Goal: Task Accomplishment & Management: Use online tool/utility

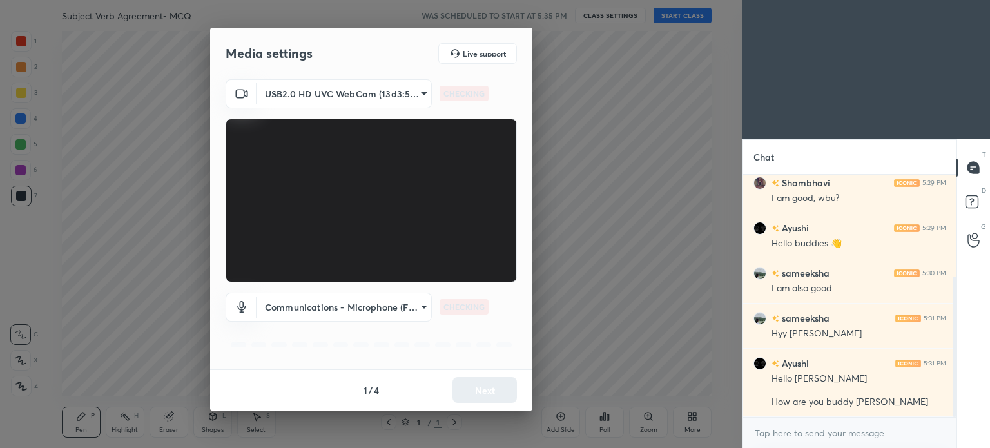
scroll to position [132, 209]
click at [467, 385] on button "Next" at bounding box center [485, 390] width 64 height 26
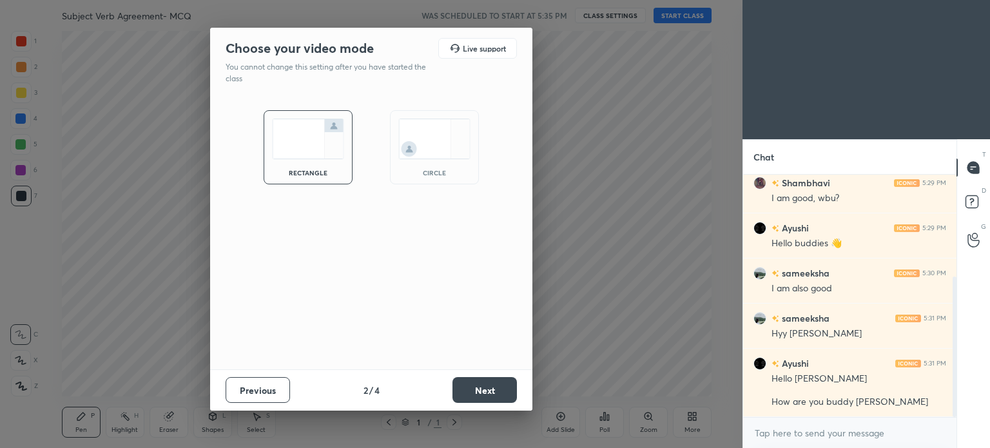
click at [467, 385] on button "Next" at bounding box center [485, 390] width 64 height 26
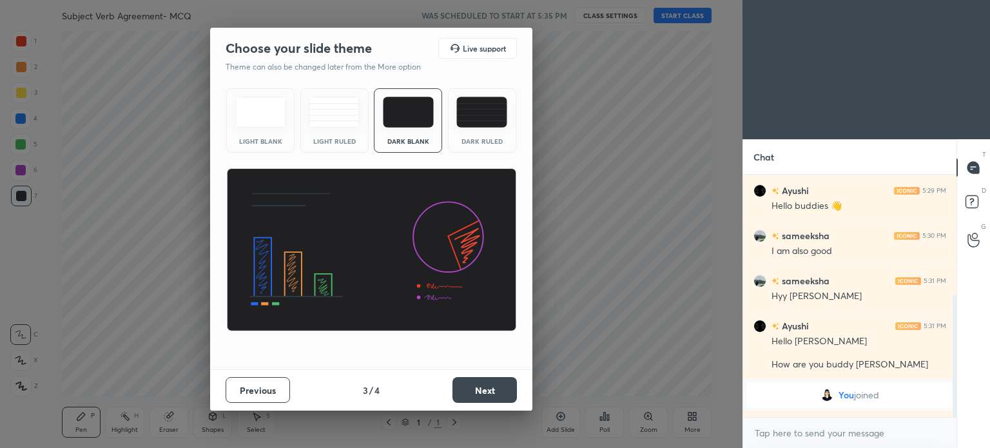
scroll to position [237, 0]
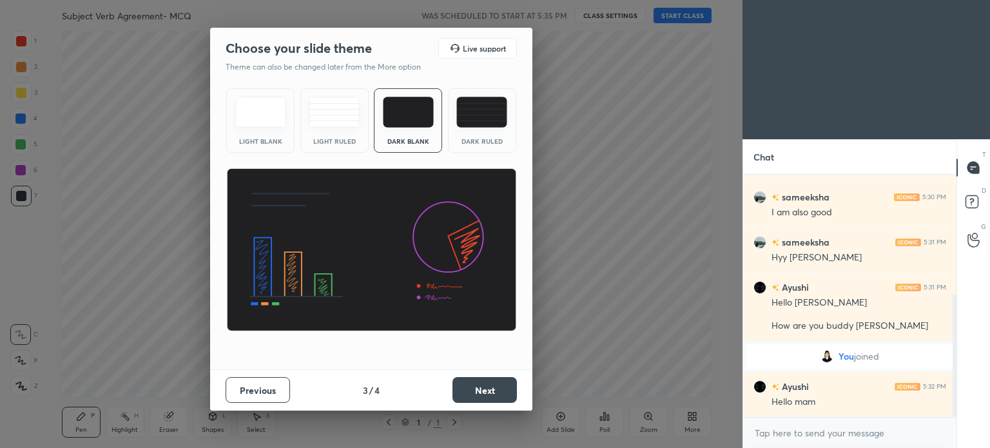
click at [482, 393] on button "Next" at bounding box center [485, 390] width 64 height 26
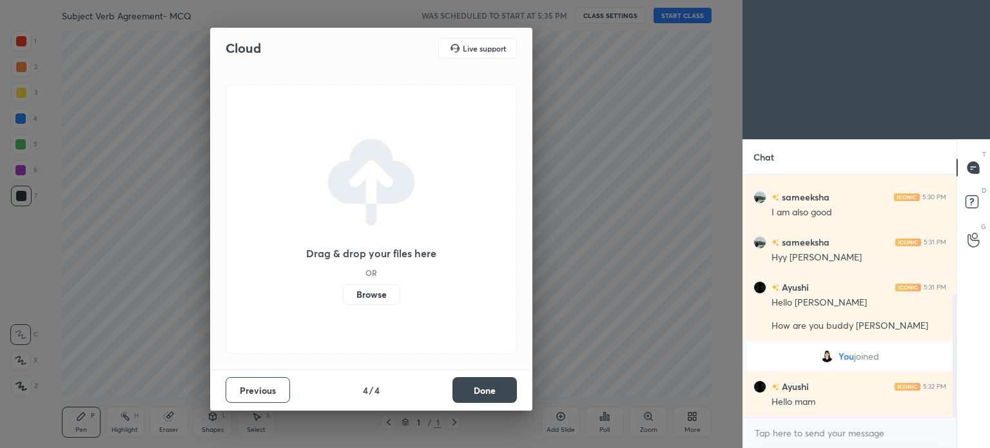
click at [482, 393] on button "Done" at bounding box center [485, 390] width 64 height 26
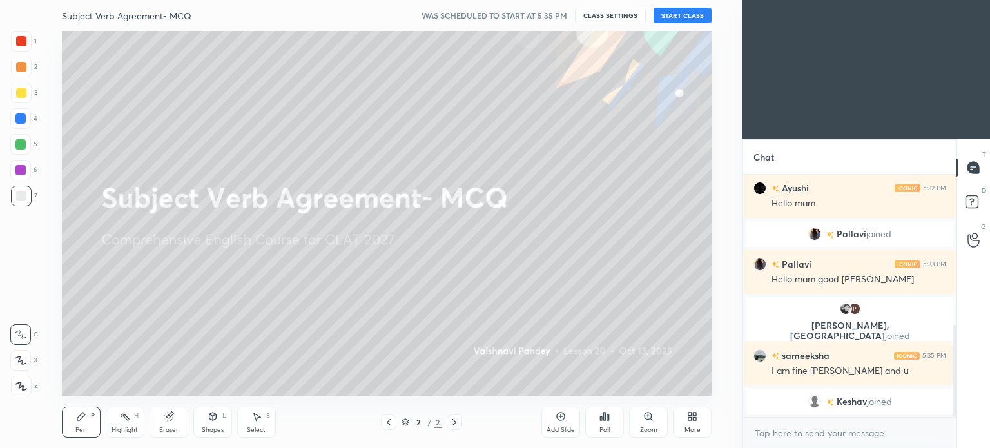
scroll to position [416, 0]
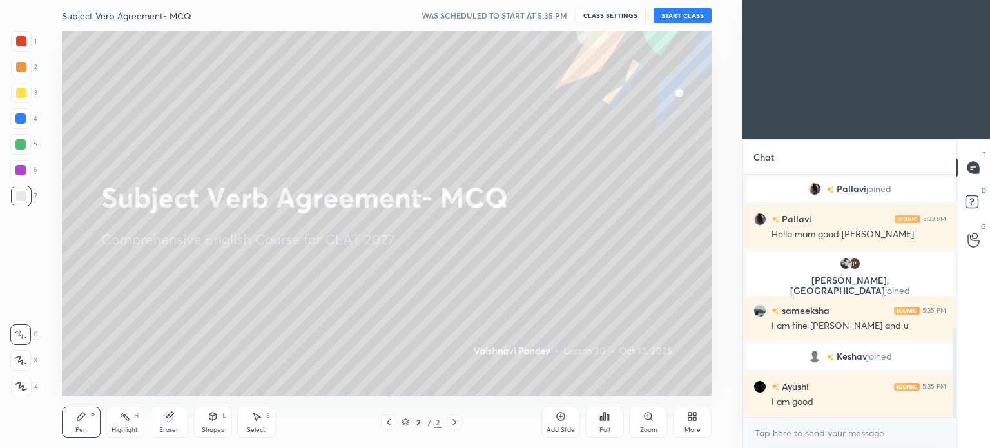
click at [673, 18] on button "START CLASS" at bounding box center [683, 15] width 58 height 15
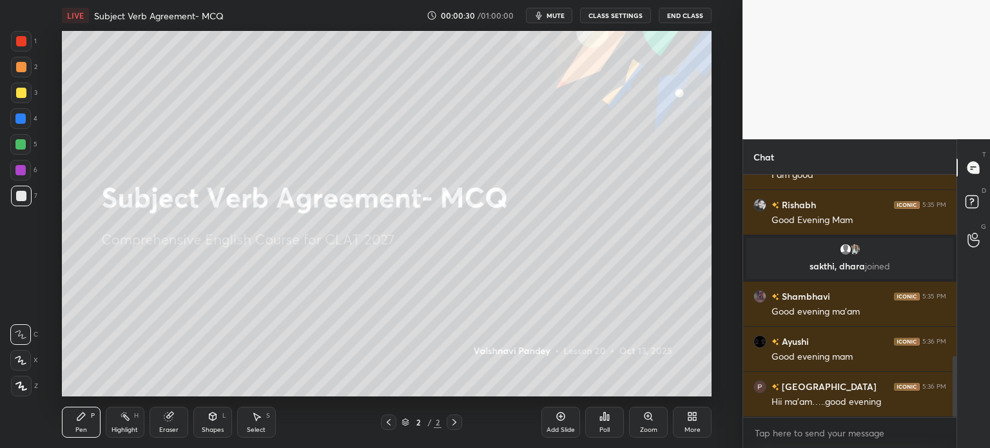
scroll to position [752, 0]
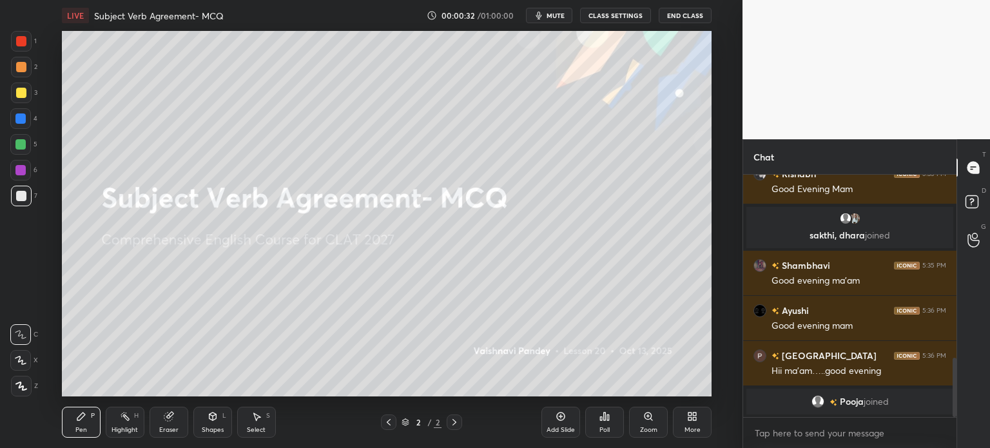
click at [699, 423] on div "More" at bounding box center [692, 422] width 39 height 31
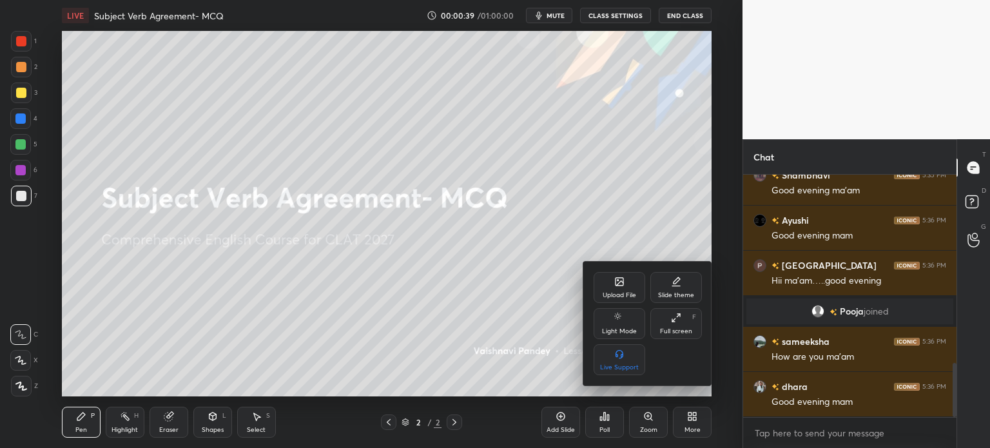
scroll to position [848, 0]
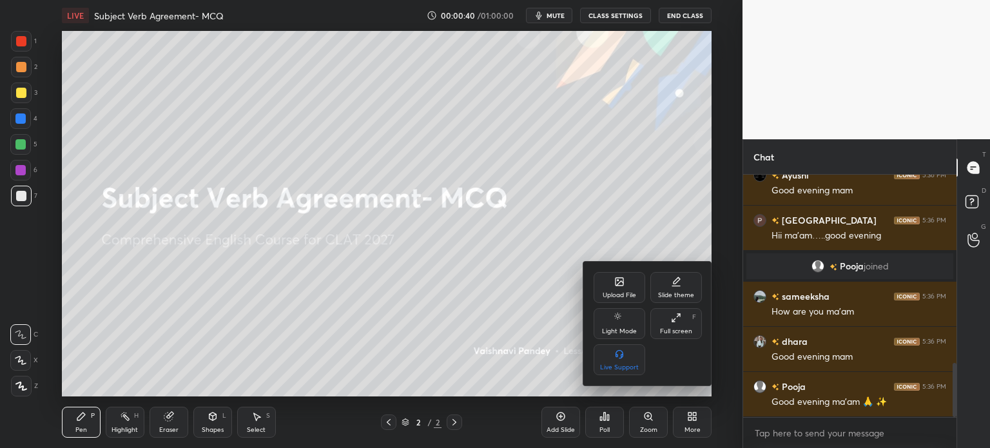
click at [619, 292] on div "Upload File" at bounding box center [620, 295] width 34 height 6
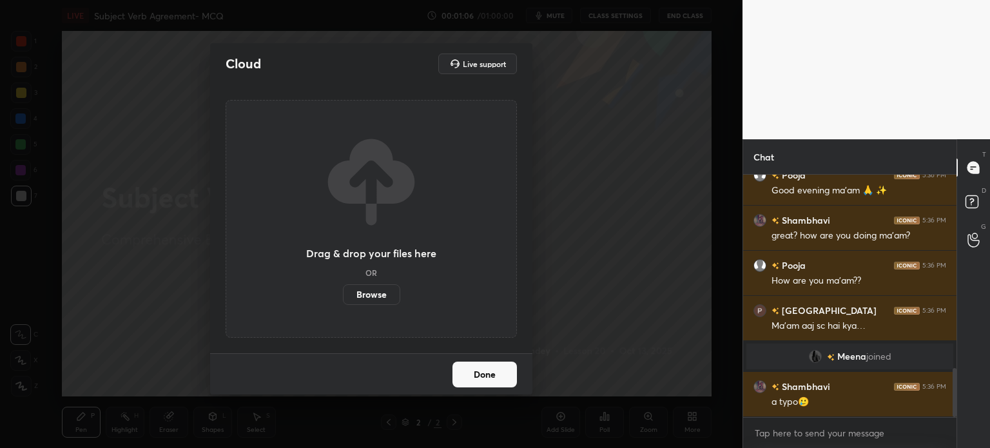
scroll to position [962, 0]
click at [382, 292] on label "Browse" at bounding box center [371, 294] width 57 height 21
click at [343, 292] on input "Browse" at bounding box center [343, 294] width 0 height 21
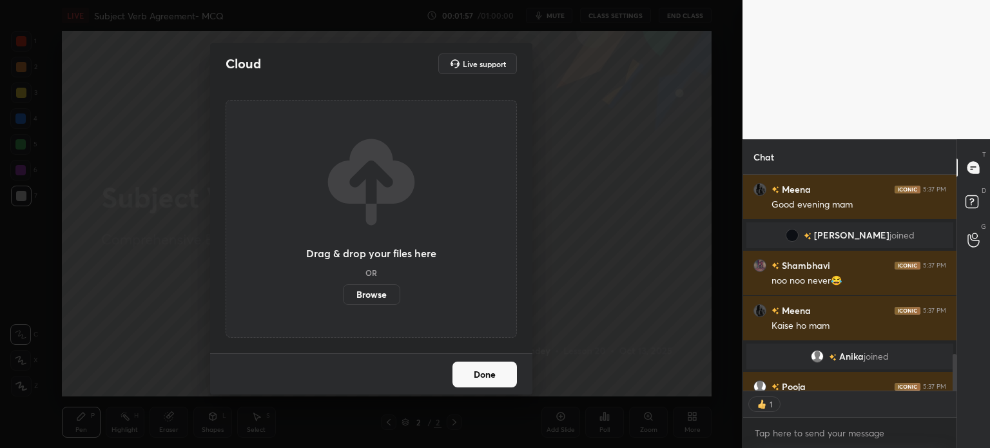
scroll to position [4, 4]
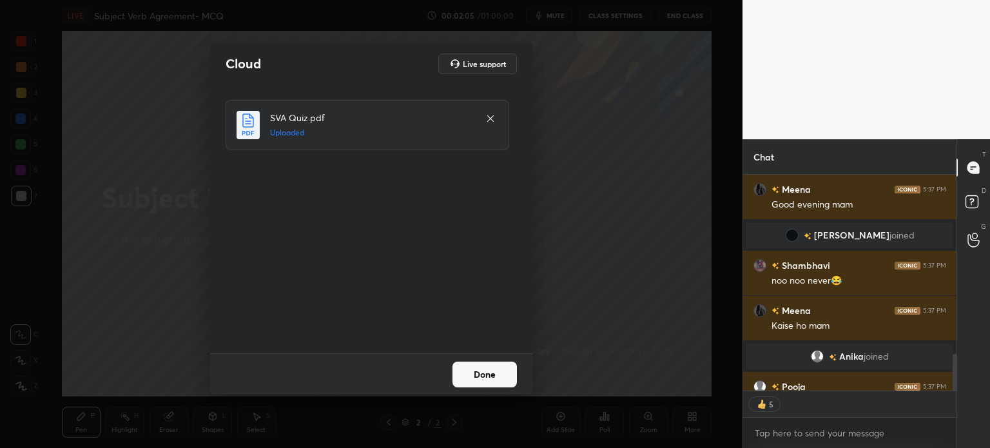
click at [467, 368] on button "Done" at bounding box center [485, 375] width 64 height 26
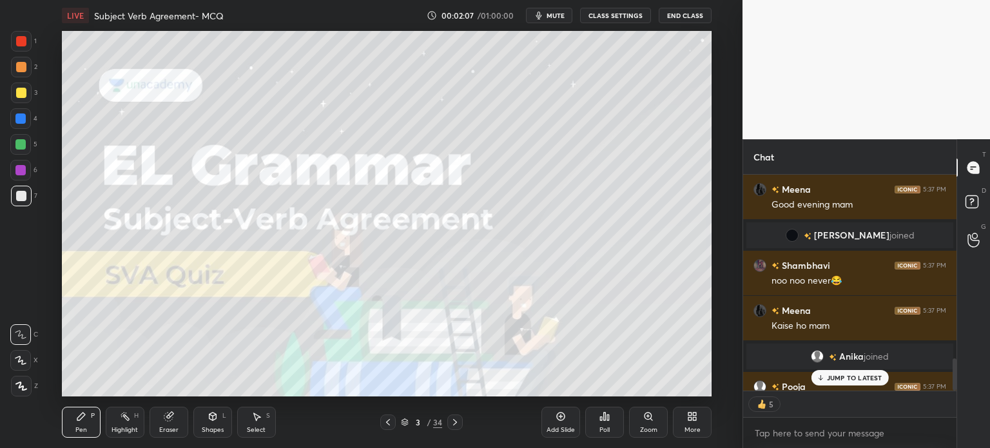
scroll to position [1227, 0]
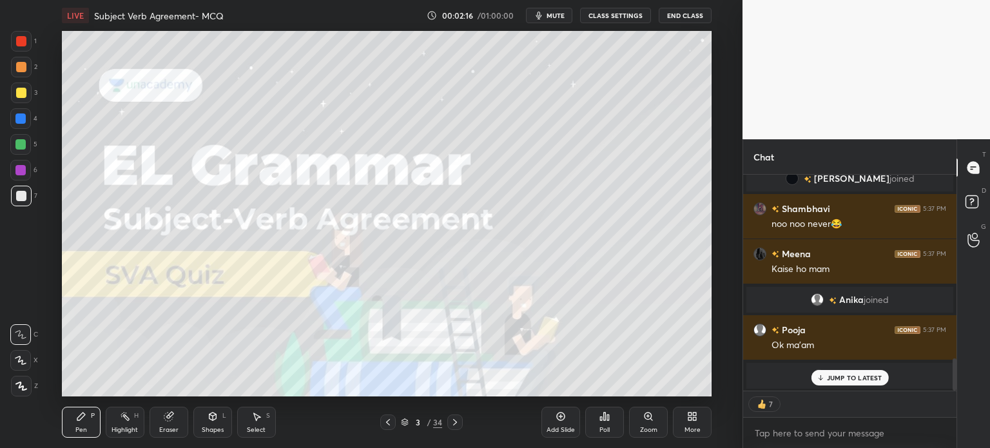
click at [688, 427] on div "More" at bounding box center [693, 430] width 16 height 6
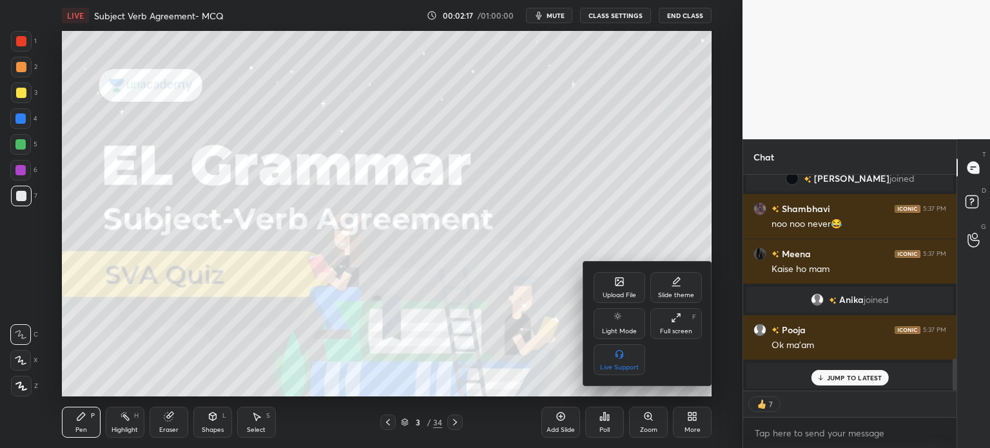
click at [610, 286] on div "Upload File" at bounding box center [620, 287] width 52 height 31
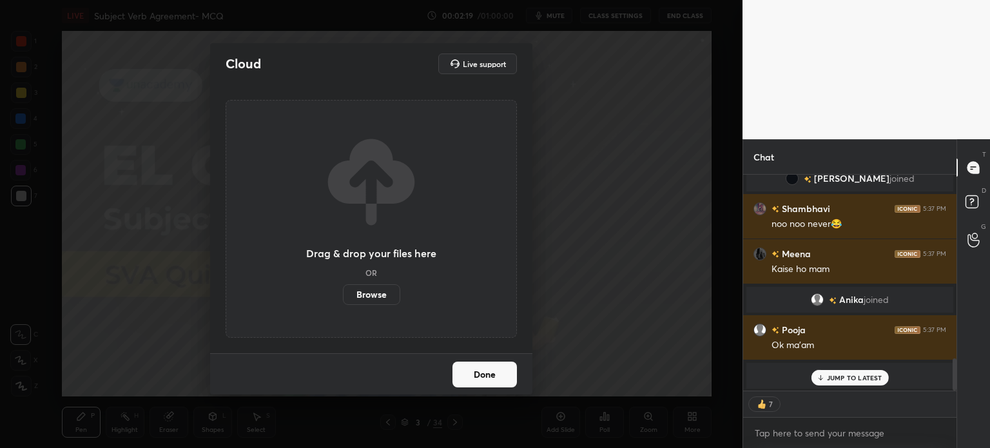
click at [367, 289] on label "Browse" at bounding box center [371, 294] width 57 height 21
click at [343, 289] on input "Browse" at bounding box center [343, 294] width 0 height 21
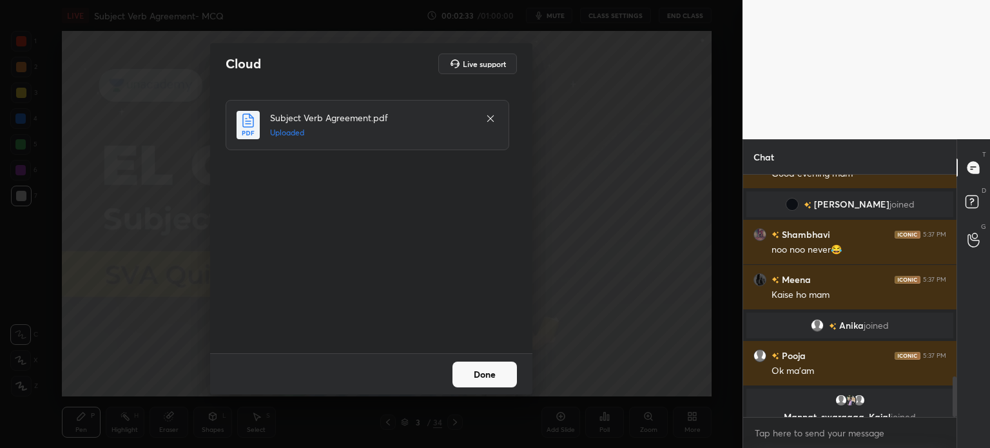
scroll to position [1194, 0]
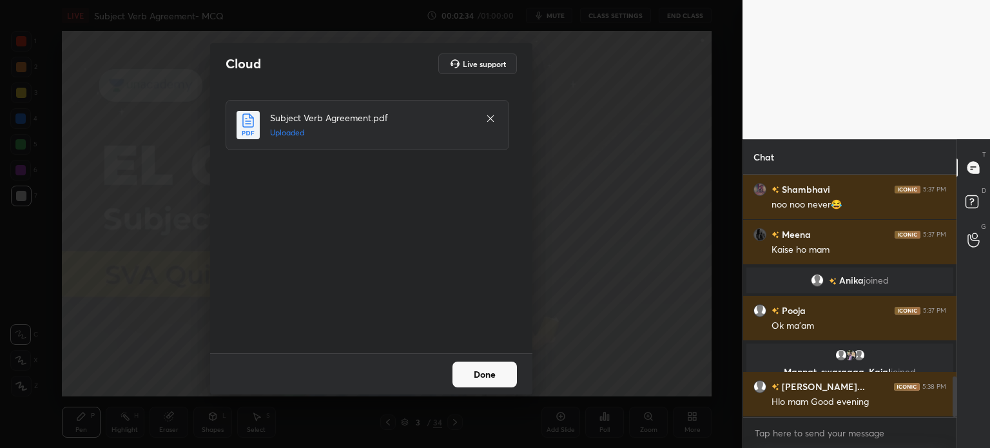
click at [490, 386] on button "Done" at bounding box center [485, 375] width 64 height 26
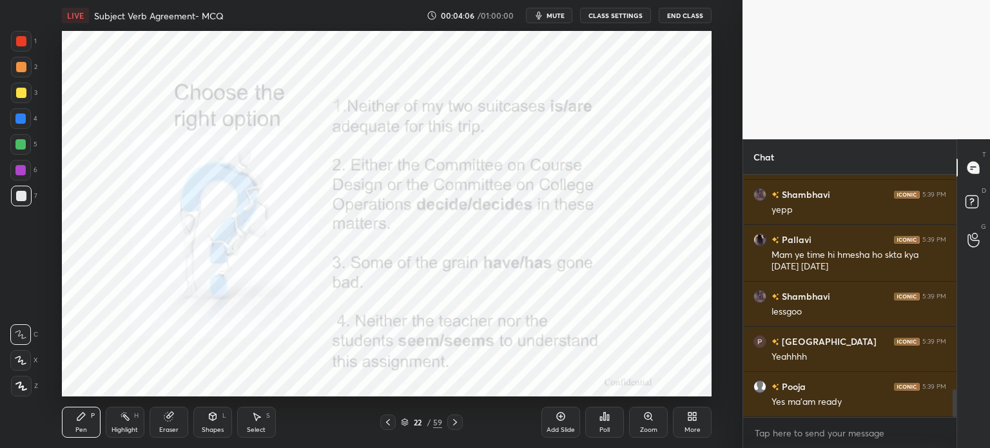
scroll to position [1927, 0]
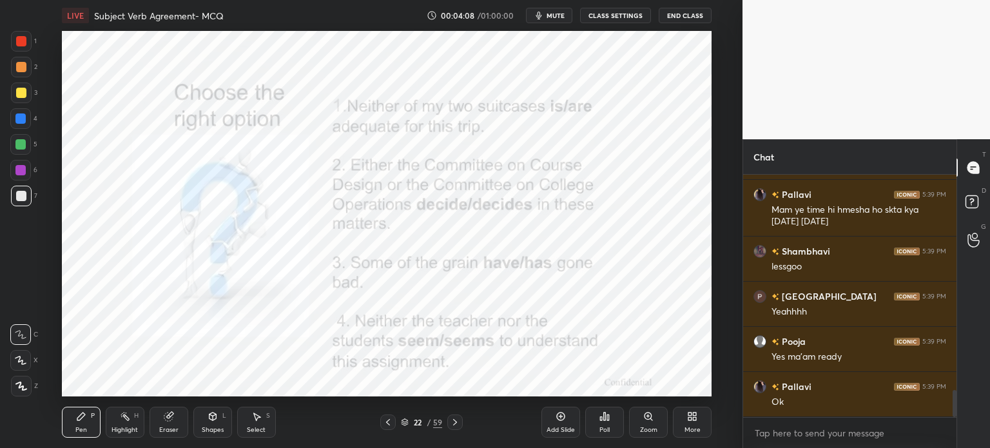
drag, startPoint x: 19, startPoint y: 41, endPoint x: 109, endPoint y: 20, distance: 92.6
click at [21, 41] on div at bounding box center [21, 41] width 10 height 10
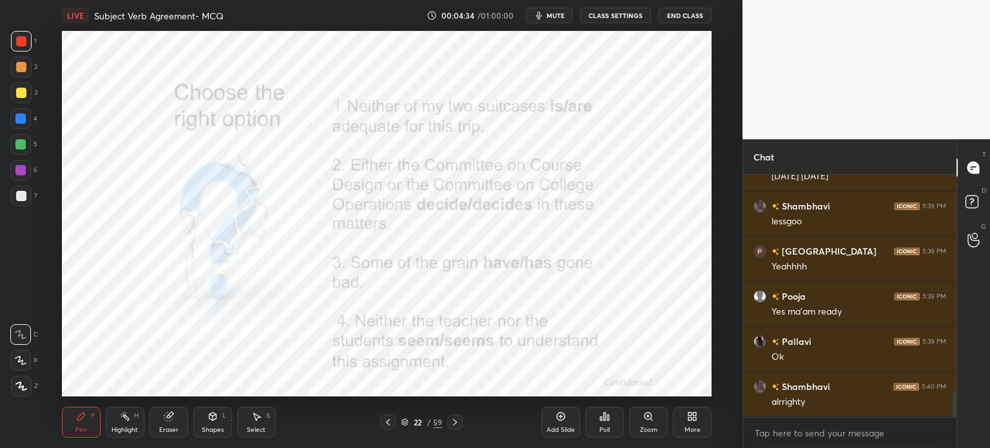
click at [609, 424] on div "Poll" at bounding box center [604, 422] width 39 height 31
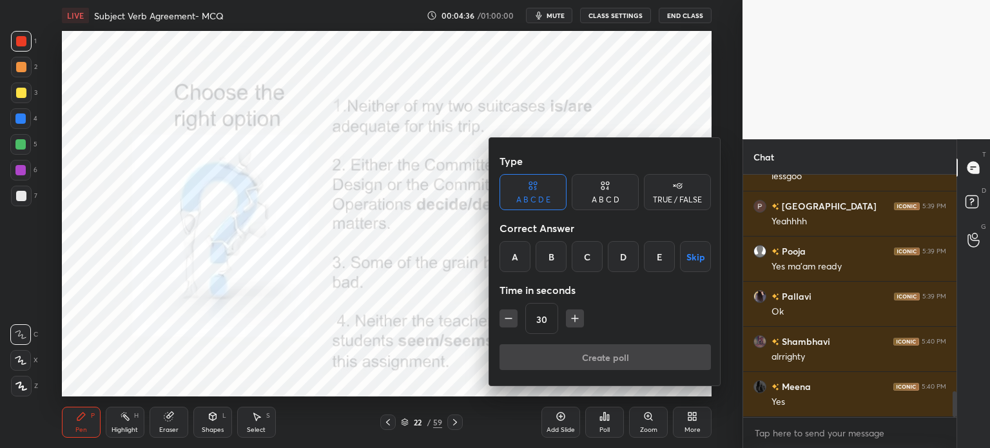
click at [603, 202] on div "A B C D" at bounding box center [605, 192] width 67 height 36
click at [673, 187] on icon at bounding box center [677, 185] width 10 height 13
drag, startPoint x: 544, startPoint y: 255, endPoint x: 571, endPoint y: 268, distance: 29.7
click at [543, 255] on div "True" at bounding box center [533, 256] width 67 height 31
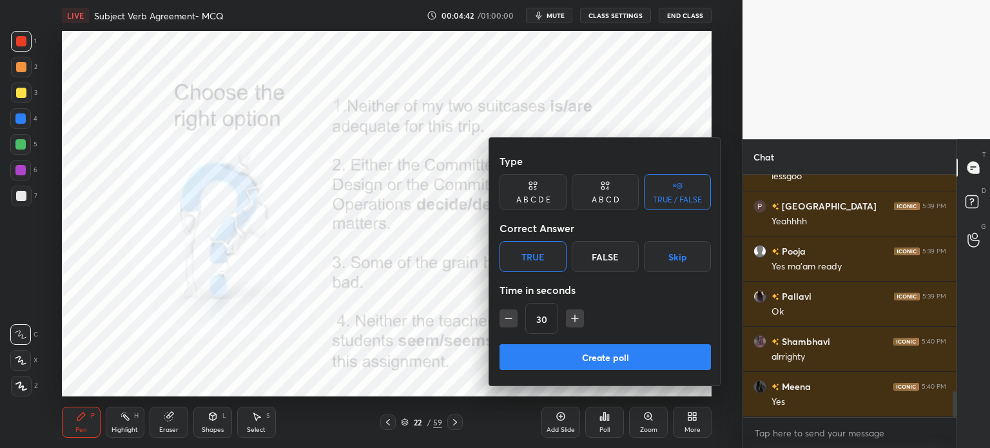
click at [575, 358] on button "Create poll" at bounding box center [605, 357] width 211 height 26
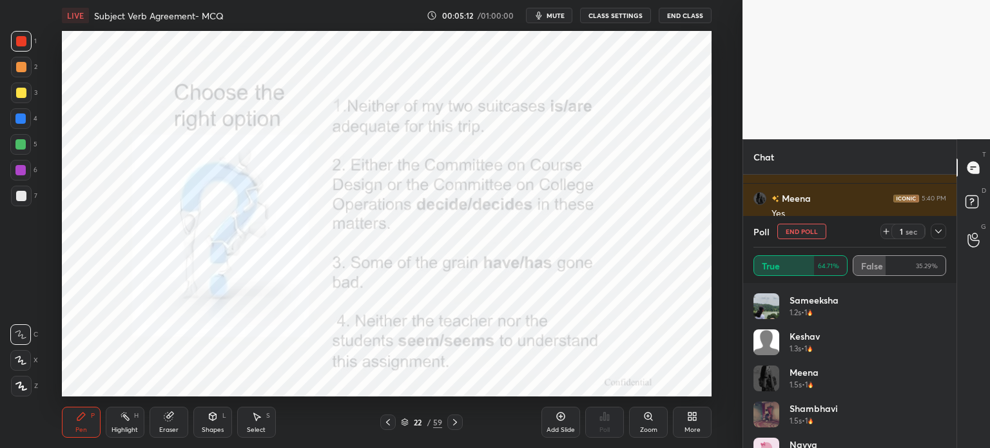
scroll to position [2065, 0]
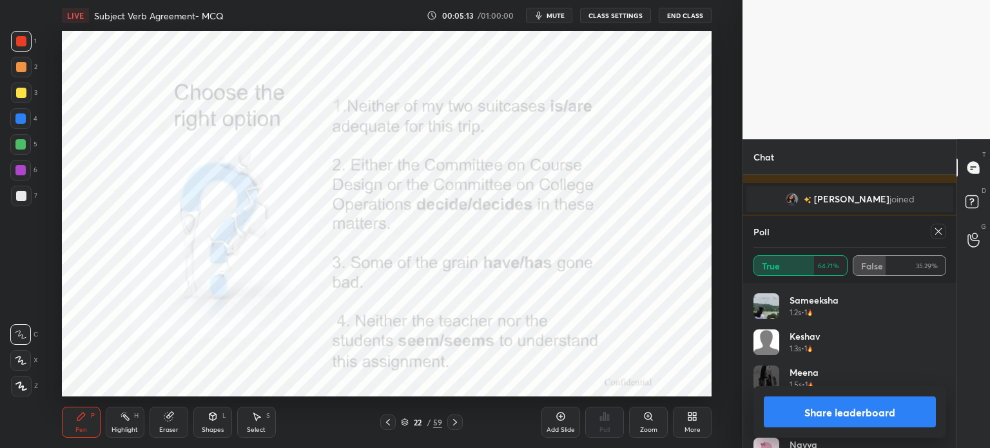
click at [937, 231] on icon at bounding box center [938, 231] width 6 height 6
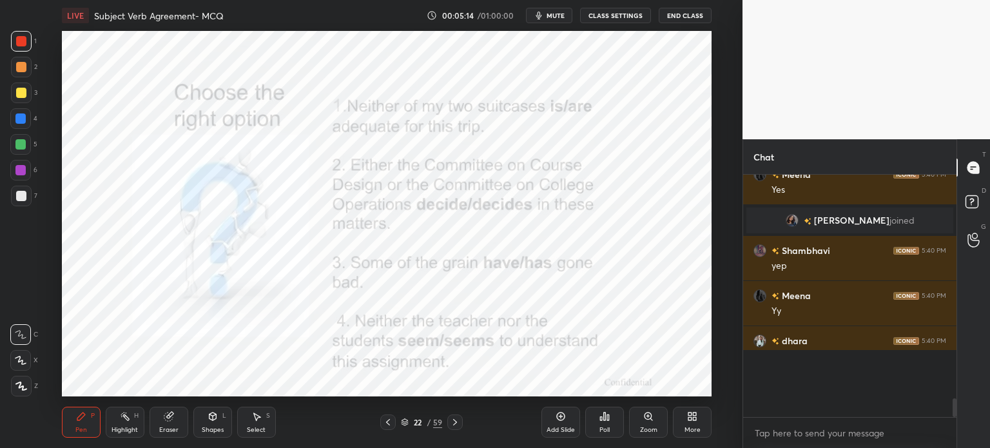
scroll to position [232, 209]
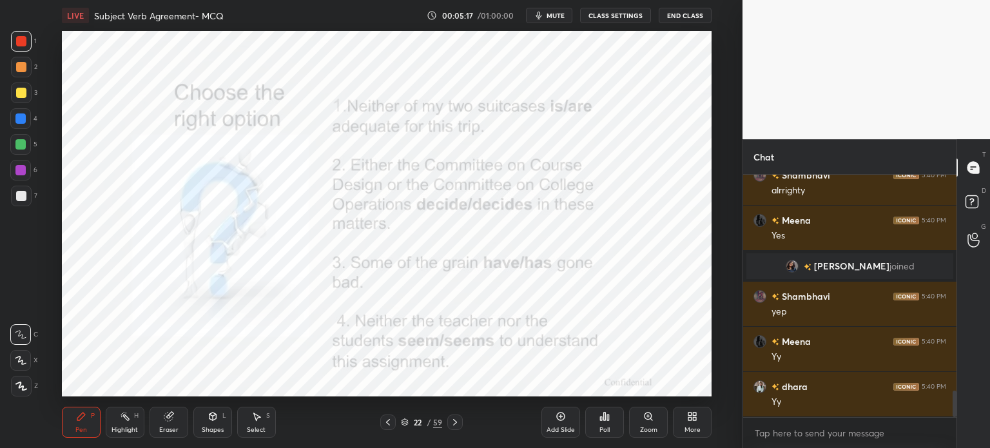
click at [601, 423] on div "Poll" at bounding box center [604, 422] width 39 height 31
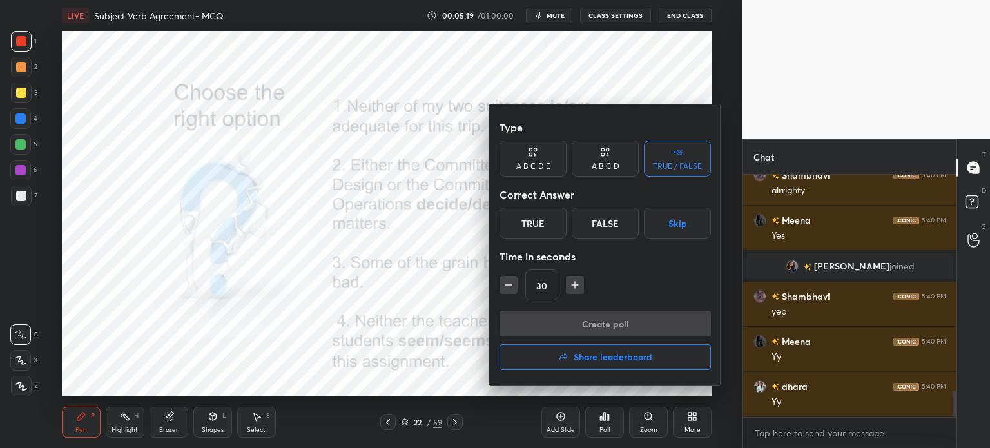
drag, startPoint x: 508, startPoint y: 286, endPoint x: 585, endPoint y: 257, distance: 82.4
click at [509, 285] on icon "button" at bounding box center [508, 284] width 13 height 13
type input "15"
click at [603, 224] on div "False" at bounding box center [605, 223] width 67 height 31
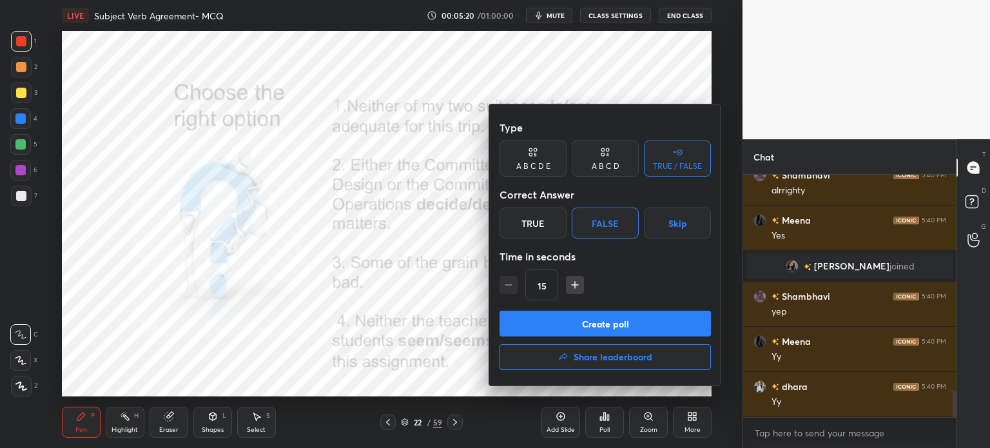
click at [590, 319] on button "Create poll" at bounding box center [605, 324] width 211 height 26
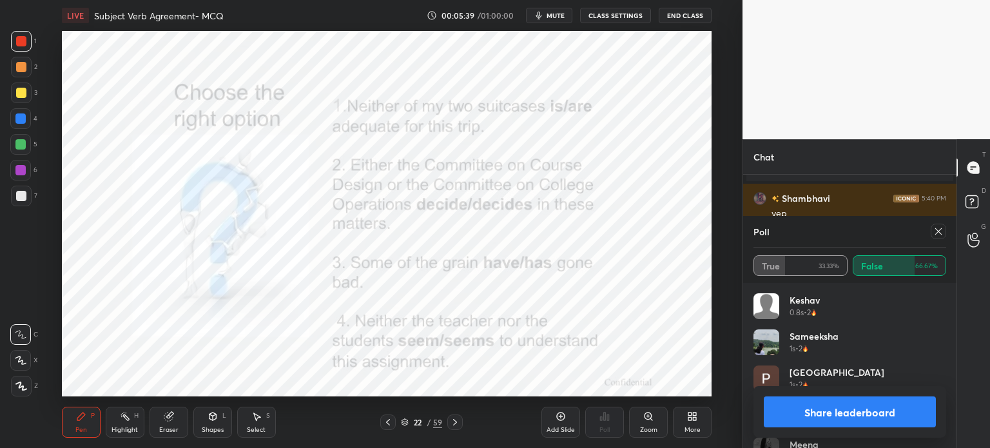
click at [941, 227] on icon at bounding box center [938, 231] width 10 height 10
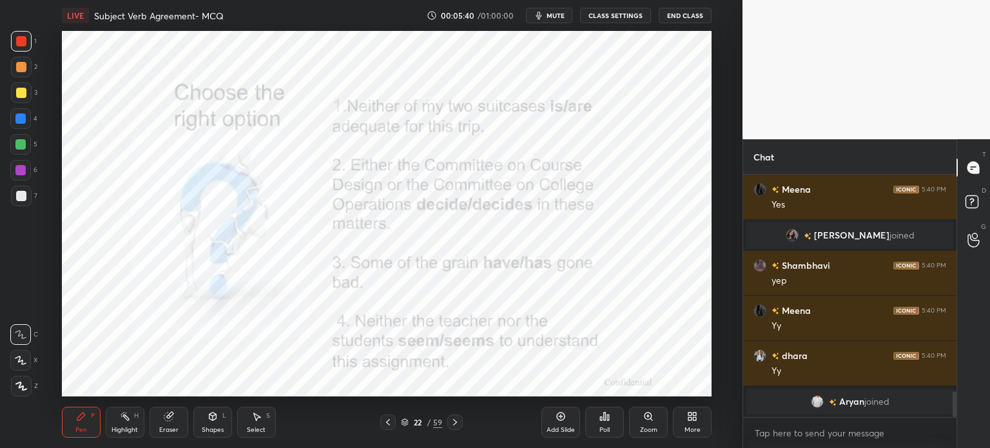
click at [599, 423] on div "Poll" at bounding box center [604, 422] width 39 height 31
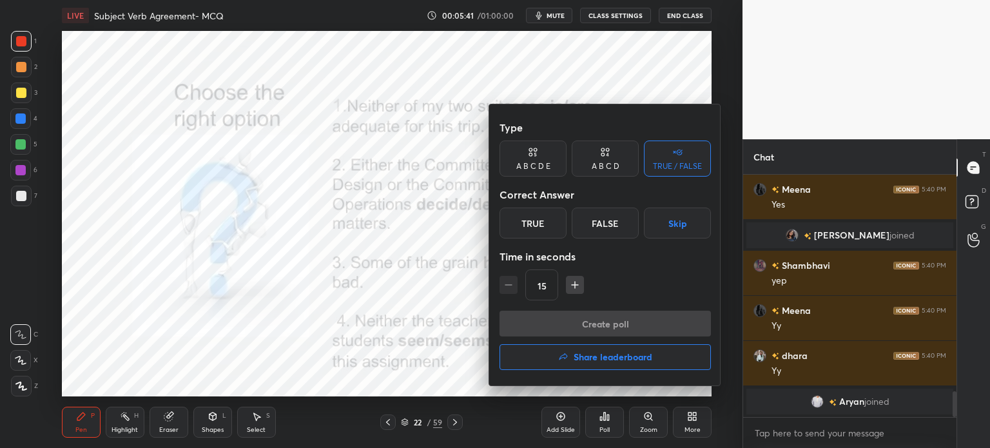
click at [604, 231] on div "False" at bounding box center [605, 223] width 67 height 31
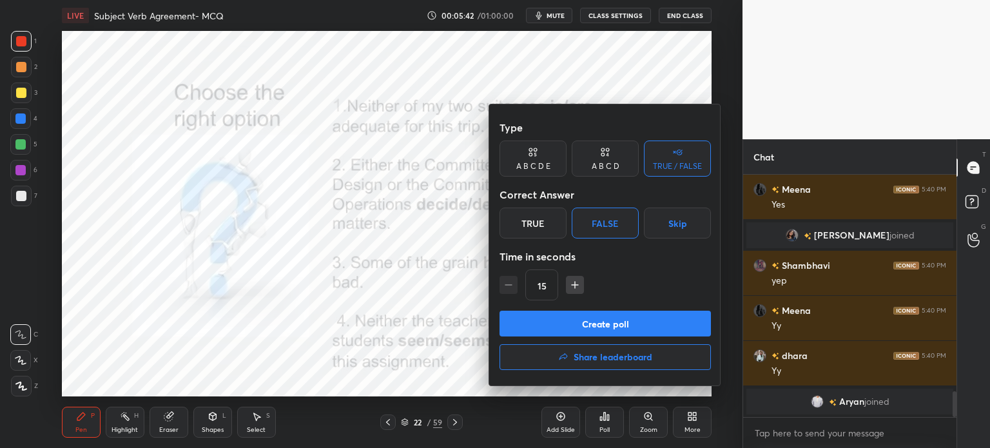
drag, startPoint x: 595, startPoint y: 321, endPoint x: 585, endPoint y: 342, distance: 23.1
click at [593, 321] on button "Create poll" at bounding box center [605, 324] width 211 height 26
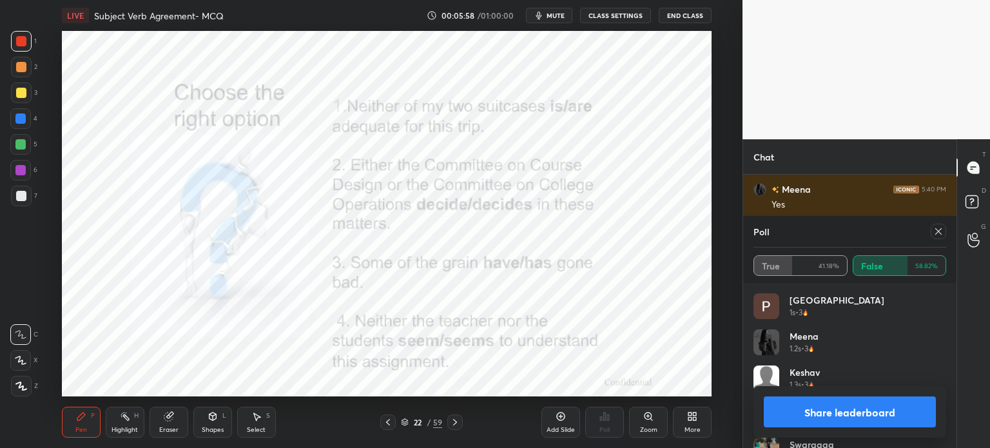
click at [936, 233] on icon at bounding box center [938, 231] width 6 height 6
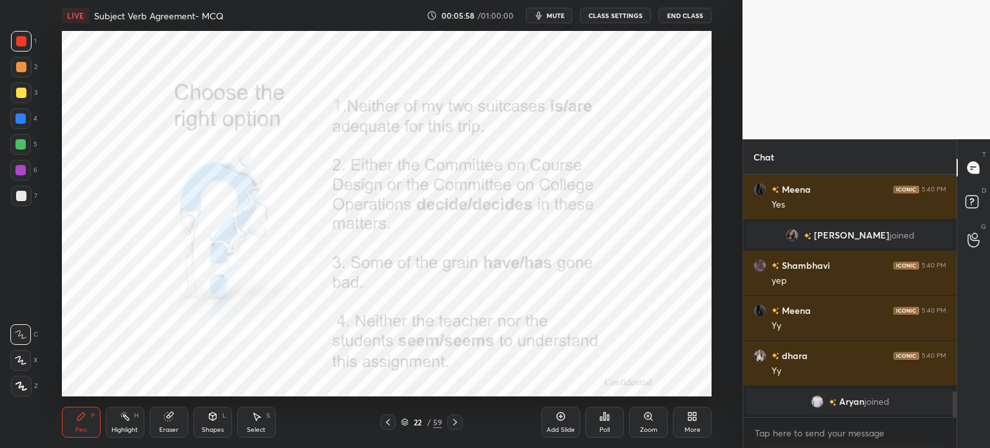
click at [603, 419] on icon at bounding box center [604, 416] width 10 height 10
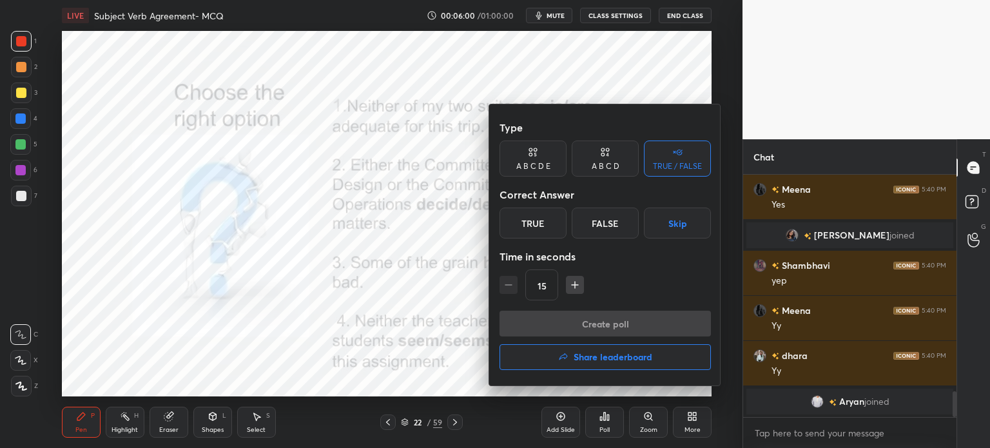
click at [532, 229] on div "True" at bounding box center [533, 223] width 67 height 31
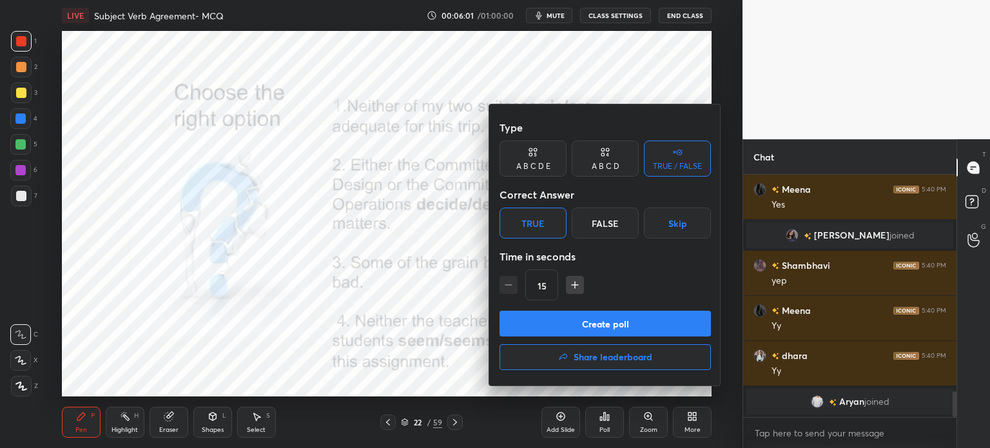
click at [626, 327] on button "Create poll" at bounding box center [605, 324] width 211 height 26
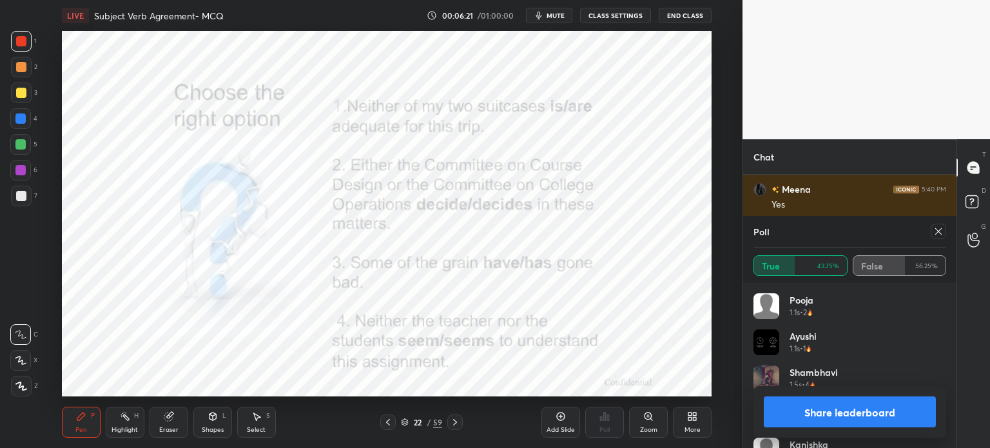
drag, startPoint x: 934, startPoint y: 233, endPoint x: 862, endPoint y: 223, distance: 72.3
click at [933, 232] on div at bounding box center [938, 231] width 15 height 15
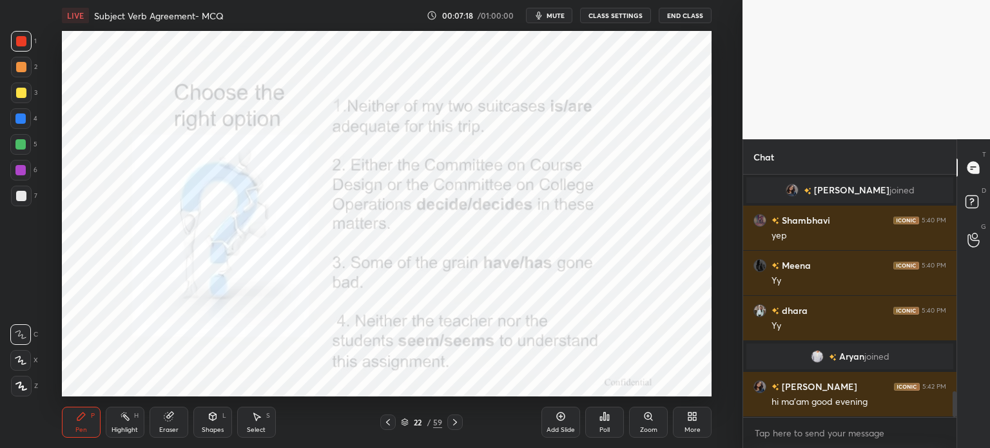
scroll to position [2092, 0]
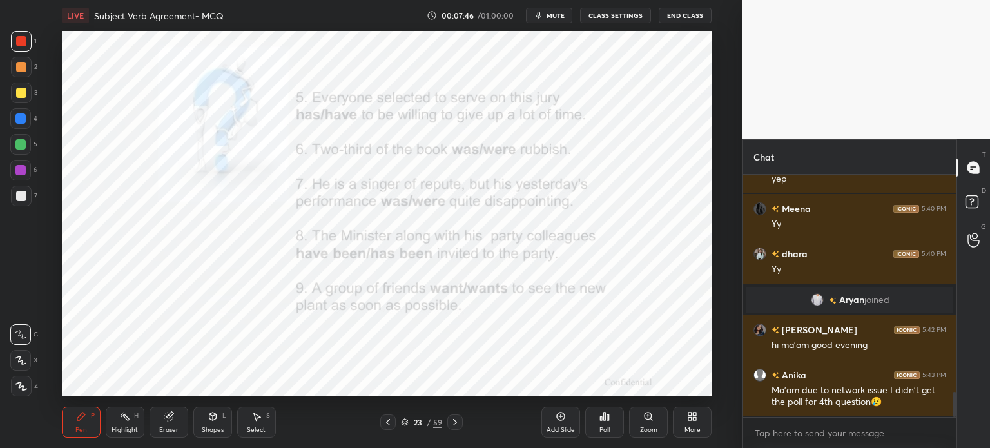
click at [623, 422] on div "Poll" at bounding box center [604, 422] width 39 height 31
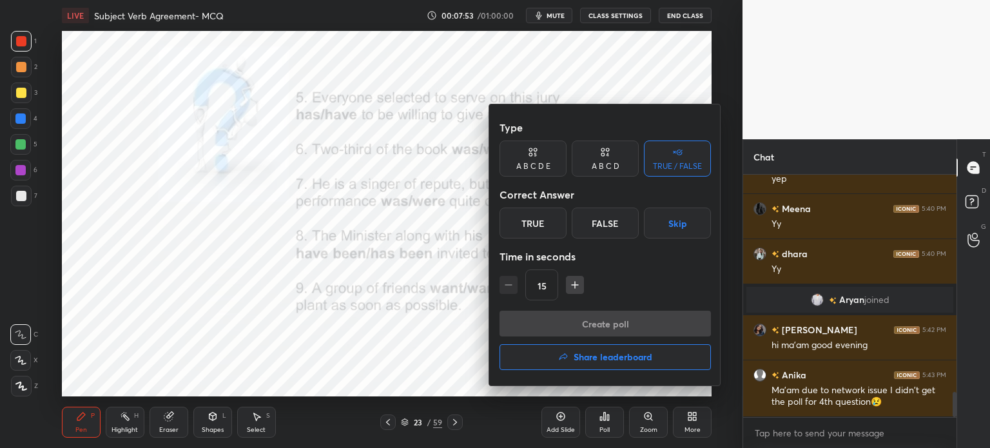
click at [538, 224] on div "True" at bounding box center [533, 223] width 67 height 31
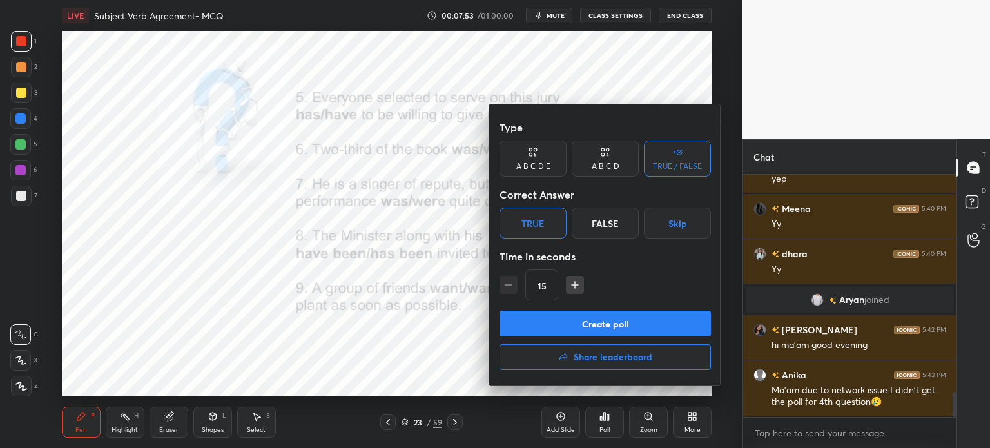
click at [565, 322] on button "Create poll" at bounding box center [605, 324] width 211 height 26
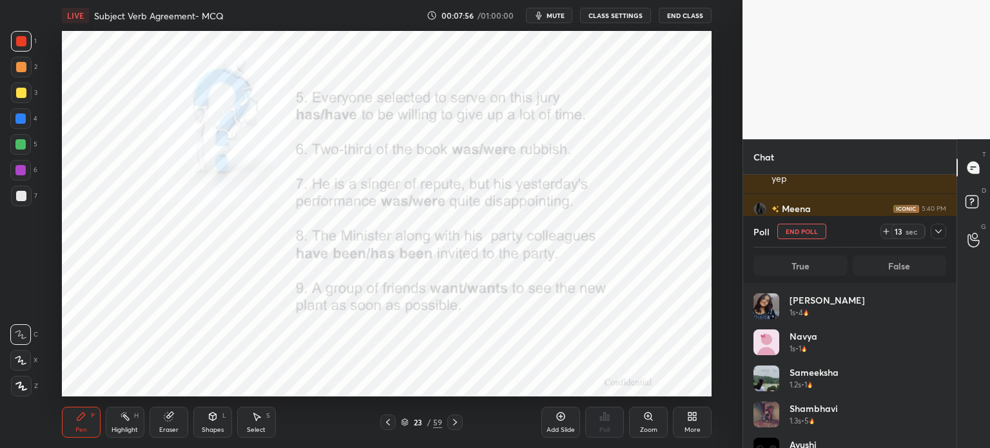
scroll to position [151, 189]
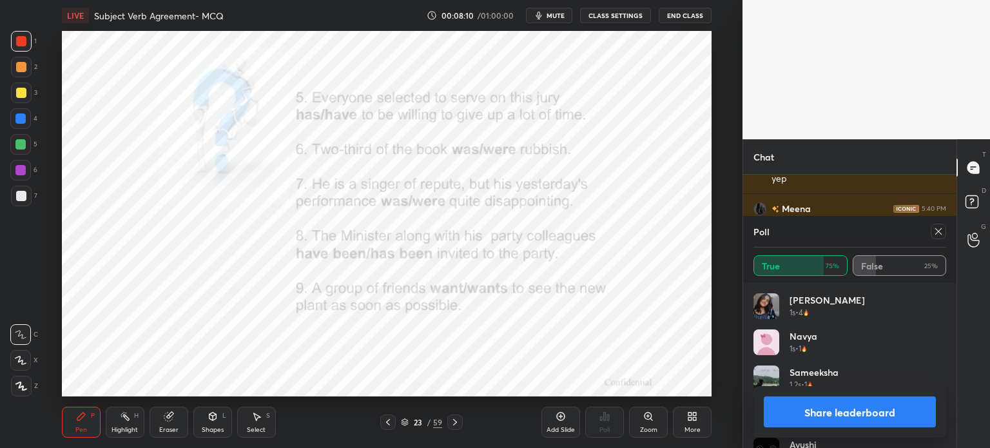
click at [941, 230] on icon at bounding box center [938, 231] width 10 height 10
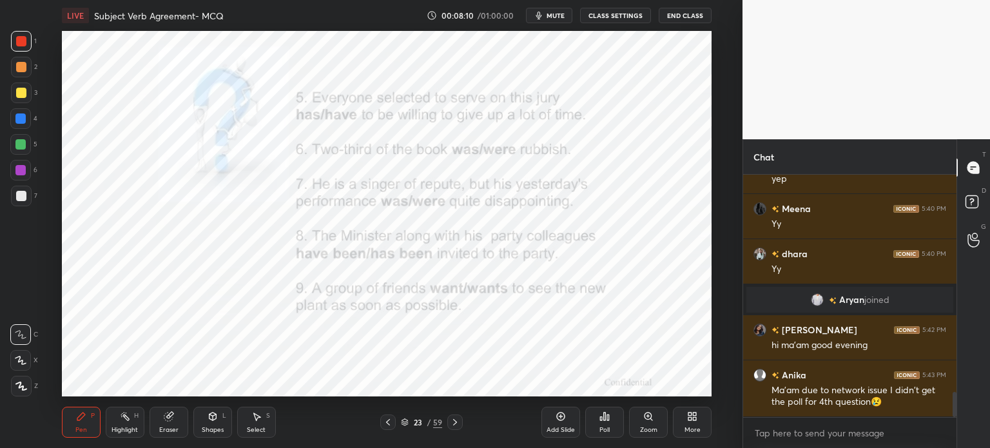
scroll to position [132, 209]
click at [604, 420] on icon at bounding box center [605, 417] width 2 height 8
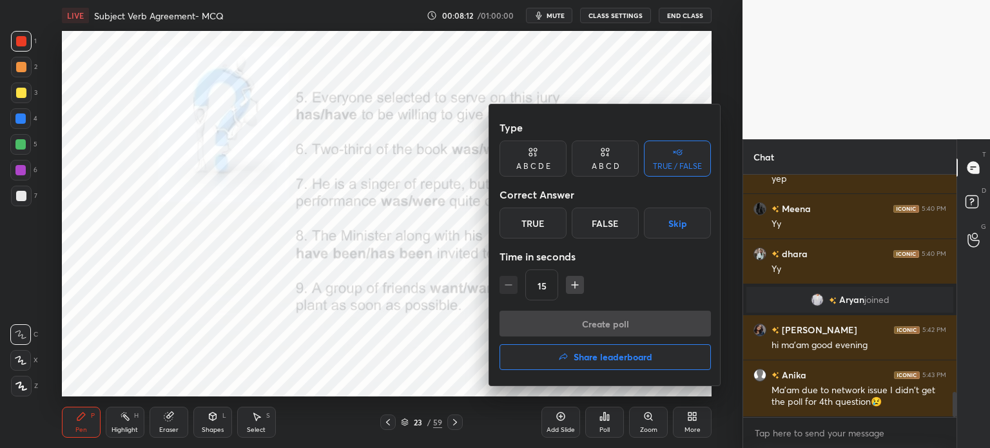
drag, startPoint x: 540, startPoint y: 230, endPoint x: 562, endPoint y: 314, distance: 86.8
click at [540, 231] on div "True" at bounding box center [533, 223] width 67 height 31
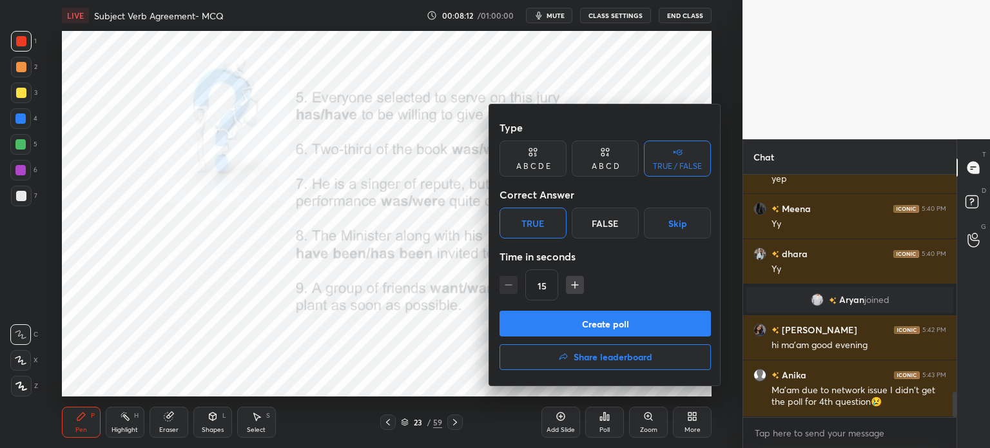
click at [566, 337] on div "Create poll Share leaderboard" at bounding box center [605, 343] width 211 height 64
click at [571, 327] on button "Create poll" at bounding box center [605, 324] width 211 height 26
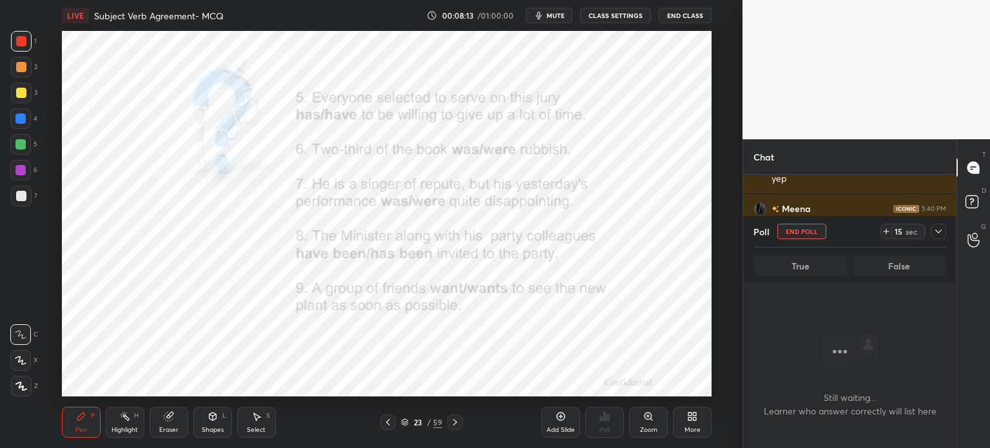
scroll to position [4, 4]
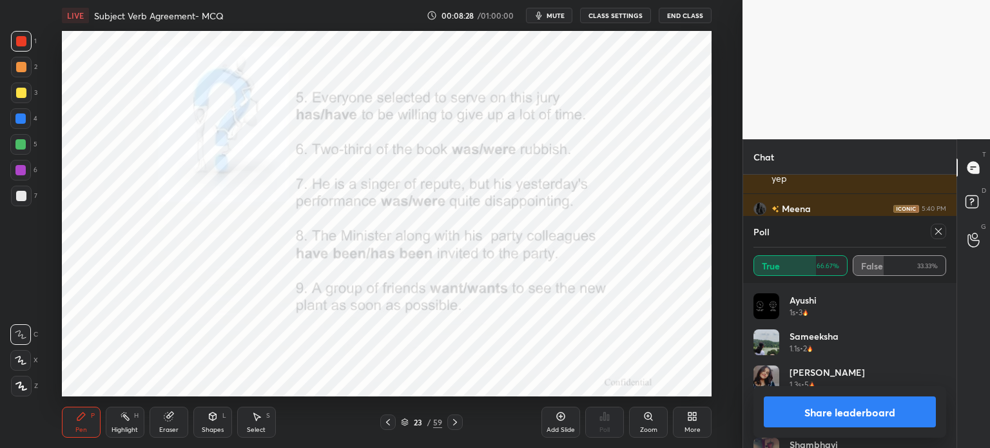
click at [938, 231] on icon at bounding box center [938, 231] width 6 height 6
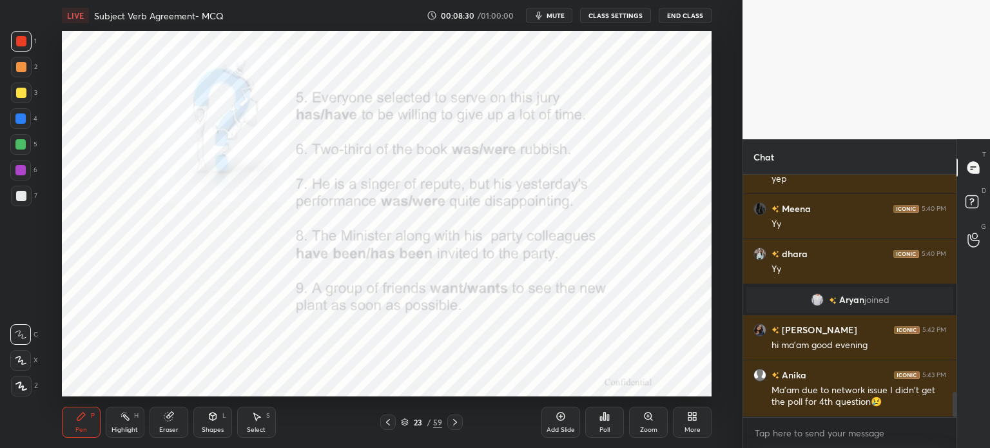
click at [601, 422] on div "Poll" at bounding box center [604, 422] width 39 height 31
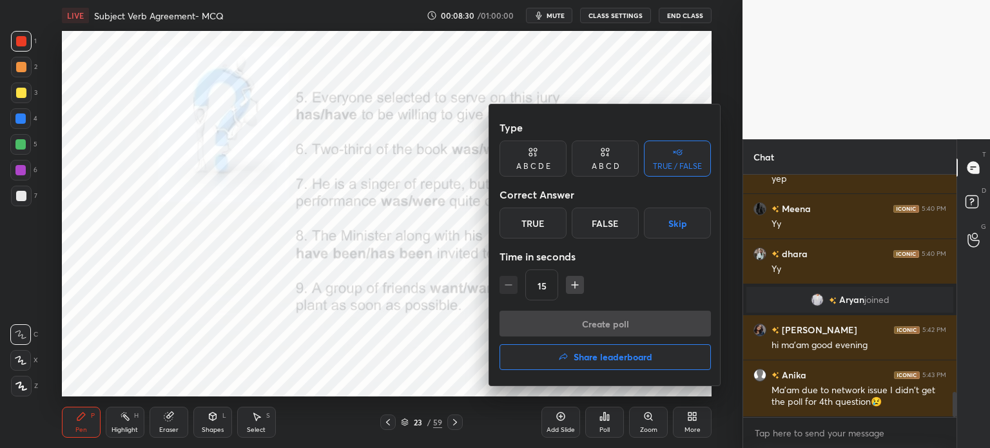
click at [536, 224] on div "True" at bounding box center [533, 223] width 67 height 31
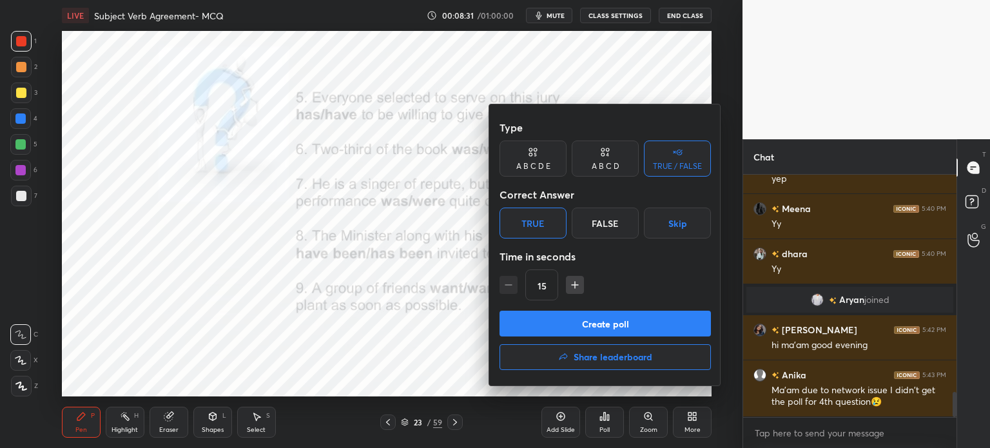
click at [595, 322] on button "Create poll" at bounding box center [605, 324] width 211 height 26
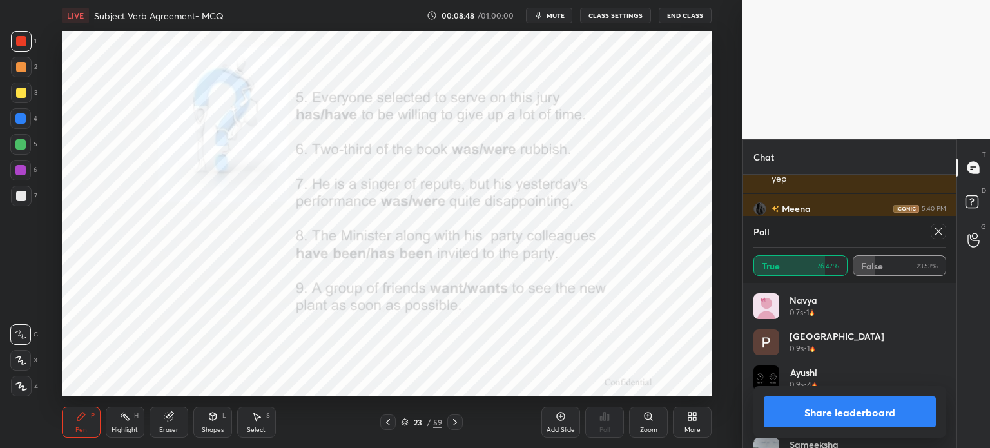
click at [936, 231] on icon at bounding box center [938, 231] width 10 height 10
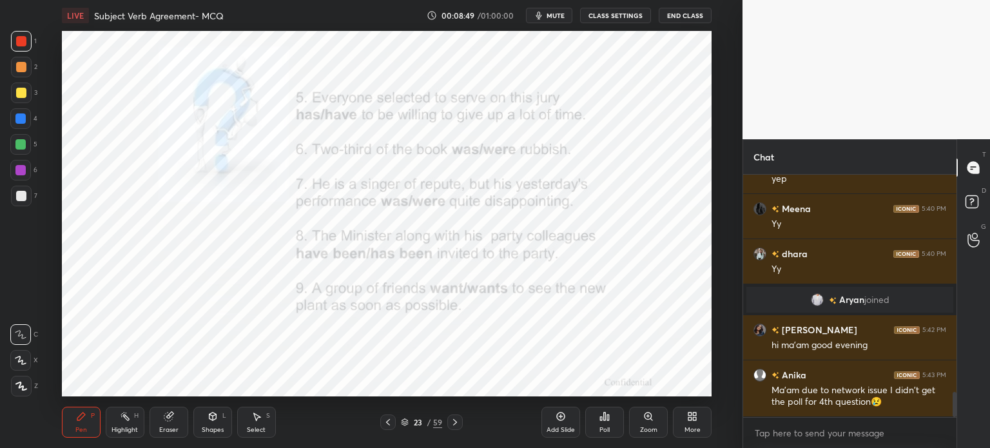
click at [596, 420] on div "Poll" at bounding box center [604, 422] width 39 height 31
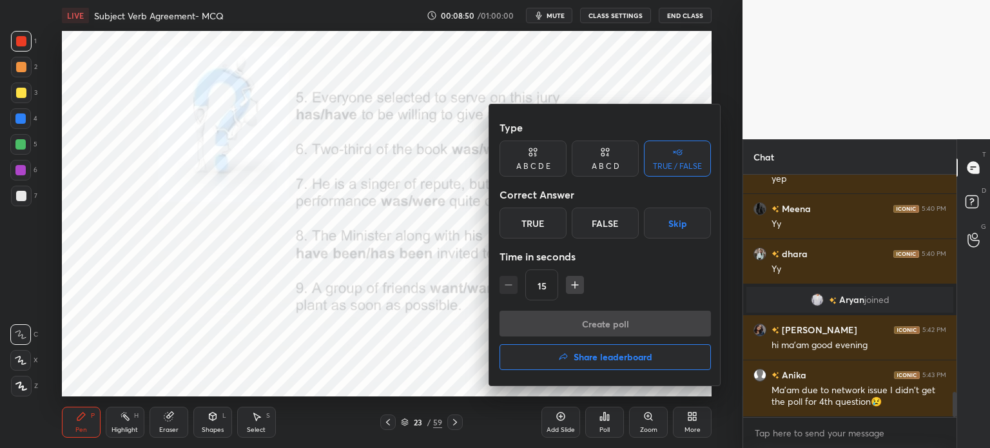
drag, startPoint x: 598, startPoint y: 219, endPoint x: 594, endPoint y: 224, distance: 6.9
click at [596, 221] on div "False" at bounding box center [605, 223] width 67 height 31
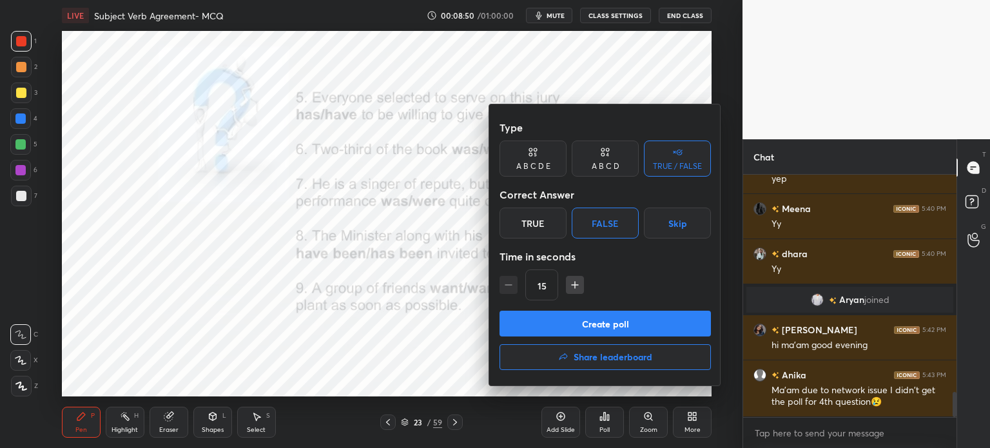
click at [567, 319] on button "Create poll" at bounding box center [605, 324] width 211 height 26
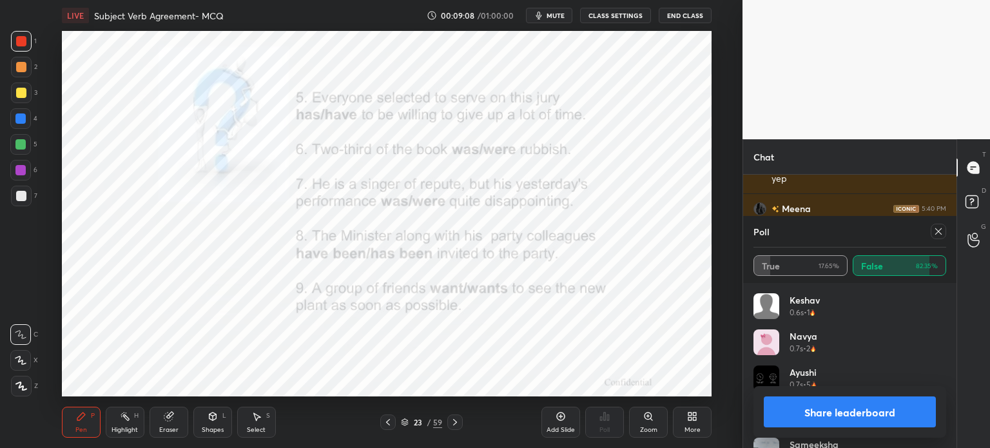
click at [940, 231] on div "Poll True 17.65% False 82.35%" at bounding box center [849, 249] width 213 height 67
click at [939, 229] on icon at bounding box center [938, 231] width 10 height 10
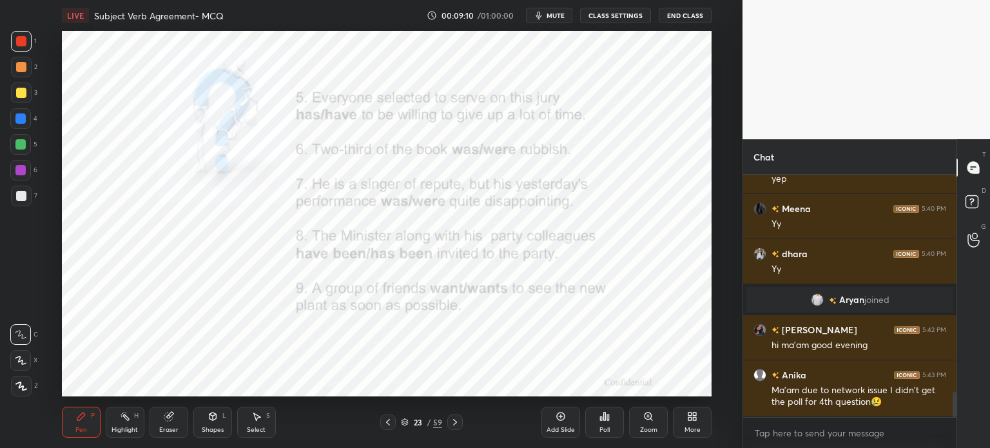
click at [610, 425] on div "Poll" at bounding box center [604, 422] width 39 height 31
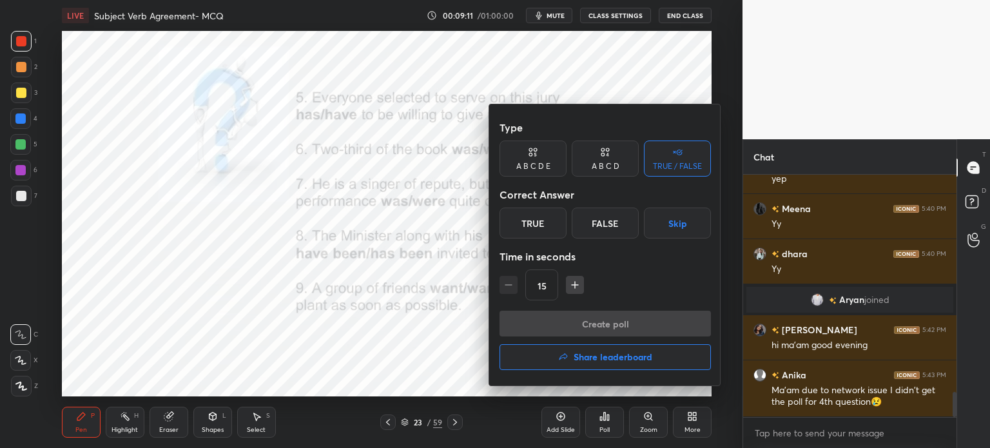
drag, startPoint x: 542, startPoint y: 223, endPoint x: 570, endPoint y: 296, distance: 77.9
click at [543, 224] on div "True" at bounding box center [533, 223] width 67 height 31
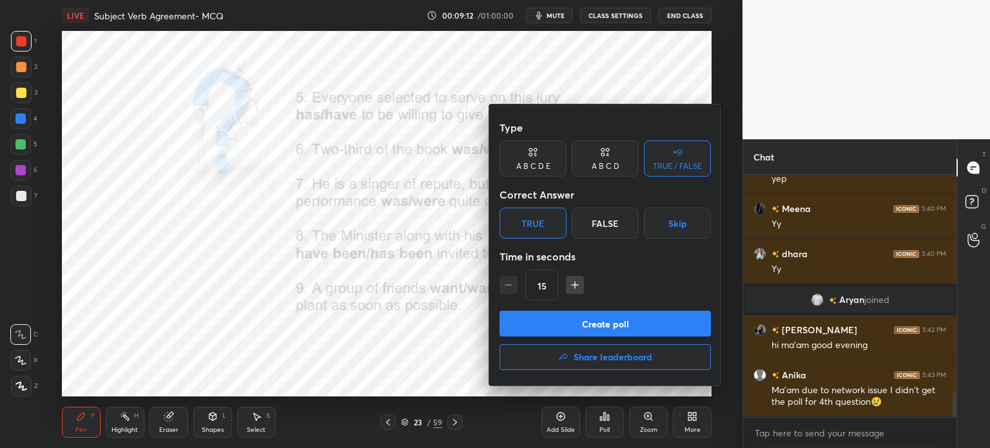
click at [587, 320] on button "Create poll" at bounding box center [605, 324] width 211 height 26
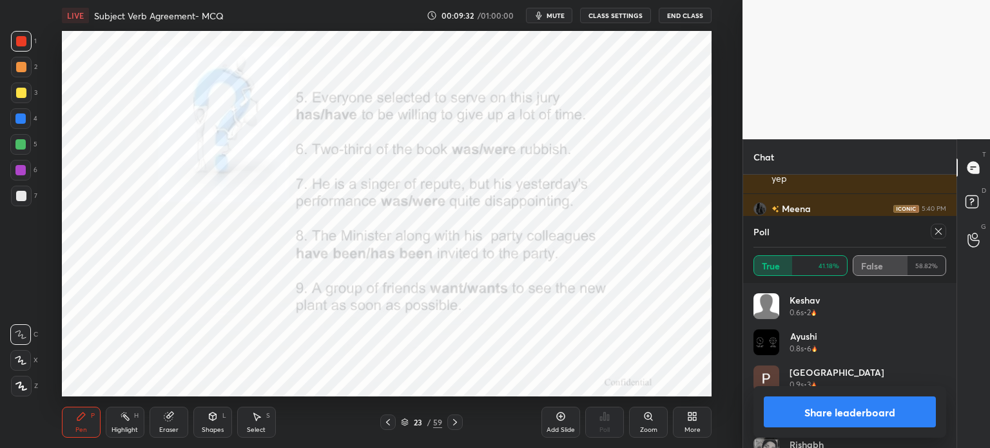
click at [940, 228] on icon at bounding box center [938, 231] width 10 height 10
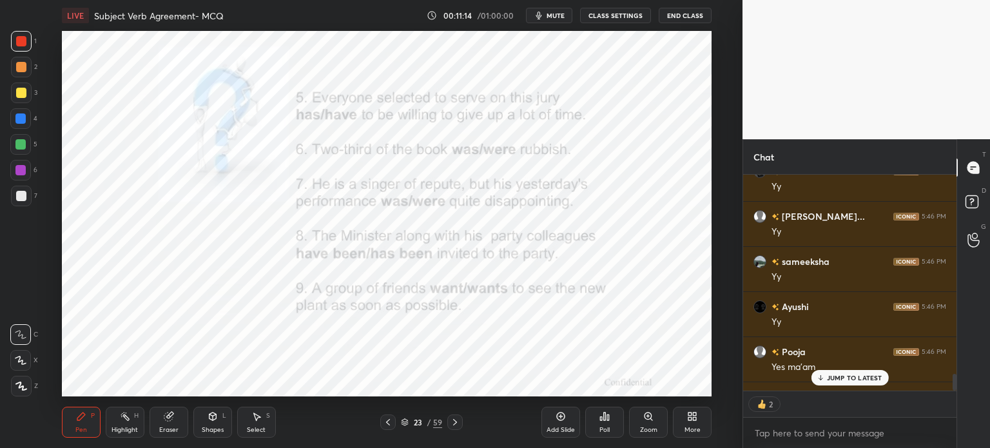
scroll to position [2578, 0]
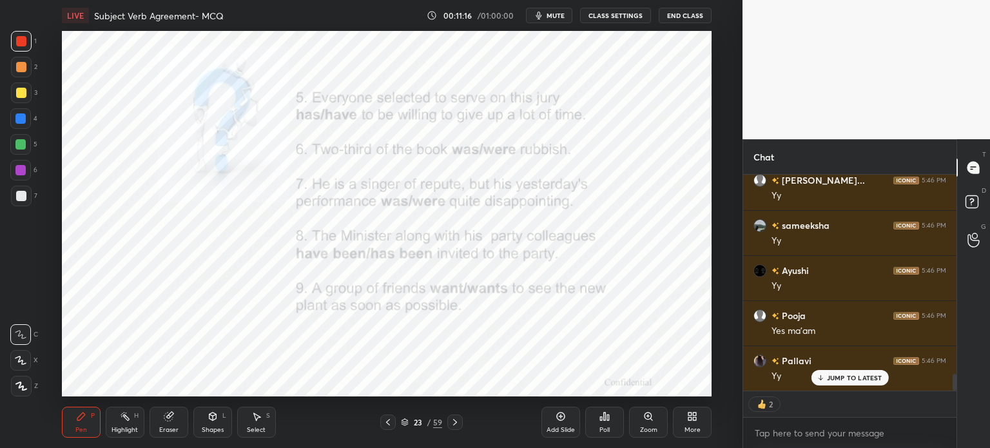
click at [857, 376] on p "JUMP TO LATEST" at bounding box center [854, 378] width 55 height 8
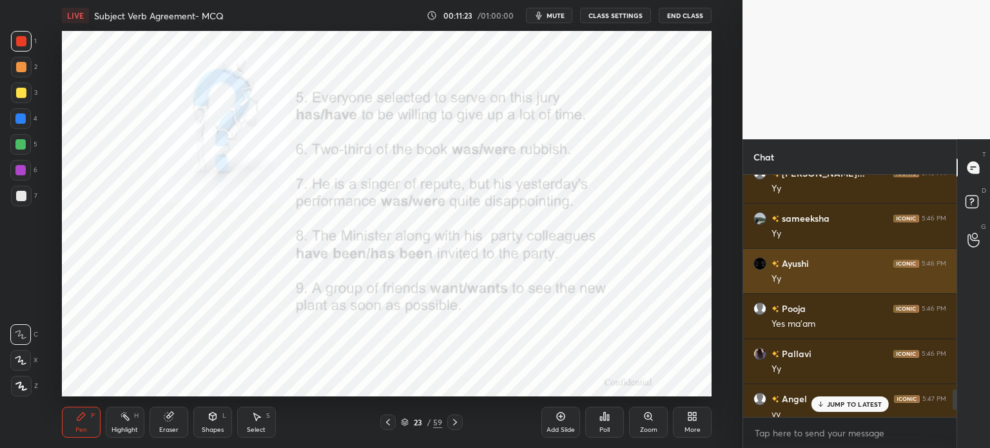
scroll to position [2598, 0]
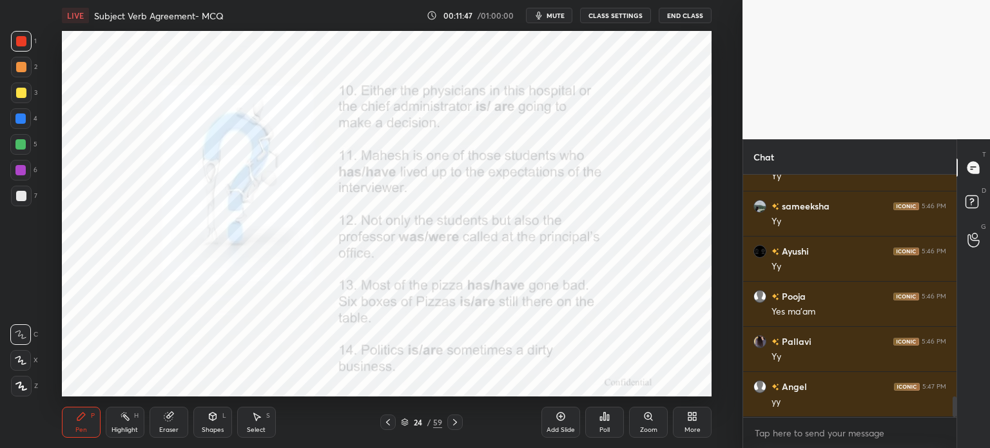
click at [619, 427] on div "Poll" at bounding box center [604, 422] width 39 height 31
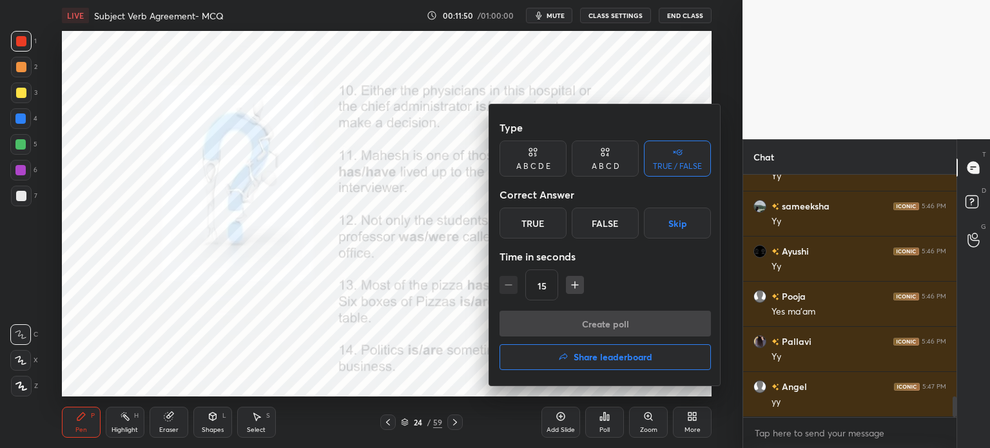
click at [538, 224] on div "True" at bounding box center [533, 223] width 67 height 31
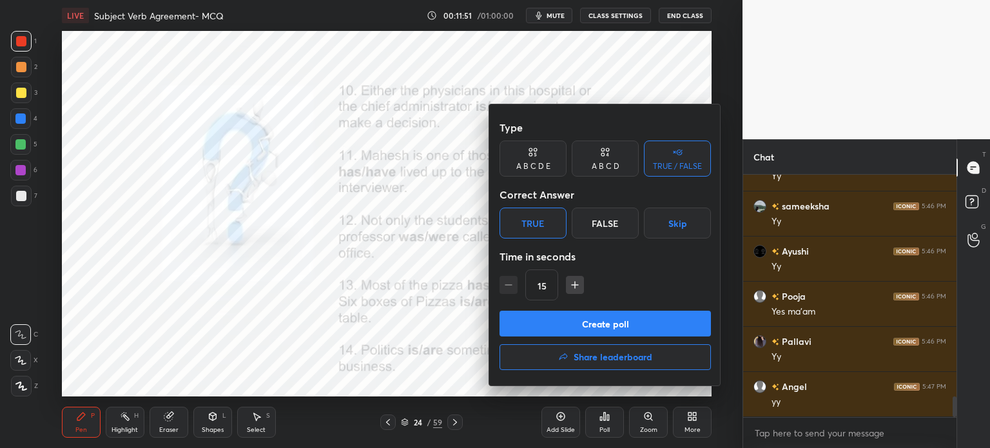
drag, startPoint x: 570, startPoint y: 319, endPoint x: 500, endPoint y: 384, distance: 95.4
click at [570, 319] on button "Create poll" at bounding box center [605, 324] width 211 height 26
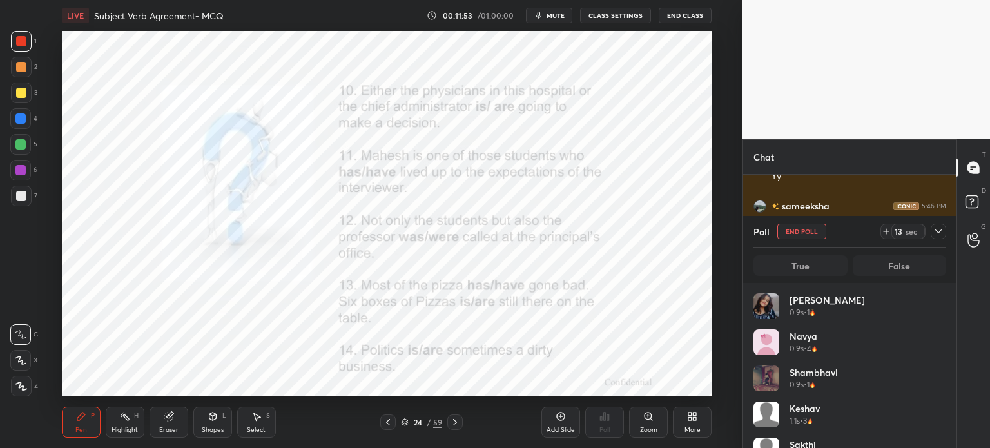
scroll to position [151, 189]
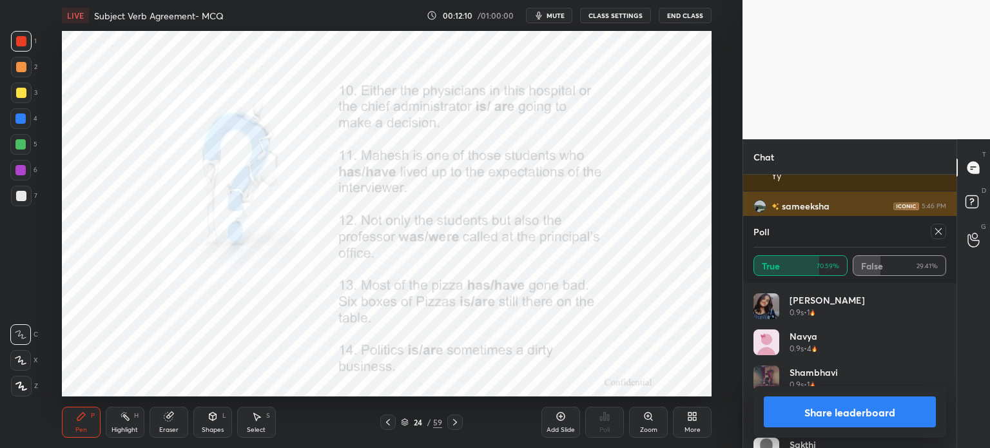
click at [936, 229] on icon at bounding box center [938, 231] width 6 height 6
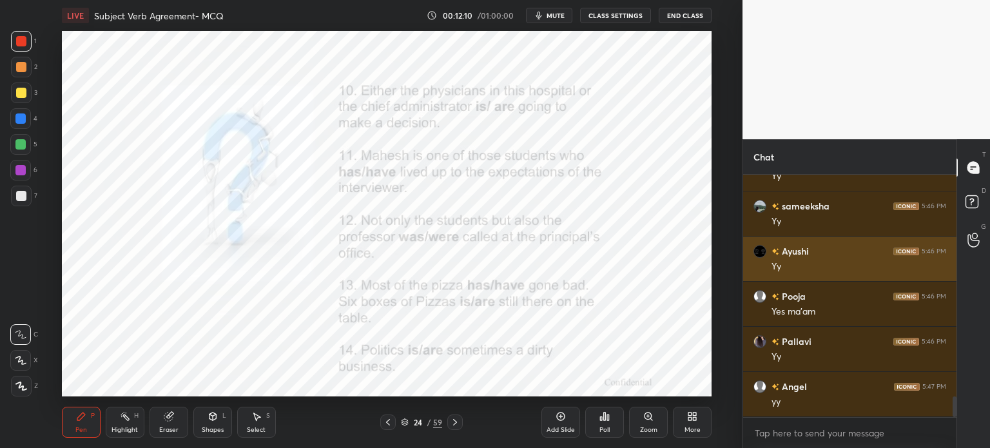
scroll to position [132, 209]
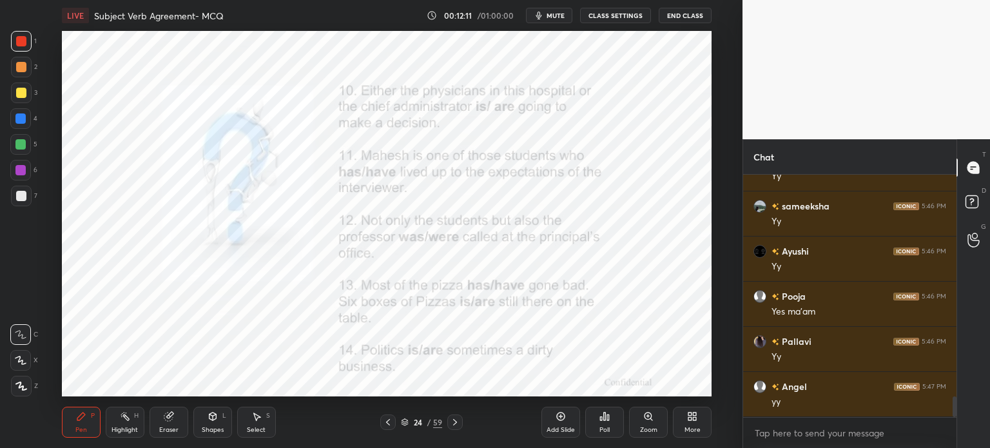
click at [608, 422] on div "Poll" at bounding box center [604, 422] width 39 height 31
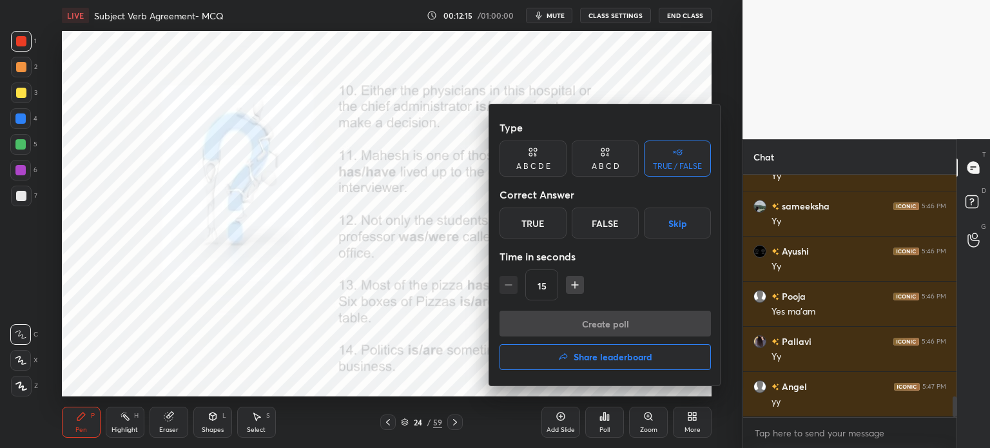
drag, startPoint x: 538, startPoint y: 226, endPoint x: 534, endPoint y: 239, distance: 13.5
click at [534, 227] on div "True" at bounding box center [533, 223] width 67 height 31
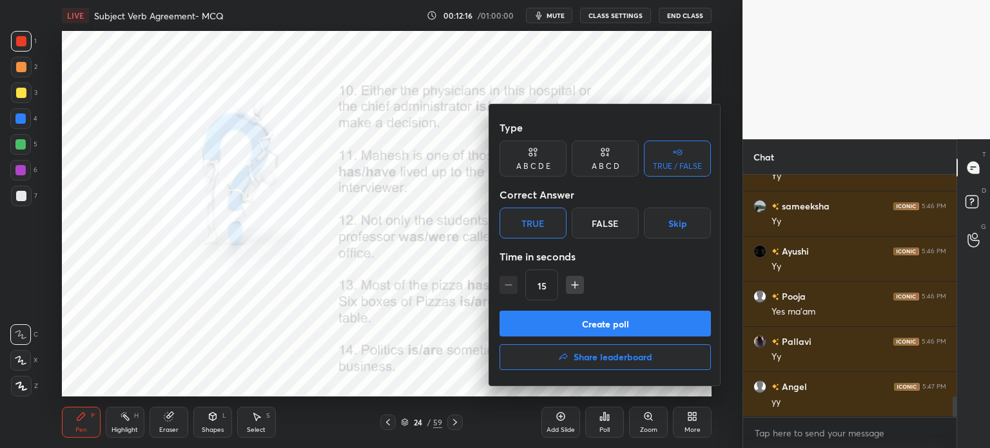
click at [602, 225] on div "False" at bounding box center [605, 223] width 67 height 31
click at [585, 322] on button "Create poll" at bounding box center [605, 324] width 211 height 26
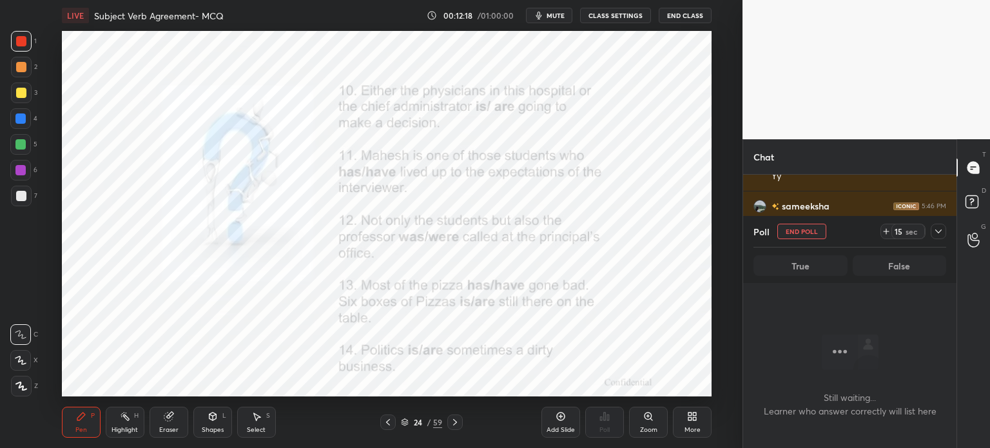
scroll to position [5, 4]
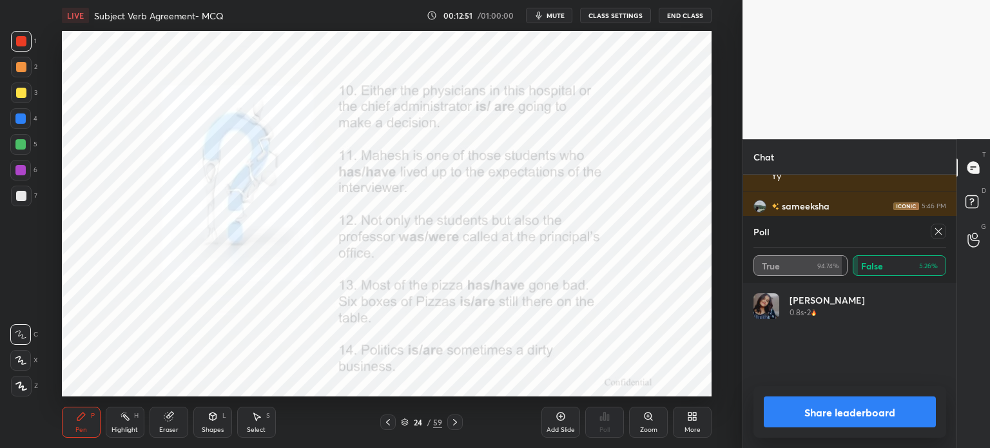
drag, startPoint x: 940, startPoint y: 229, endPoint x: 823, endPoint y: 226, distance: 118.0
click at [940, 229] on icon at bounding box center [938, 231] width 6 height 6
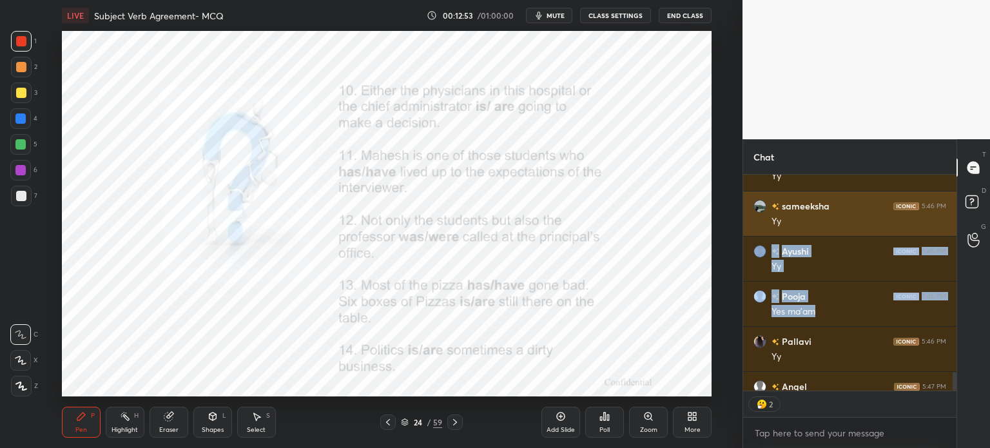
drag, startPoint x: 868, startPoint y: 310, endPoint x: 866, endPoint y: 194, distance: 116.0
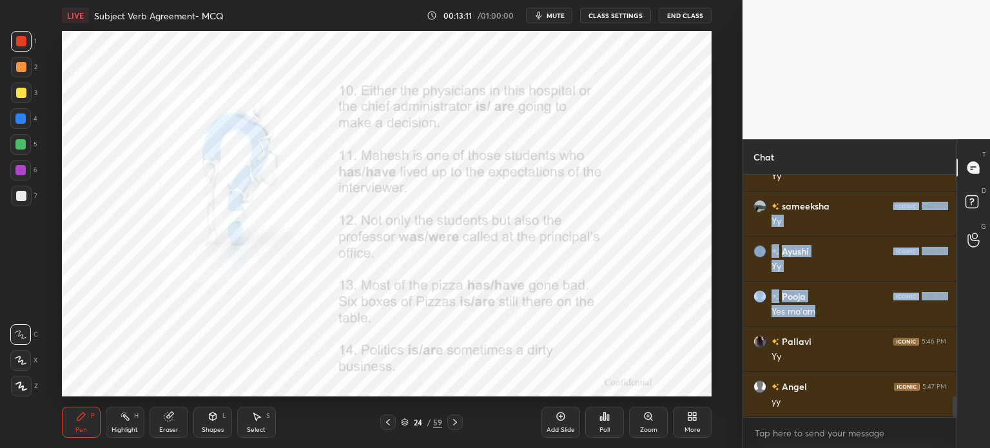
click at [605, 430] on div "Poll" at bounding box center [604, 430] width 10 height 6
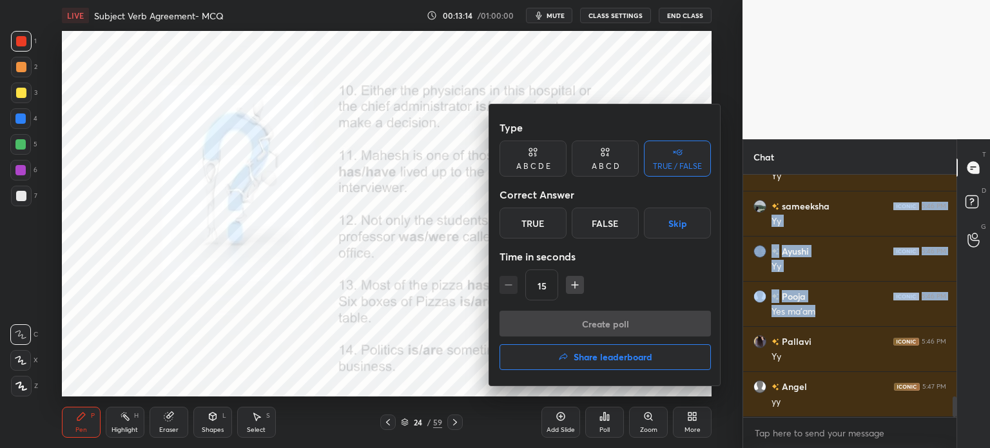
drag, startPoint x: 538, startPoint y: 226, endPoint x: 547, endPoint y: 251, distance: 25.9
click at [538, 226] on div "True" at bounding box center [533, 223] width 67 height 31
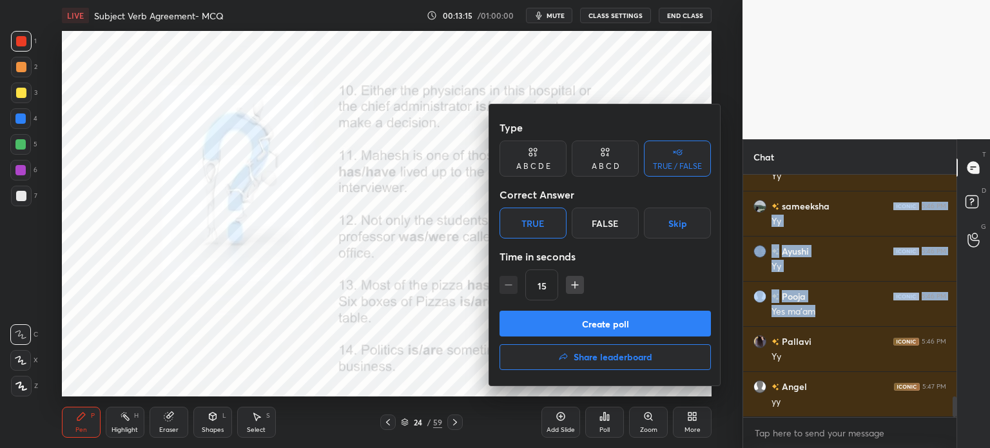
click at [573, 323] on button "Create poll" at bounding box center [605, 324] width 211 height 26
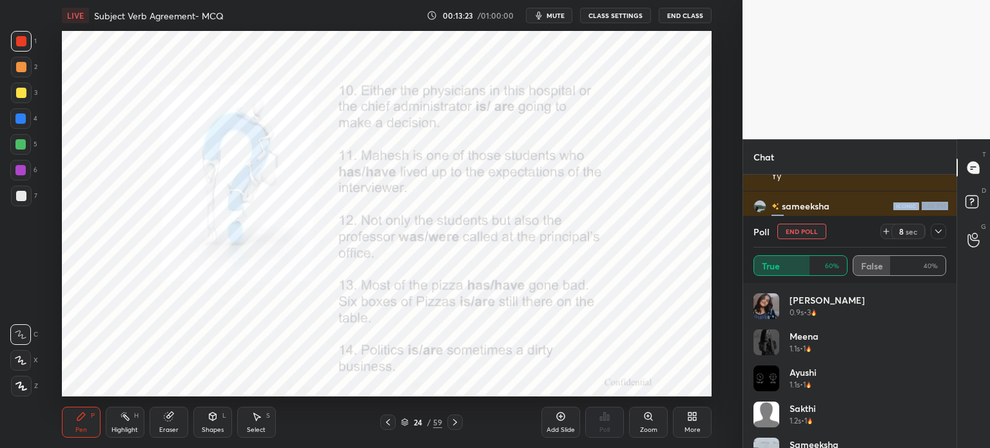
click at [936, 232] on icon at bounding box center [938, 231] width 10 height 10
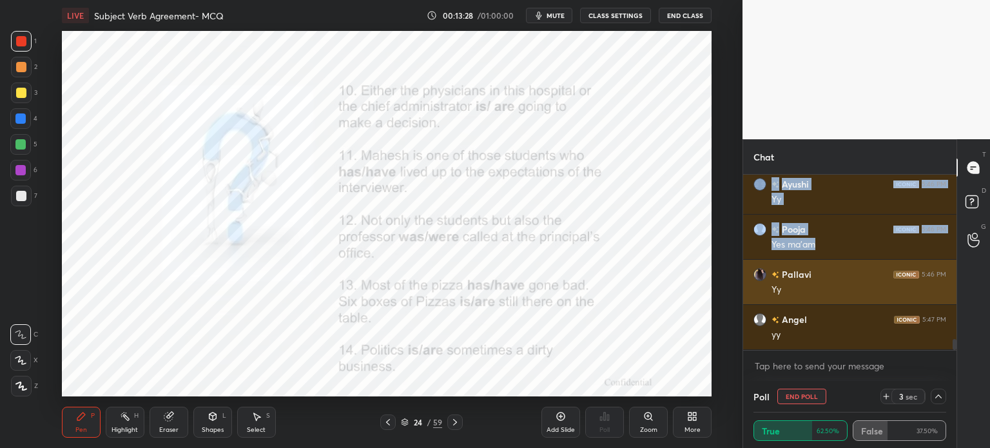
click at [843, 297] on div "Pallavi 5:46 PM Yy" at bounding box center [849, 282] width 213 height 44
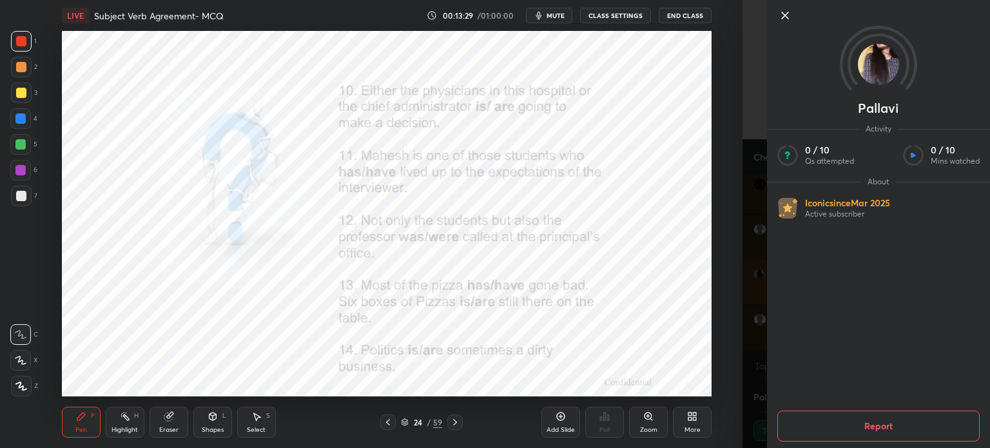
click at [782, 12] on icon at bounding box center [785, 15] width 6 height 6
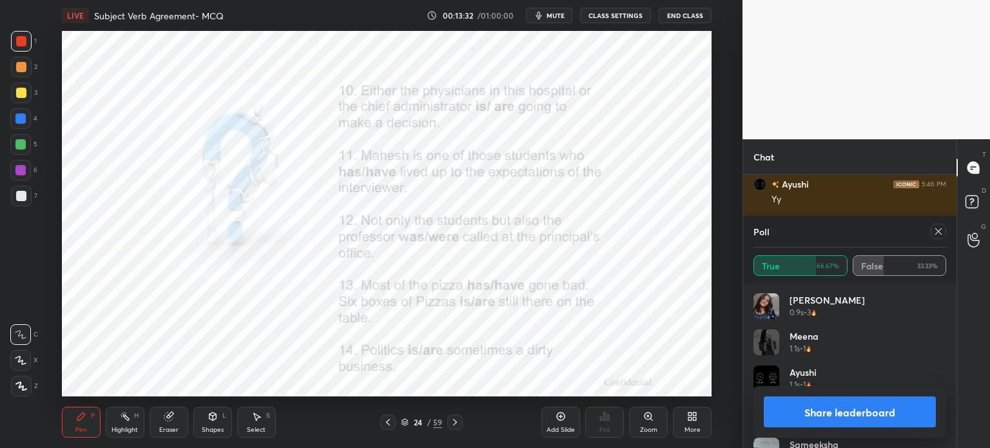
click at [939, 232] on icon at bounding box center [938, 231] width 10 height 10
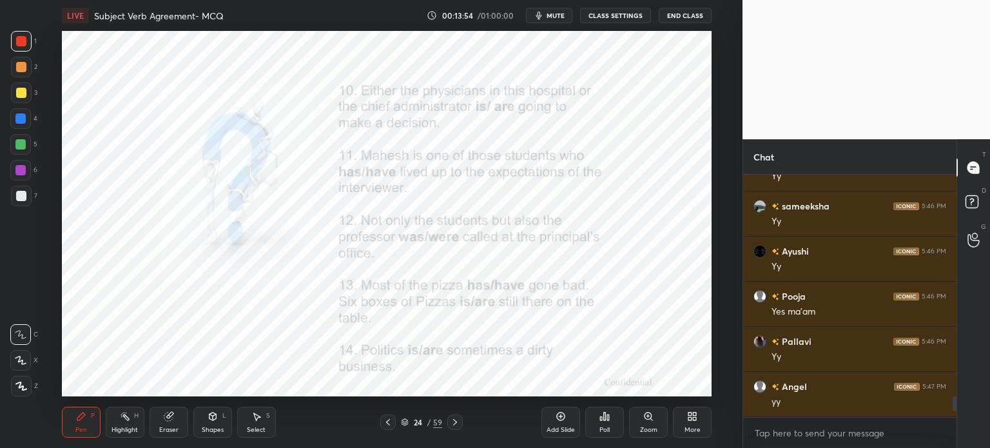
click at [609, 424] on div "Poll" at bounding box center [604, 422] width 39 height 31
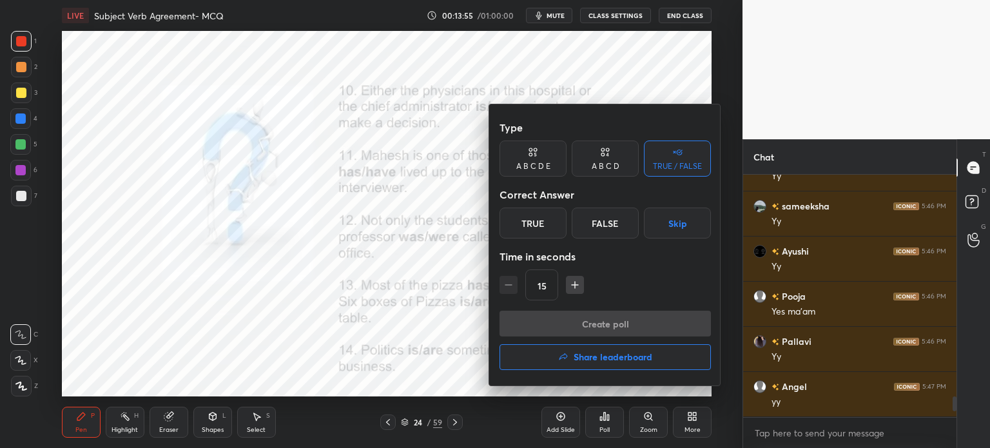
drag, startPoint x: 531, startPoint y: 223, endPoint x: 543, endPoint y: 262, distance: 41.2
click at [531, 226] on div "True" at bounding box center [533, 223] width 67 height 31
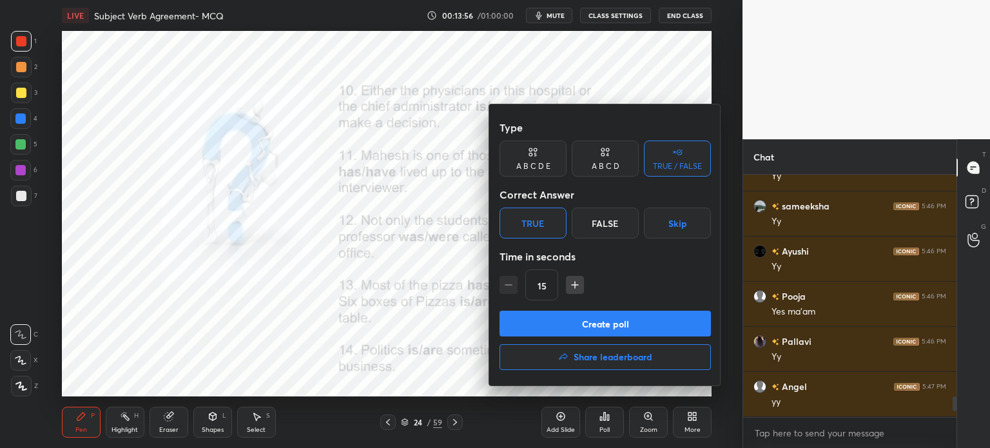
click at [569, 321] on button "Create poll" at bounding box center [605, 324] width 211 height 26
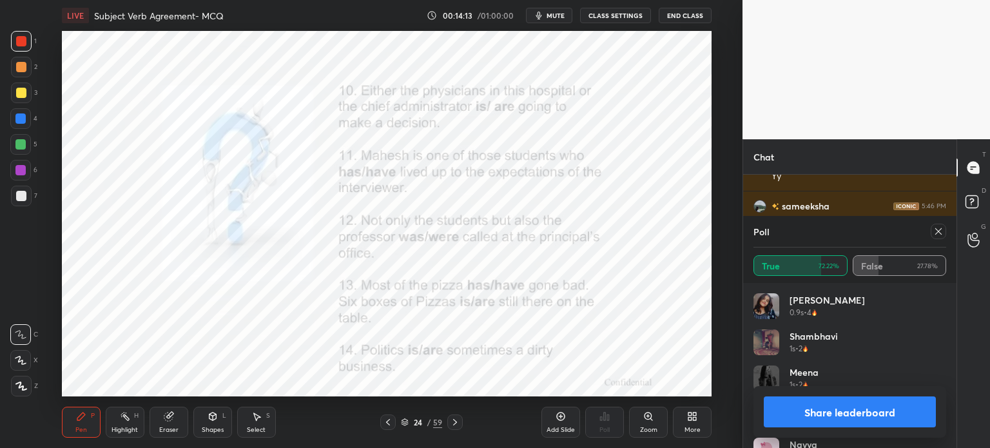
drag, startPoint x: 940, startPoint y: 229, endPoint x: 750, endPoint y: 319, distance: 210.5
click at [939, 229] on icon at bounding box center [938, 231] width 10 height 10
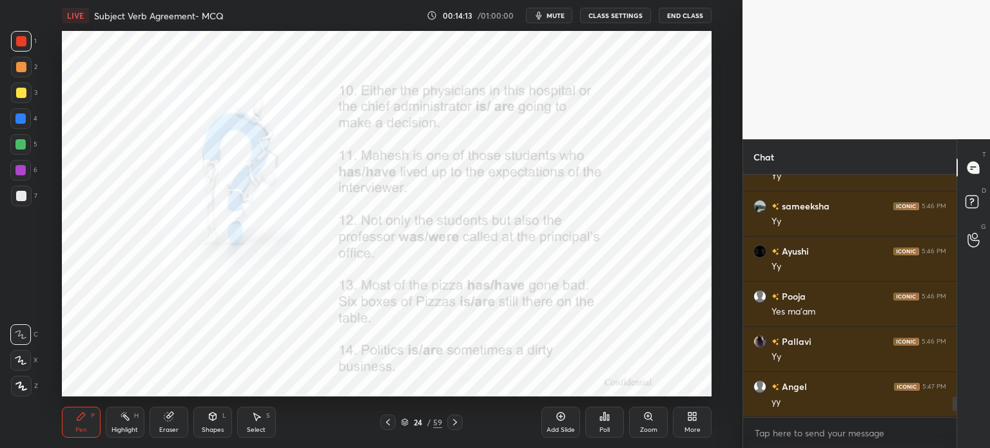
click at [603, 427] on div "Poll" at bounding box center [604, 430] width 10 height 6
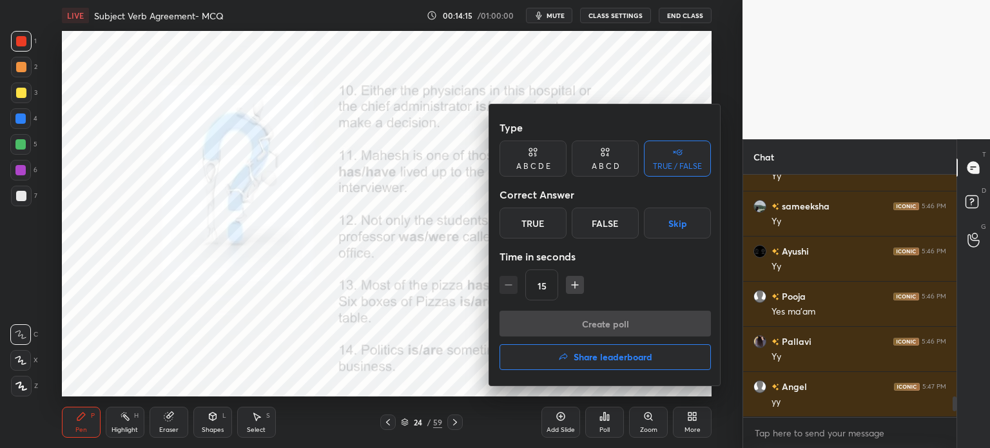
click at [609, 211] on div "False" at bounding box center [605, 223] width 67 height 31
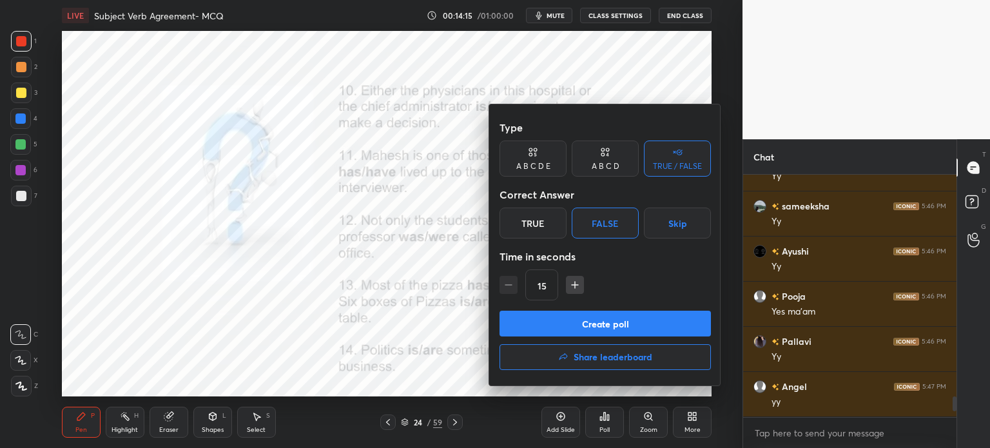
click at [568, 317] on button "Create poll" at bounding box center [605, 324] width 211 height 26
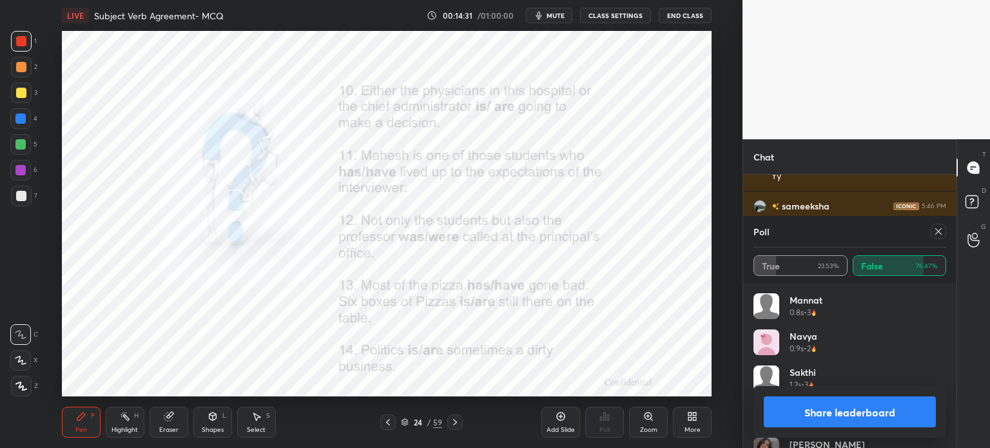
click at [939, 235] on icon at bounding box center [938, 231] width 10 height 10
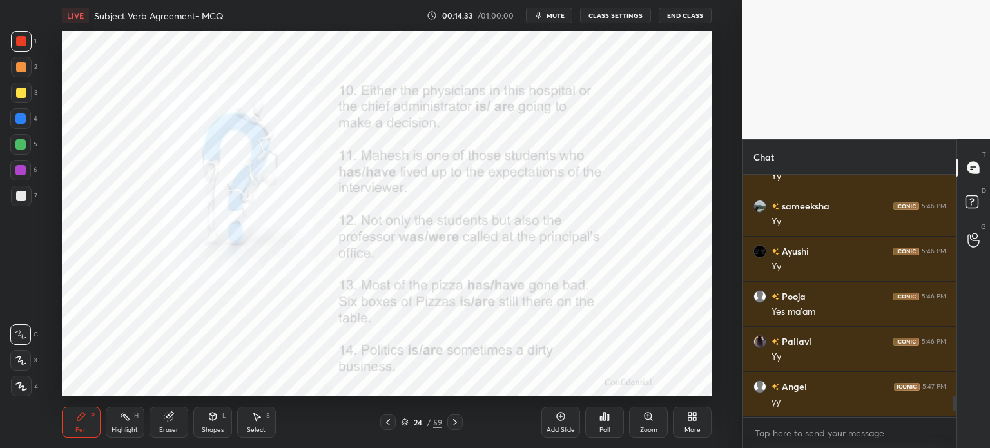
click at [603, 420] on icon at bounding box center [604, 416] width 10 height 10
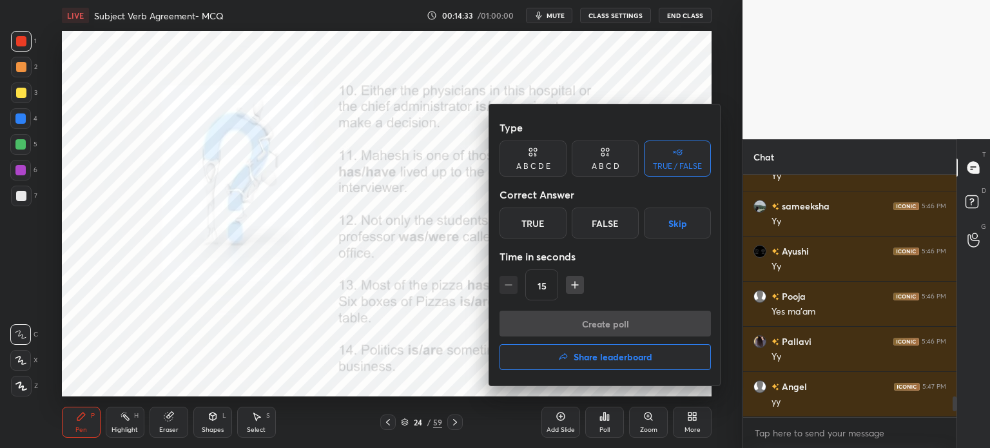
click at [534, 222] on div "True" at bounding box center [533, 223] width 67 height 31
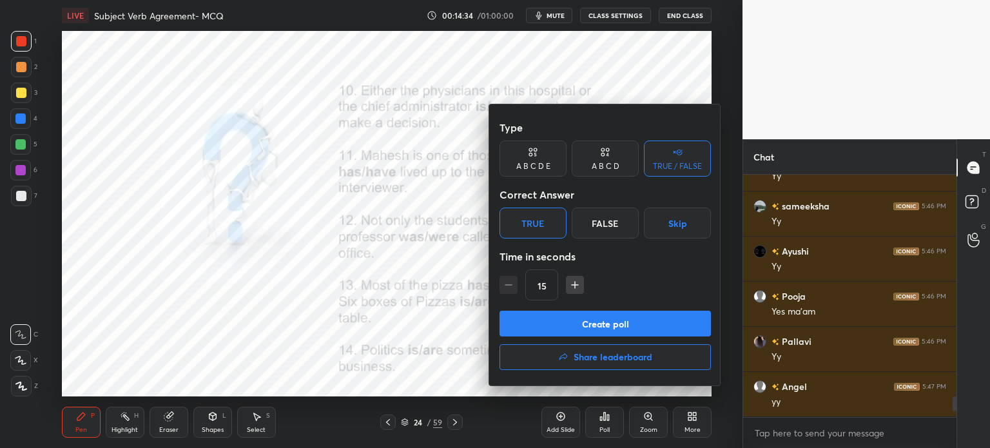
click at [552, 317] on button "Create poll" at bounding box center [605, 324] width 211 height 26
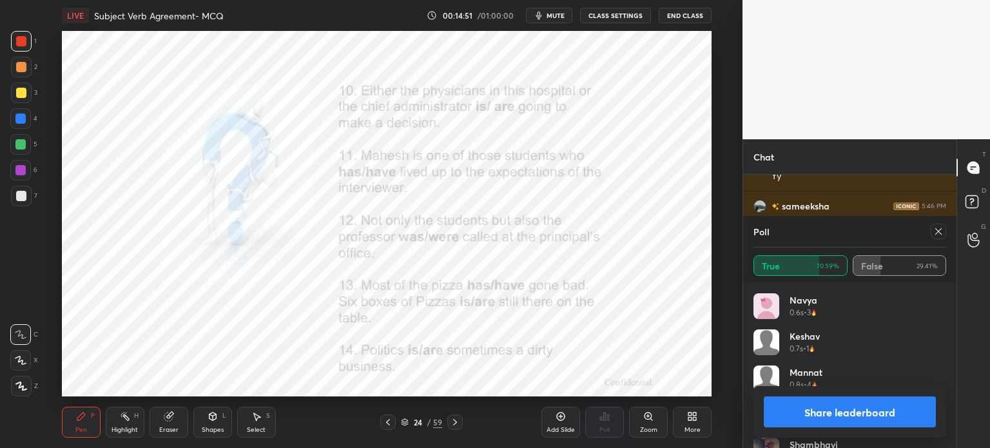
click at [815, 413] on button "Share leaderboard" at bounding box center [850, 411] width 172 height 31
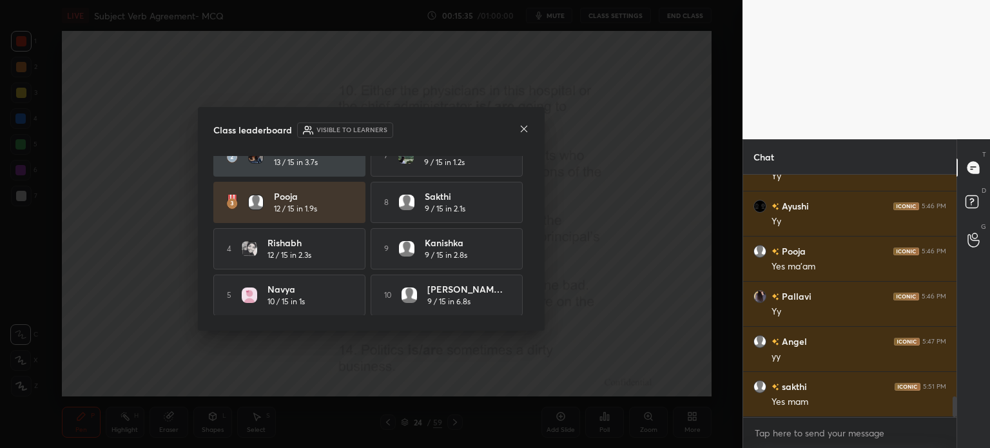
click at [521, 127] on icon at bounding box center [524, 129] width 10 height 10
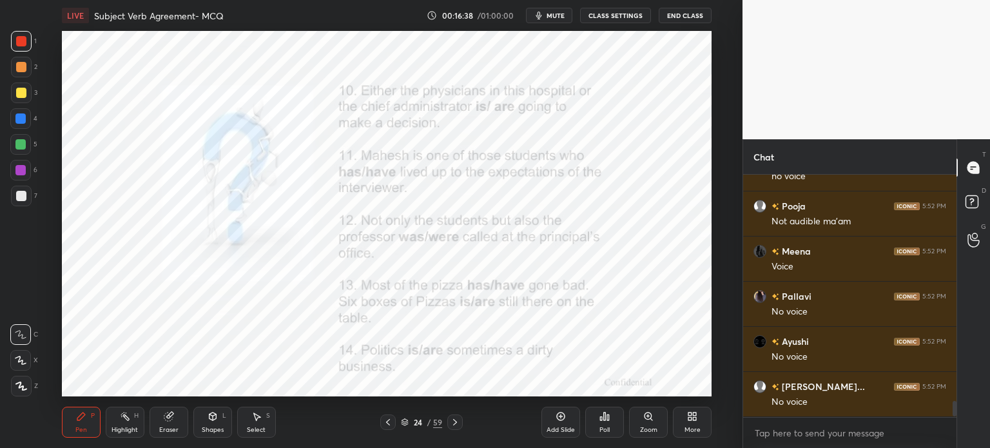
scroll to position [3, 4]
click at [609, 14] on button "CLASS SETTINGS" at bounding box center [615, 15] width 71 height 15
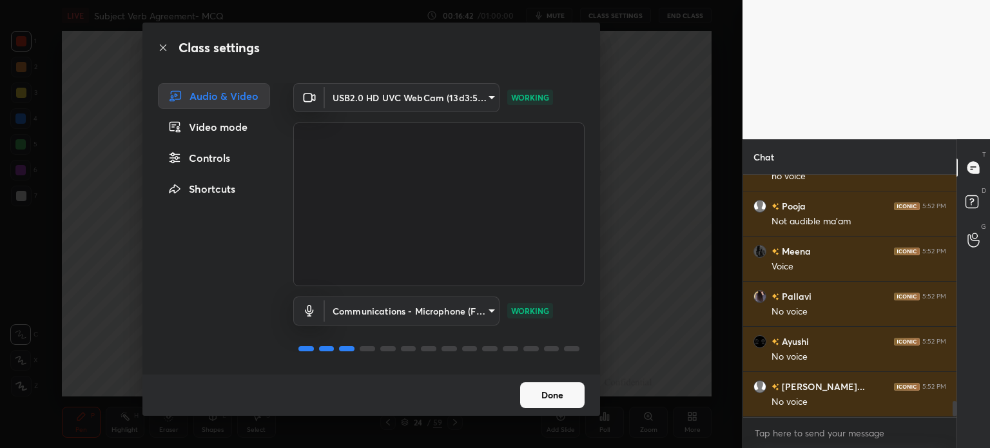
click at [565, 390] on button "Done" at bounding box center [552, 395] width 64 height 26
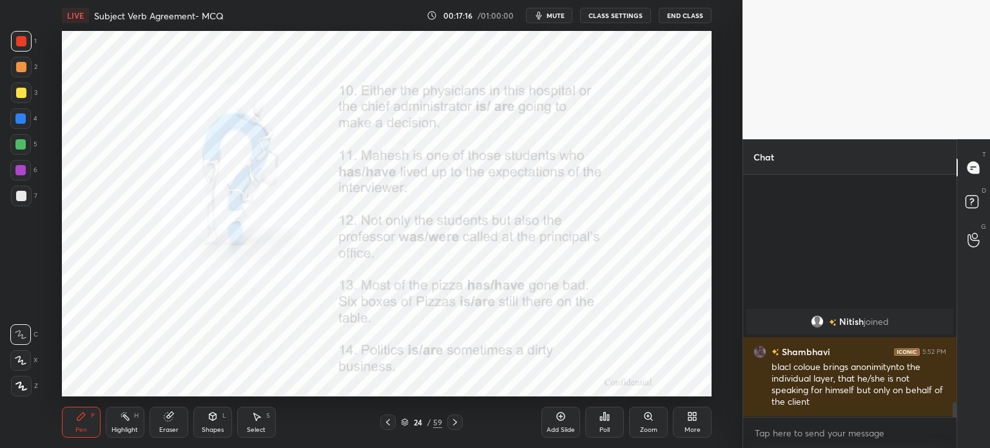
scroll to position [3391, 0]
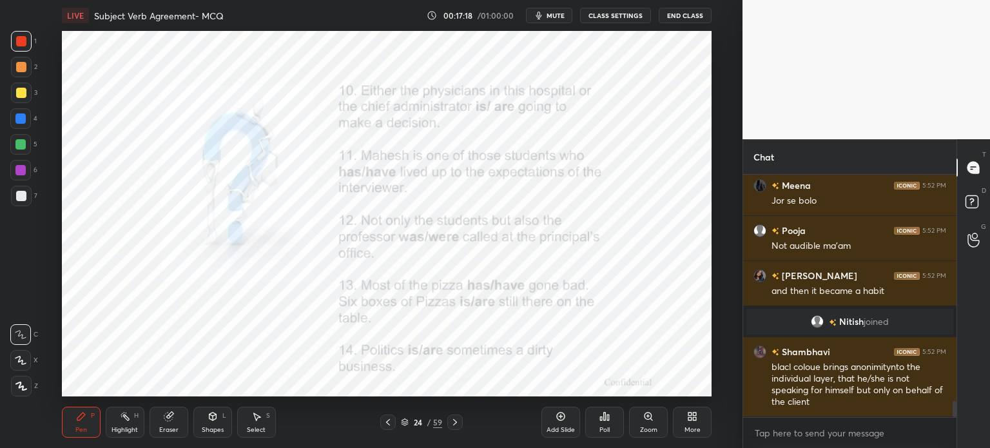
click at [596, 21] on button "CLASS SETTINGS" at bounding box center [615, 15] width 71 height 15
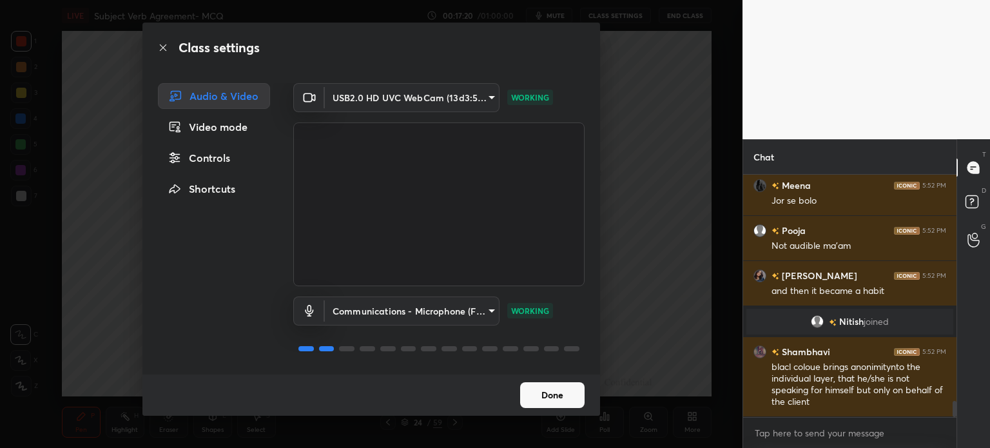
scroll to position [3436, 0]
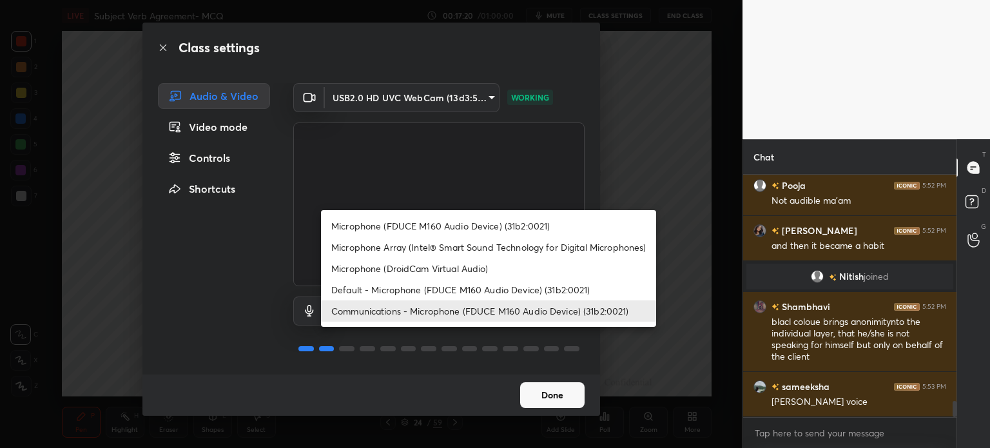
click at [449, 322] on body "1 2 3 4 5 6 7 C X Z C X Z E E Erase all H H LIVE Subject Verb Agreement- MCQ 00…" at bounding box center [495, 224] width 990 height 448
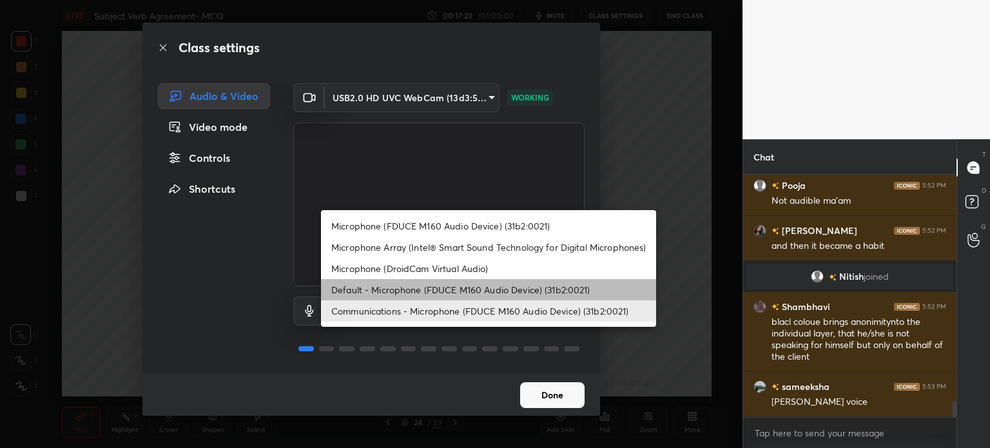
click at [456, 280] on li "Default - Microphone (FDUCE M160 Audio Device) (31b2:0021)" at bounding box center [488, 289] width 335 height 21
type input "default"
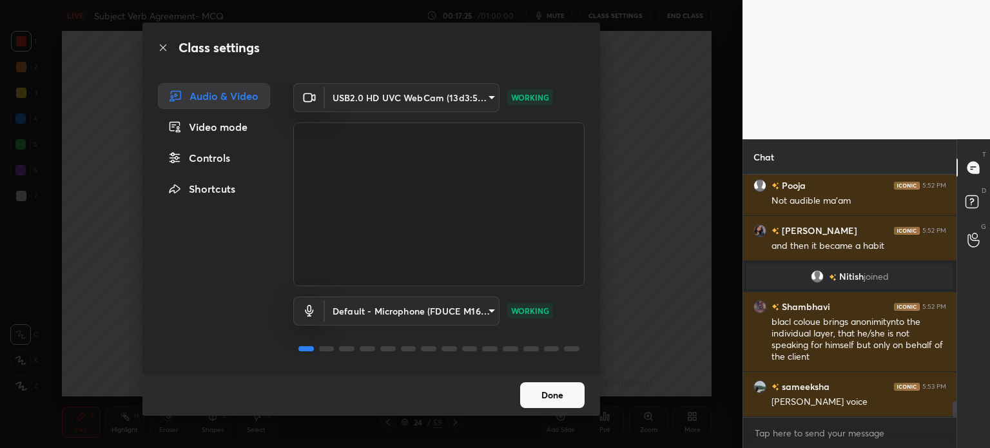
click at [561, 399] on button "Done" at bounding box center [552, 395] width 64 height 26
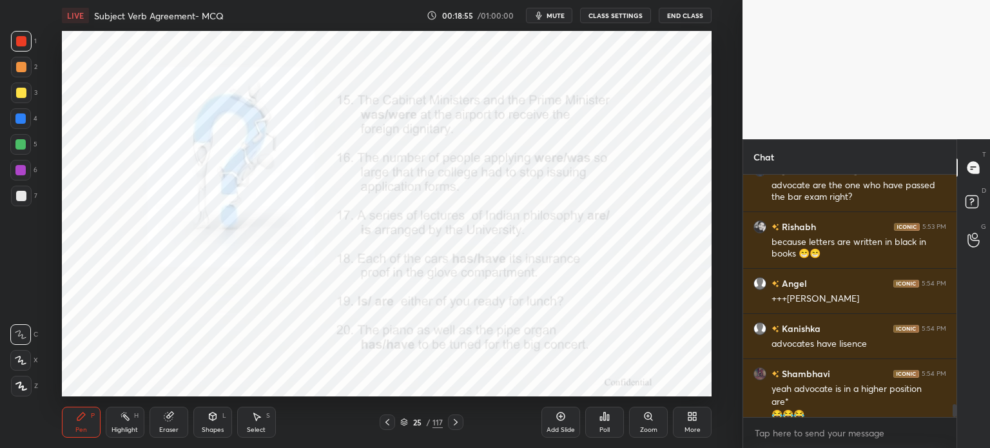
scroll to position [4252, 0]
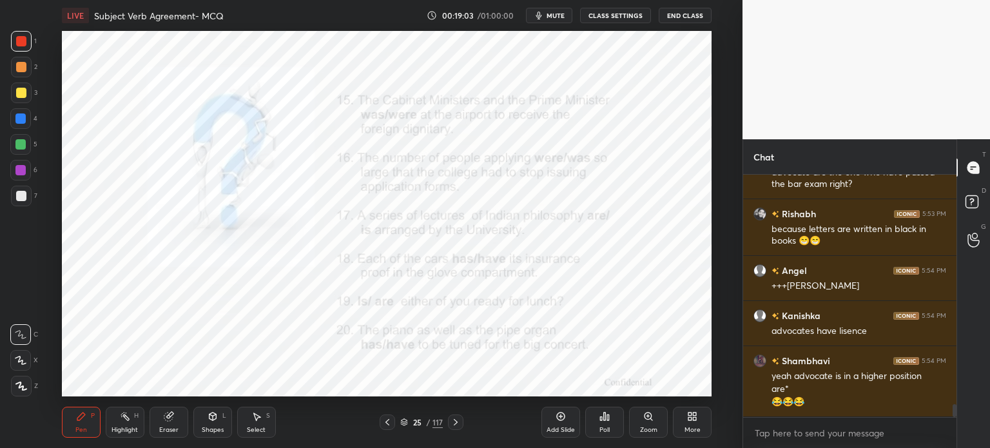
click at [598, 422] on div "Poll" at bounding box center [604, 422] width 39 height 31
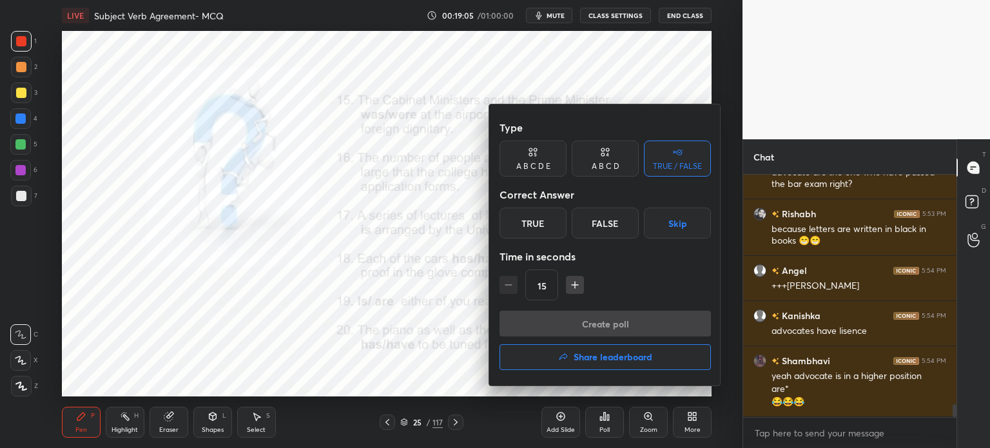
click at [544, 224] on div "True" at bounding box center [533, 223] width 67 height 31
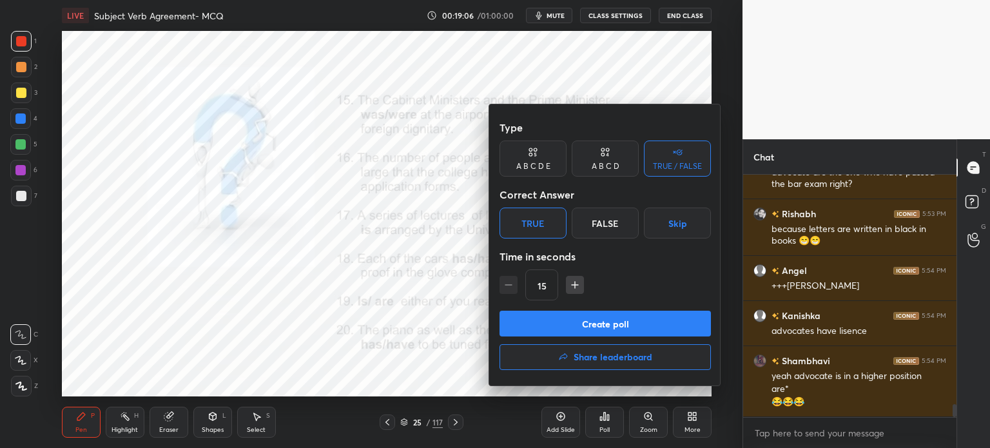
click at [554, 328] on button "Create poll" at bounding box center [605, 324] width 211 height 26
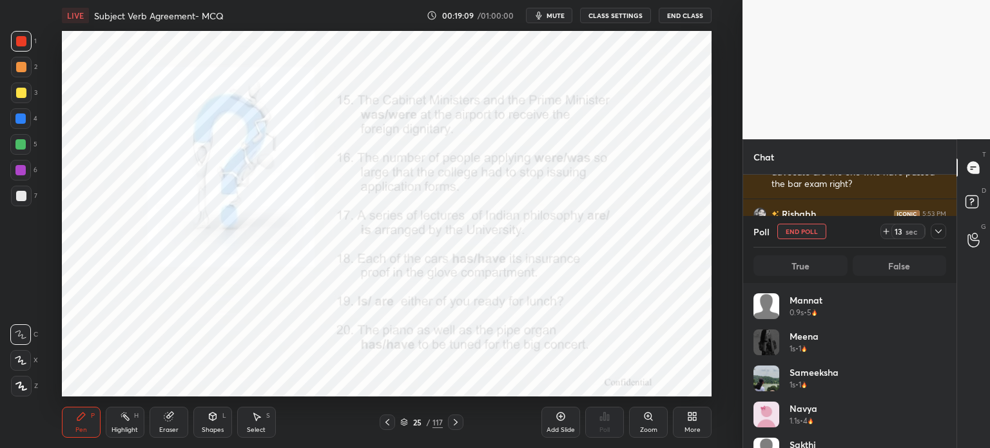
scroll to position [151, 189]
click at [789, 227] on button "End Poll" at bounding box center [801, 231] width 49 height 15
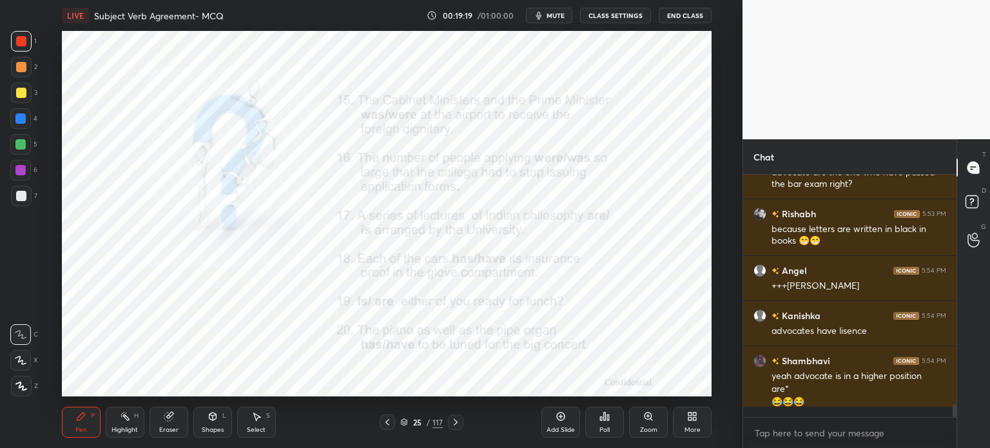
scroll to position [130, 209]
click at [609, 422] on div "Poll" at bounding box center [604, 422] width 39 height 31
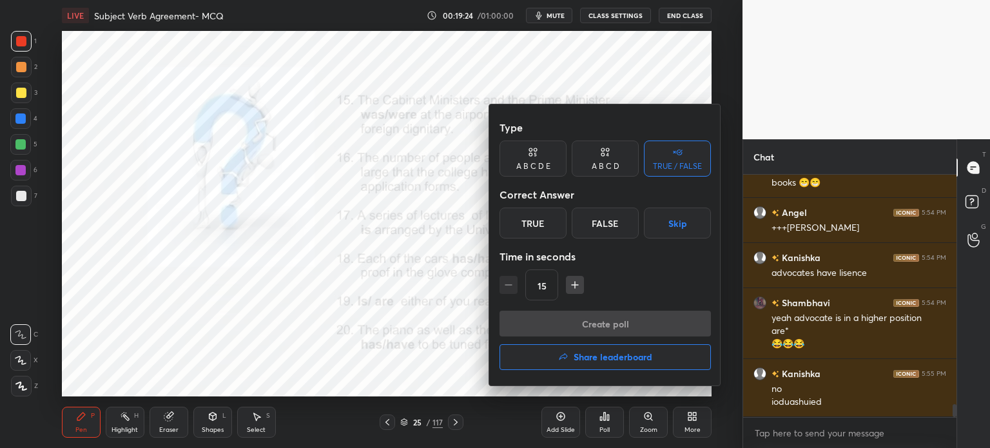
click at [597, 219] on div "False" at bounding box center [605, 223] width 67 height 31
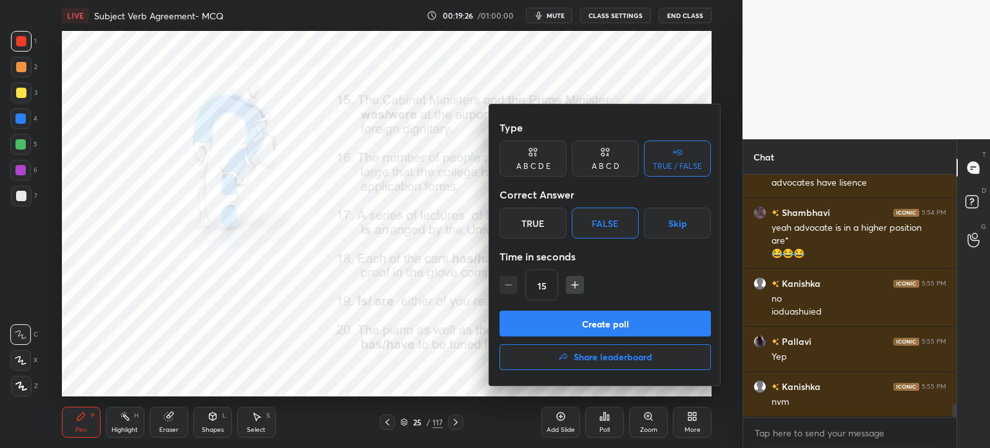
click at [627, 324] on button "Create poll" at bounding box center [605, 324] width 211 height 26
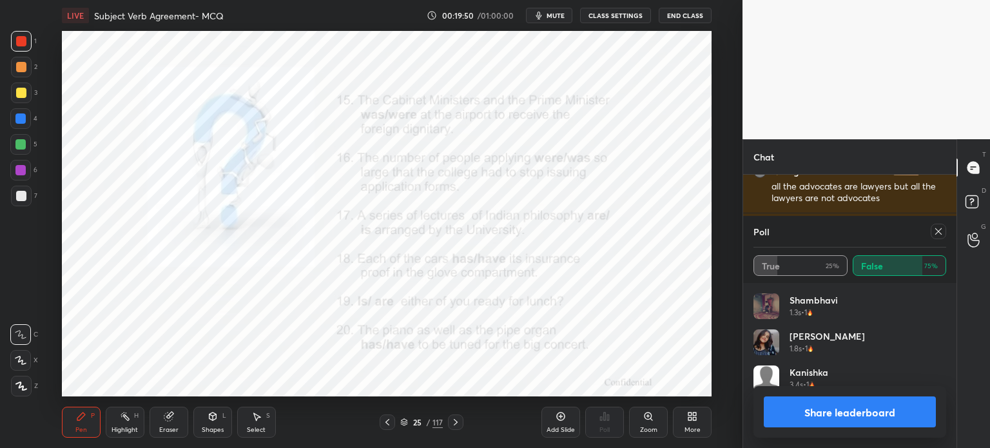
drag, startPoint x: 942, startPoint y: 229, endPoint x: 922, endPoint y: 240, distance: 23.1
click at [935, 229] on icon at bounding box center [938, 231] width 10 height 10
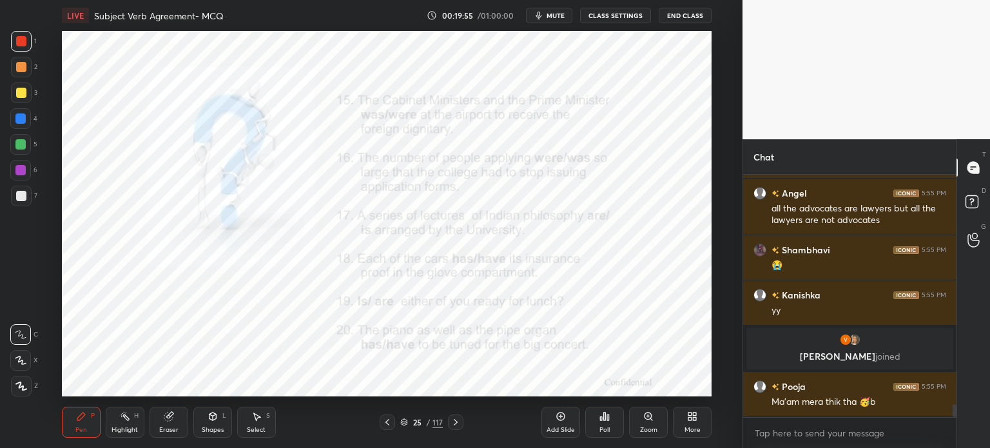
click at [602, 420] on icon at bounding box center [604, 416] width 10 height 10
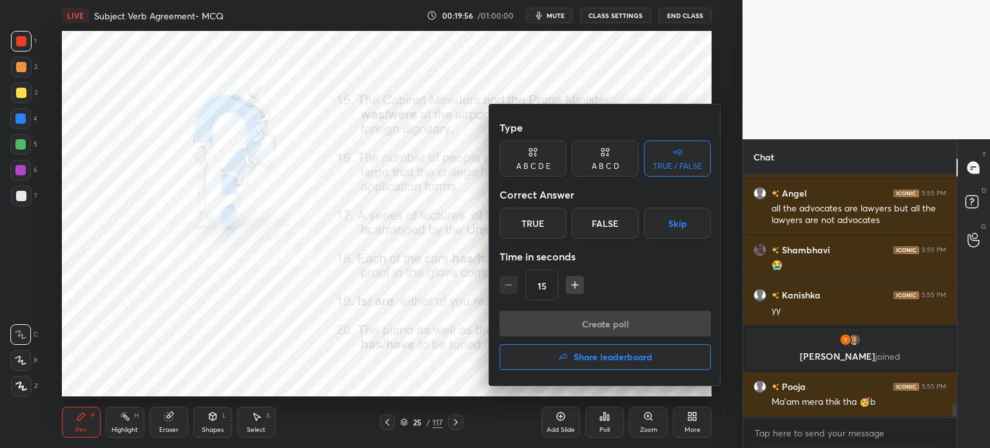
click at [603, 422] on div at bounding box center [495, 224] width 990 height 448
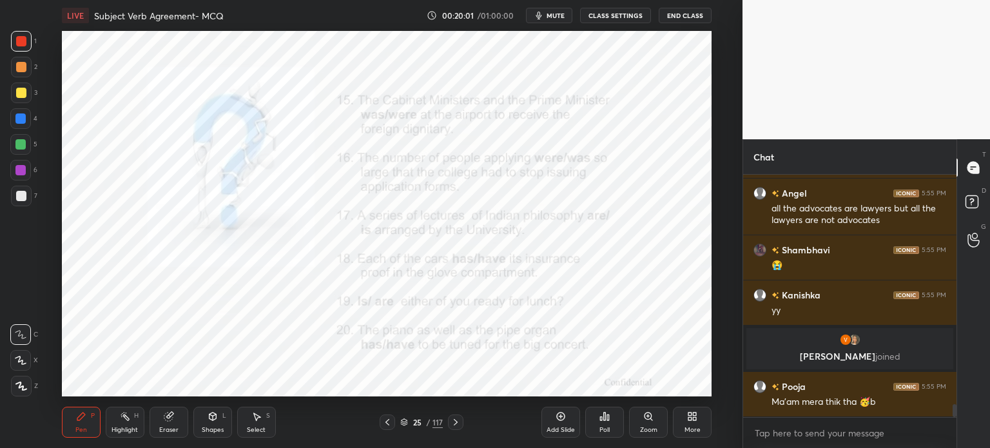
click at [606, 425] on div "Poll" at bounding box center [604, 422] width 39 height 31
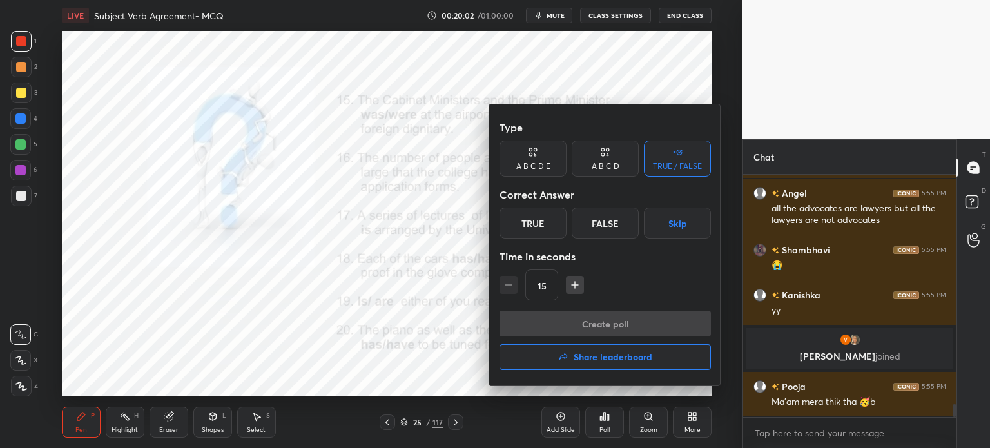
click at [538, 219] on div "True" at bounding box center [533, 223] width 67 height 31
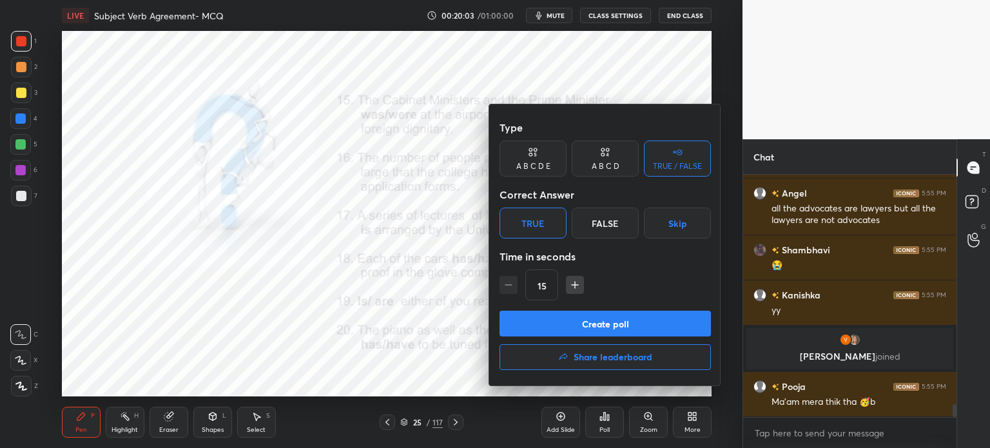
click at [441, 326] on div at bounding box center [495, 224] width 990 height 448
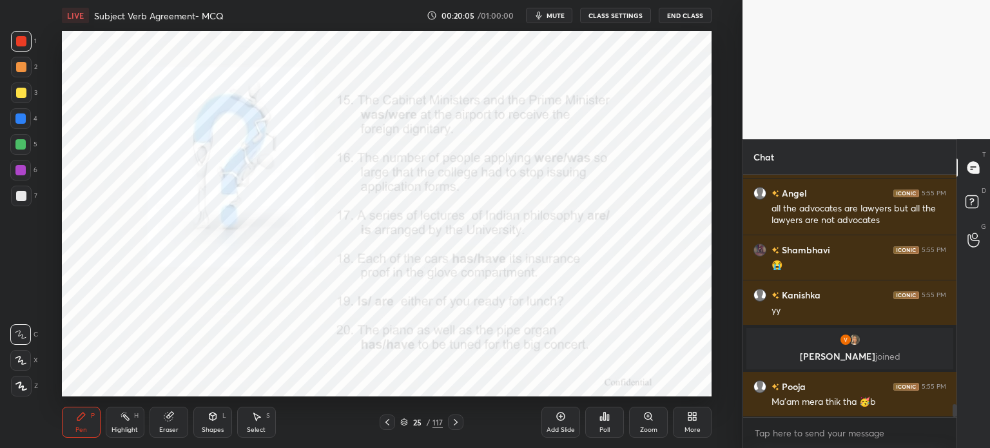
click at [597, 424] on div "Poll" at bounding box center [604, 422] width 39 height 31
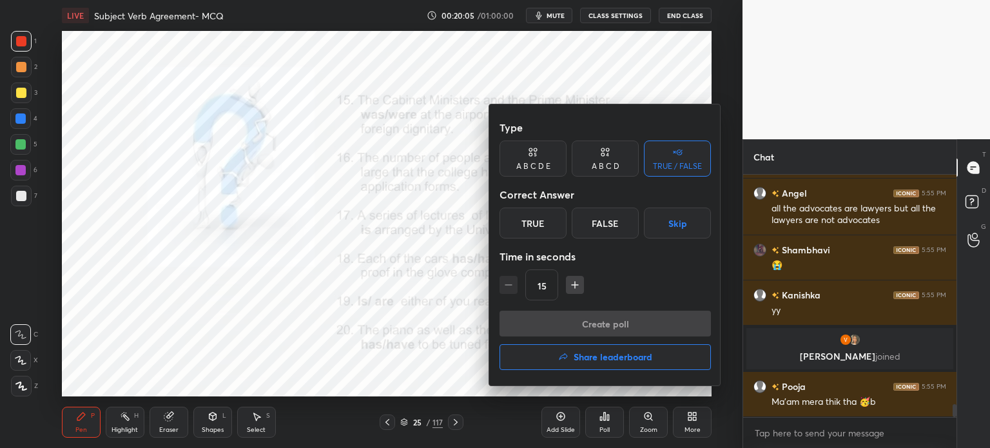
click at [609, 228] on div "False" at bounding box center [605, 223] width 67 height 31
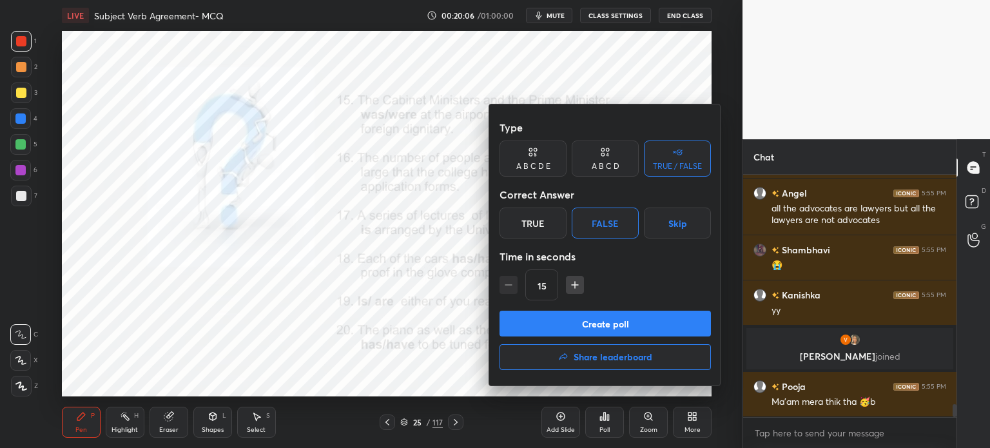
click at [585, 324] on button "Create poll" at bounding box center [605, 324] width 211 height 26
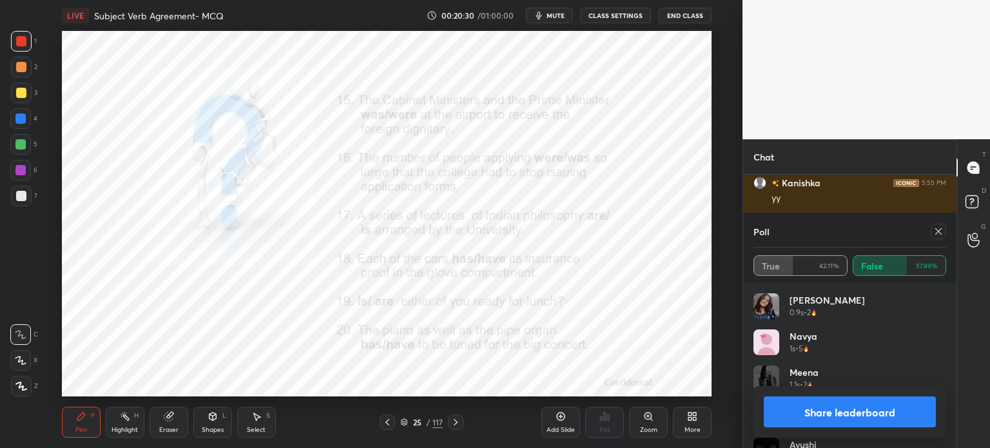
drag, startPoint x: 937, startPoint y: 234, endPoint x: 921, endPoint y: 247, distance: 20.6
click at [937, 233] on icon at bounding box center [938, 231] width 10 height 10
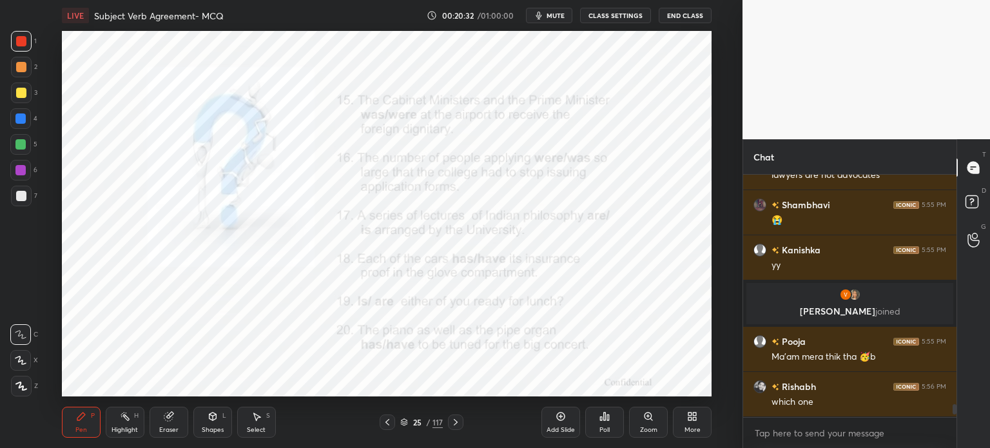
click at [609, 416] on icon at bounding box center [604, 416] width 10 height 10
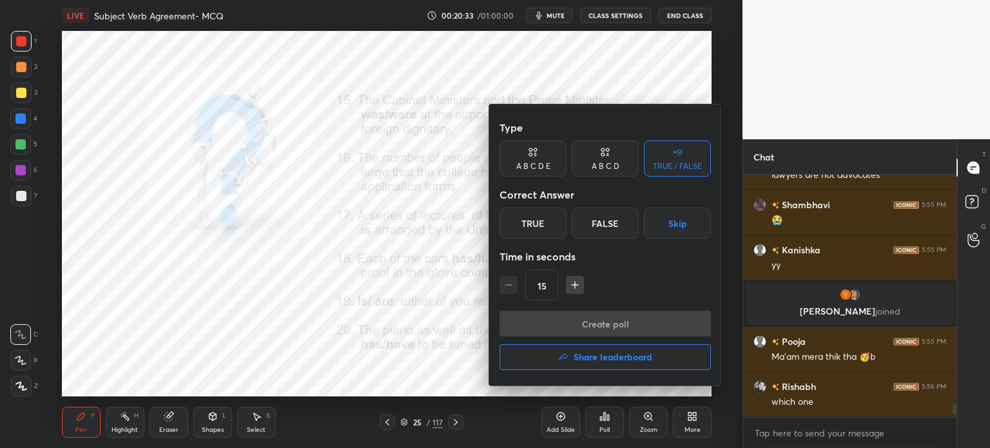
click at [601, 219] on div "False" at bounding box center [605, 223] width 67 height 31
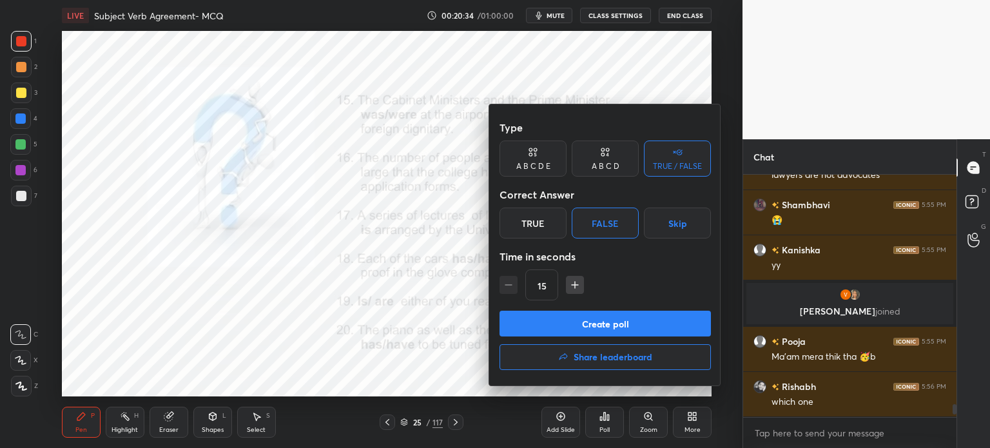
click at [584, 326] on button "Create poll" at bounding box center [605, 324] width 211 height 26
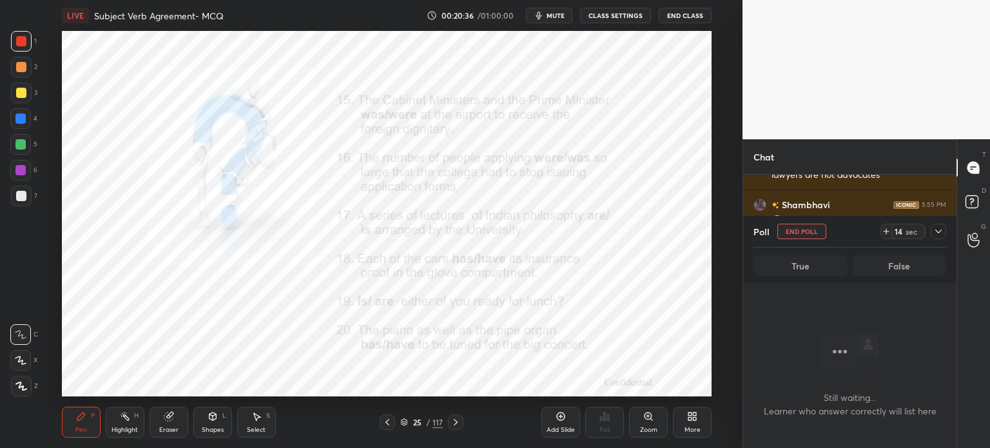
click at [938, 233] on icon at bounding box center [938, 231] width 10 height 10
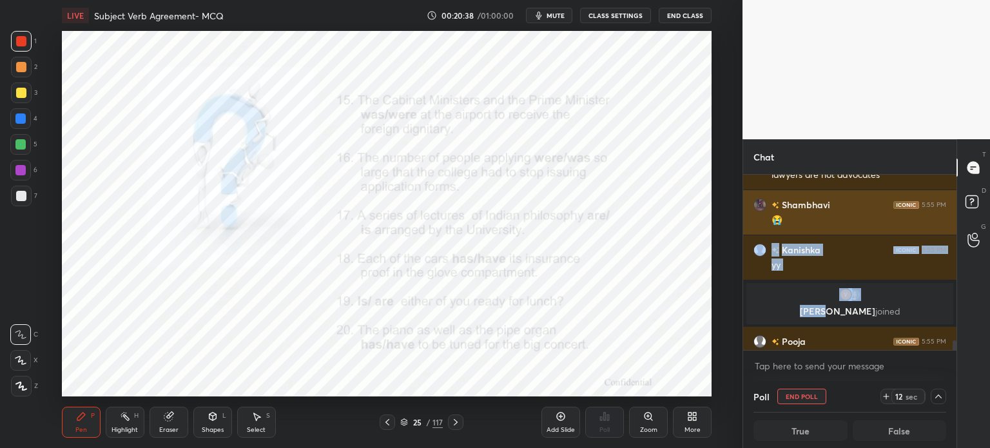
drag, startPoint x: 821, startPoint y: 320, endPoint x: 805, endPoint y: 219, distance: 102.5
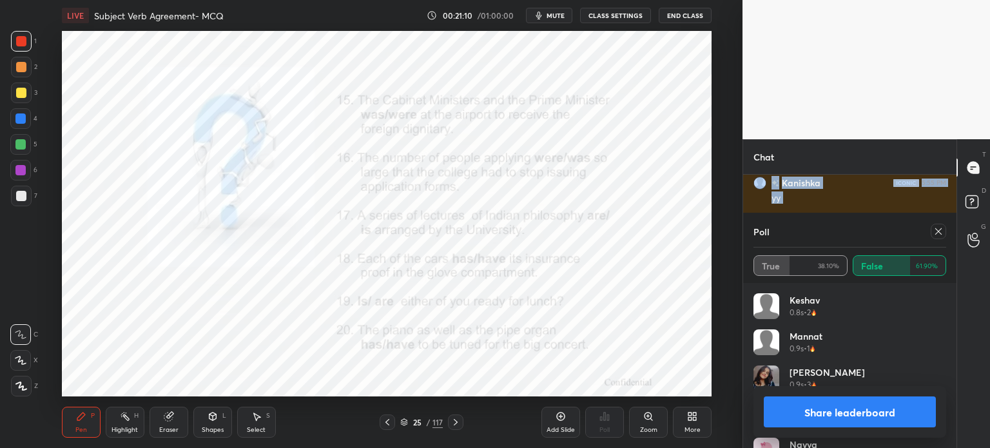
click at [941, 232] on icon at bounding box center [938, 231] width 10 height 10
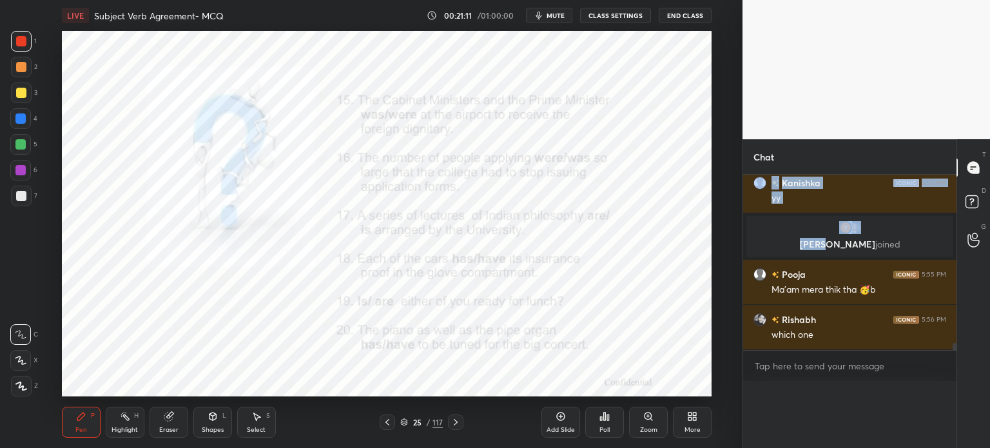
scroll to position [0, 0]
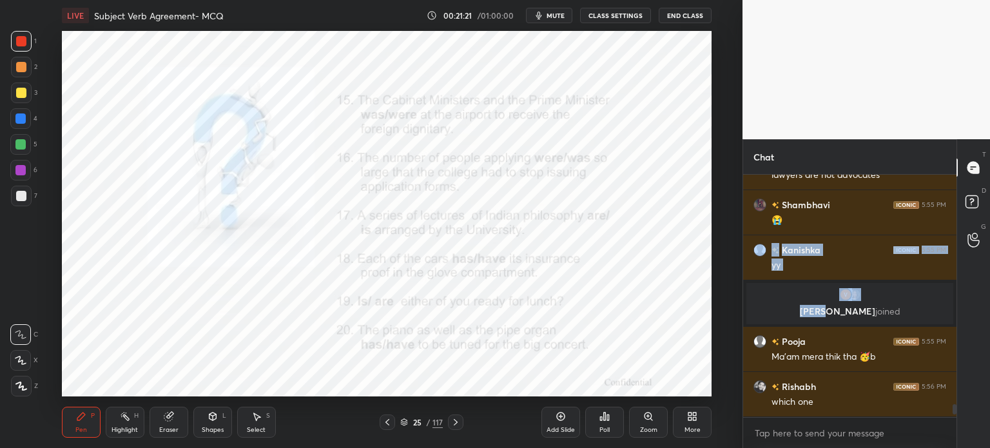
click at [616, 432] on div "Poll" at bounding box center [604, 422] width 39 height 31
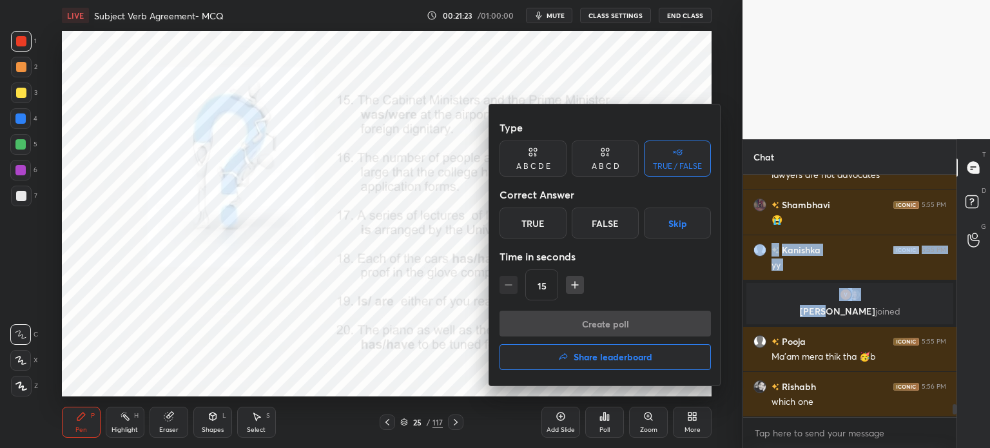
click at [603, 225] on div "False" at bounding box center [605, 223] width 67 height 31
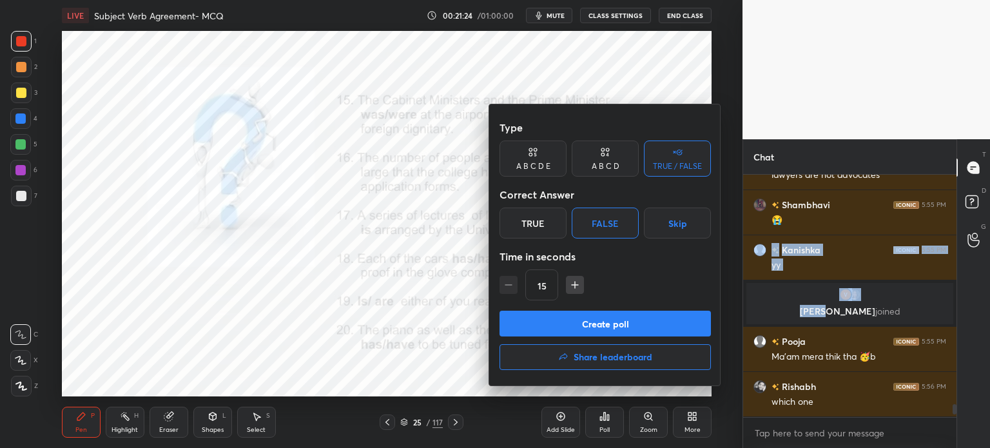
click at [594, 322] on button "Create poll" at bounding box center [605, 324] width 211 height 26
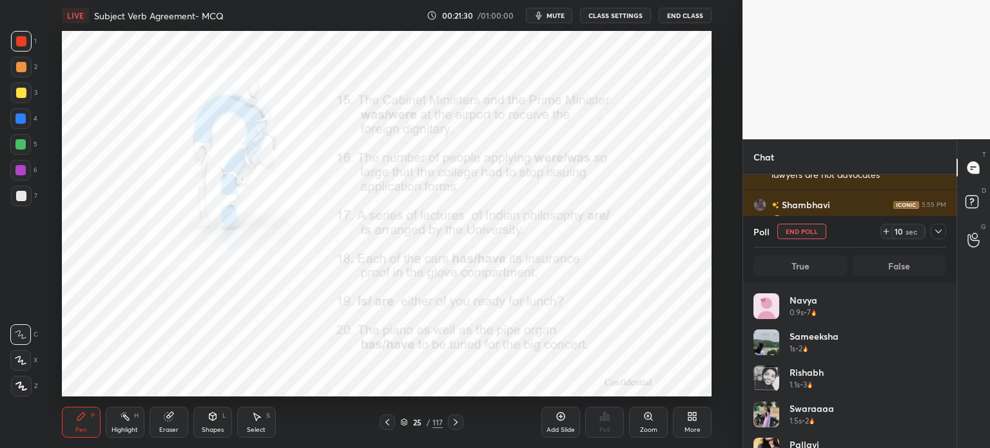
drag, startPoint x: 805, startPoint y: 233, endPoint x: 766, endPoint y: 250, distance: 42.2
click at [807, 233] on button "End Poll" at bounding box center [801, 231] width 49 height 15
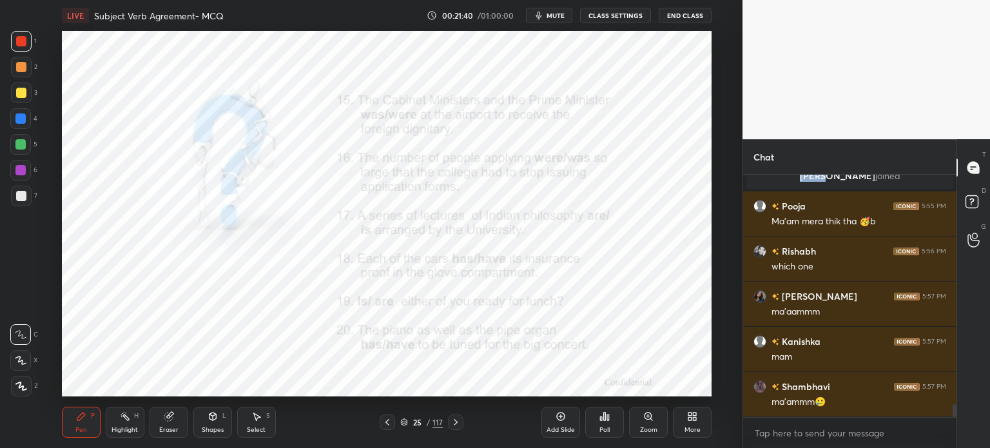
click at [606, 427] on div "Poll" at bounding box center [604, 430] width 10 height 6
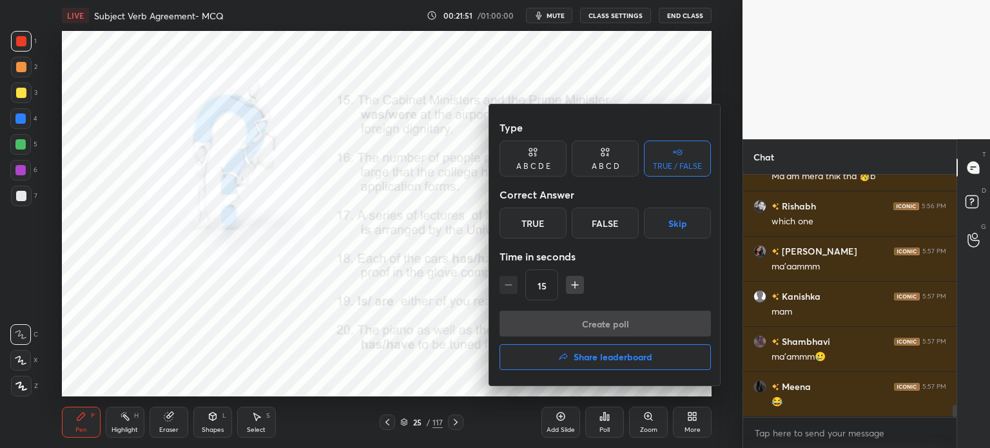
click at [547, 226] on div "True" at bounding box center [533, 223] width 67 height 31
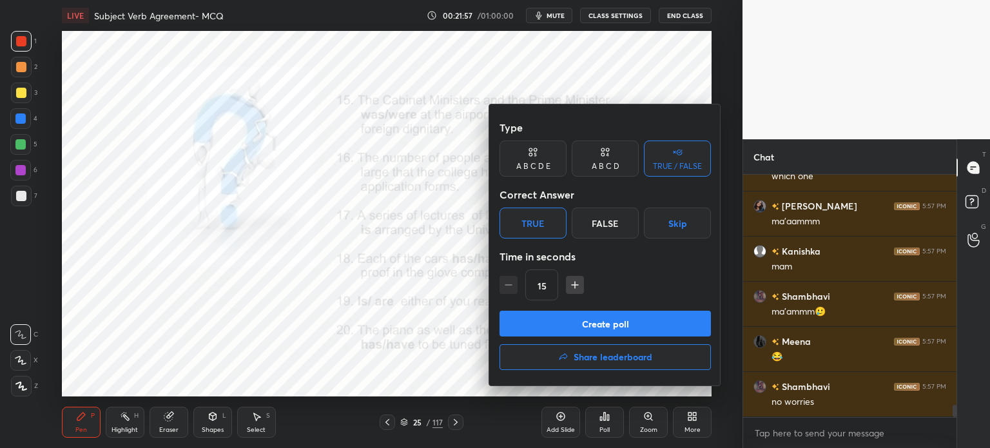
click at [605, 323] on button "Create poll" at bounding box center [605, 324] width 211 height 26
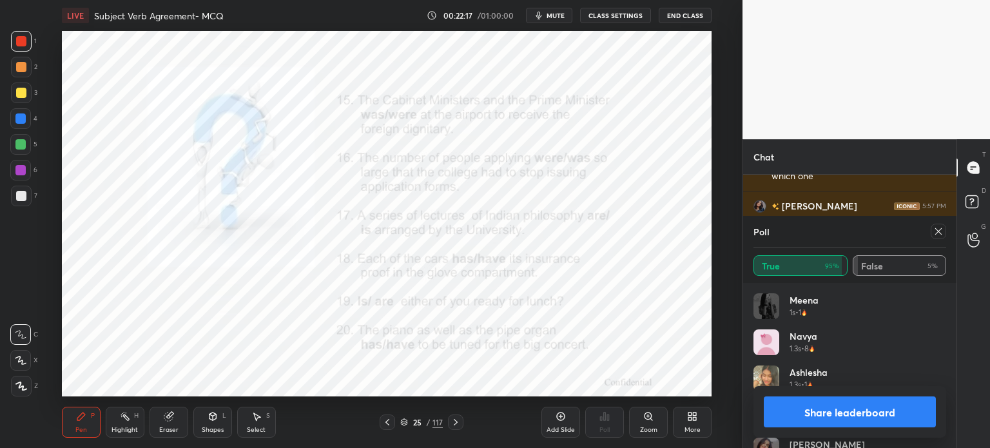
drag, startPoint x: 941, startPoint y: 231, endPoint x: 857, endPoint y: 232, distance: 84.5
click at [939, 229] on icon at bounding box center [938, 231] width 10 height 10
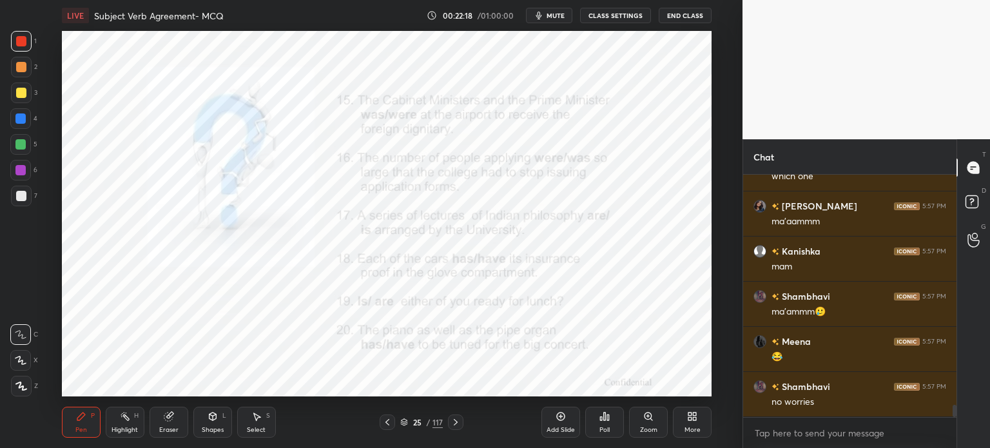
click at [610, 420] on div "Poll" at bounding box center [604, 422] width 39 height 31
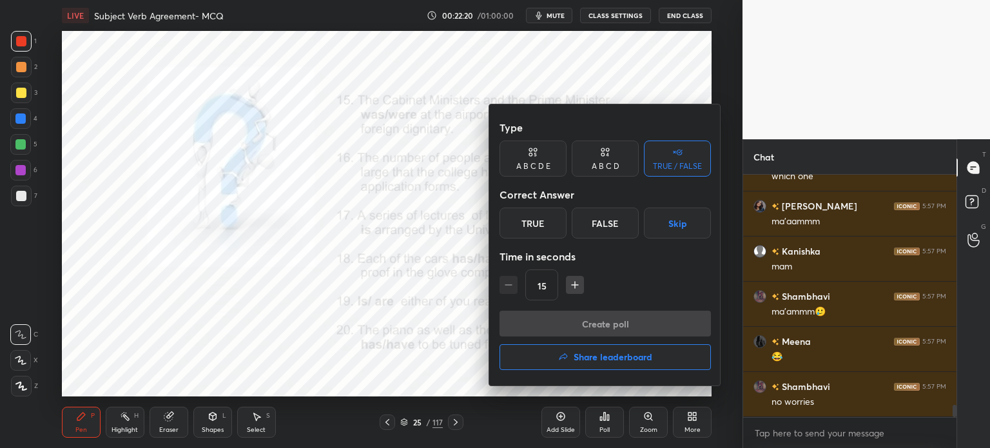
drag, startPoint x: 522, startPoint y: 223, endPoint x: 538, endPoint y: 266, distance: 45.9
click at [523, 222] on div "True" at bounding box center [533, 223] width 67 height 31
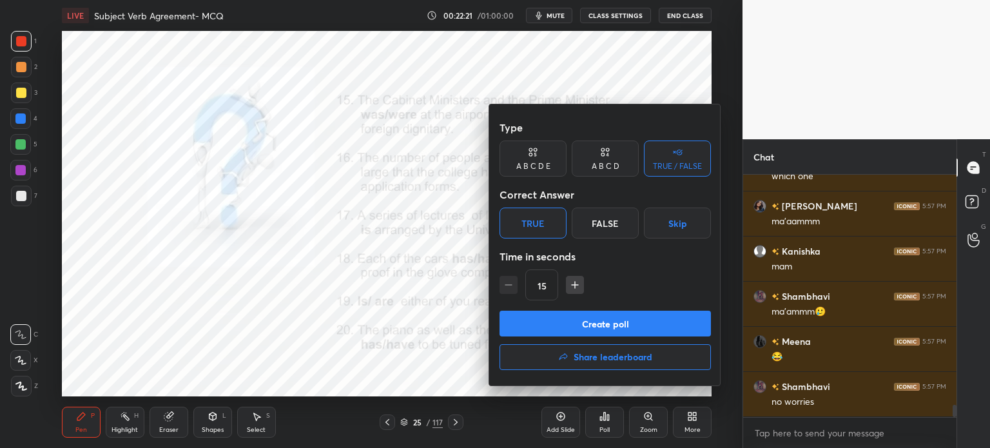
click at [569, 325] on button "Create poll" at bounding box center [605, 324] width 211 height 26
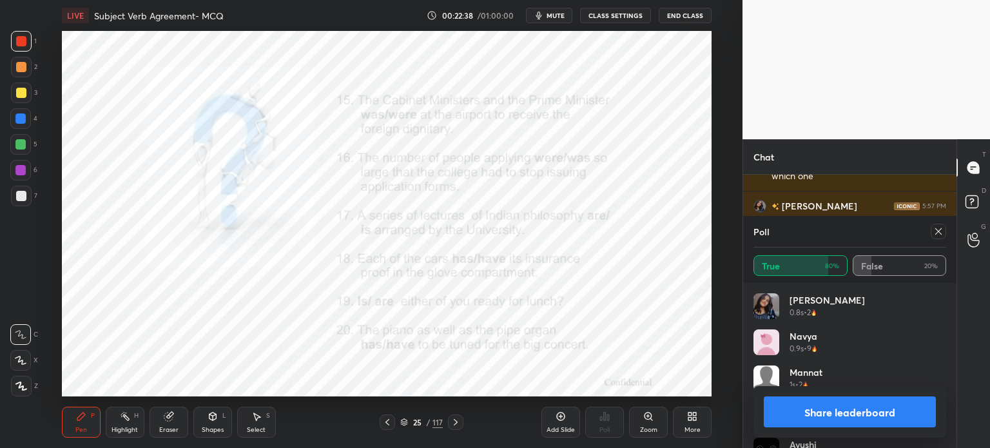
click at [937, 233] on icon at bounding box center [938, 231] width 6 height 6
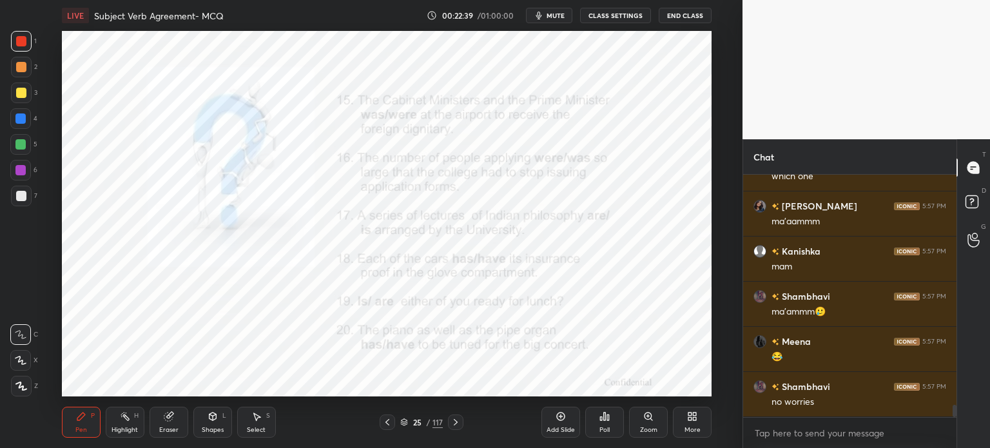
click at [600, 425] on div "Poll" at bounding box center [604, 422] width 39 height 31
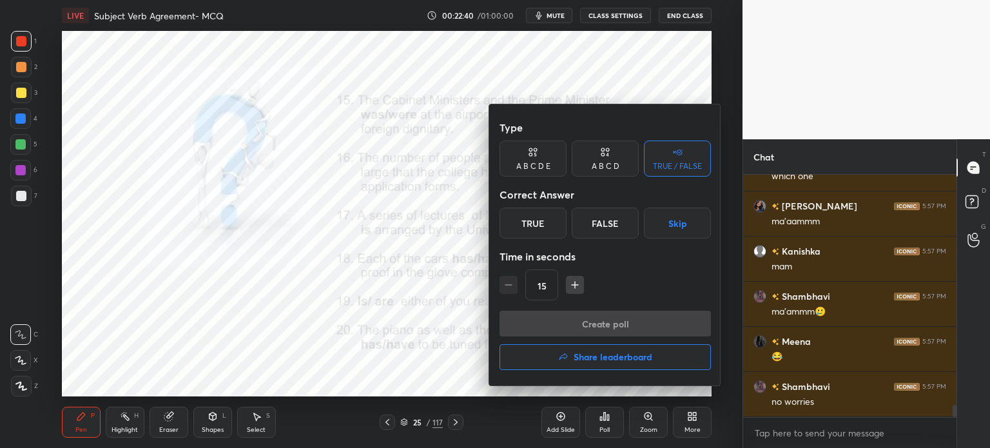
click at [523, 228] on div "True" at bounding box center [533, 223] width 67 height 31
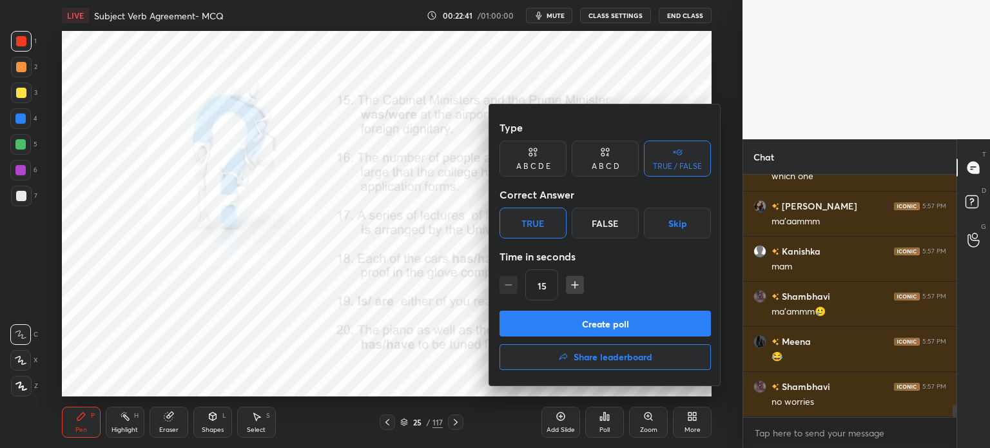
click at [547, 323] on button "Create poll" at bounding box center [605, 324] width 211 height 26
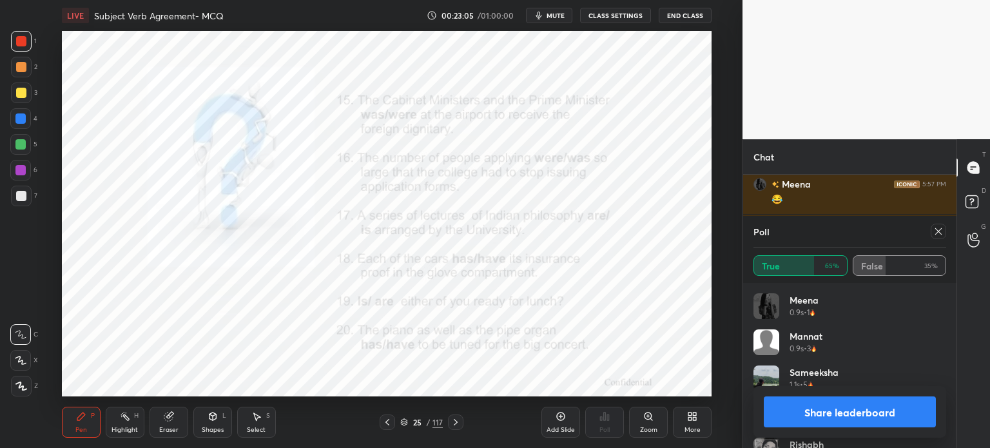
click at [933, 234] on icon at bounding box center [938, 231] width 10 height 10
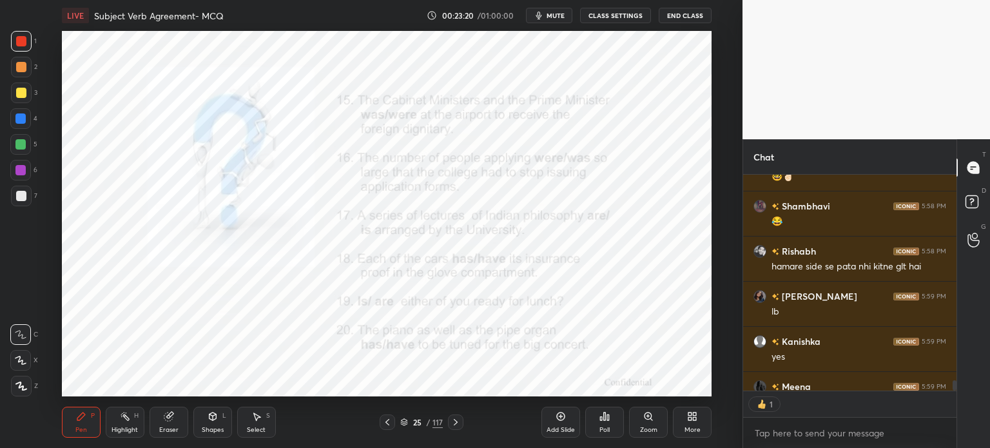
click at [606, 422] on div "Poll" at bounding box center [604, 422] width 39 height 31
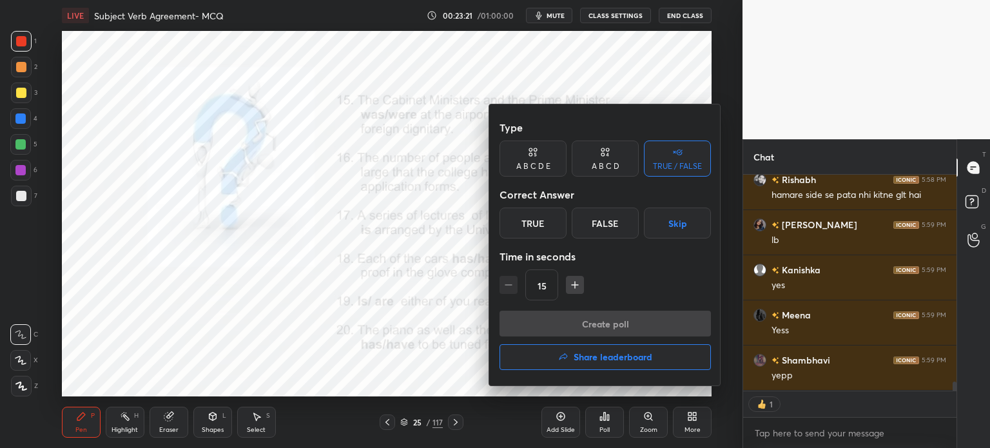
click at [567, 362] on button "Share leaderboard" at bounding box center [605, 357] width 211 height 26
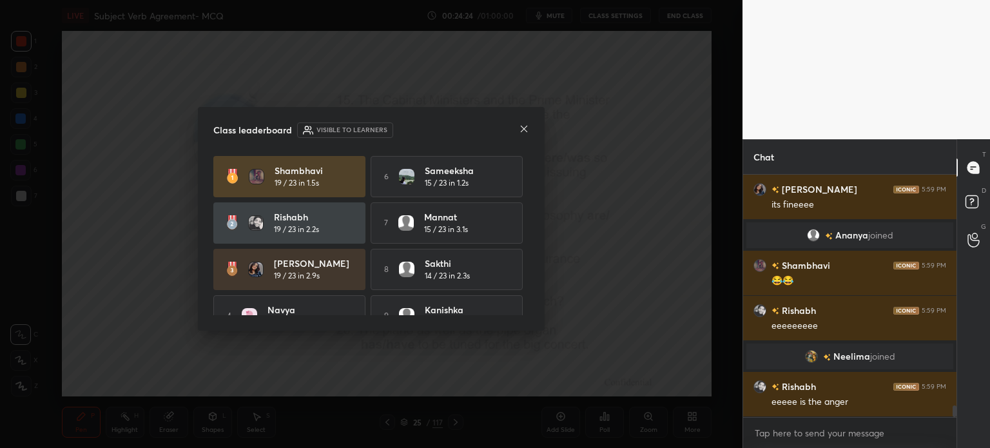
click at [518, 130] on div "Class leaderboard Visible to learners" at bounding box center [371, 129] width 316 height 15
click at [529, 130] on div "Class leaderboard Visible to learners [PERSON_NAME] 19 / 23 in 1.5s 6 [PERSON_N…" at bounding box center [371, 219] width 347 height 224
click at [521, 130] on icon at bounding box center [524, 129] width 10 height 10
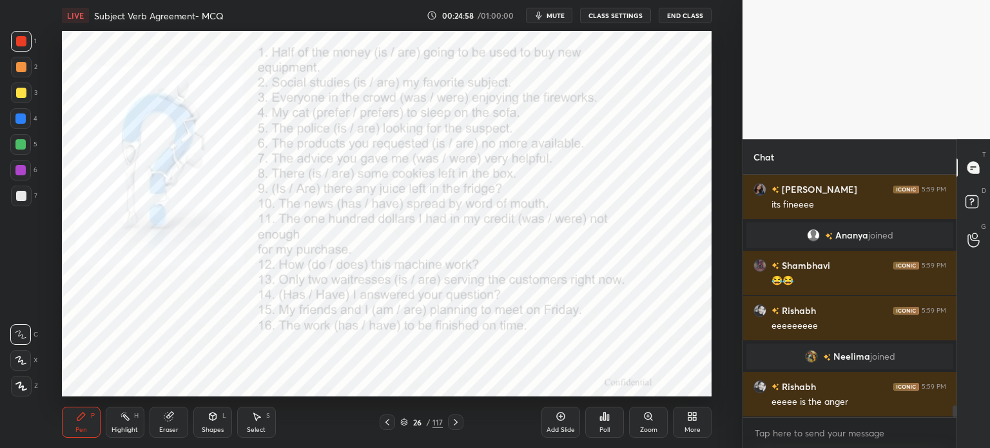
click at [597, 433] on div "Poll" at bounding box center [604, 422] width 39 height 31
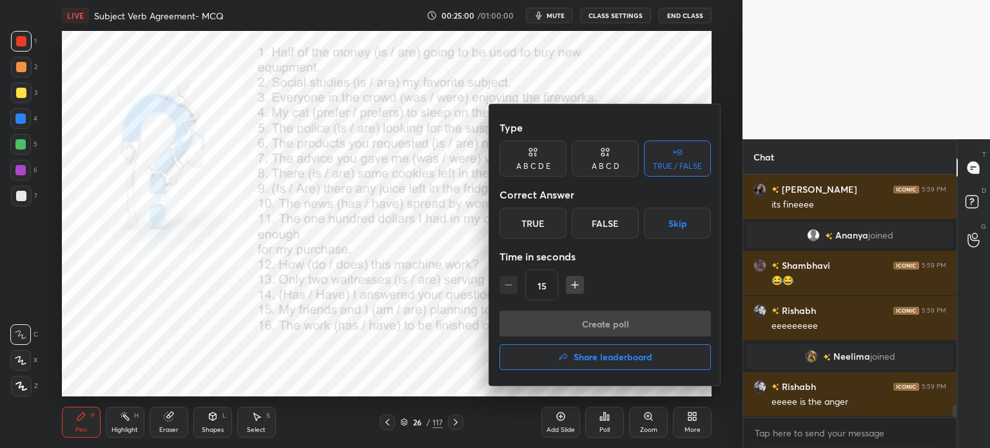
click at [537, 214] on div "True" at bounding box center [533, 223] width 67 height 31
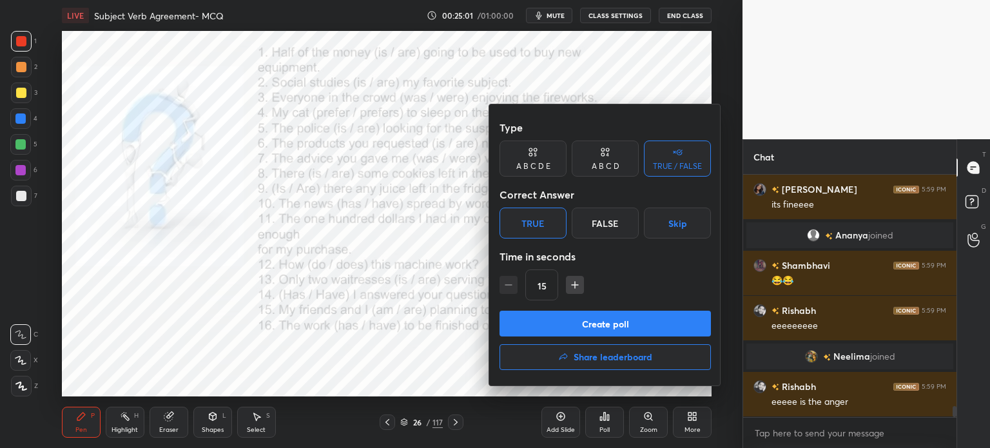
scroll to position [4996, 0]
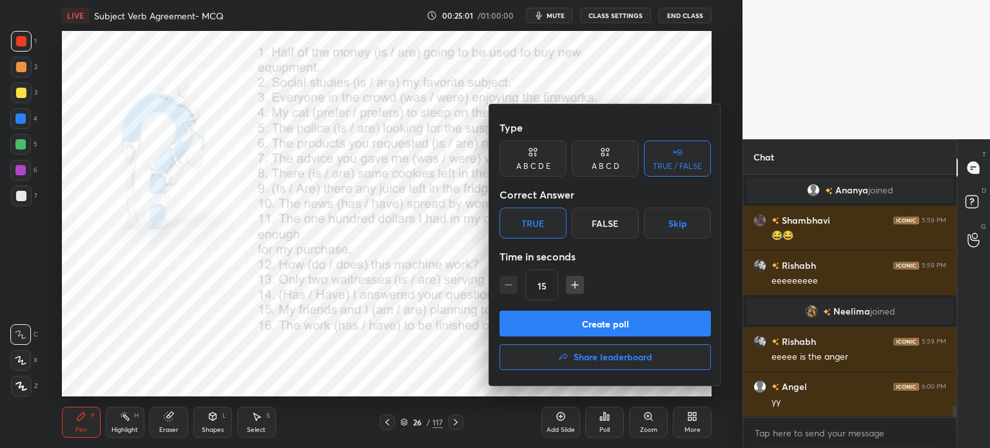
click at [561, 322] on button "Create poll" at bounding box center [605, 324] width 211 height 26
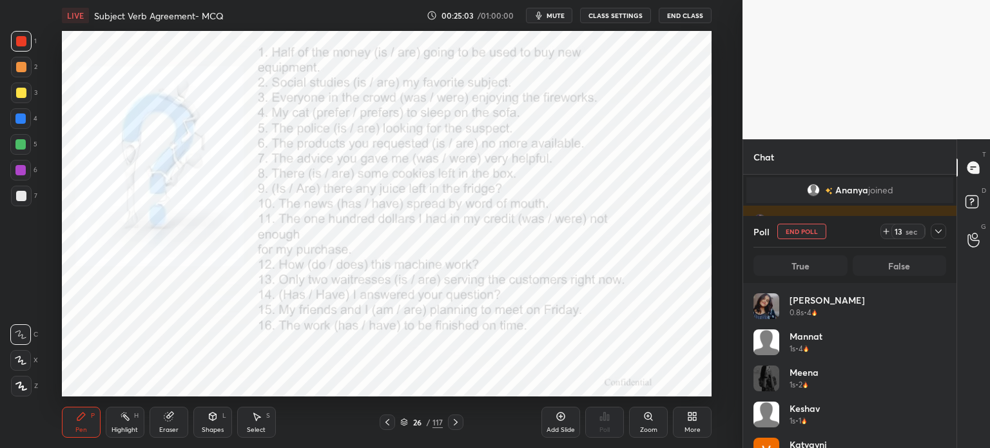
scroll to position [151, 189]
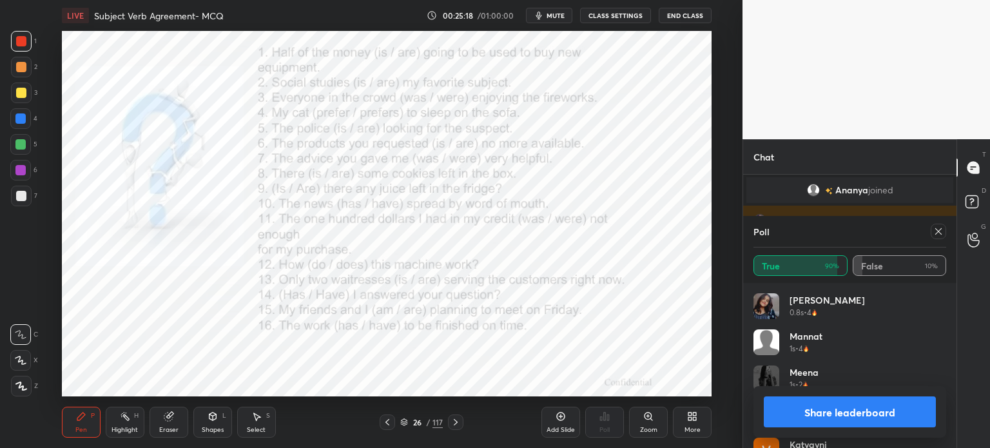
click at [932, 231] on div at bounding box center [938, 231] width 15 height 15
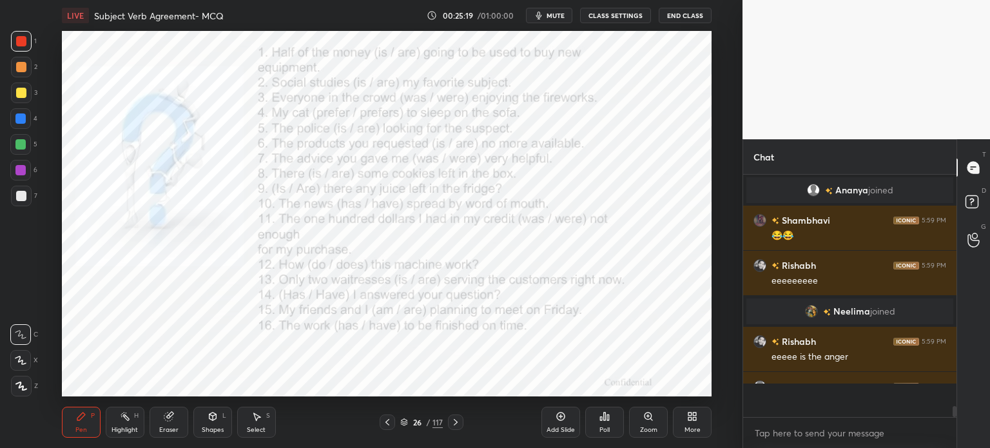
scroll to position [116, 209]
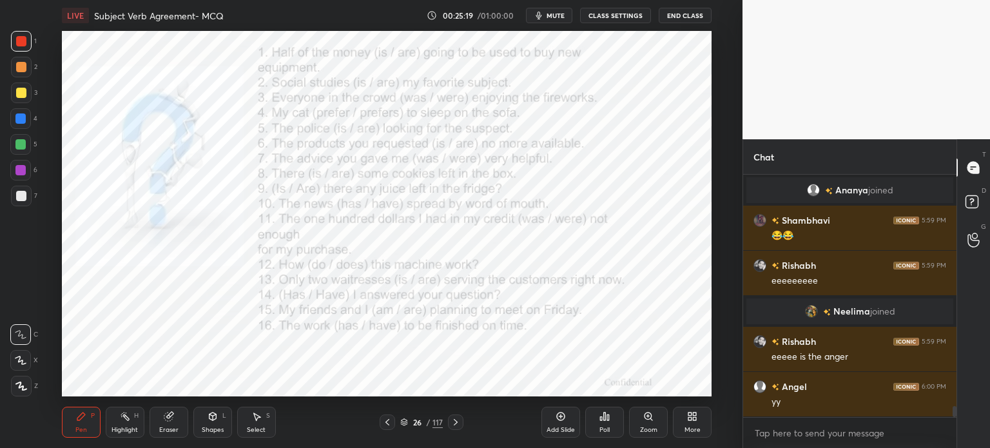
click at [606, 430] on div "Poll" at bounding box center [604, 430] width 10 height 6
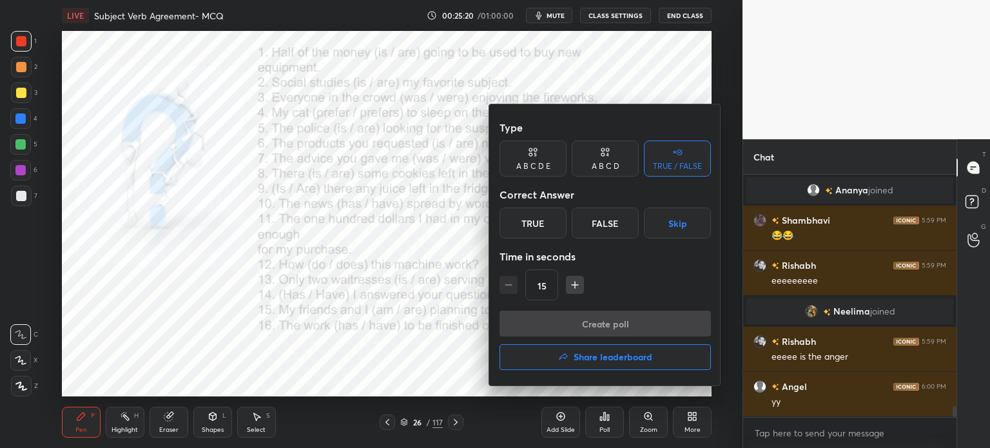
click at [529, 224] on div "True" at bounding box center [533, 223] width 67 height 31
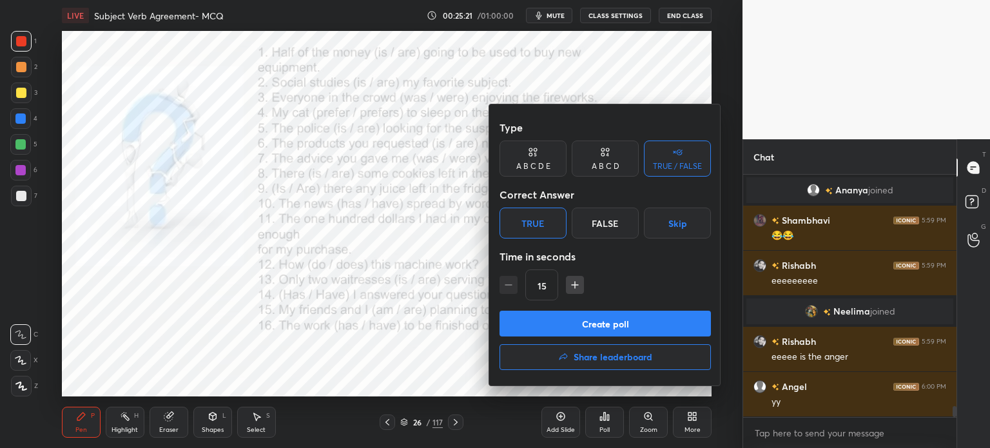
drag, startPoint x: 562, startPoint y: 321, endPoint x: 552, endPoint y: 342, distance: 23.1
click at [560, 321] on button "Create poll" at bounding box center [605, 324] width 211 height 26
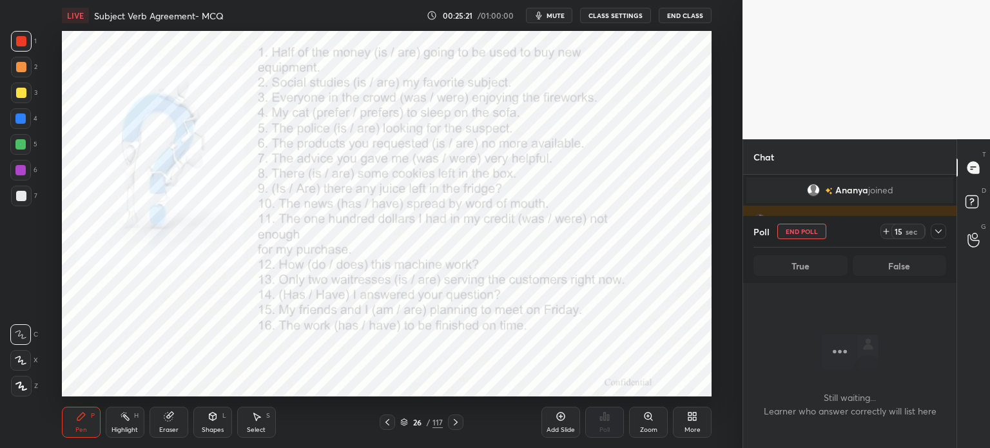
scroll to position [111, 209]
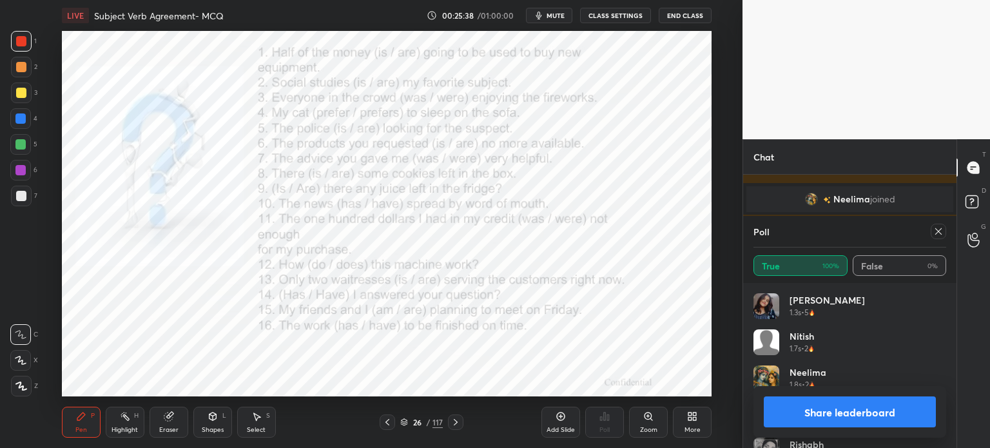
click at [939, 231] on icon at bounding box center [938, 231] width 6 height 6
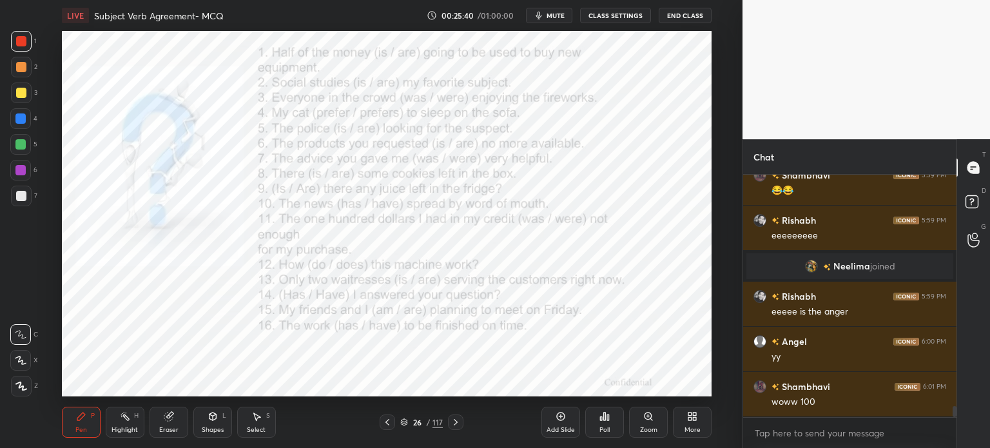
click at [607, 418] on icon at bounding box center [608, 417] width 2 height 6
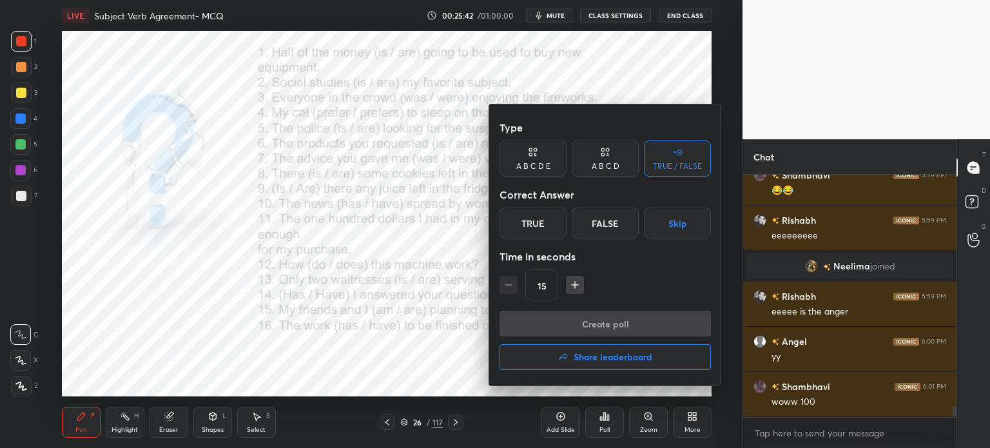
drag, startPoint x: 539, startPoint y: 221, endPoint x: 555, endPoint y: 276, distance: 57.1
click at [538, 222] on div "True" at bounding box center [533, 223] width 67 height 31
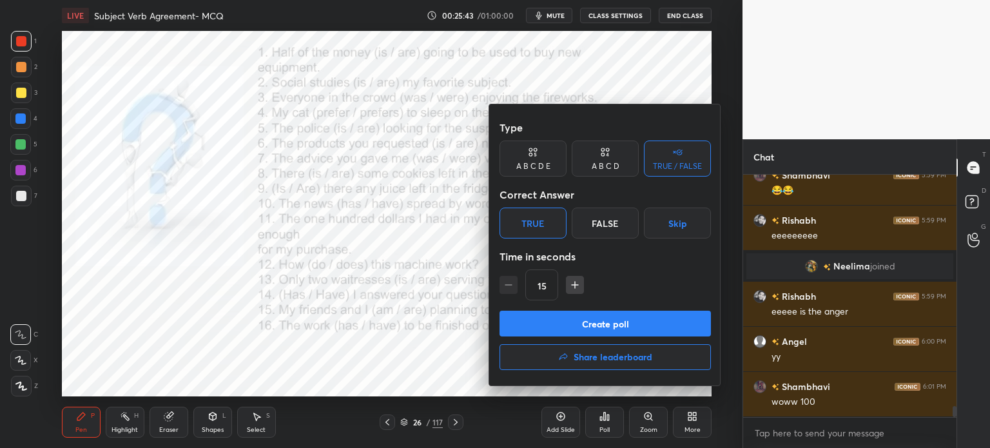
click at [562, 334] on button "Create poll" at bounding box center [605, 324] width 211 height 26
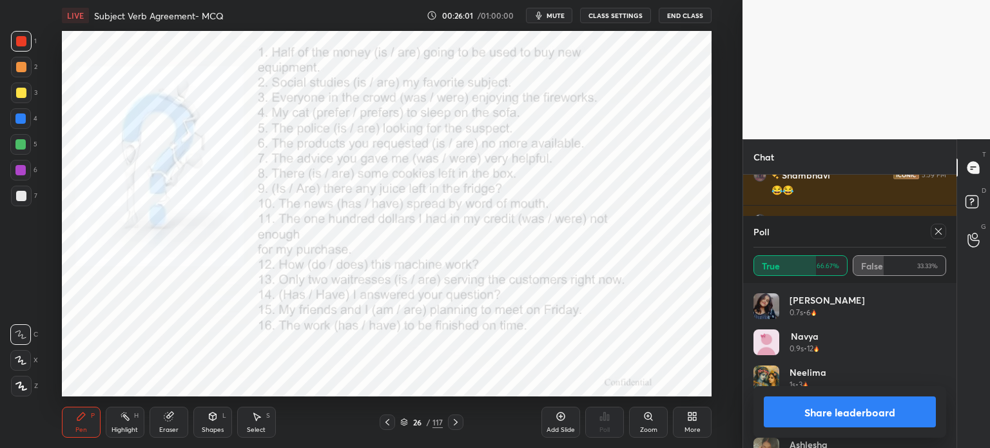
click at [941, 237] on icon at bounding box center [938, 231] width 10 height 10
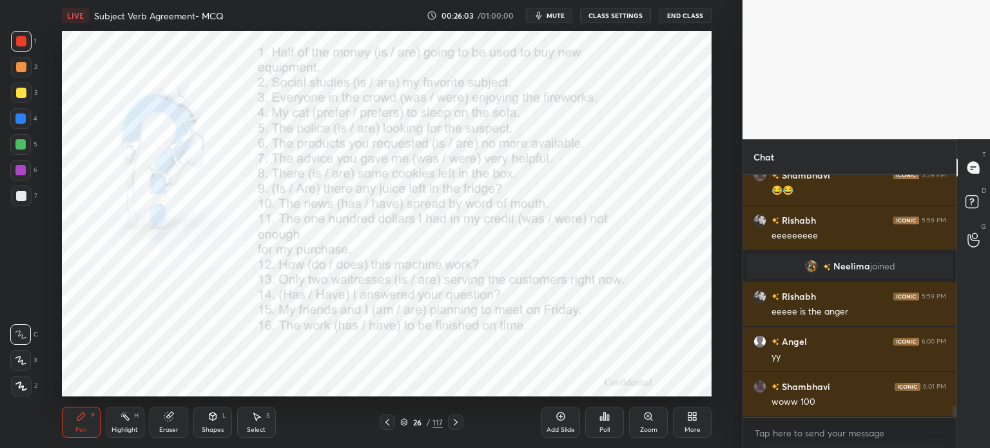
click at [606, 422] on div "Poll" at bounding box center [604, 422] width 39 height 31
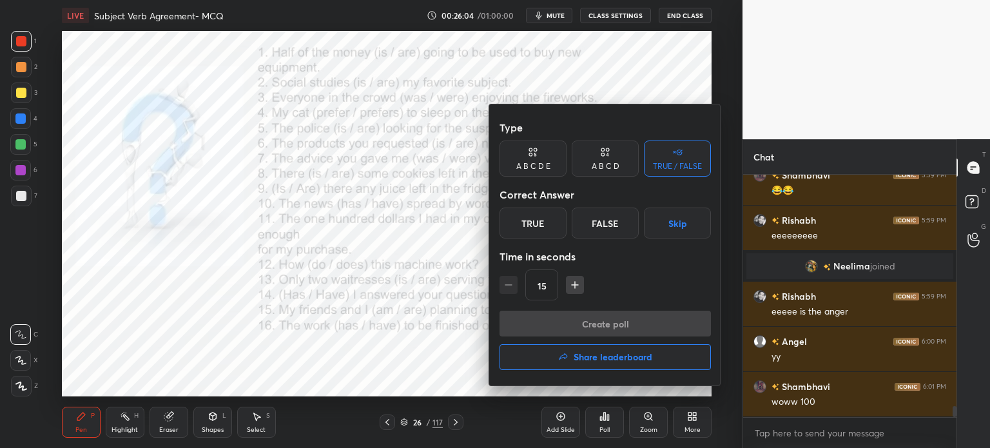
drag, startPoint x: 599, startPoint y: 226, endPoint x: 585, endPoint y: 274, distance: 50.0
click at [599, 226] on div "False" at bounding box center [605, 223] width 67 height 31
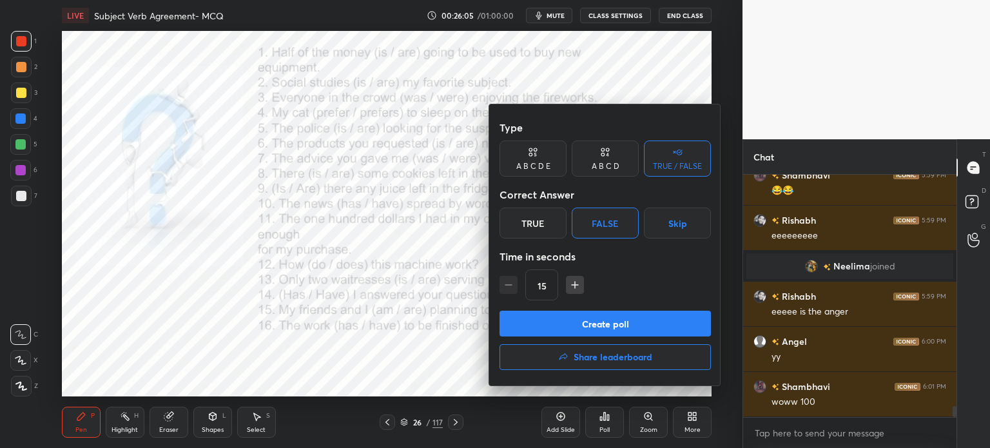
click at [578, 323] on button "Create poll" at bounding box center [605, 324] width 211 height 26
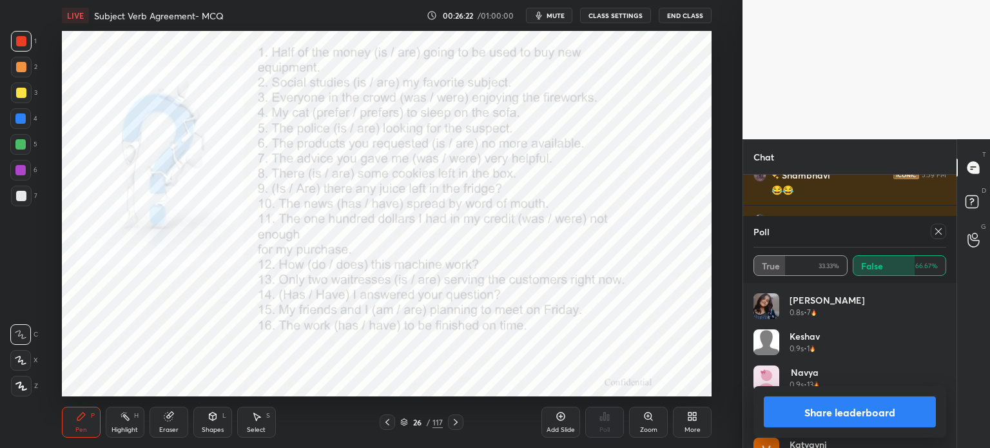
drag, startPoint x: 939, startPoint y: 232, endPoint x: 913, endPoint y: 241, distance: 27.3
click at [939, 233] on icon at bounding box center [938, 231] width 10 height 10
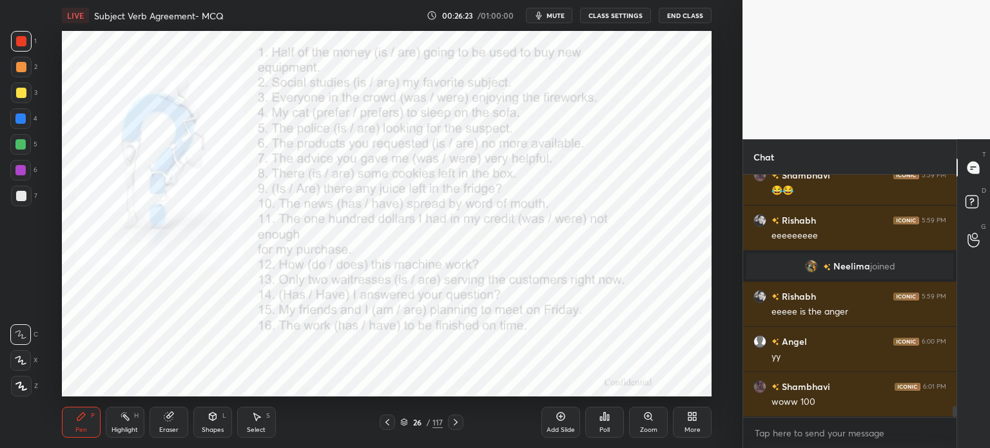
click at [605, 420] on icon at bounding box center [605, 417] width 2 height 8
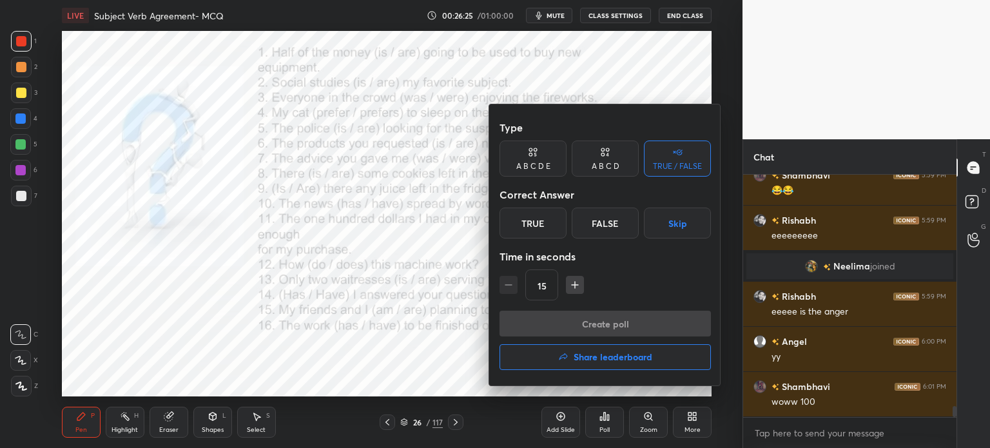
drag, startPoint x: 534, startPoint y: 211, endPoint x: 559, endPoint y: 276, distance: 69.2
click at [534, 213] on div "True" at bounding box center [533, 223] width 67 height 31
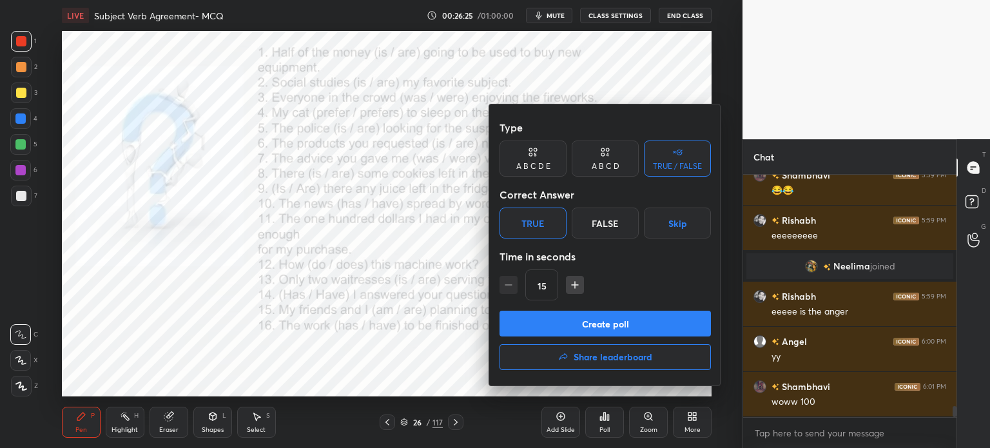
click at [566, 324] on button "Create poll" at bounding box center [605, 324] width 211 height 26
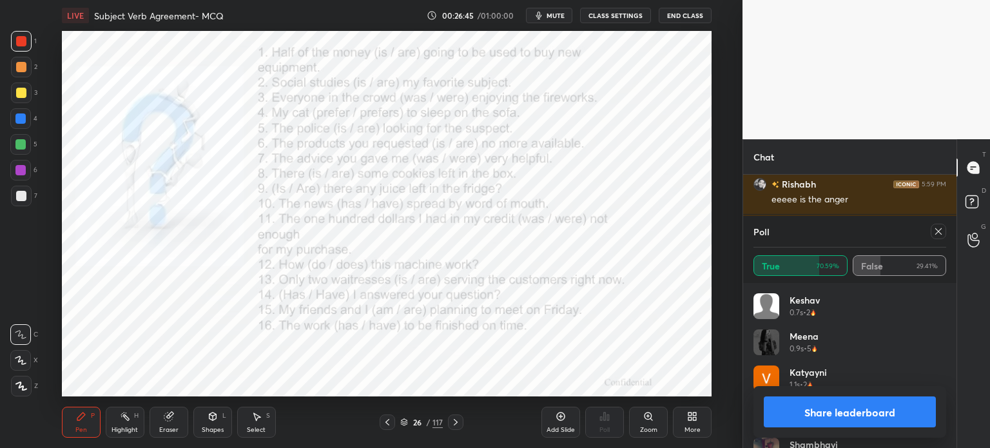
drag, startPoint x: 940, startPoint y: 234, endPoint x: 902, endPoint y: 239, distance: 38.3
click at [940, 236] on icon at bounding box center [938, 231] width 10 height 10
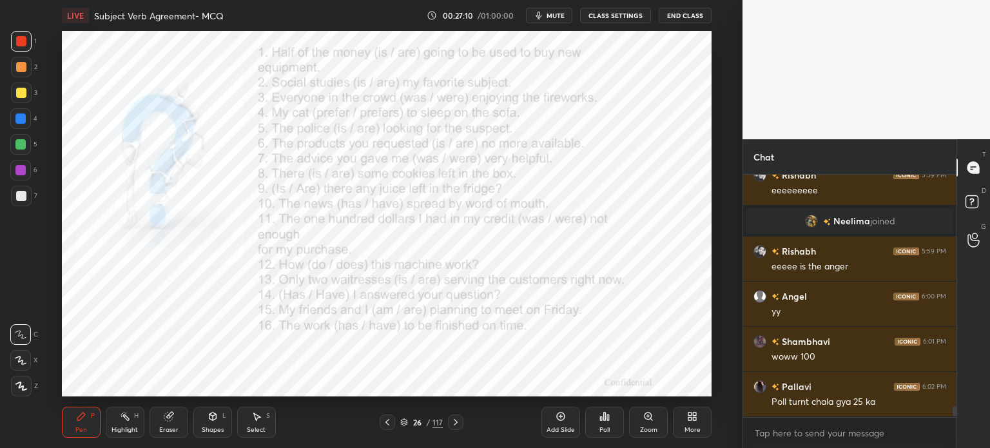
click at [613, 425] on div "Poll" at bounding box center [604, 422] width 39 height 31
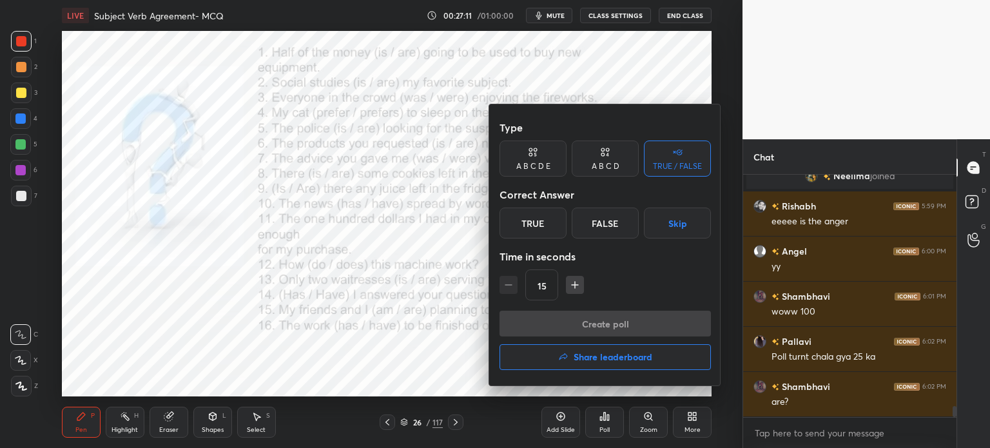
click at [610, 224] on div "False" at bounding box center [605, 223] width 67 height 31
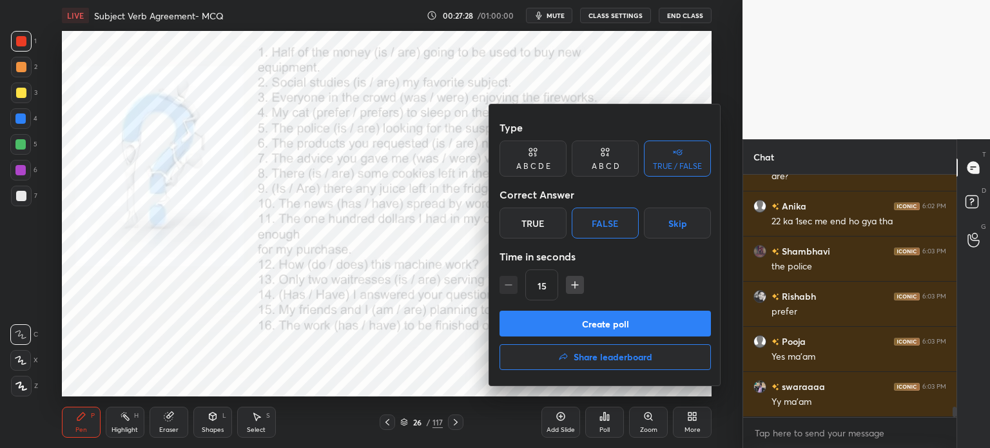
scroll to position [5402, 0]
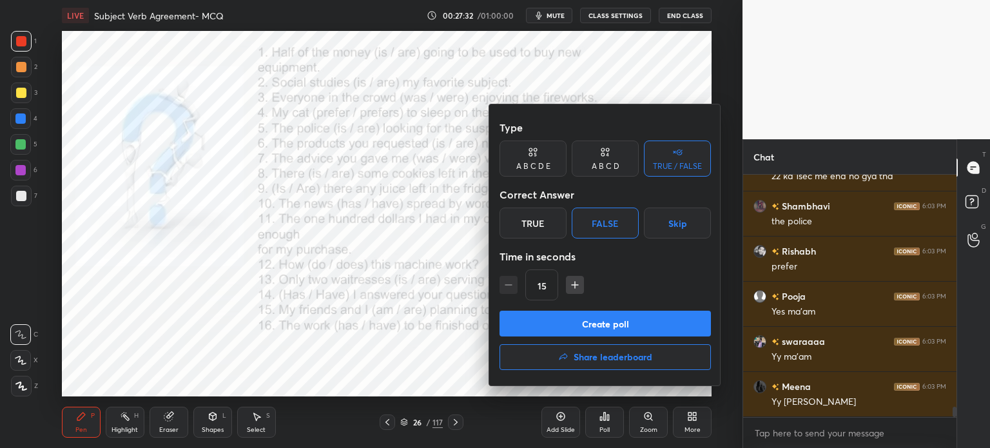
click at [673, 55] on div at bounding box center [495, 224] width 990 height 448
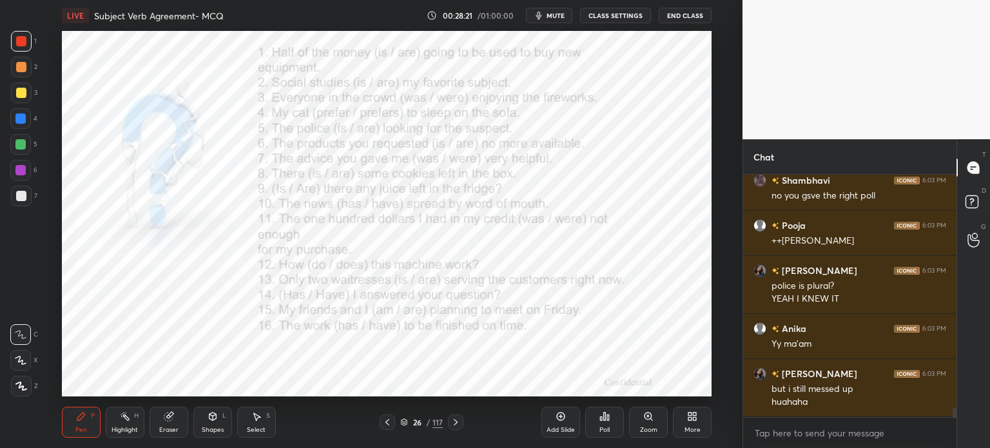
scroll to position [5743, 0]
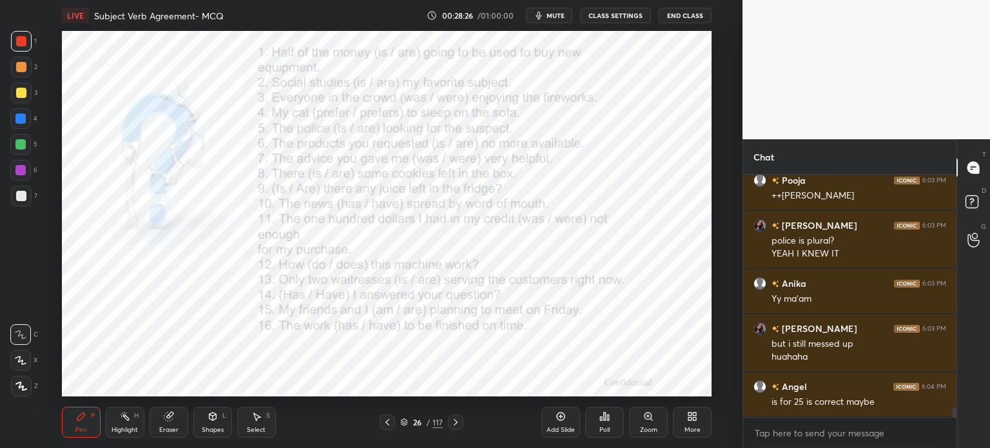
click at [605, 420] on icon at bounding box center [605, 417] width 2 height 8
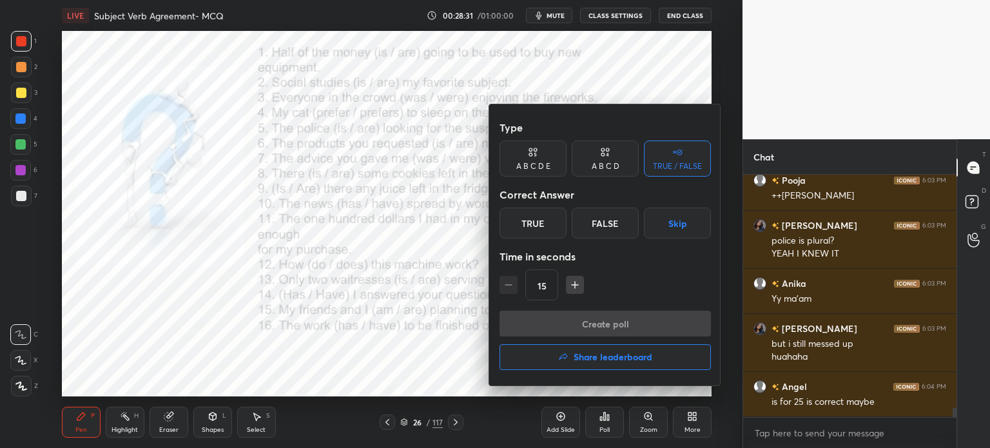
scroll to position [5789, 0]
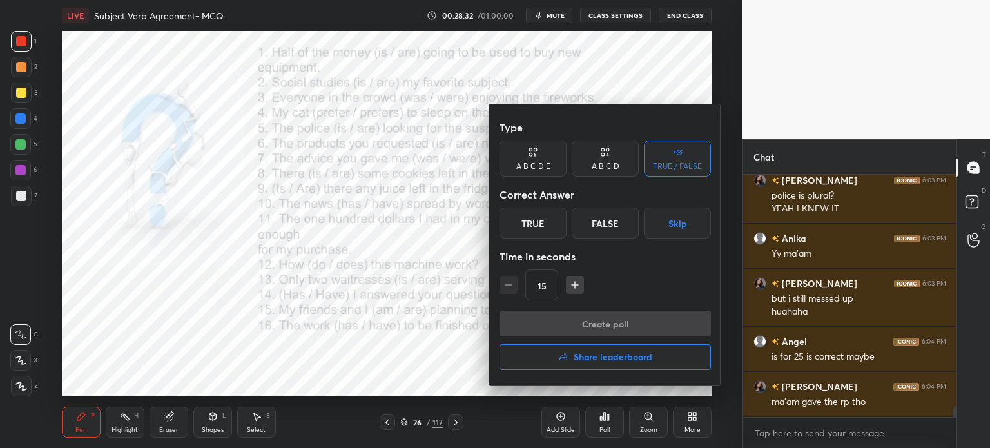
drag, startPoint x: 599, startPoint y: 228, endPoint x: 589, endPoint y: 226, distance: 10.4
click at [596, 228] on div "False" at bounding box center [605, 223] width 67 height 31
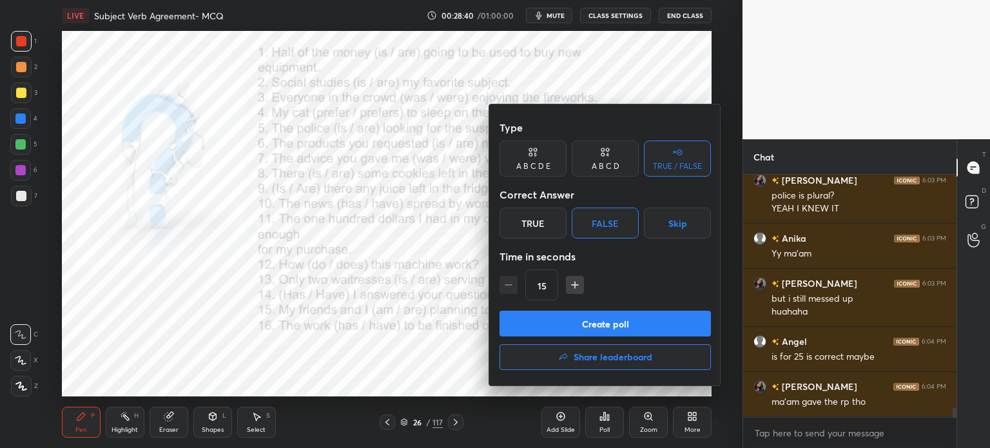
scroll to position [5834, 0]
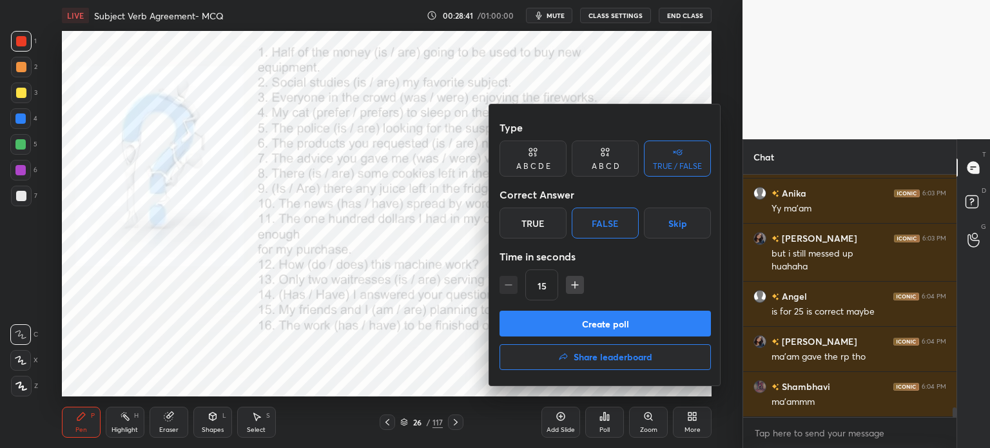
drag, startPoint x: 268, startPoint y: 119, endPoint x: 248, endPoint y: 128, distance: 21.7
click at [237, 125] on div at bounding box center [495, 224] width 990 height 448
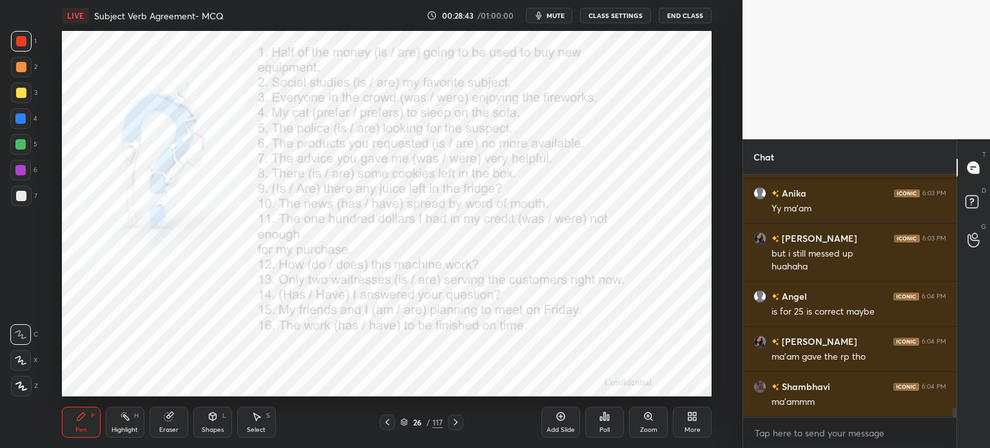
click at [607, 422] on div "Poll" at bounding box center [604, 422] width 39 height 31
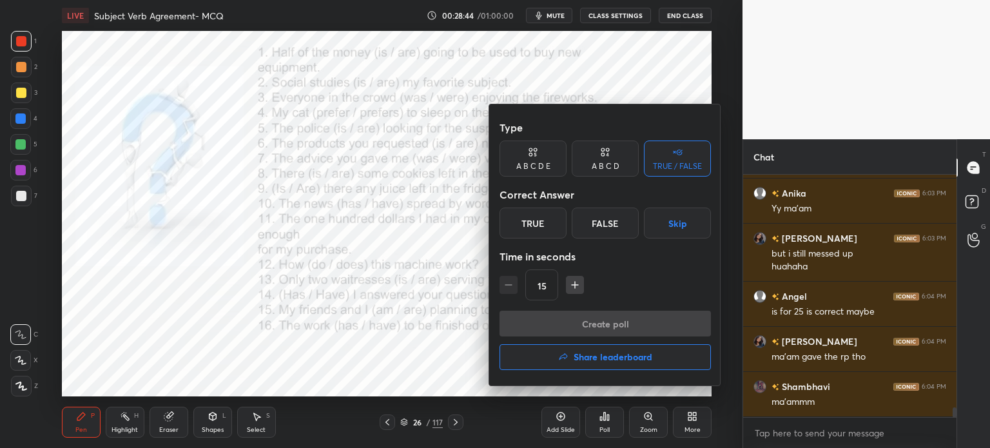
click at [599, 223] on div "False" at bounding box center [605, 223] width 67 height 31
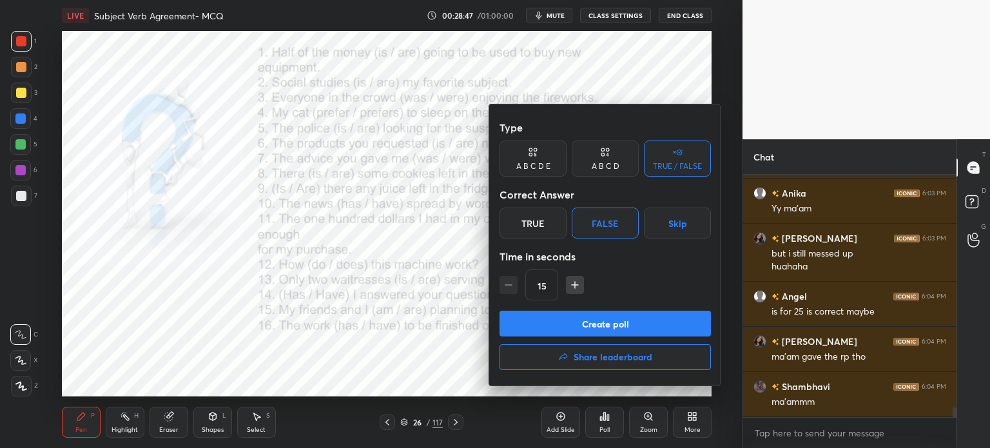
scroll to position [5847, 0]
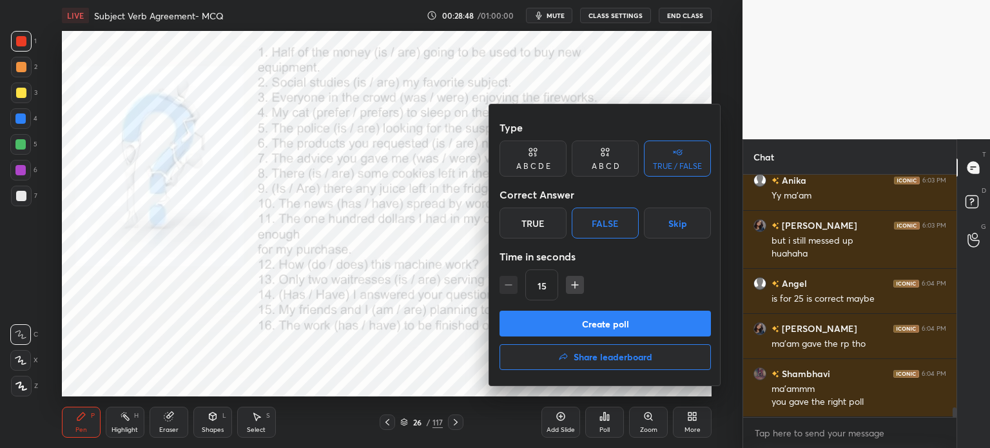
click at [570, 327] on button "Create poll" at bounding box center [605, 324] width 211 height 26
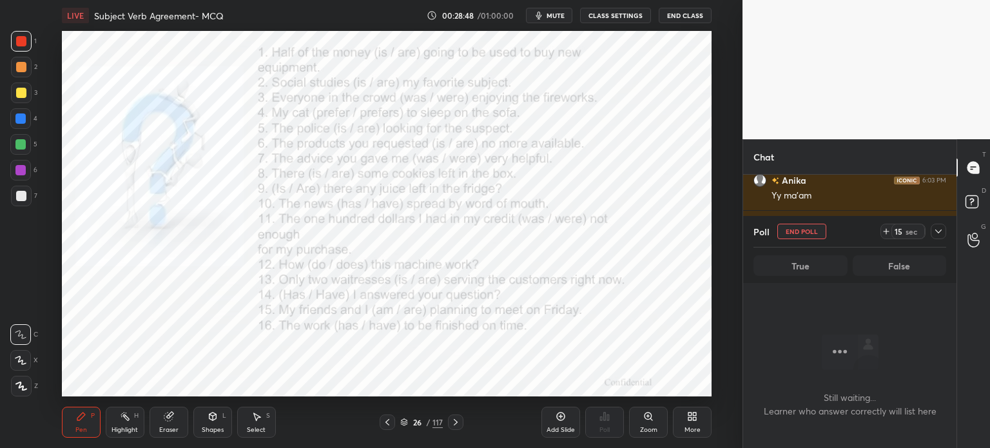
scroll to position [3, 4]
click at [943, 231] on icon at bounding box center [938, 231] width 10 height 10
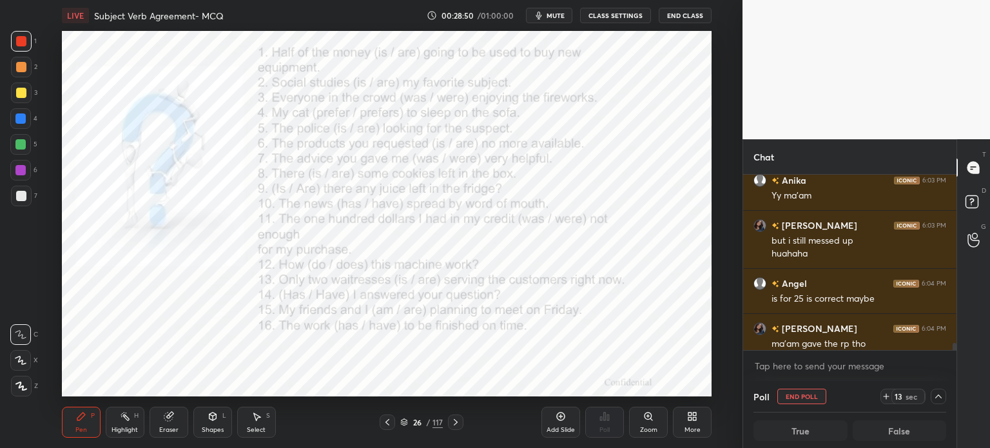
scroll to position [0, 4]
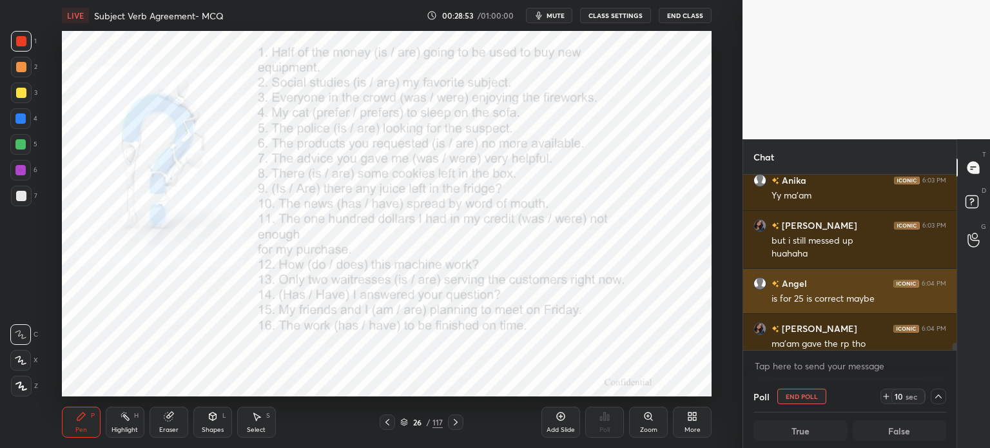
click at [864, 281] on div "Angel 6:04 PM" at bounding box center [850, 284] width 193 height 14
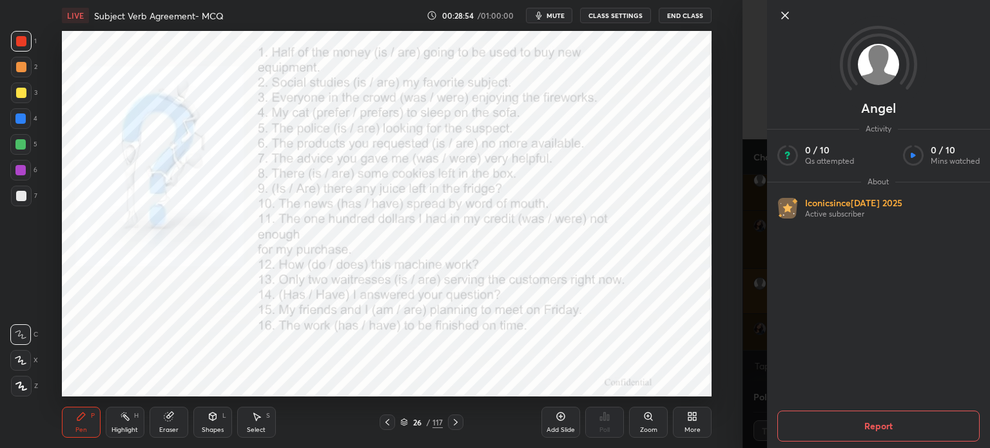
click at [781, 30] on div at bounding box center [878, 37] width 223 height 74
click at [777, 19] on icon at bounding box center [784, 15] width 15 height 15
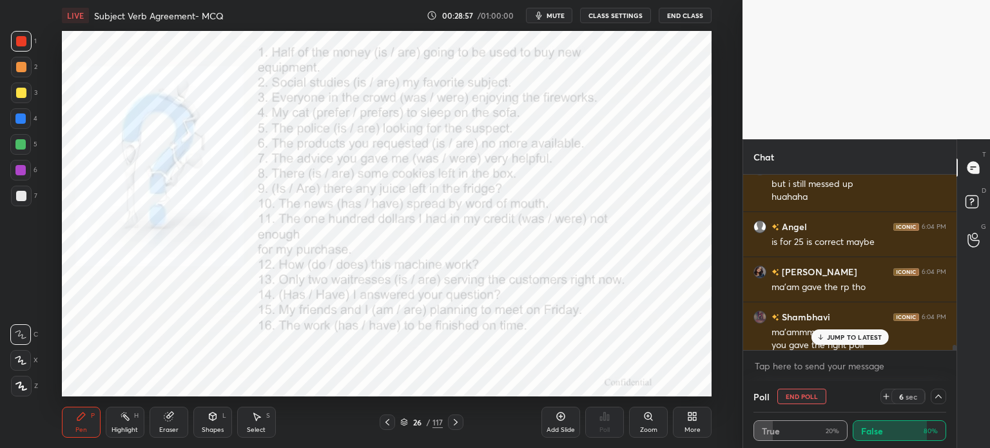
scroll to position [5914, 0]
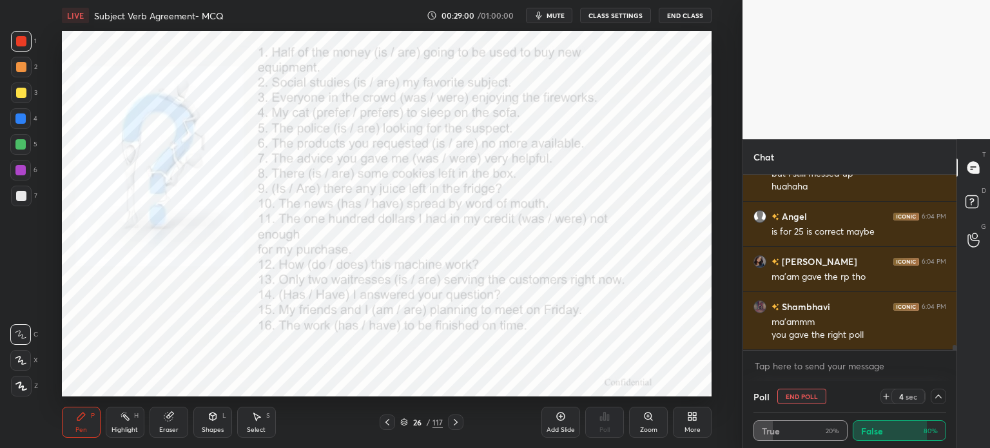
click at [939, 396] on icon at bounding box center [938, 396] width 10 height 10
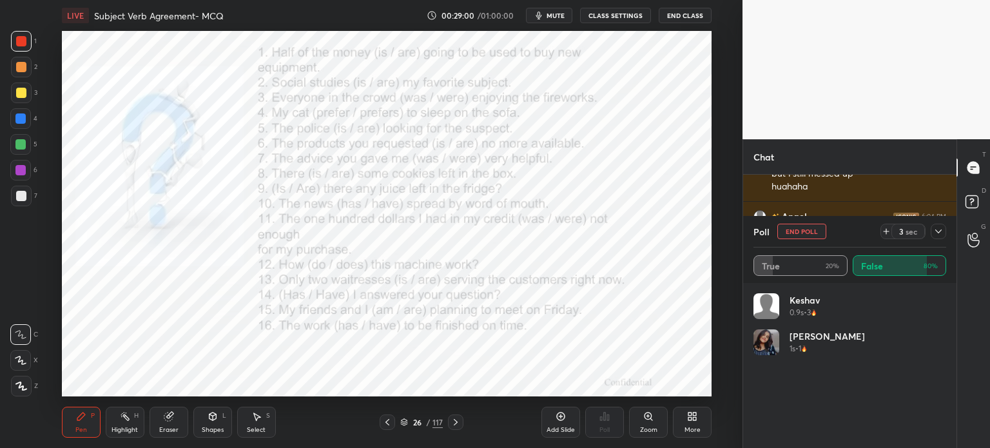
scroll to position [151, 189]
click at [940, 229] on icon at bounding box center [938, 231] width 10 height 10
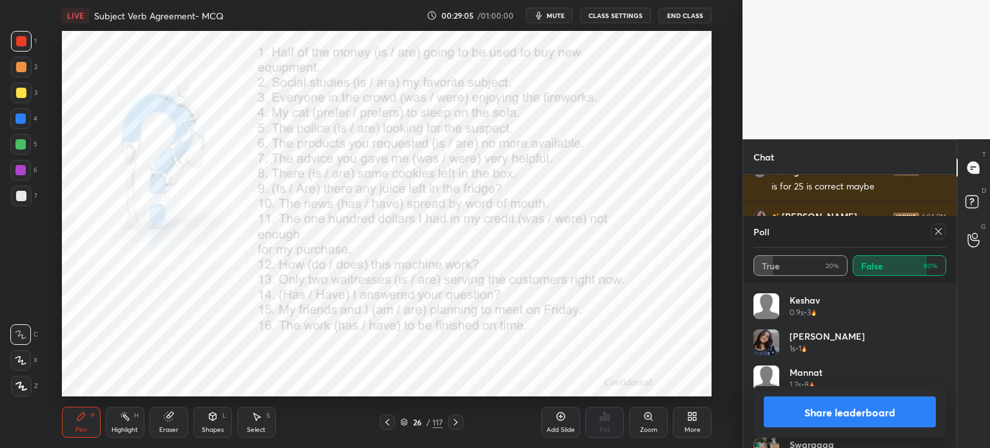
scroll to position [6004, 0]
click at [940, 229] on icon at bounding box center [938, 231] width 6 height 6
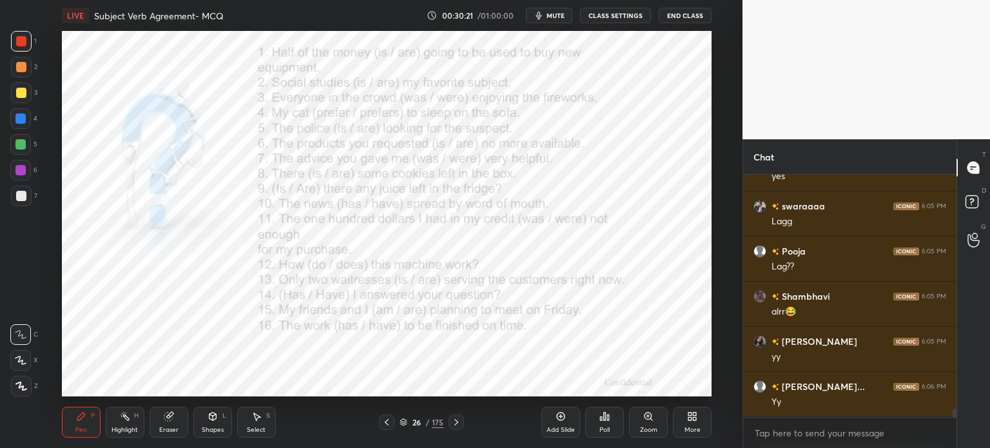
scroll to position [6704, 0]
click at [607, 416] on icon at bounding box center [608, 417] width 2 height 6
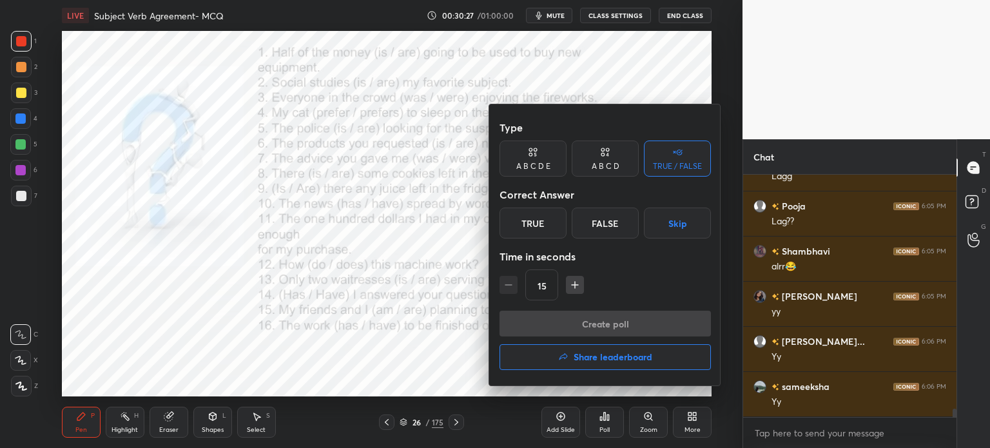
drag, startPoint x: 538, startPoint y: 224, endPoint x: 549, endPoint y: 270, distance: 47.1
click at [534, 229] on div "True" at bounding box center [533, 223] width 67 height 31
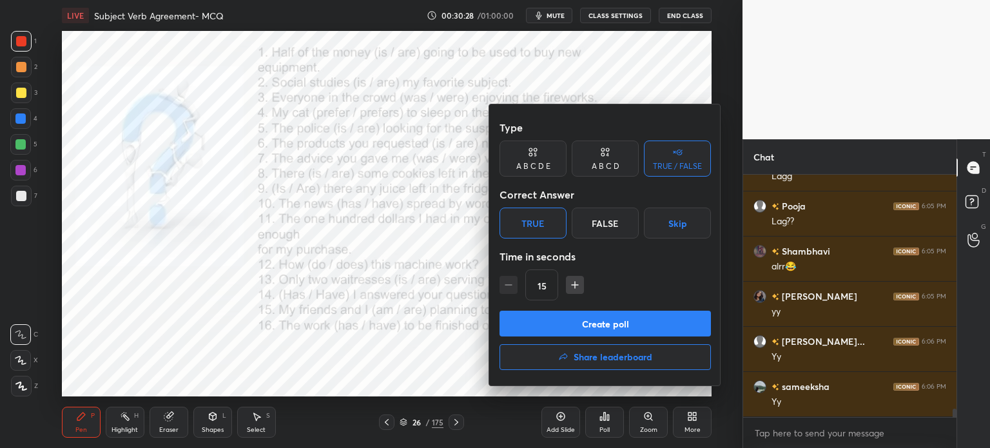
click at [549, 327] on button "Create poll" at bounding box center [605, 324] width 211 height 26
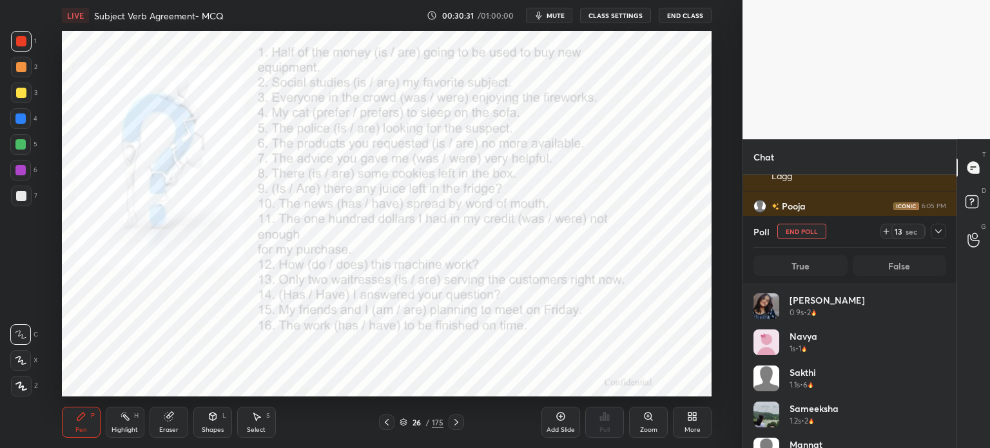
scroll to position [151, 189]
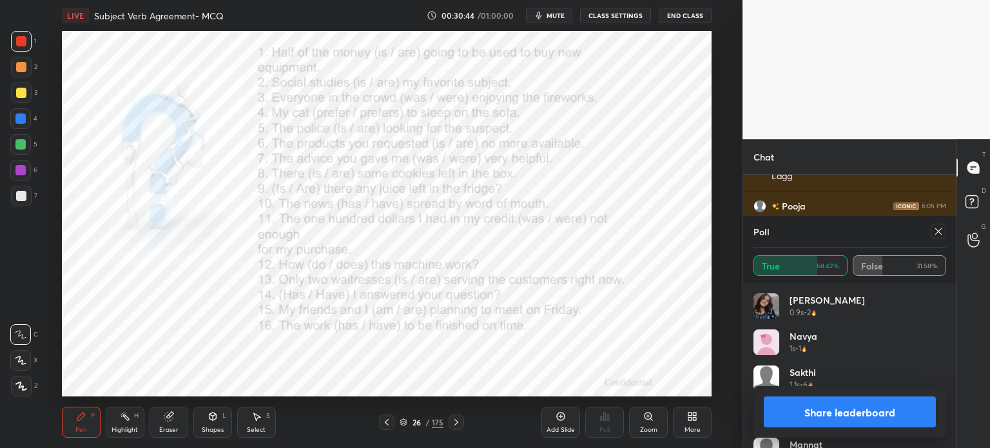
drag, startPoint x: 940, startPoint y: 229, endPoint x: 864, endPoint y: 247, distance: 78.2
click at [935, 228] on icon at bounding box center [938, 231] width 6 height 6
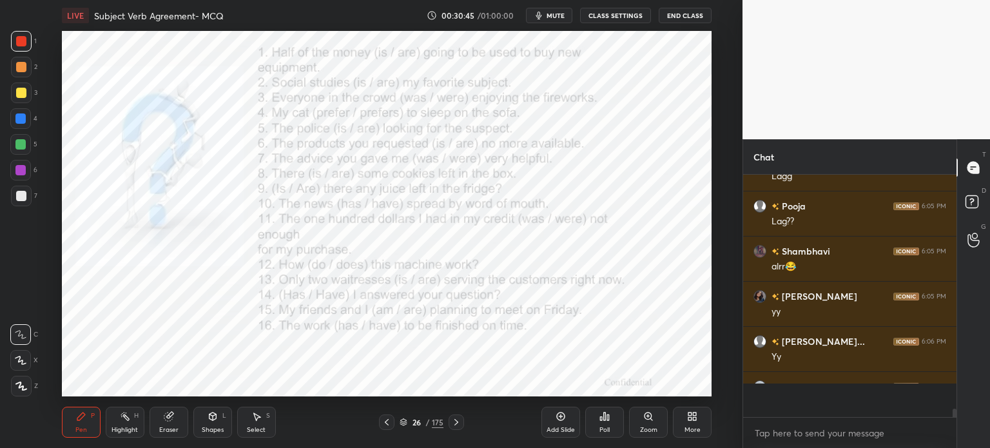
scroll to position [0, 0]
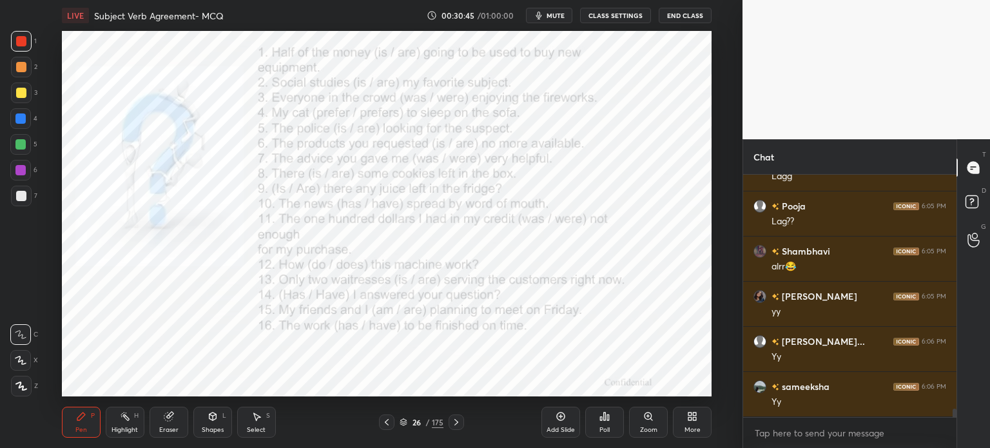
click at [599, 418] on icon at bounding box center [604, 416] width 10 height 10
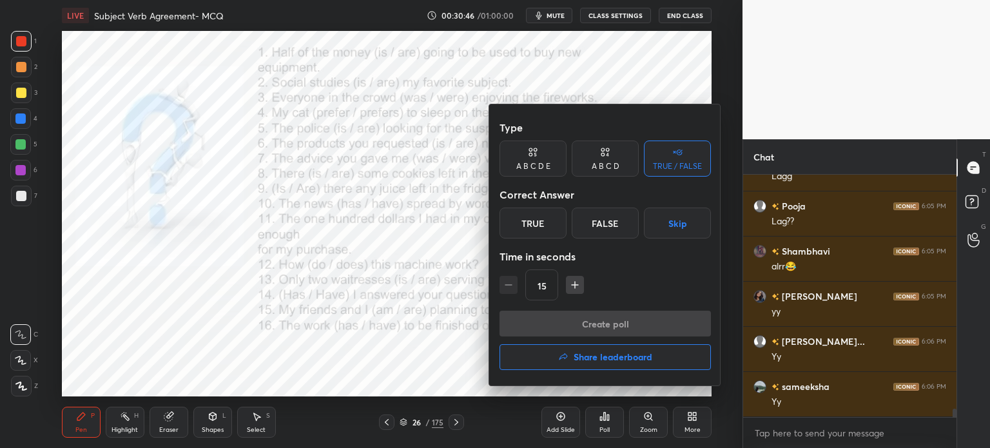
click at [605, 224] on div "False" at bounding box center [605, 223] width 67 height 31
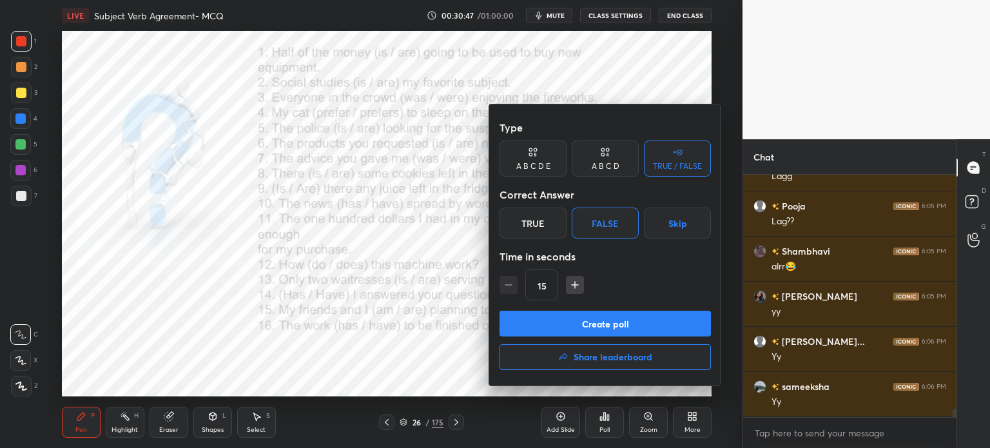
click at [619, 321] on button "Create poll" at bounding box center [605, 324] width 211 height 26
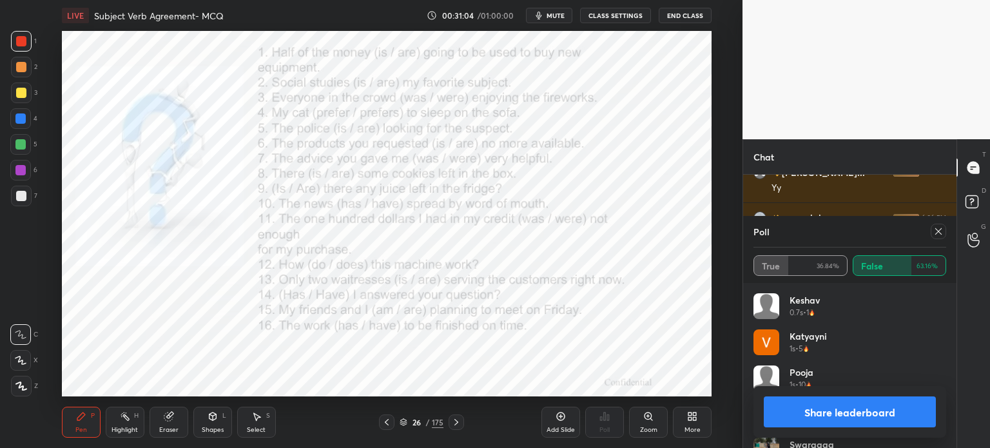
click at [942, 231] on icon at bounding box center [938, 231] width 10 height 10
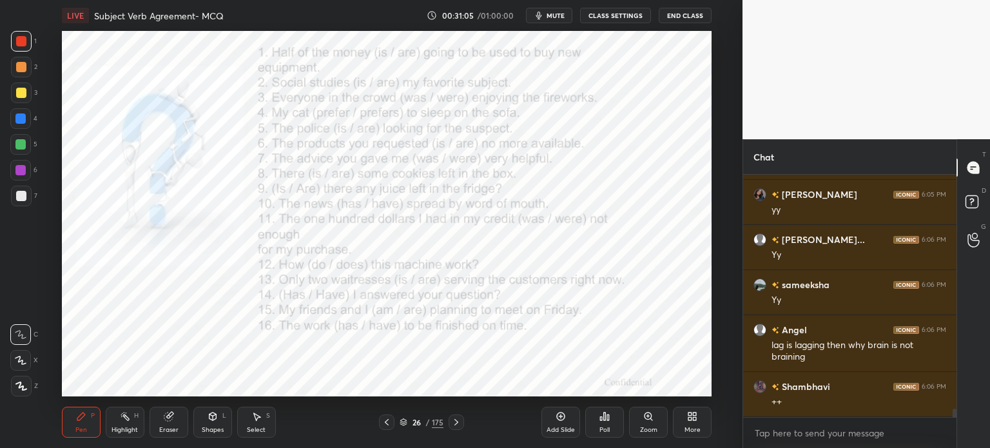
click at [615, 425] on div "Poll" at bounding box center [604, 422] width 39 height 31
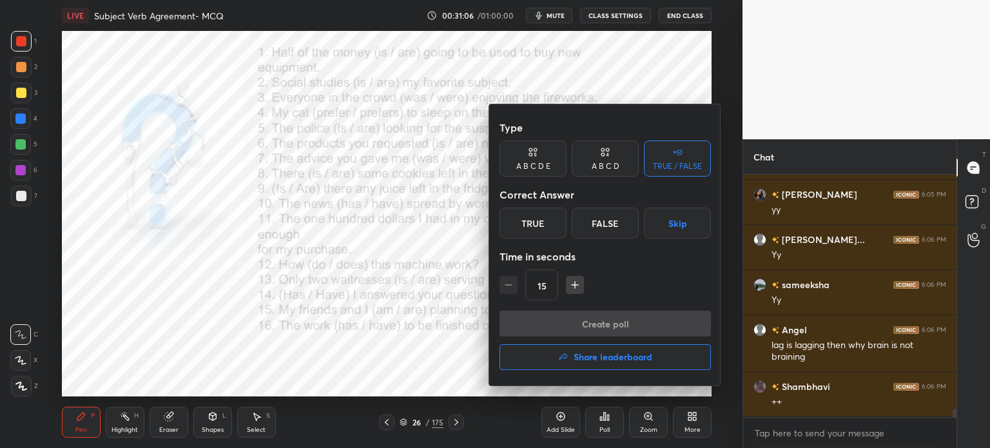
drag, startPoint x: 550, startPoint y: 220, endPoint x: 557, endPoint y: 284, distance: 63.6
click at [547, 221] on div "True" at bounding box center [533, 223] width 67 height 31
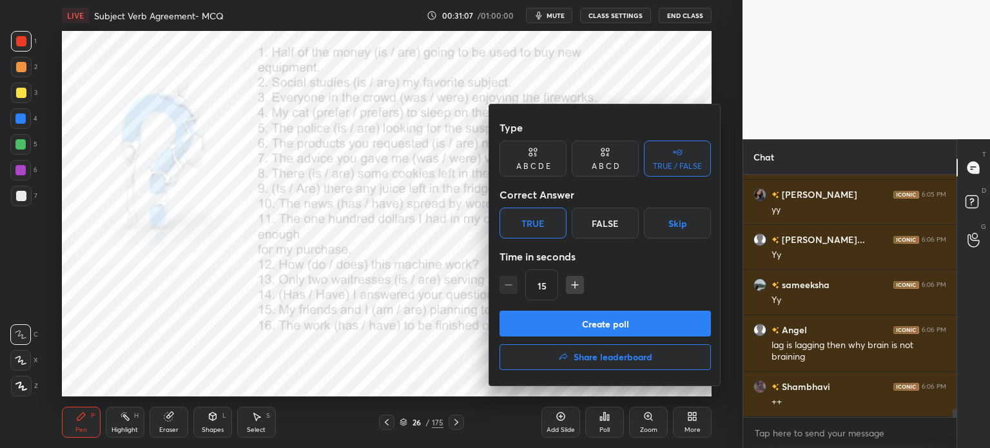
click at [569, 326] on button "Create poll" at bounding box center [605, 324] width 211 height 26
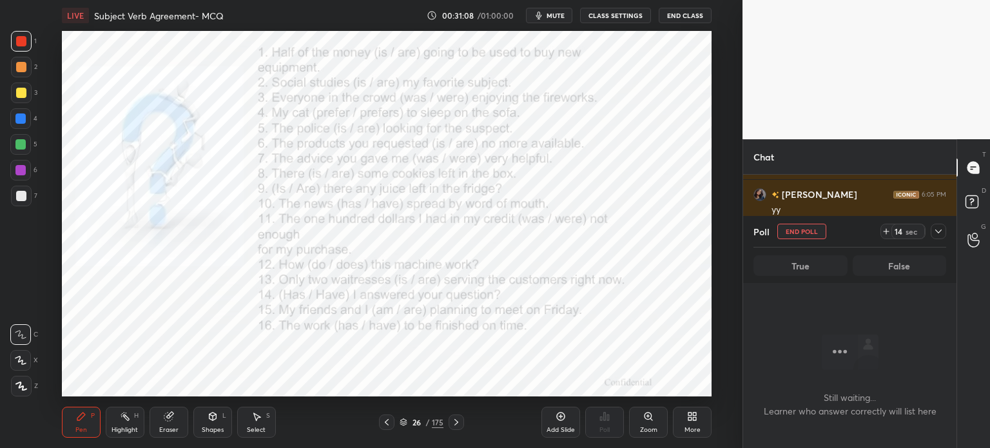
click at [942, 230] on icon at bounding box center [938, 231] width 10 height 10
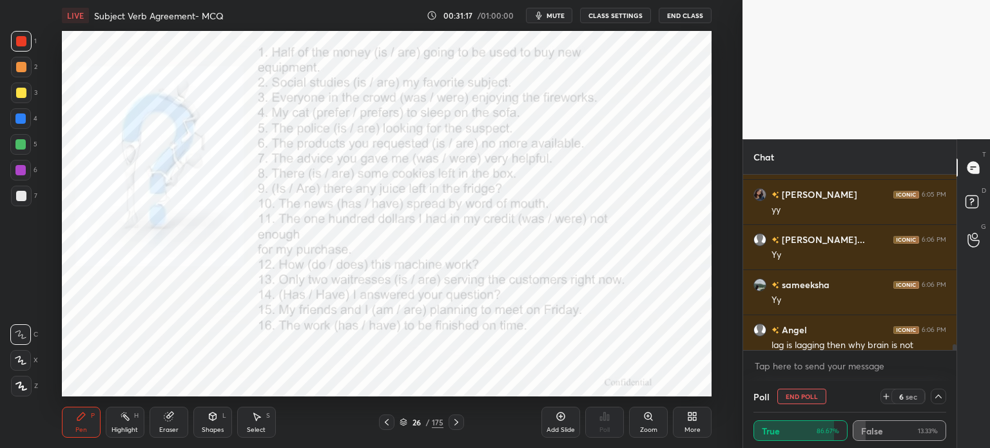
click at [939, 394] on icon at bounding box center [938, 396] width 10 height 10
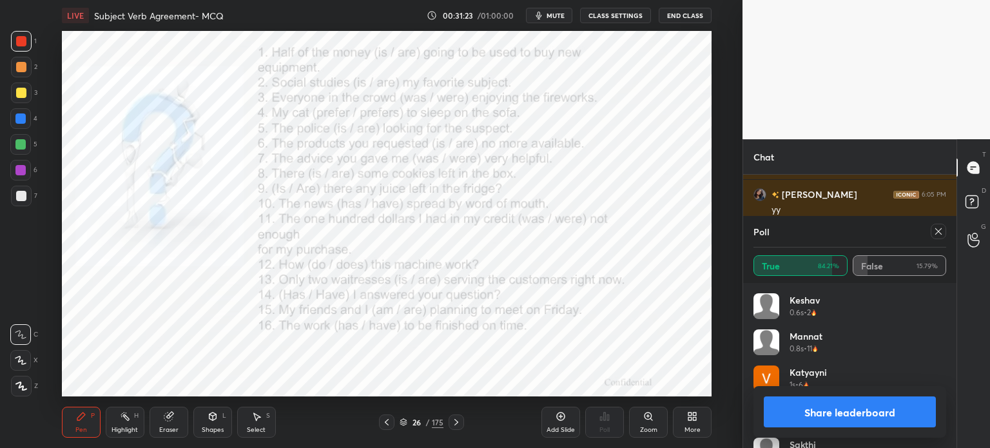
click at [933, 230] on icon at bounding box center [938, 231] width 10 height 10
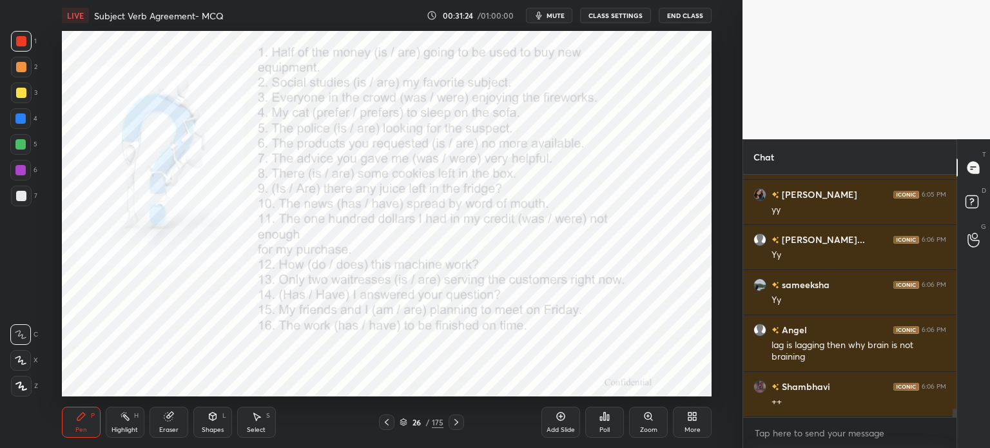
click at [598, 420] on div "Poll" at bounding box center [604, 422] width 39 height 31
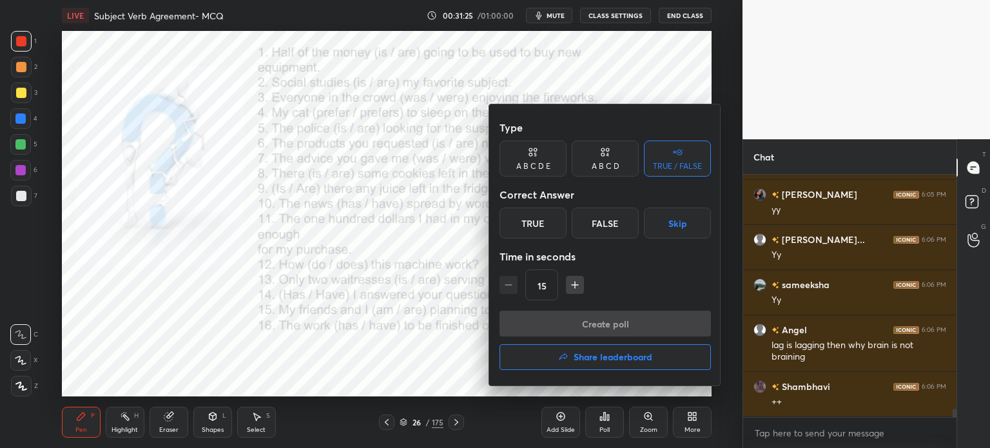
click at [548, 222] on div "True" at bounding box center [533, 223] width 67 height 31
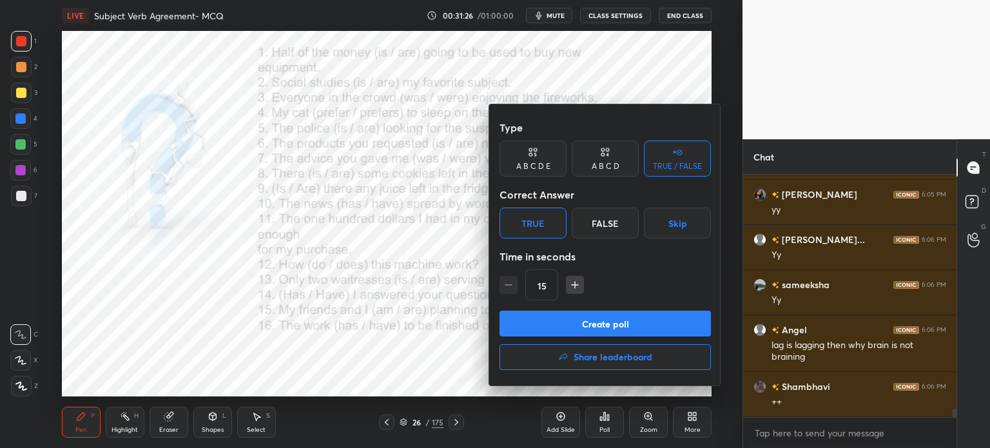
click at [554, 317] on button "Create poll" at bounding box center [605, 324] width 211 height 26
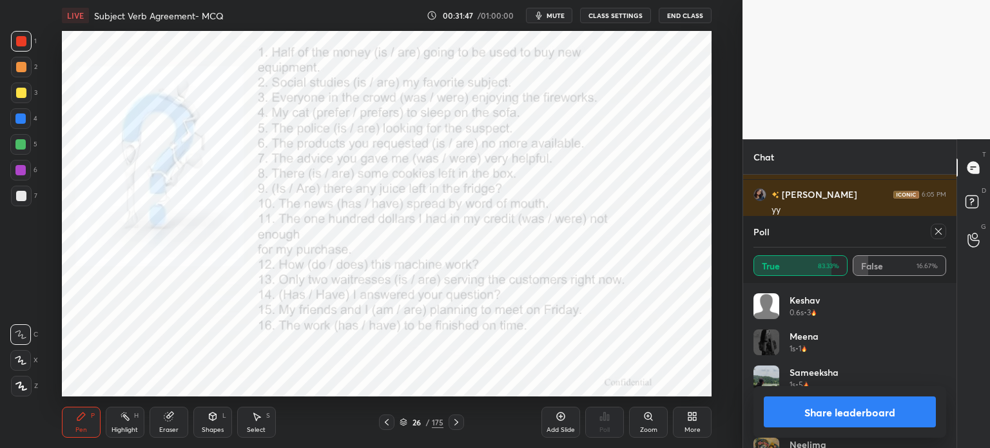
click at [940, 227] on icon at bounding box center [938, 231] width 10 height 10
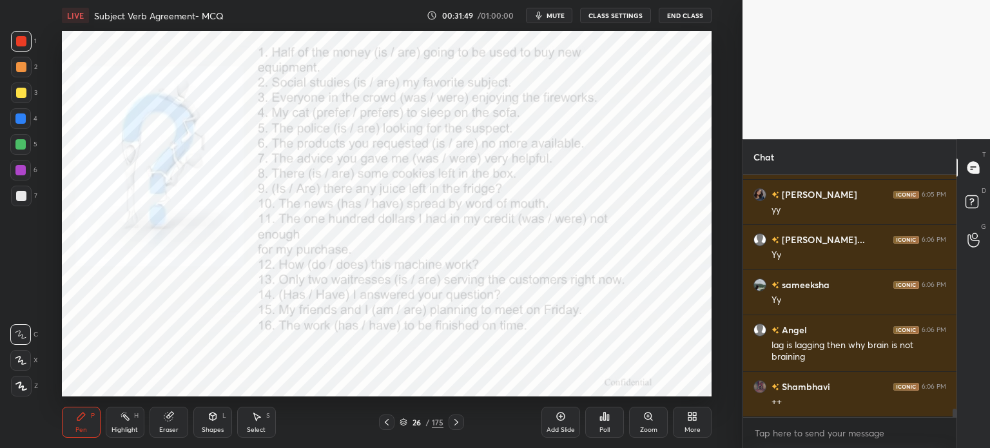
click at [599, 430] on div "Poll" at bounding box center [604, 430] width 10 height 6
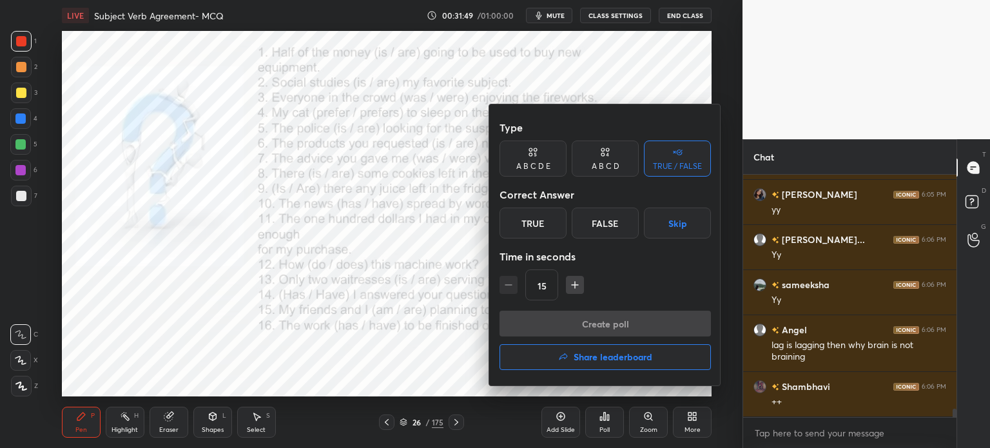
click at [565, 358] on icon "button" at bounding box center [563, 357] width 10 height 10
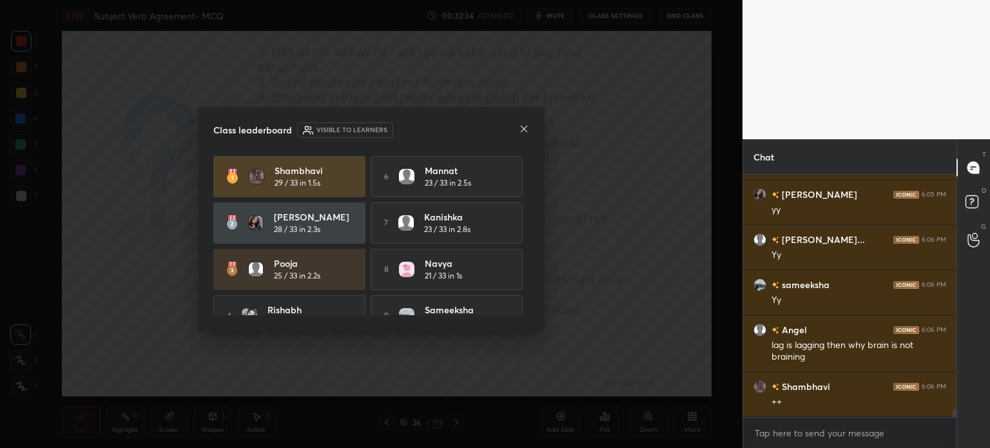
click at [523, 128] on icon at bounding box center [524, 129] width 10 height 10
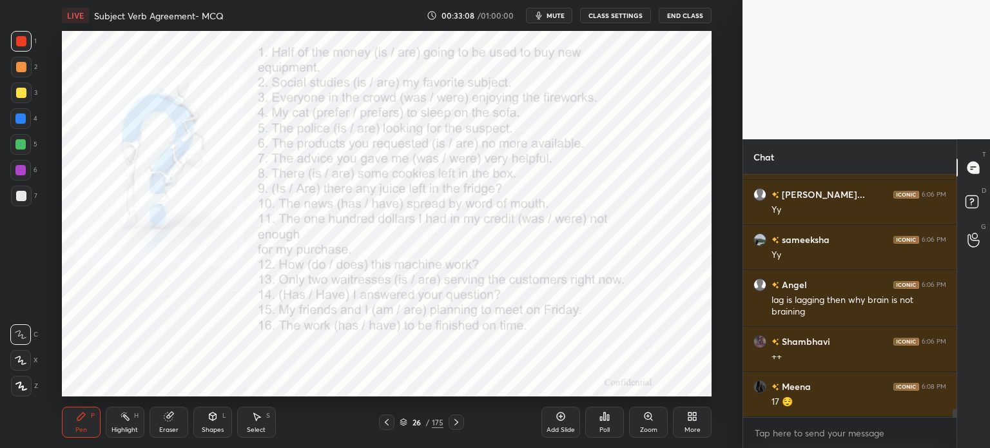
scroll to position [6896, 0]
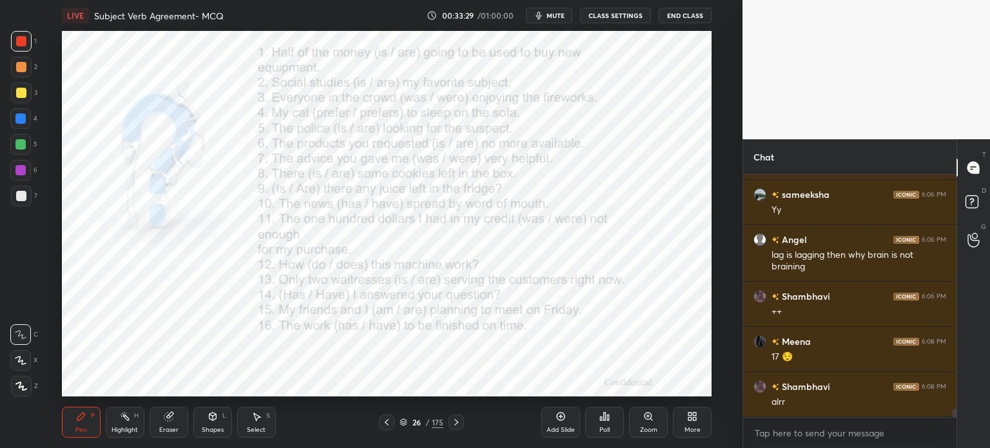
click at [609, 421] on div "Poll" at bounding box center [604, 422] width 39 height 31
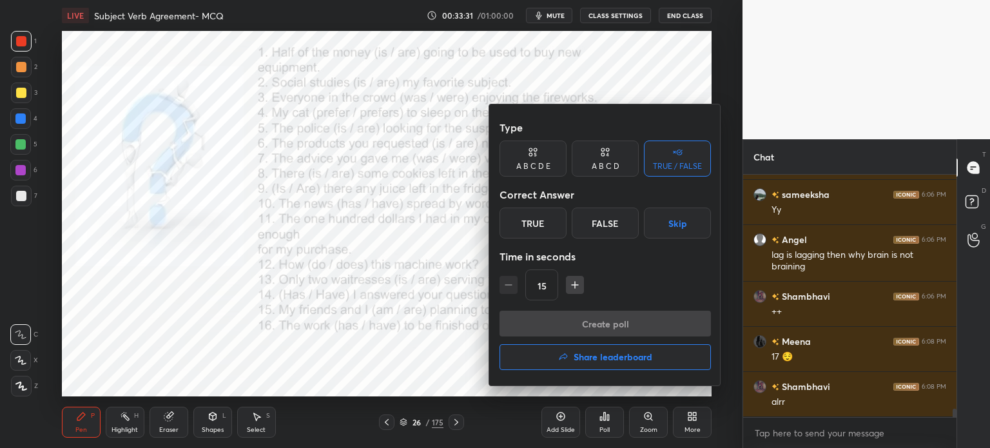
click at [523, 224] on div "True" at bounding box center [533, 223] width 67 height 31
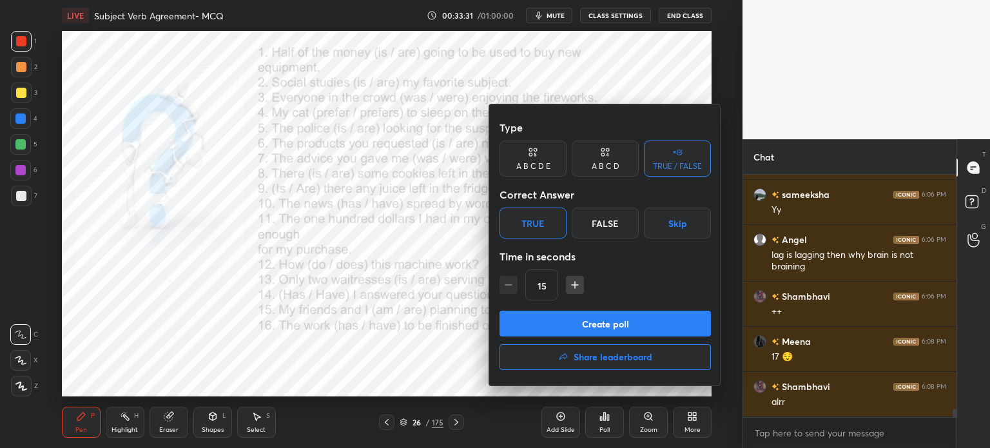
click at [534, 317] on button "Create poll" at bounding box center [605, 324] width 211 height 26
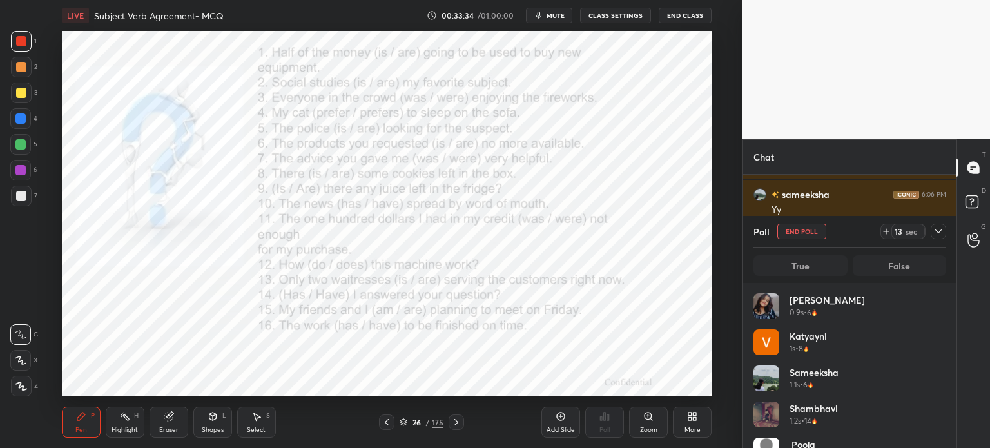
scroll to position [151, 189]
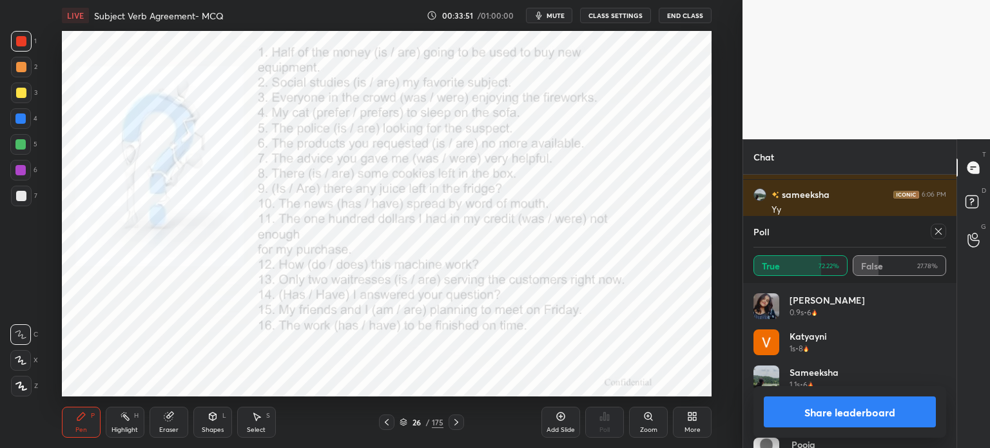
click at [944, 234] on div at bounding box center [938, 231] width 15 height 15
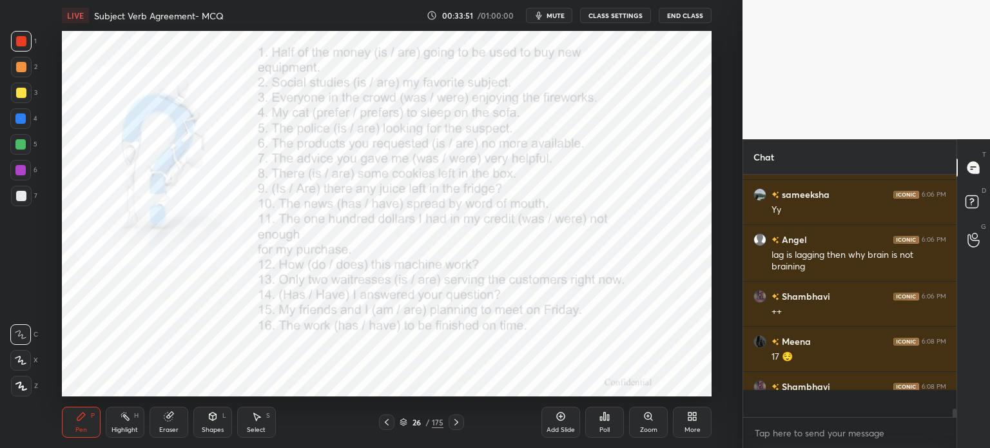
scroll to position [228, 209]
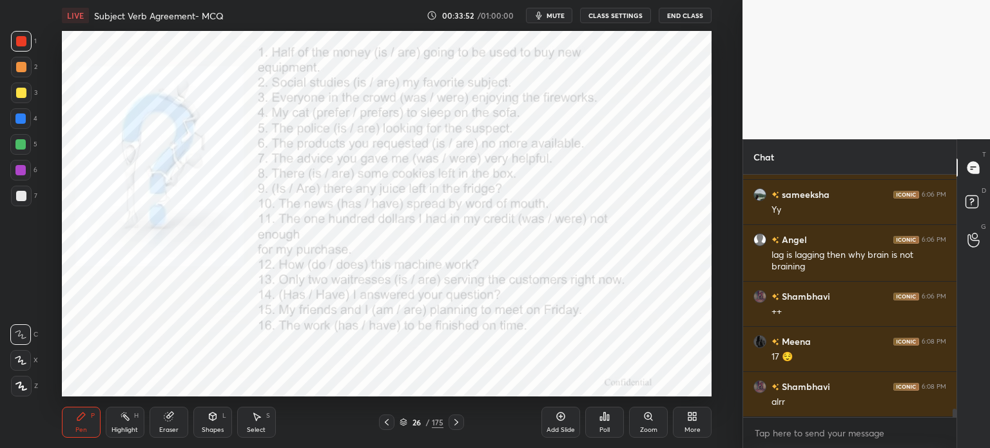
click at [605, 425] on div "Poll" at bounding box center [604, 422] width 39 height 31
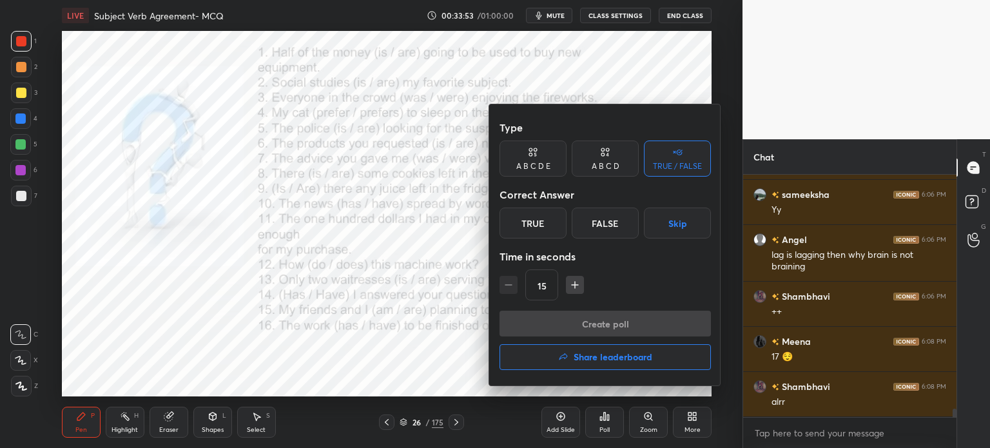
drag, startPoint x: 615, startPoint y: 221, endPoint x: 612, endPoint y: 232, distance: 11.4
click at [615, 222] on div "False" at bounding box center [605, 223] width 67 height 31
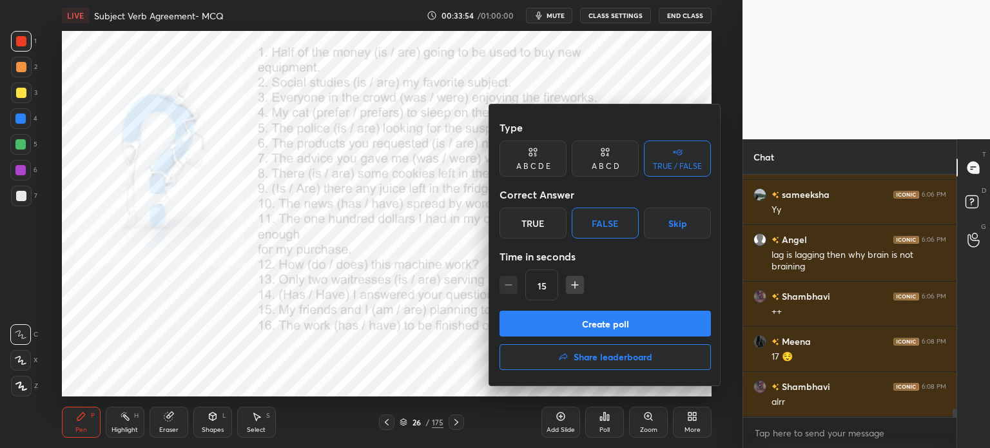
click at [596, 320] on button "Create poll" at bounding box center [605, 324] width 211 height 26
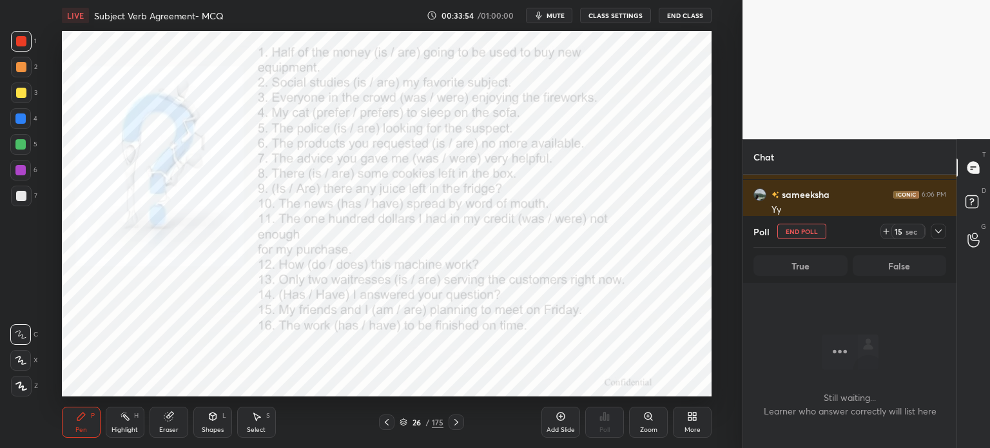
scroll to position [178, 209]
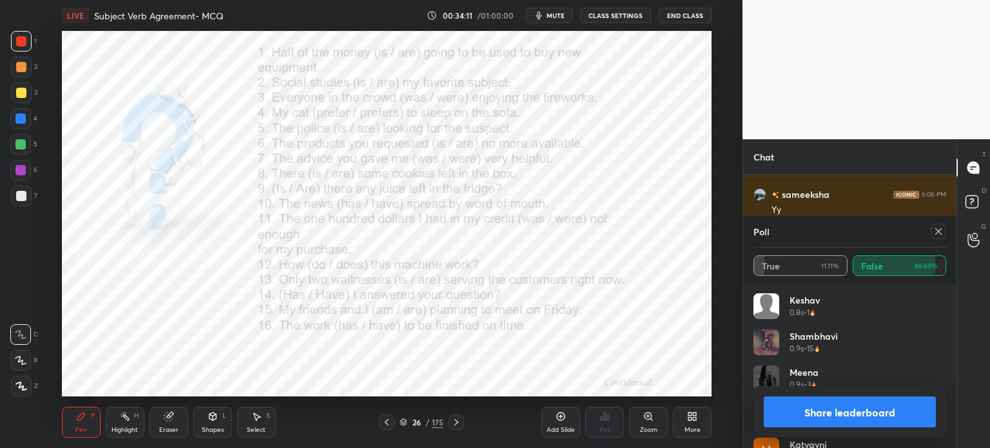
click at [939, 230] on icon at bounding box center [938, 231] width 10 height 10
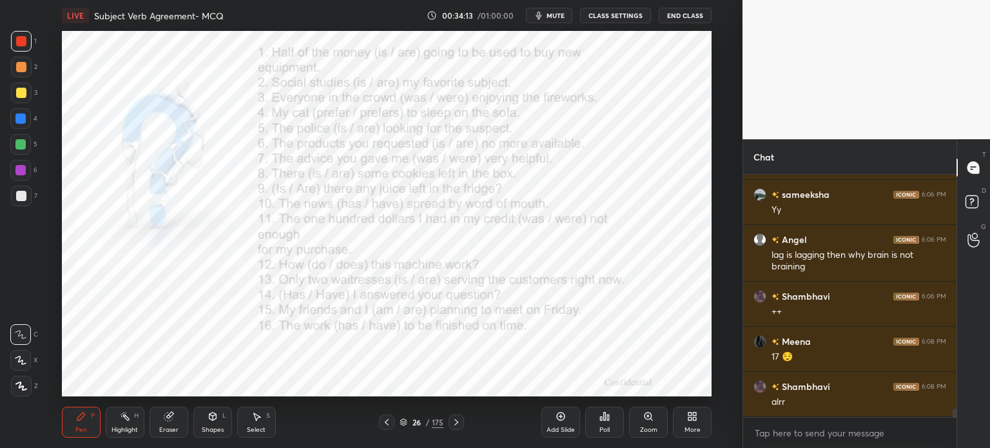
click at [606, 422] on div "Poll" at bounding box center [604, 422] width 39 height 31
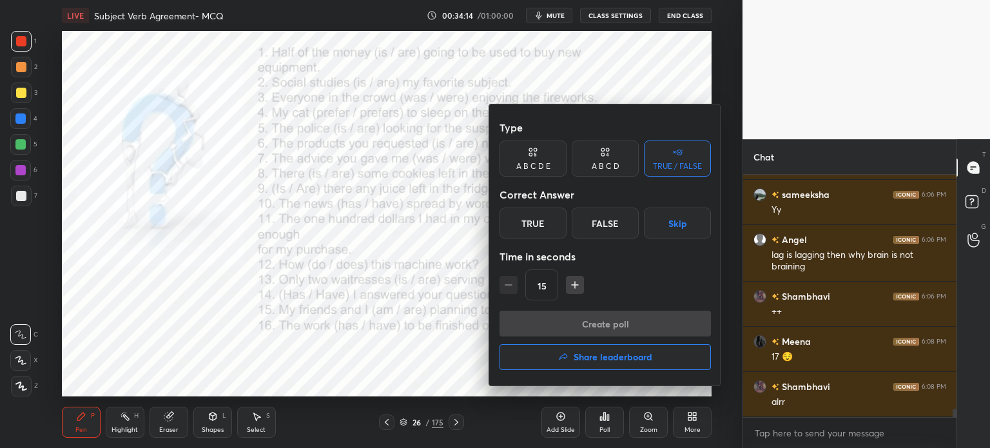
click at [599, 215] on div "False" at bounding box center [605, 223] width 67 height 31
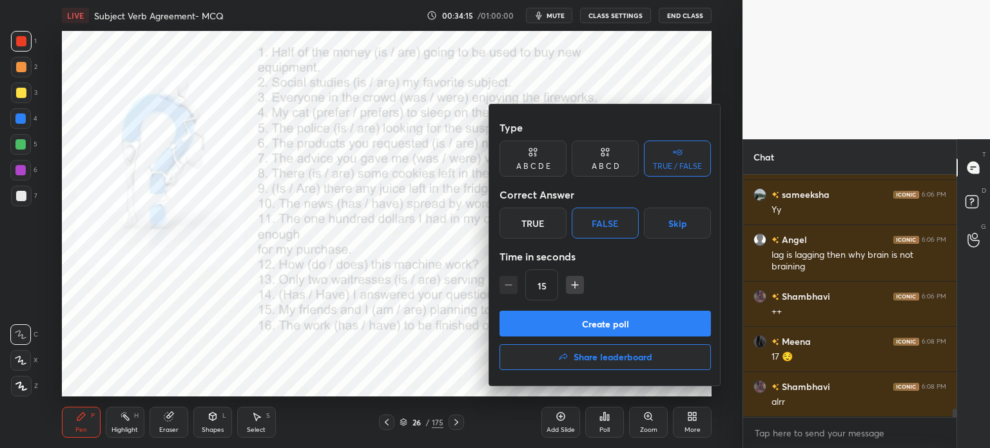
click at [580, 327] on button "Create poll" at bounding box center [605, 324] width 211 height 26
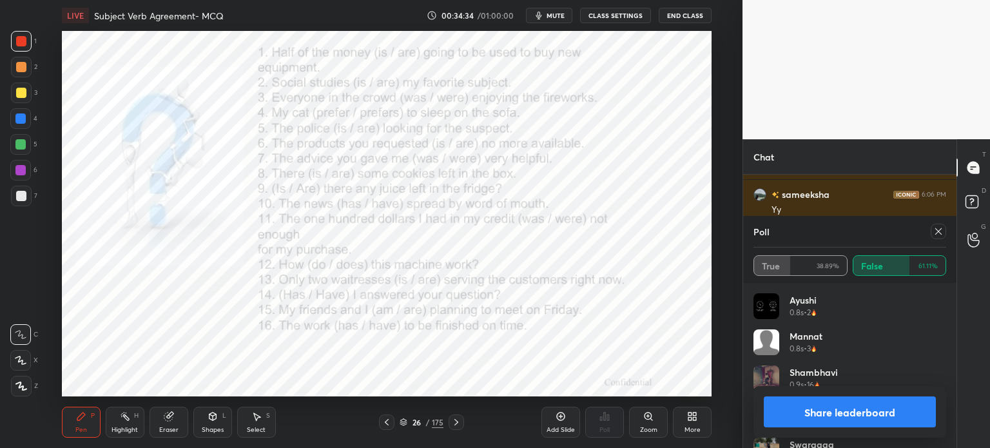
click at [944, 229] on div at bounding box center [938, 231] width 15 height 15
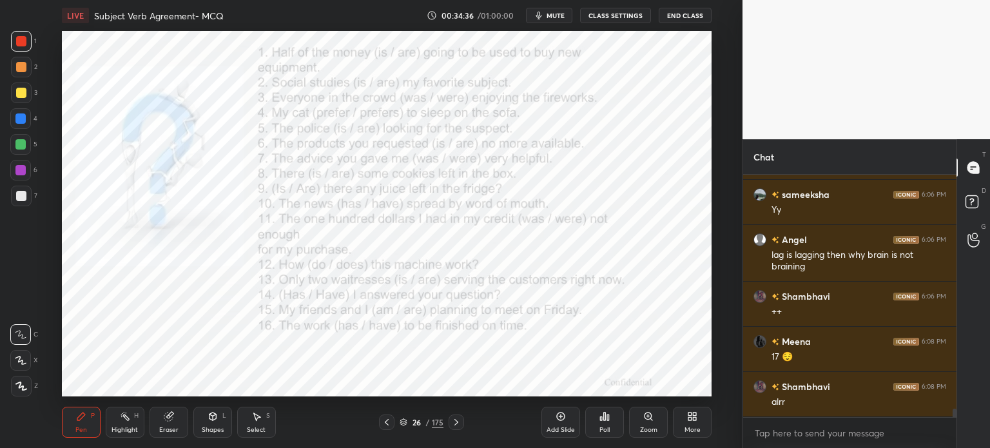
click at [607, 420] on icon at bounding box center [608, 417] width 2 height 6
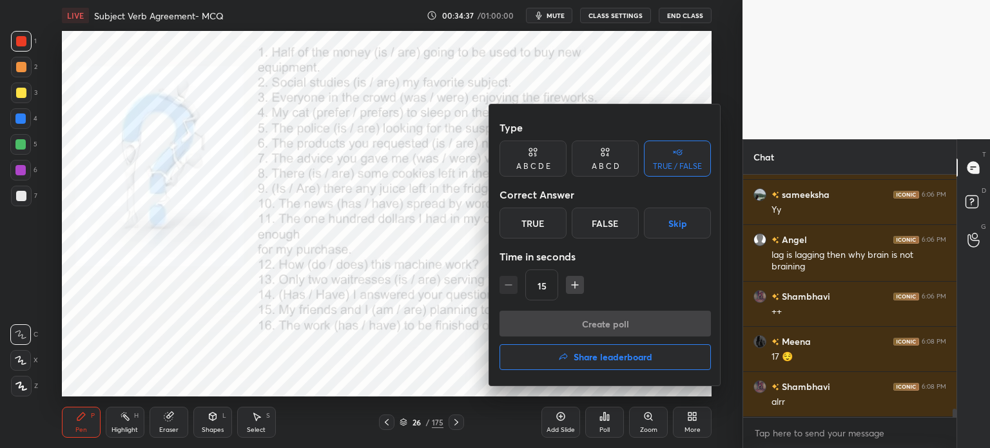
click at [606, 228] on div "False" at bounding box center [605, 223] width 67 height 31
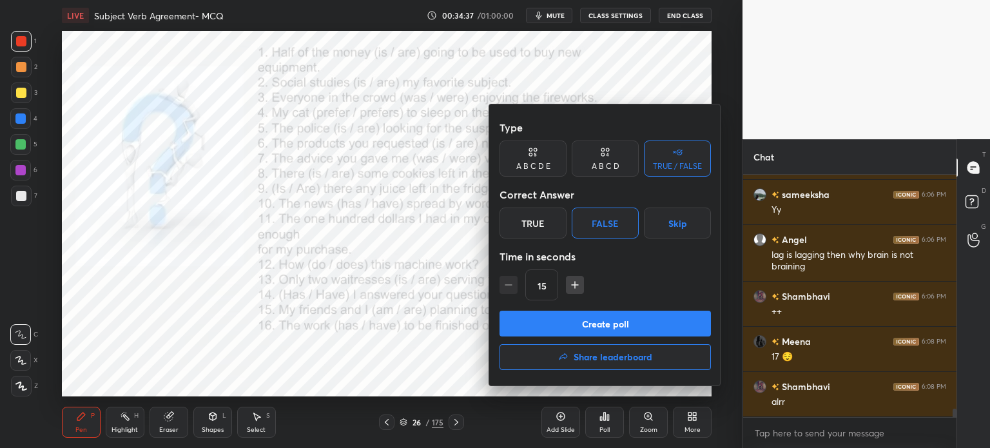
click at [572, 322] on button "Create poll" at bounding box center [605, 324] width 211 height 26
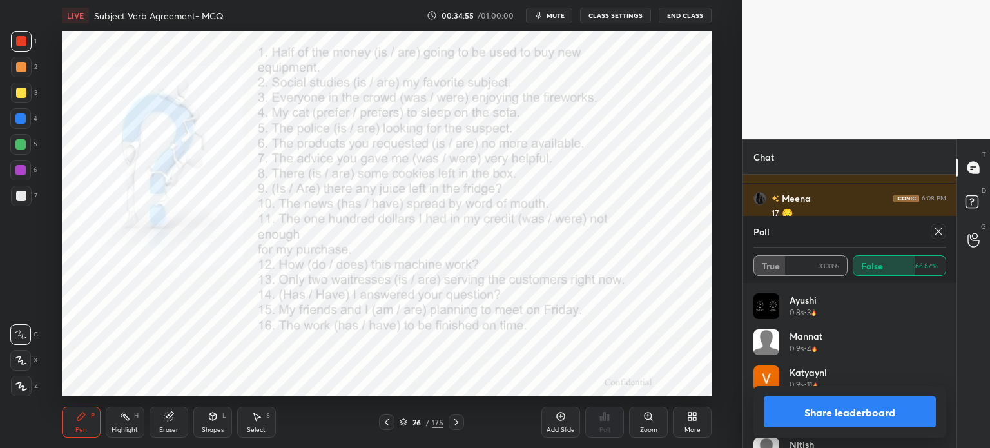
click at [943, 230] on icon at bounding box center [938, 231] width 10 height 10
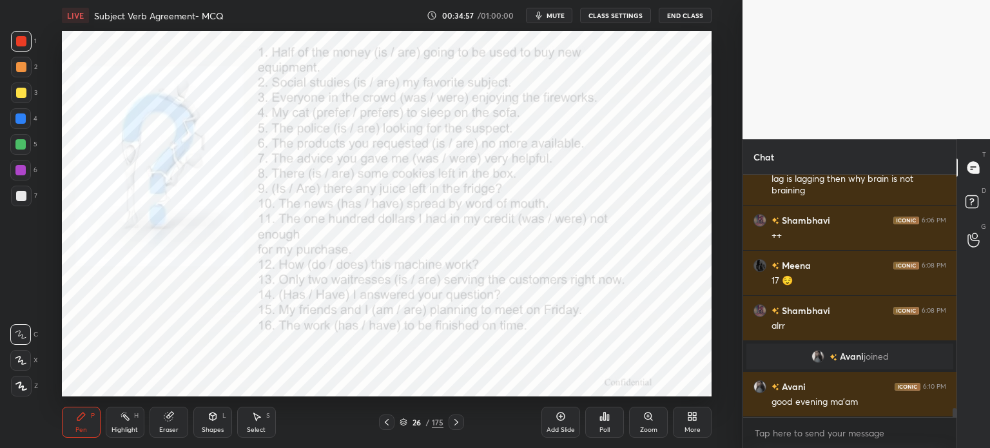
click at [611, 433] on div "Poll" at bounding box center [604, 422] width 39 height 31
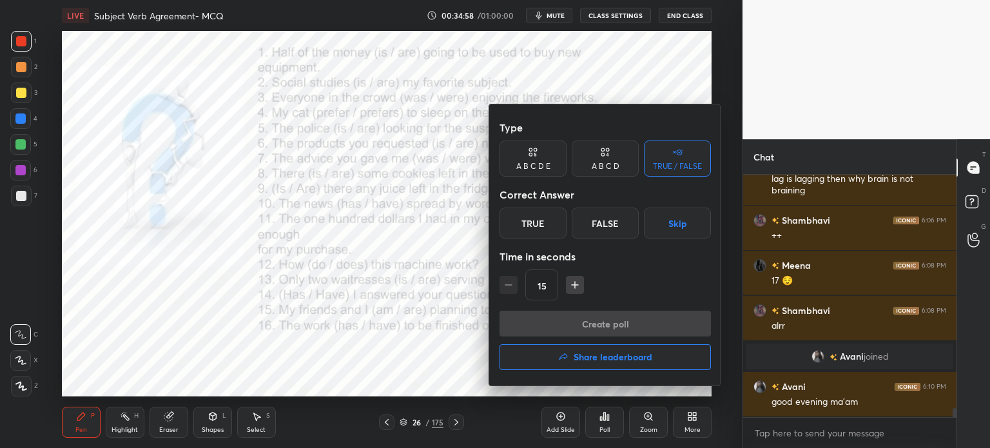
click at [618, 226] on div "False" at bounding box center [605, 223] width 67 height 31
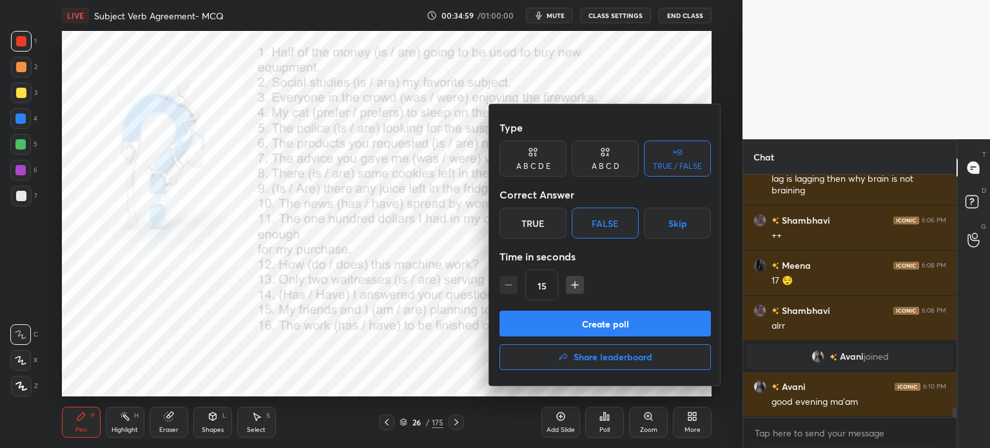
click at [596, 320] on button "Create poll" at bounding box center [605, 324] width 211 height 26
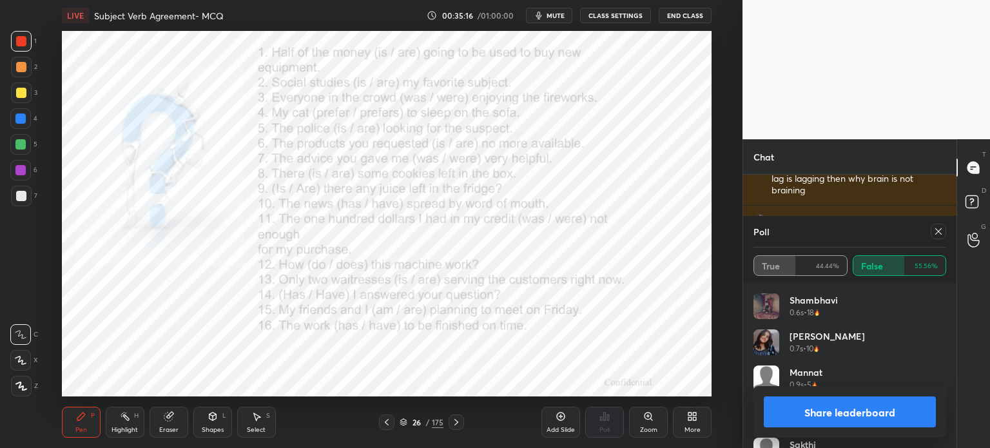
drag, startPoint x: 936, startPoint y: 233, endPoint x: 924, endPoint y: 235, distance: 11.8
click at [936, 233] on icon at bounding box center [938, 231] width 10 height 10
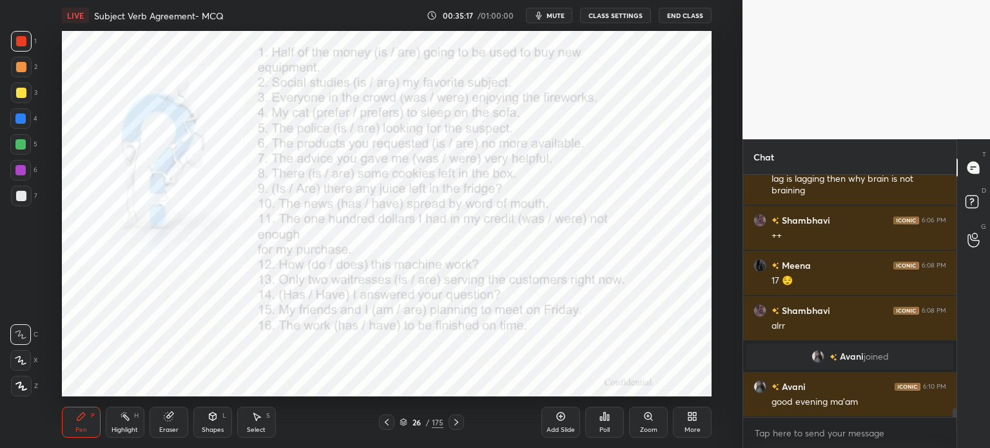
click at [601, 427] on div "Poll" at bounding box center [604, 430] width 10 height 6
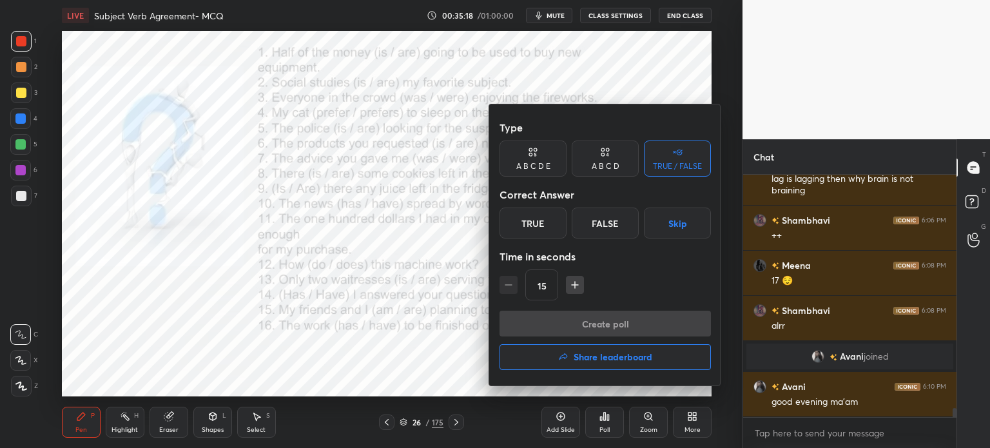
drag, startPoint x: 545, startPoint y: 219, endPoint x: 542, endPoint y: 233, distance: 14.5
click at [543, 219] on div "True" at bounding box center [533, 223] width 67 height 31
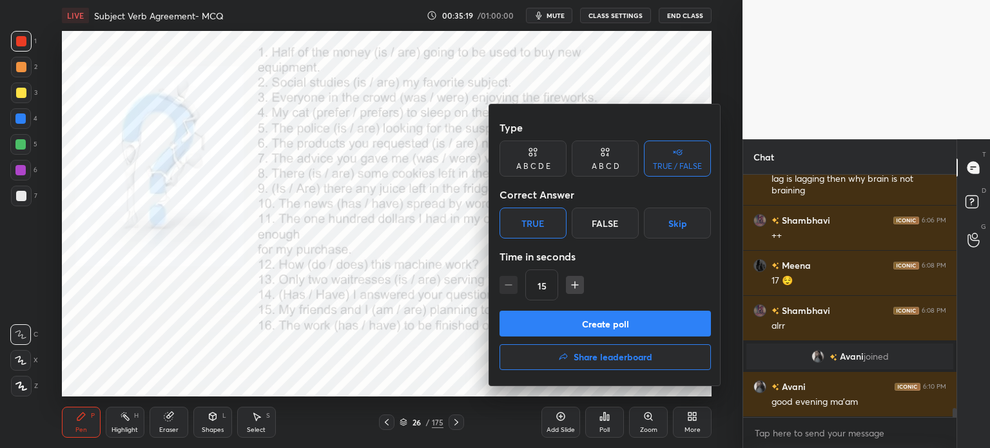
click at [570, 322] on button "Create poll" at bounding box center [605, 324] width 211 height 26
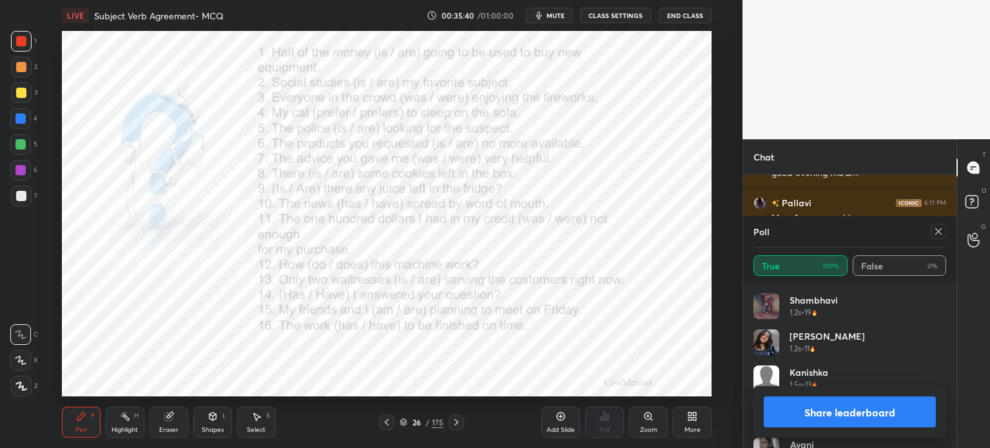
click at [938, 231] on icon at bounding box center [938, 231] width 6 height 6
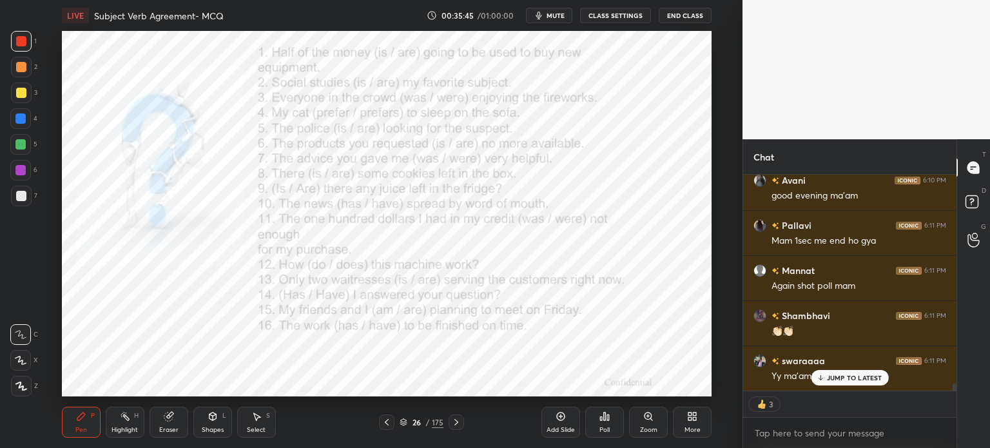
click at [843, 376] on p "JUMP TO LATEST" at bounding box center [854, 378] width 55 height 8
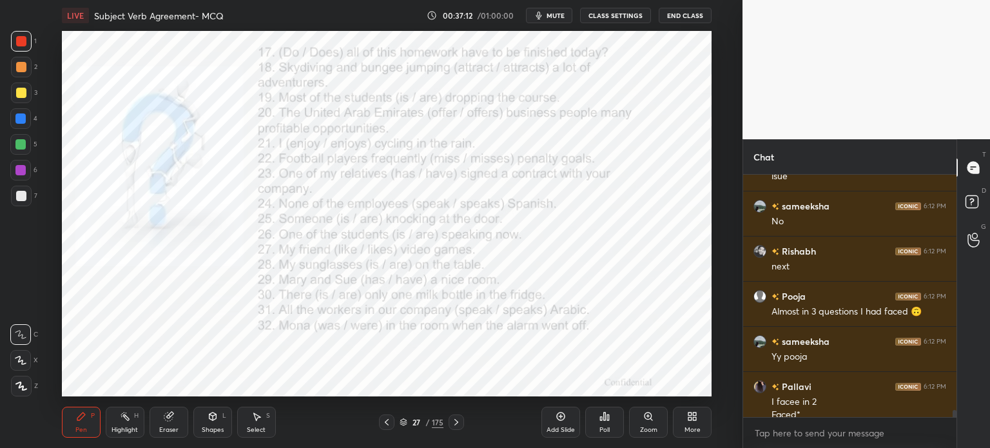
scroll to position [8050, 0]
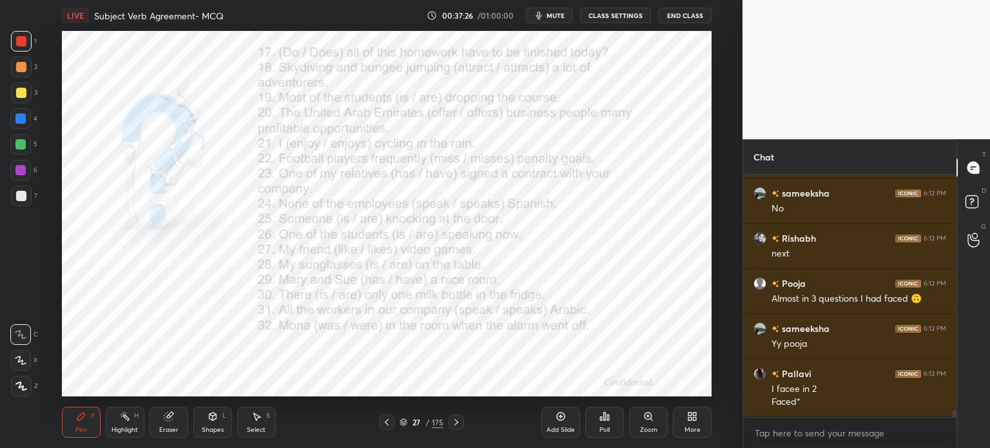
click at [612, 426] on div "Poll" at bounding box center [604, 422] width 39 height 31
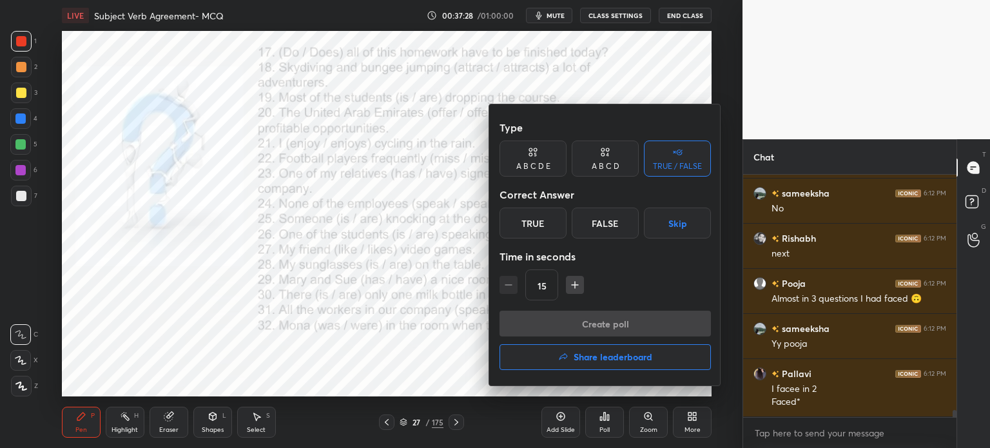
click at [540, 224] on div "True" at bounding box center [533, 223] width 67 height 31
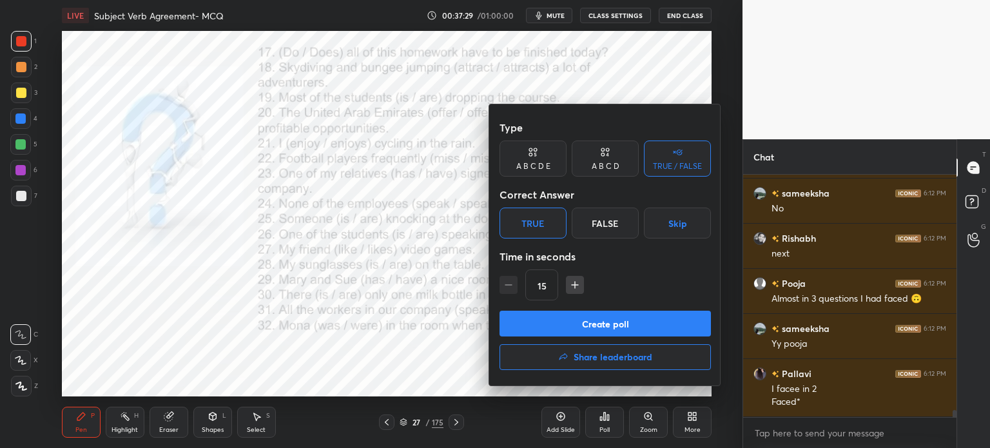
click at [610, 324] on button "Create poll" at bounding box center [605, 324] width 211 height 26
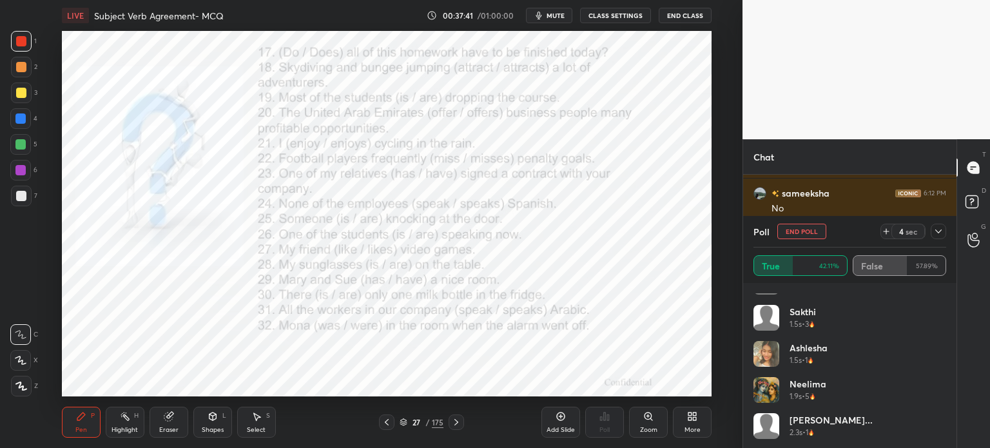
scroll to position [0, 0]
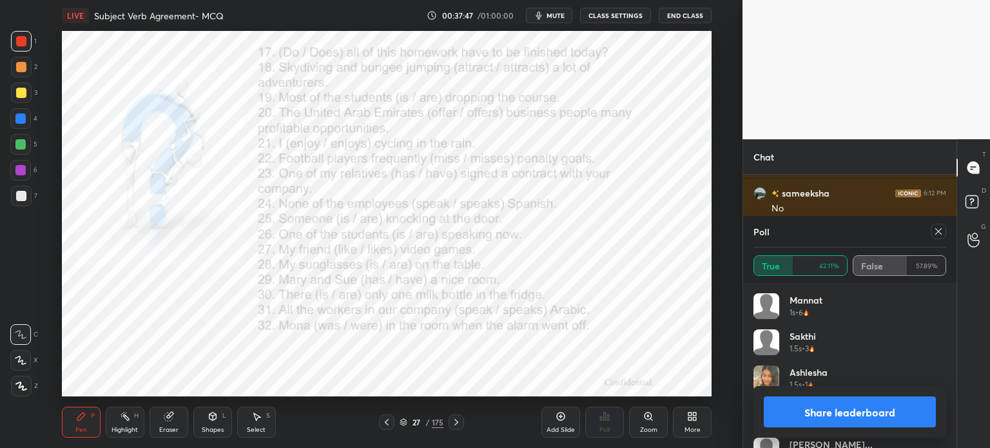
click at [942, 233] on icon at bounding box center [938, 231] width 10 height 10
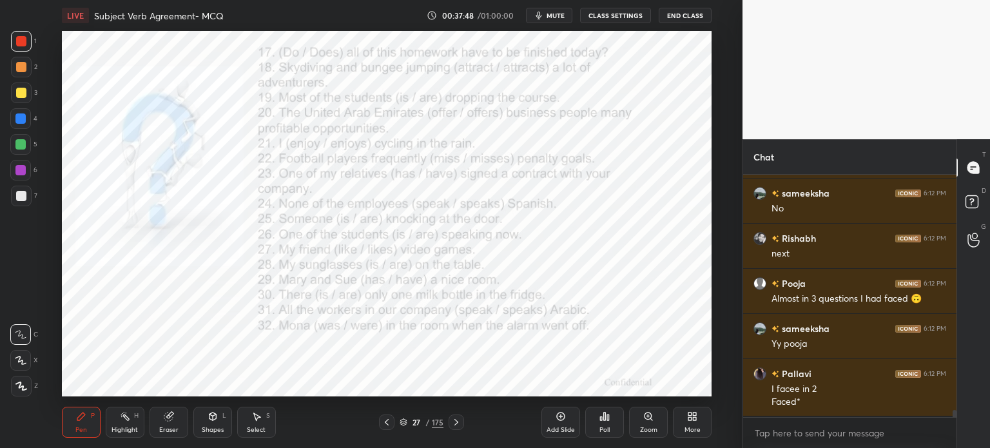
scroll to position [132, 209]
click at [601, 423] on div "Poll" at bounding box center [604, 422] width 39 height 31
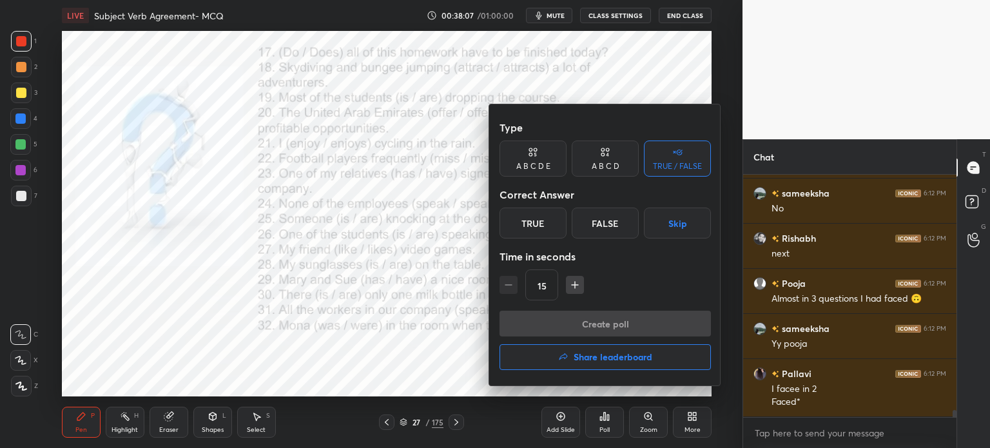
drag, startPoint x: 538, startPoint y: 221, endPoint x: 546, endPoint y: 229, distance: 11.4
click at [540, 219] on div "True" at bounding box center [533, 223] width 67 height 31
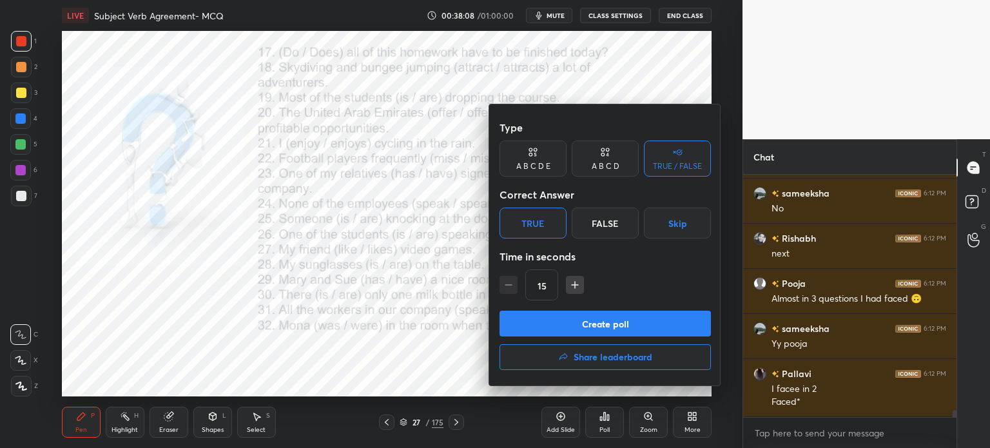
click at [616, 319] on button "Create poll" at bounding box center [605, 324] width 211 height 26
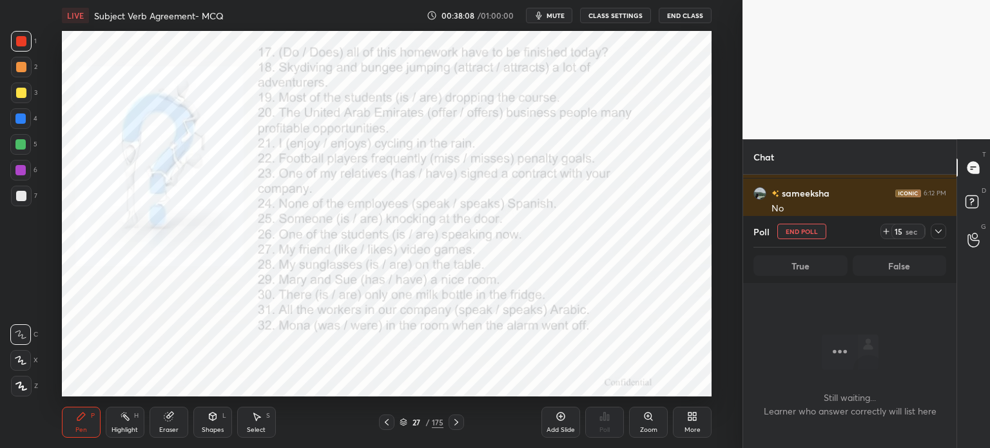
scroll to position [4, 4]
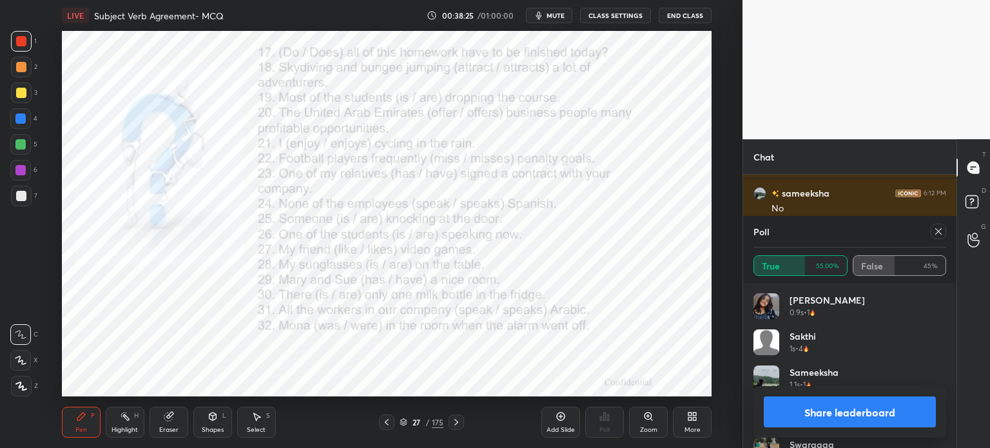
drag, startPoint x: 940, startPoint y: 234, endPoint x: 894, endPoint y: 251, distance: 49.0
click at [936, 234] on icon at bounding box center [938, 231] width 10 height 10
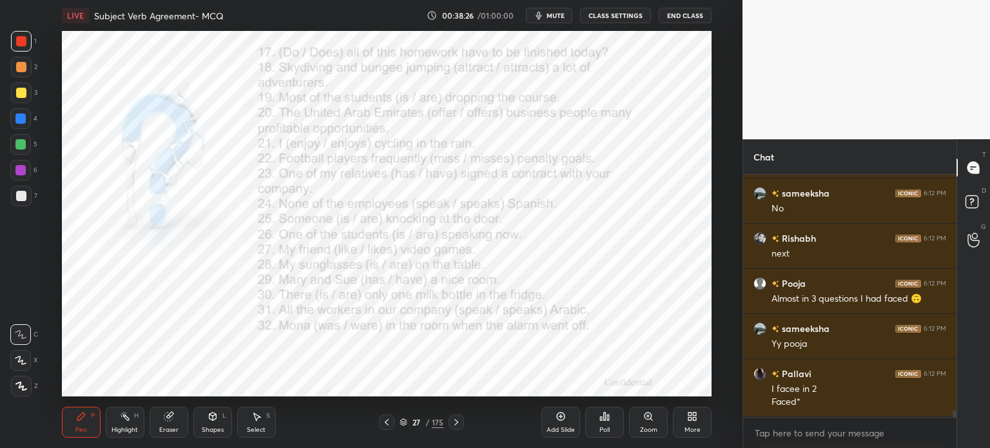
click at [603, 432] on div "Poll" at bounding box center [604, 430] width 10 height 6
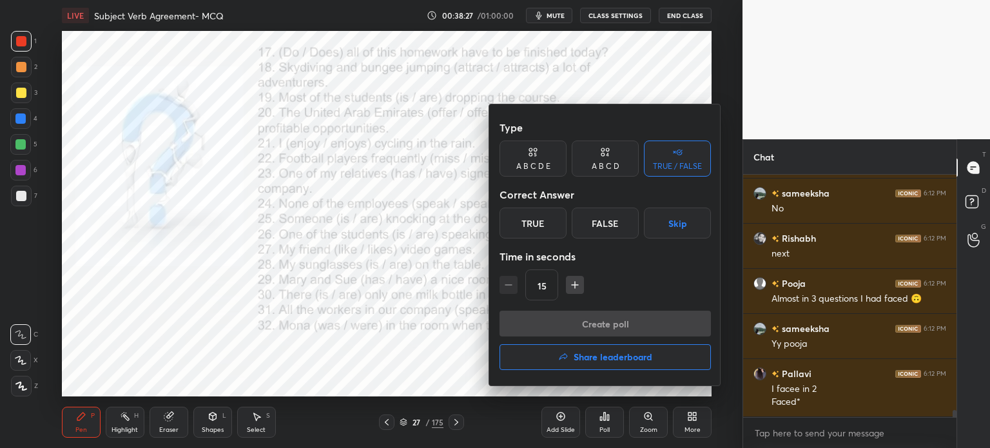
click at [608, 227] on div "False" at bounding box center [605, 223] width 67 height 31
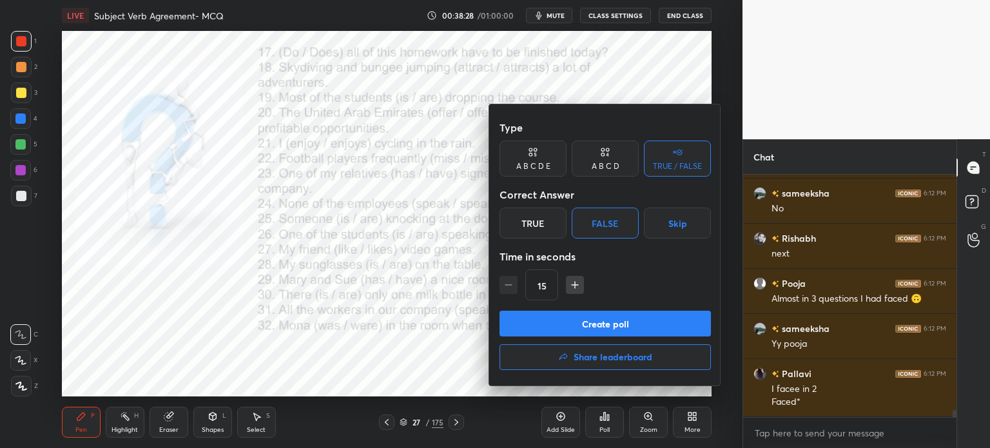
click at [598, 324] on button "Create poll" at bounding box center [605, 324] width 211 height 26
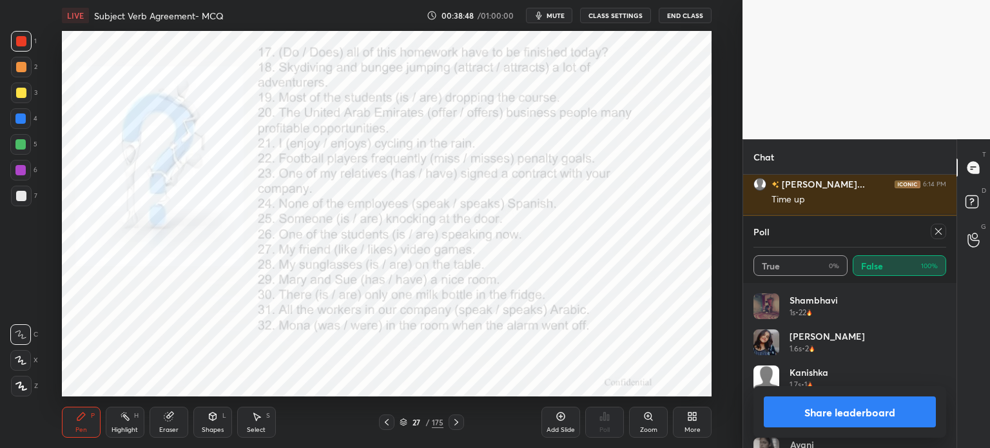
drag, startPoint x: 935, startPoint y: 231, endPoint x: 927, endPoint y: 236, distance: 9.0
click at [935, 229] on icon at bounding box center [938, 231] width 10 height 10
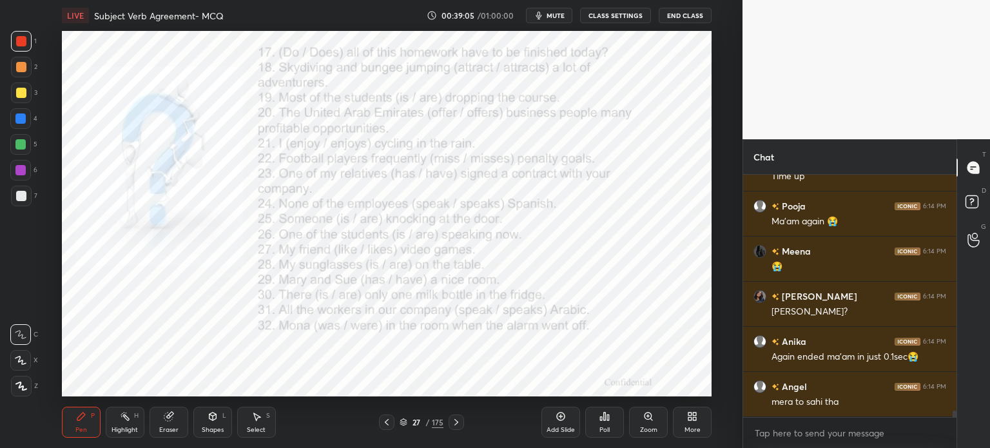
click at [606, 430] on div "Poll" at bounding box center [604, 430] width 10 height 6
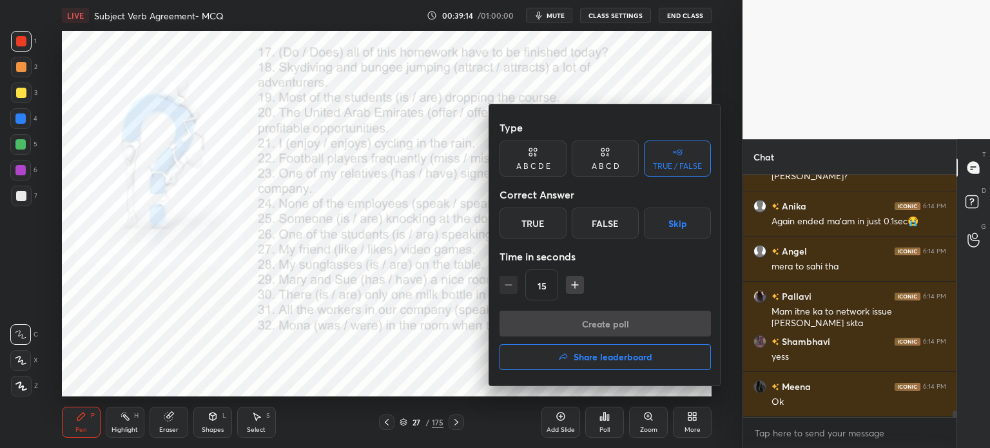
click at [604, 229] on div "False" at bounding box center [605, 223] width 67 height 31
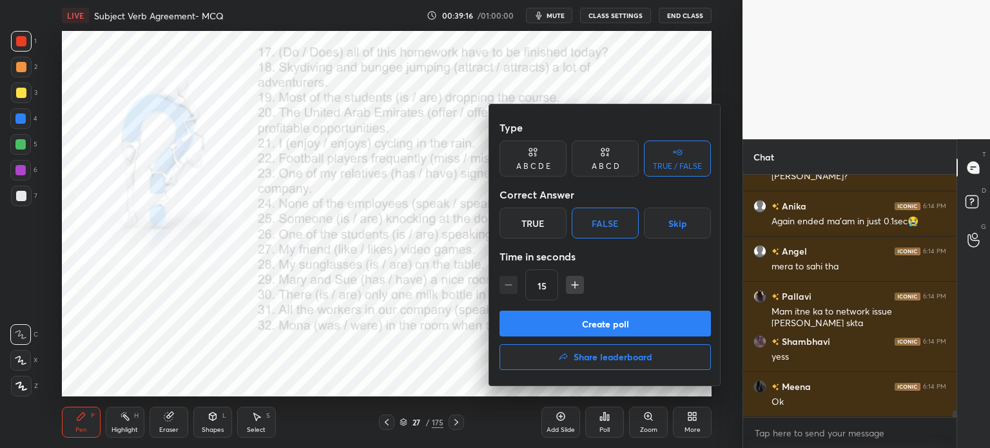
click at [575, 282] on icon "button" at bounding box center [575, 284] width 13 height 13
type input "30"
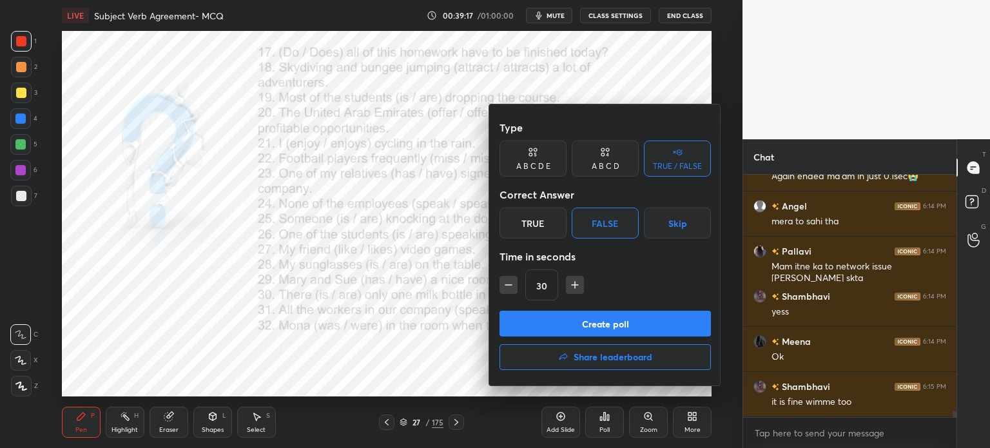
click at [572, 317] on button "Create poll" at bounding box center [605, 324] width 211 height 26
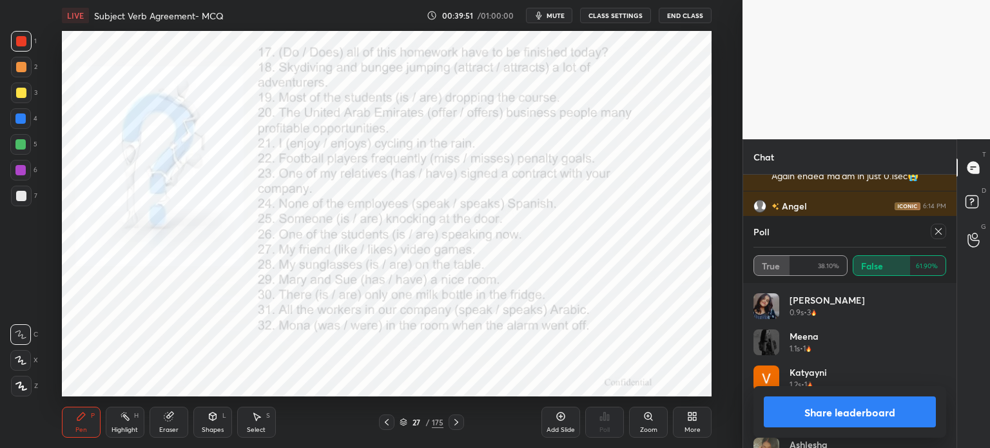
click at [936, 231] on icon at bounding box center [938, 231] width 10 height 10
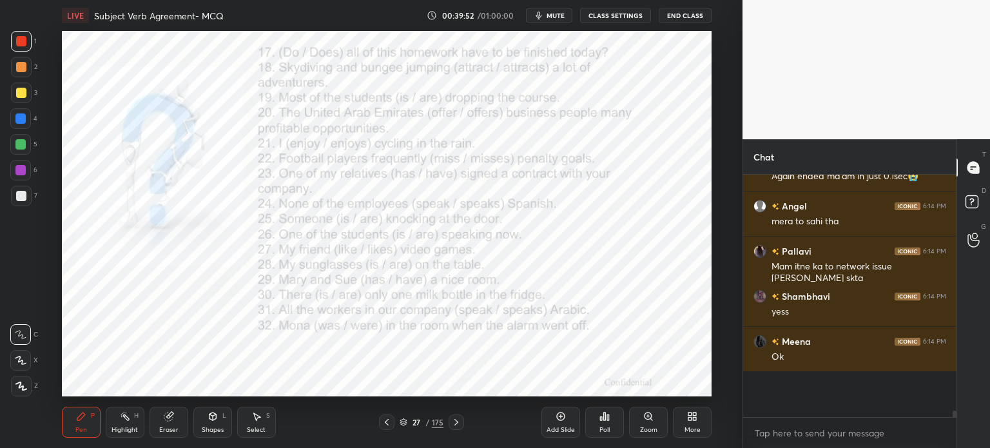
scroll to position [235, 209]
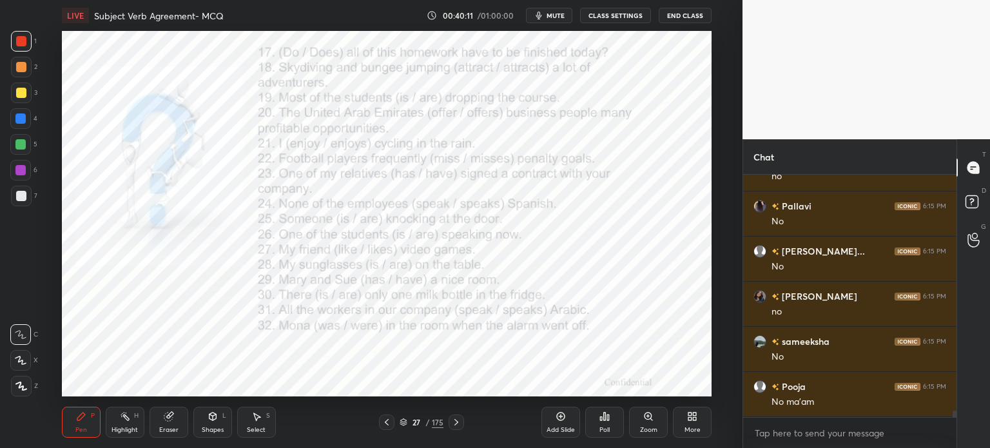
click at [601, 430] on div "Poll" at bounding box center [604, 430] width 10 height 6
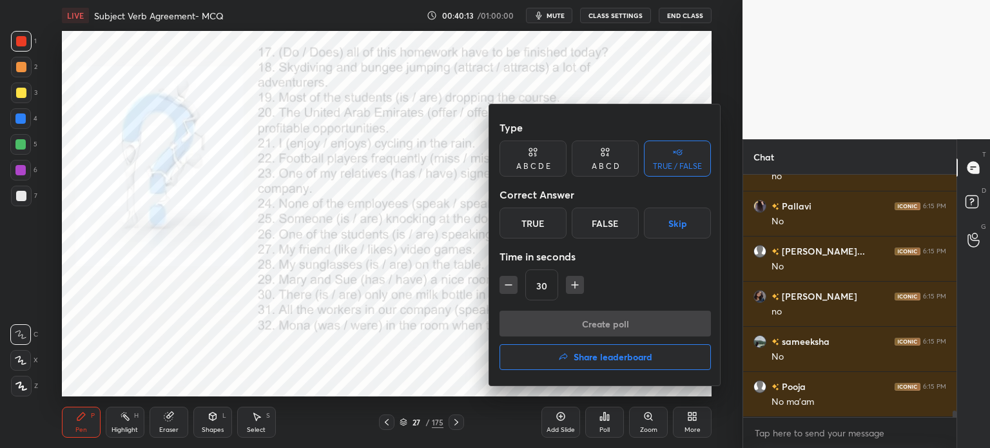
click at [537, 224] on div "True" at bounding box center [533, 223] width 67 height 31
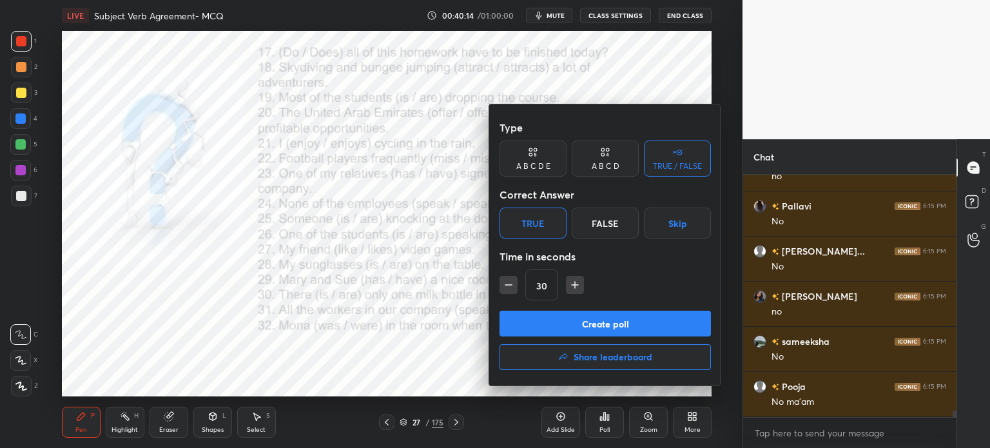
click at [575, 333] on button "Create poll" at bounding box center [605, 324] width 211 height 26
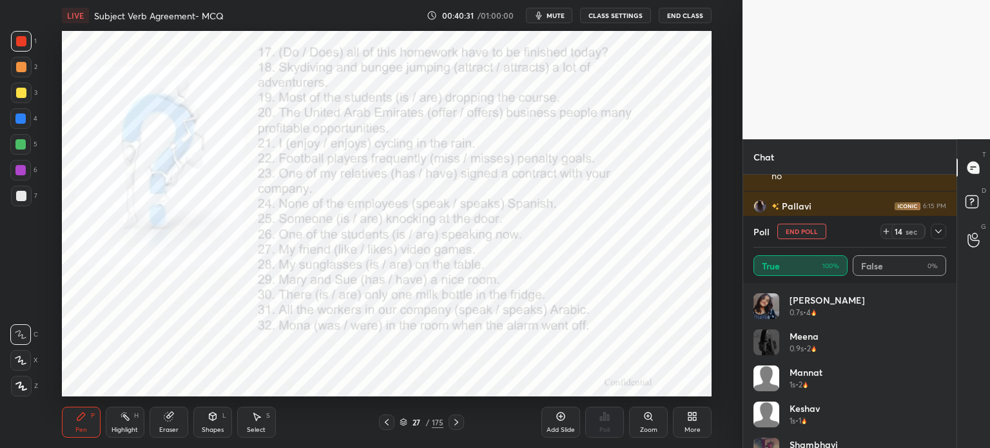
click at [803, 231] on button "End Poll" at bounding box center [801, 231] width 49 height 15
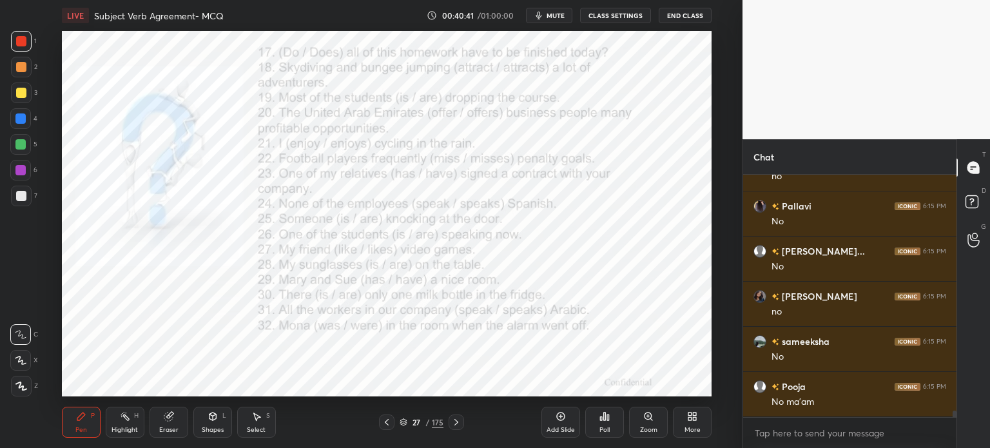
click at [602, 442] on div "Poll" at bounding box center [604, 422] width 39 height 72
click at [606, 440] on div "Poll" at bounding box center [604, 422] width 39 height 72
click at [614, 428] on div "Poll" at bounding box center [604, 422] width 39 height 31
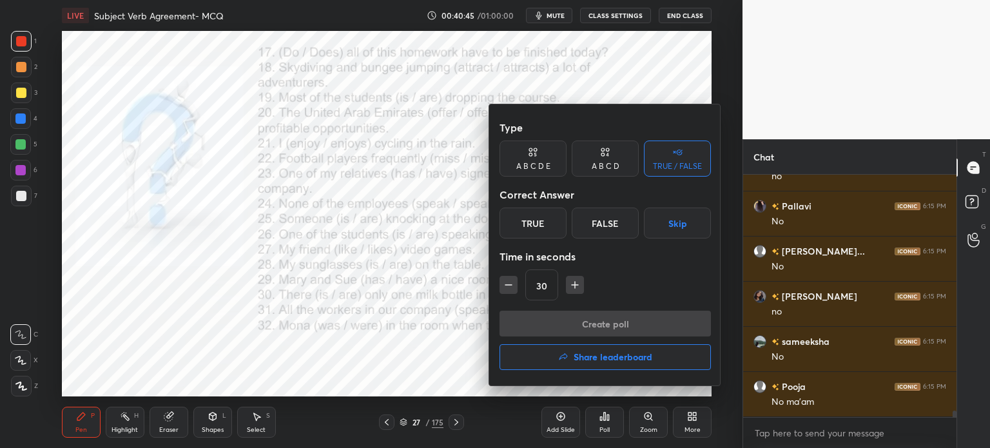
click at [538, 229] on div "True" at bounding box center [533, 223] width 67 height 31
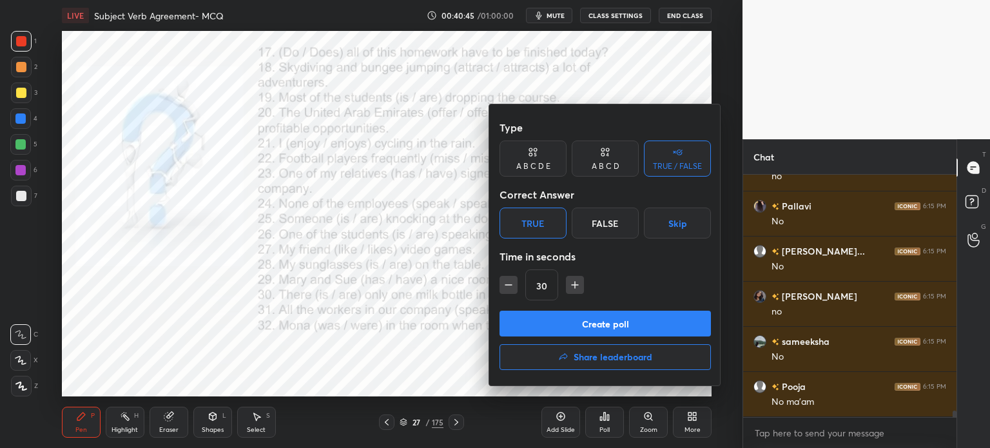
click at [580, 324] on button "Create poll" at bounding box center [605, 324] width 211 height 26
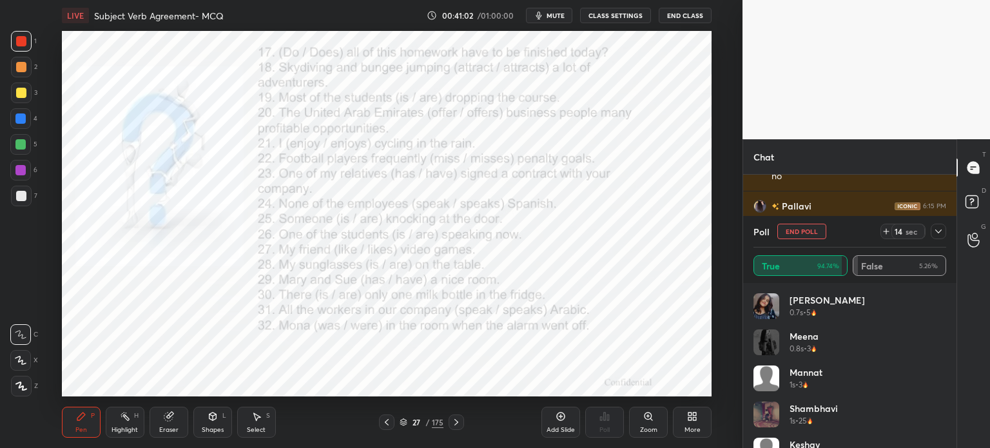
click at [804, 232] on button "End Poll" at bounding box center [801, 231] width 49 height 15
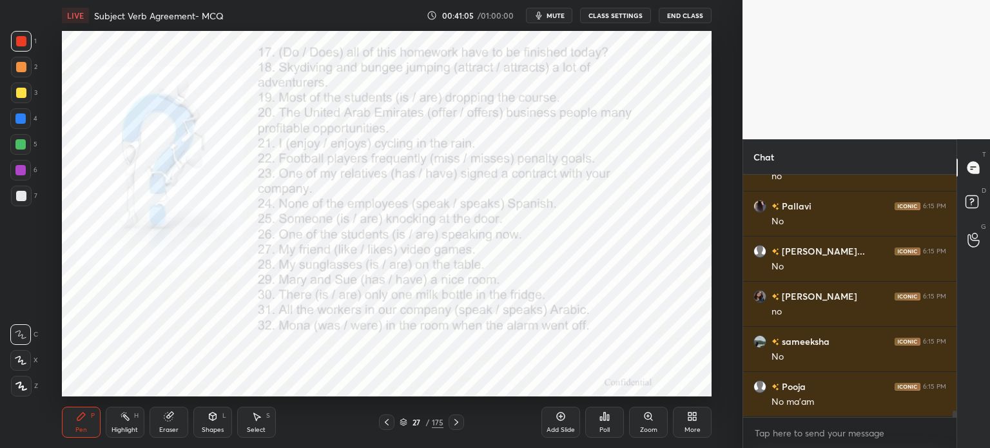
click at [619, 401] on div "Poll" at bounding box center [604, 422] width 39 height 72
click at [609, 420] on div "Poll" at bounding box center [604, 422] width 39 height 31
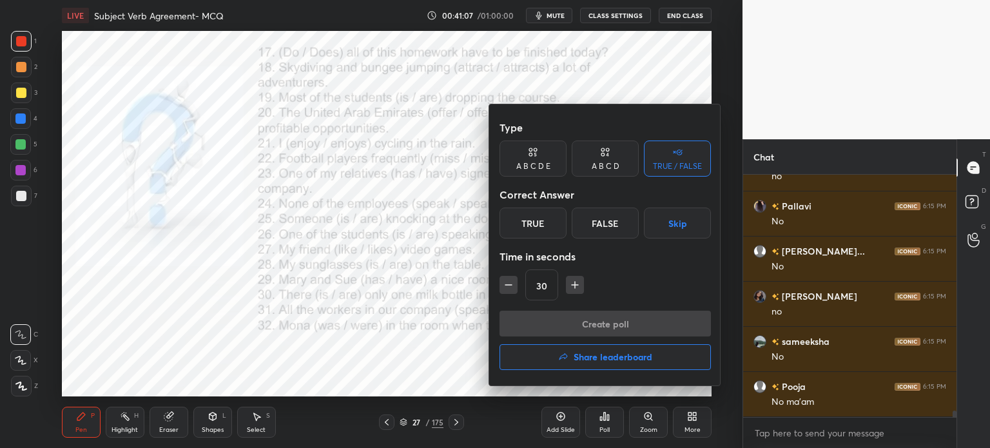
click at [537, 228] on div "True" at bounding box center [533, 223] width 67 height 31
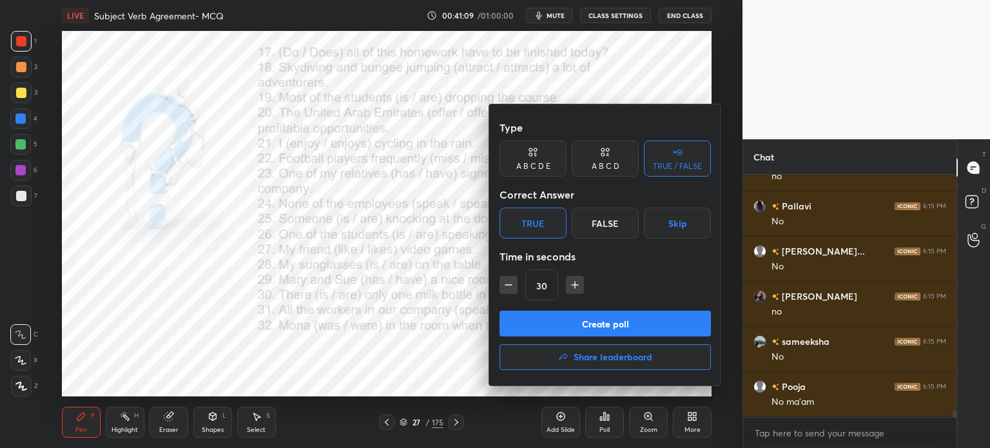
click at [614, 326] on button "Create poll" at bounding box center [605, 324] width 211 height 26
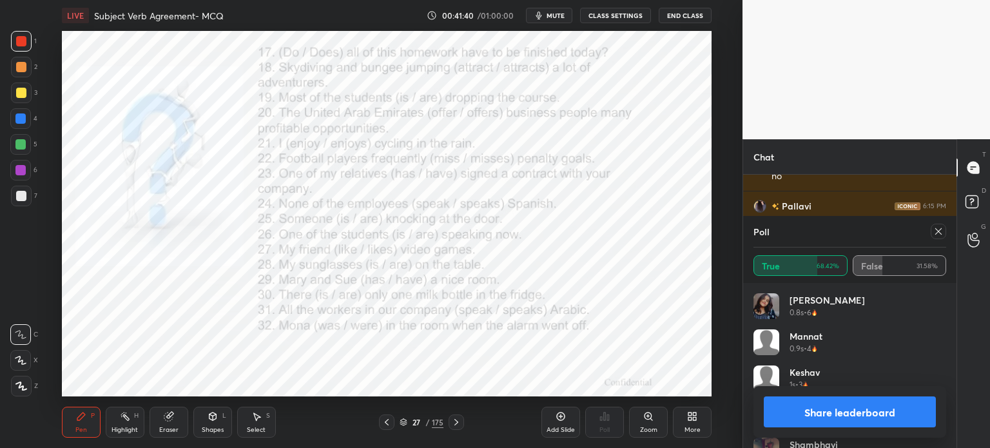
click at [933, 229] on icon at bounding box center [938, 231] width 10 height 10
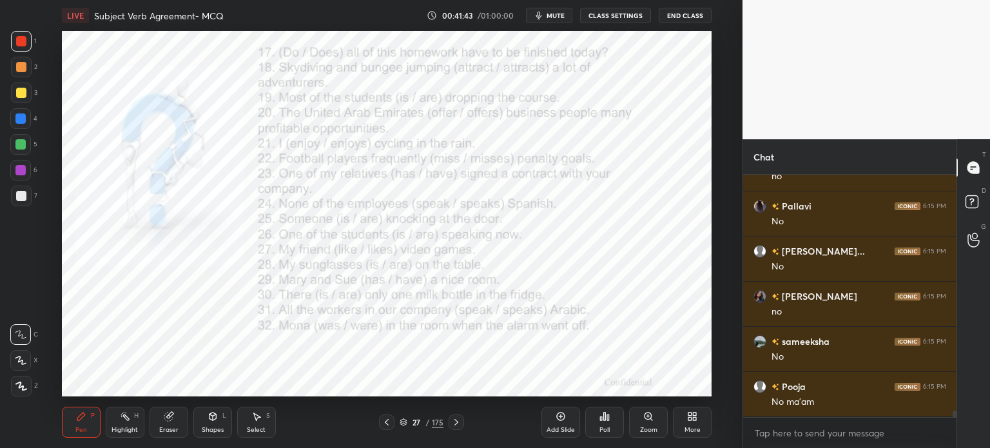
click at [624, 424] on div "Add Slide Poll Zoom More" at bounding box center [626, 422] width 170 height 72
click at [605, 430] on div "Poll" at bounding box center [604, 430] width 10 height 6
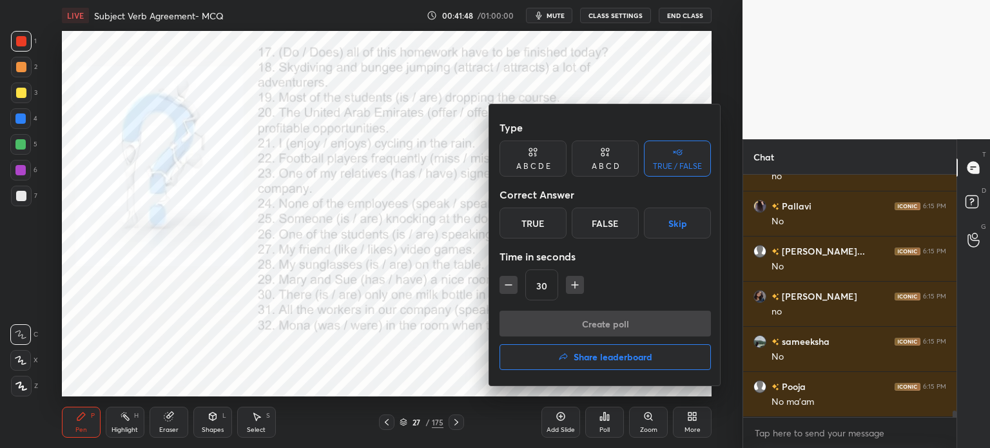
click at [547, 221] on div "True" at bounding box center [533, 223] width 67 height 31
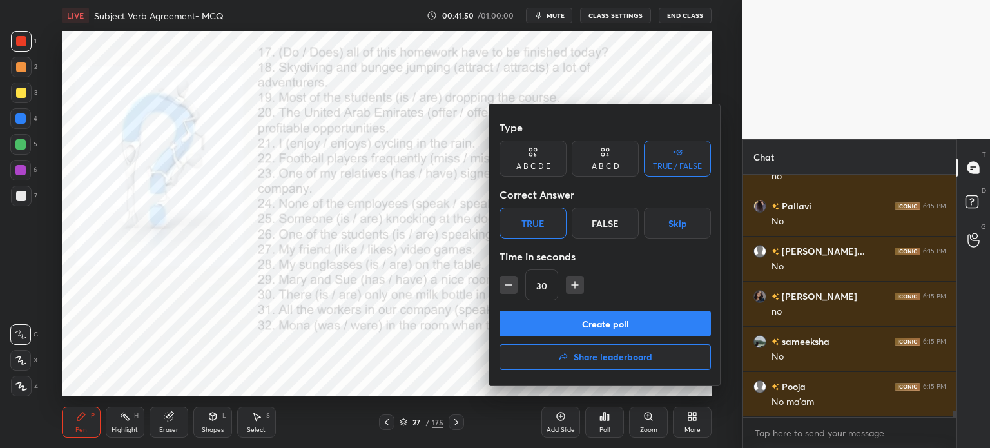
click at [581, 320] on button "Create poll" at bounding box center [605, 324] width 211 height 26
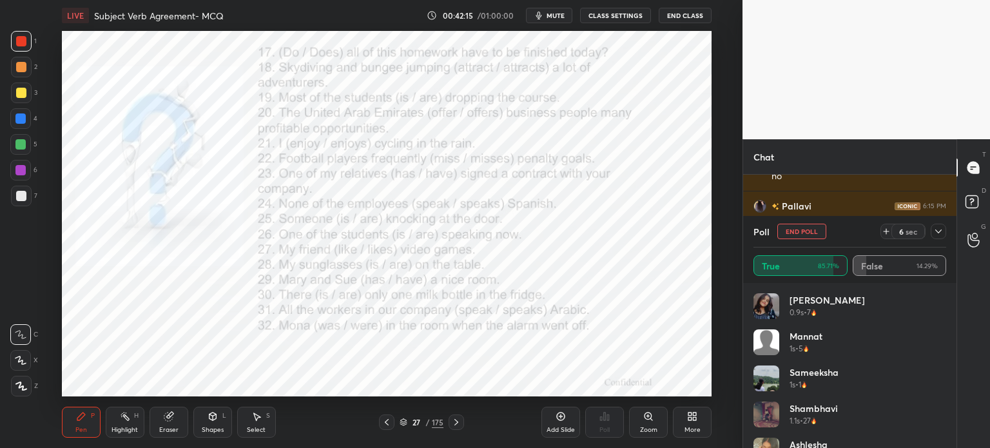
click at [807, 228] on button "End Poll" at bounding box center [801, 231] width 49 height 15
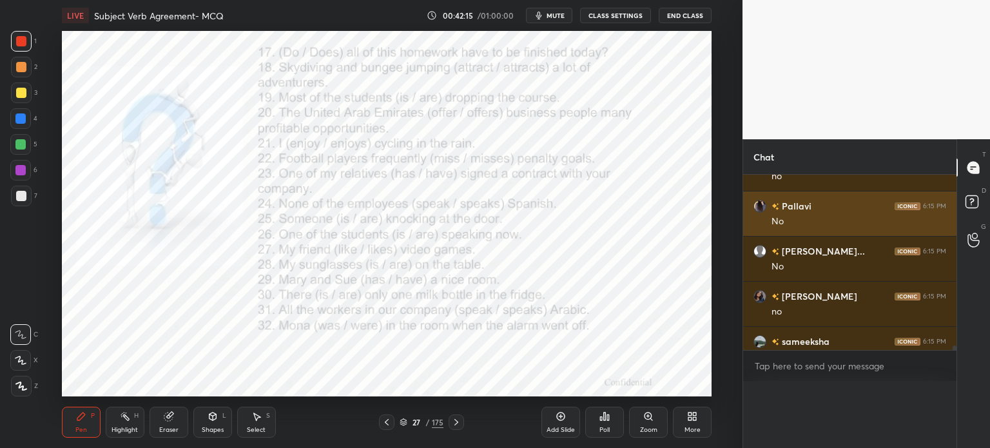
scroll to position [0, 0]
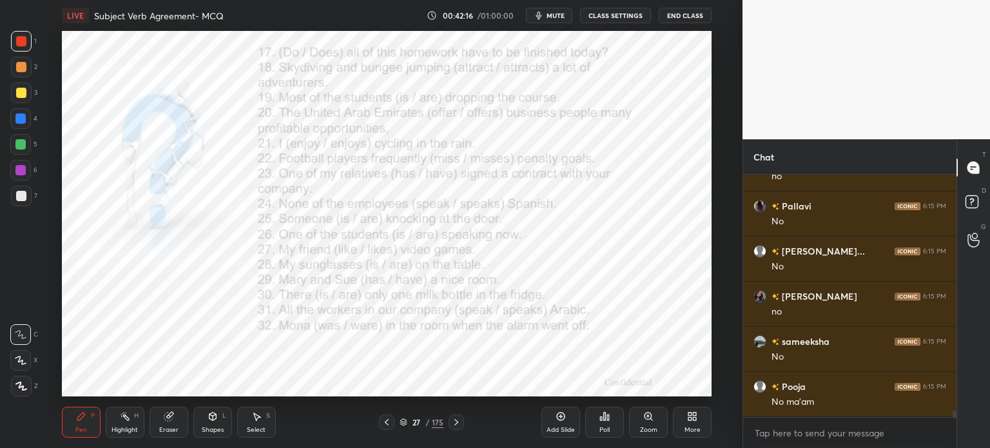
click at [608, 420] on icon at bounding box center [608, 417] width 2 height 6
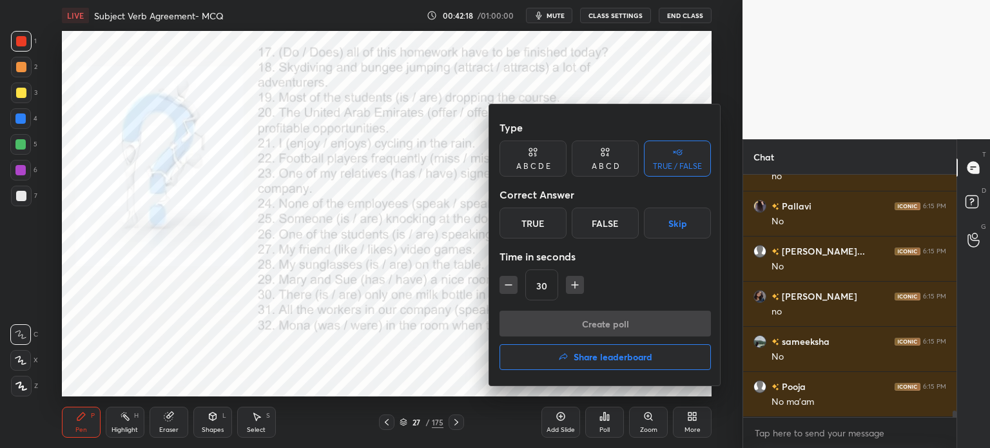
drag, startPoint x: 536, startPoint y: 219, endPoint x: 543, endPoint y: 231, distance: 14.2
click at [536, 221] on div "True" at bounding box center [533, 223] width 67 height 31
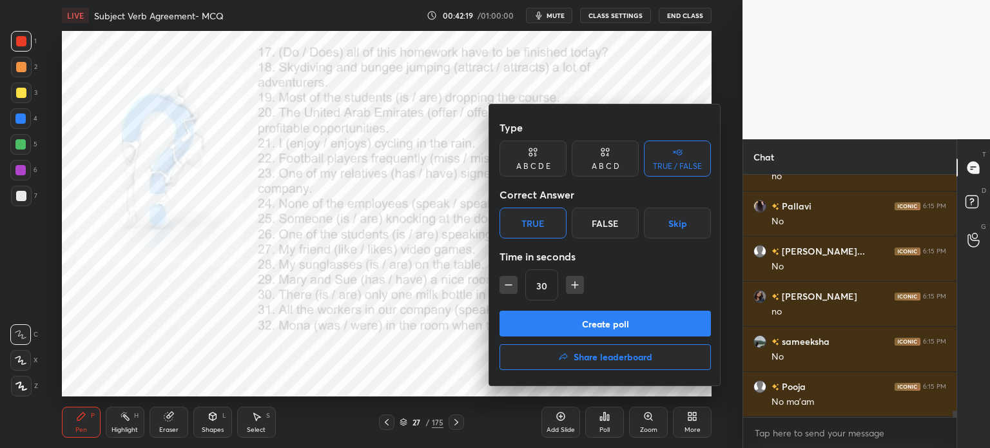
drag, startPoint x: 536, startPoint y: 323, endPoint x: 558, endPoint y: 316, distance: 22.4
click at [538, 322] on button "Create poll" at bounding box center [605, 324] width 211 height 26
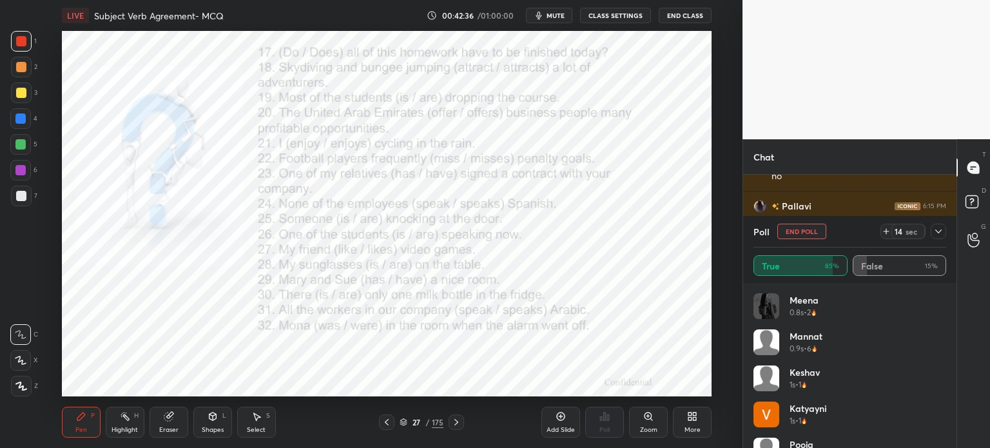
click at [808, 232] on button "End Poll" at bounding box center [801, 231] width 49 height 15
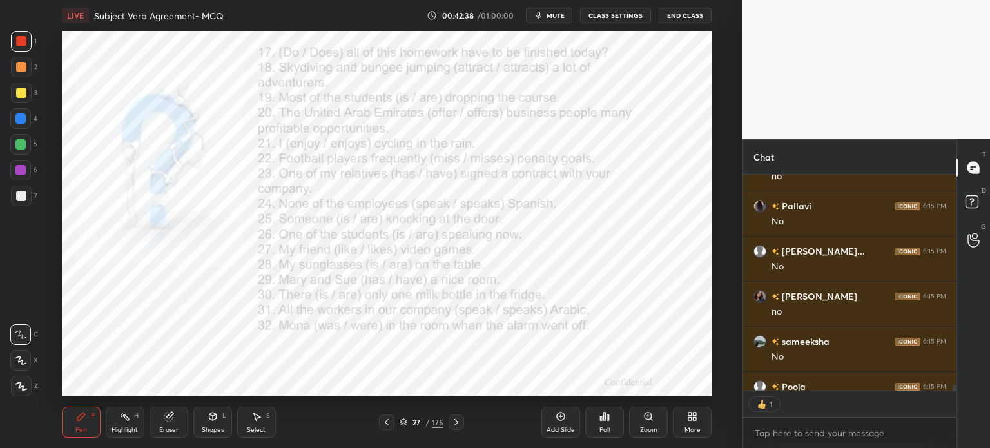
click at [612, 415] on div "Poll" at bounding box center [604, 422] width 39 height 31
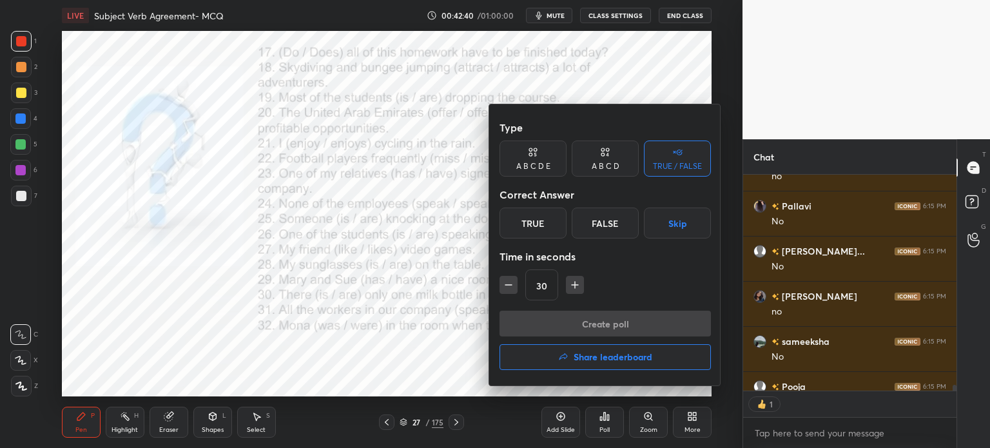
click at [533, 222] on div "True" at bounding box center [533, 223] width 67 height 31
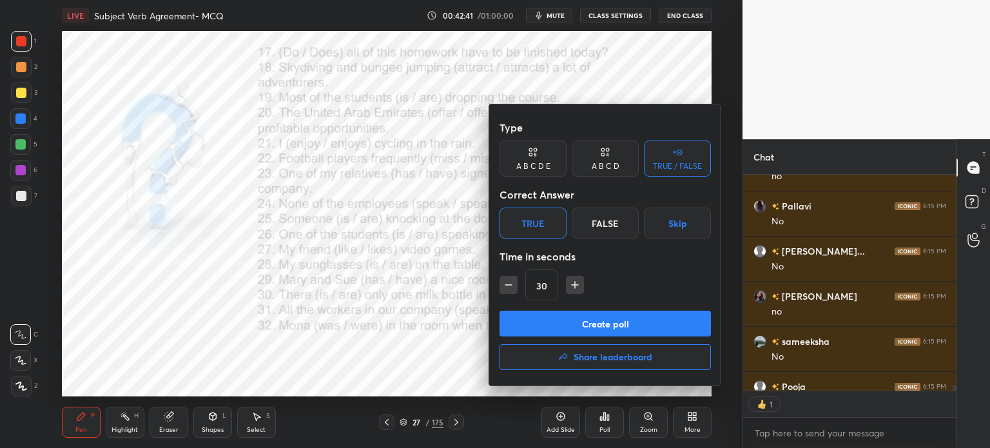
click at [559, 321] on button "Create poll" at bounding box center [605, 324] width 211 height 26
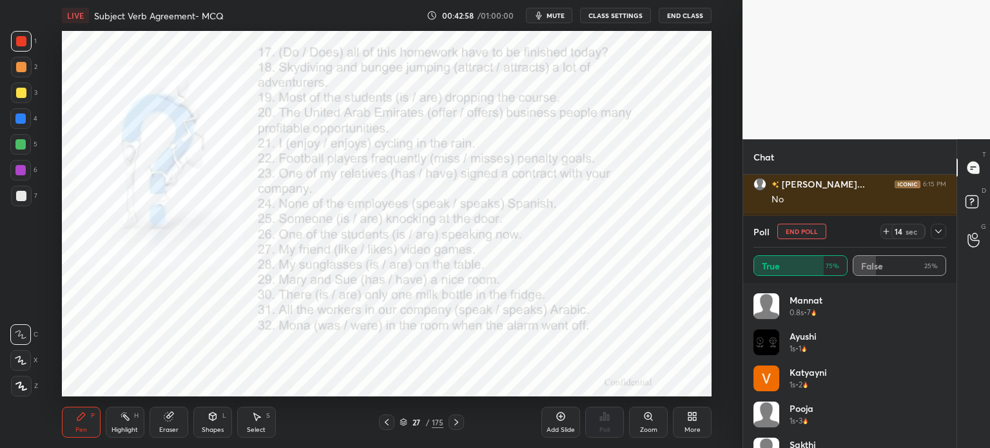
click at [807, 229] on button "End Poll" at bounding box center [801, 231] width 49 height 15
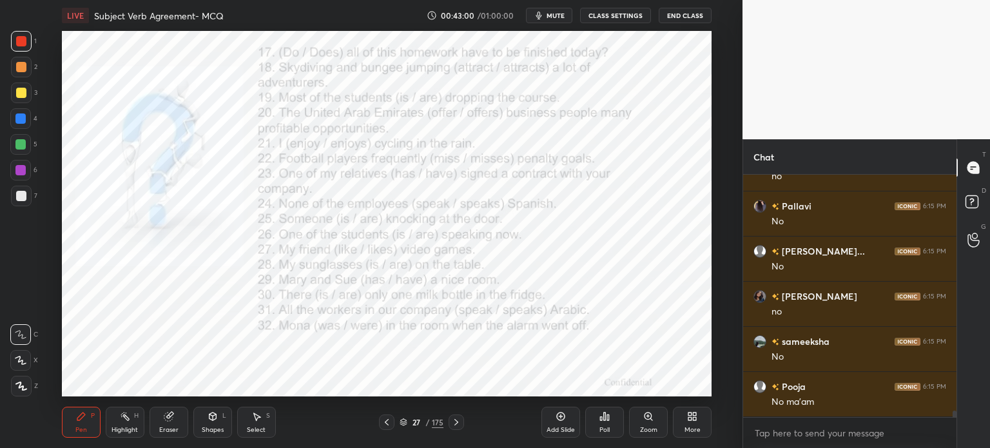
click at [614, 425] on div "Poll" at bounding box center [604, 422] width 39 height 31
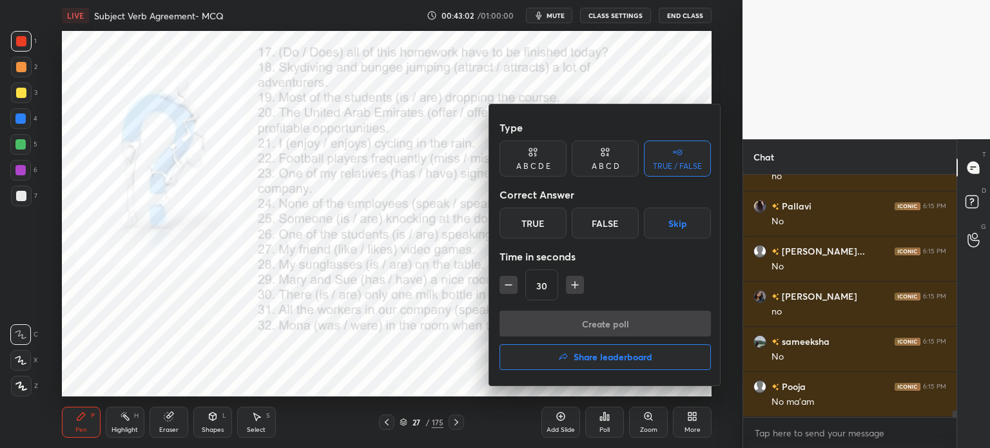
click at [621, 224] on div "False" at bounding box center [605, 223] width 67 height 31
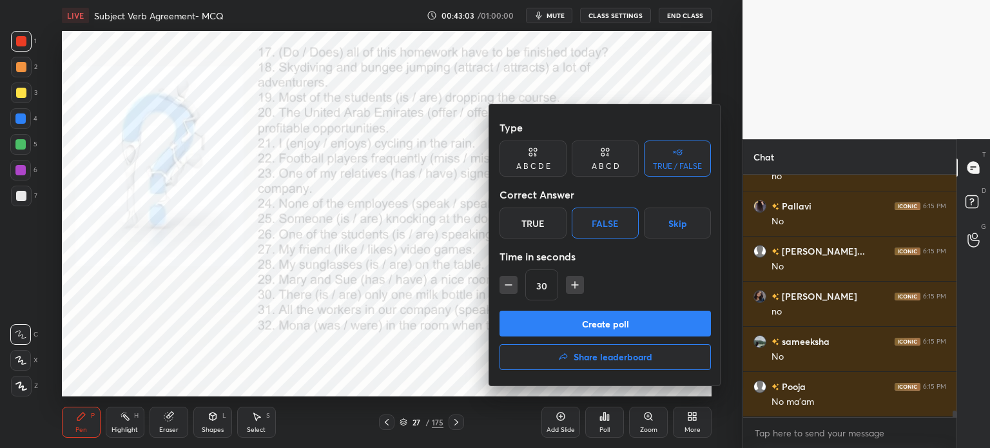
click at [601, 322] on button "Create poll" at bounding box center [605, 324] width 211 height 26
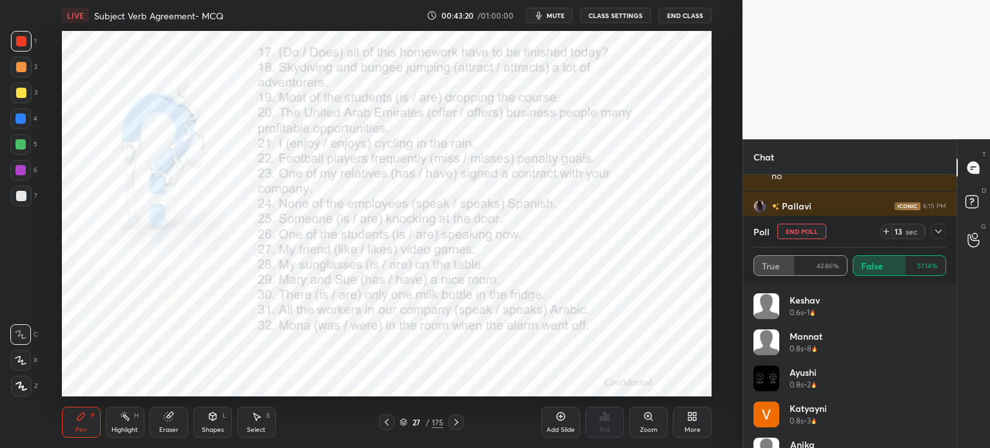
click at [801, 229] on button "End Poll" at bounding box center [801, 231] width 49 height 15
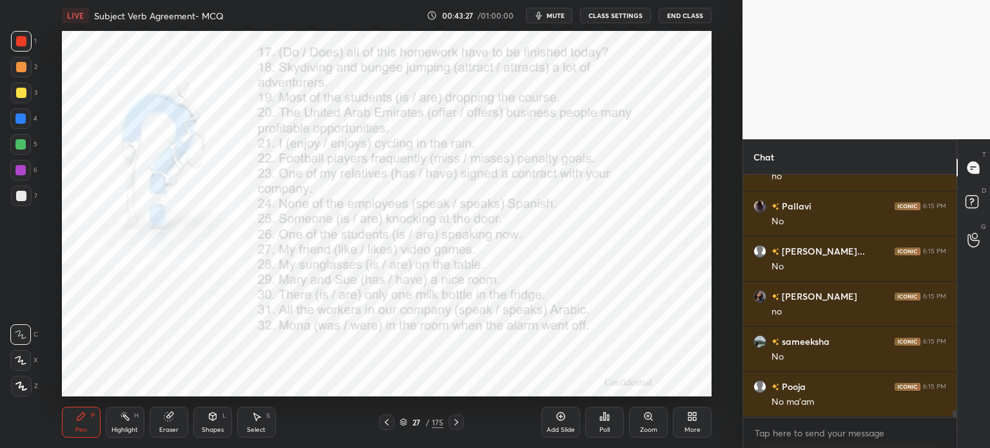
click at [621, 422] on div "Poll" at bounding box center [604, 422] width 39 height 31
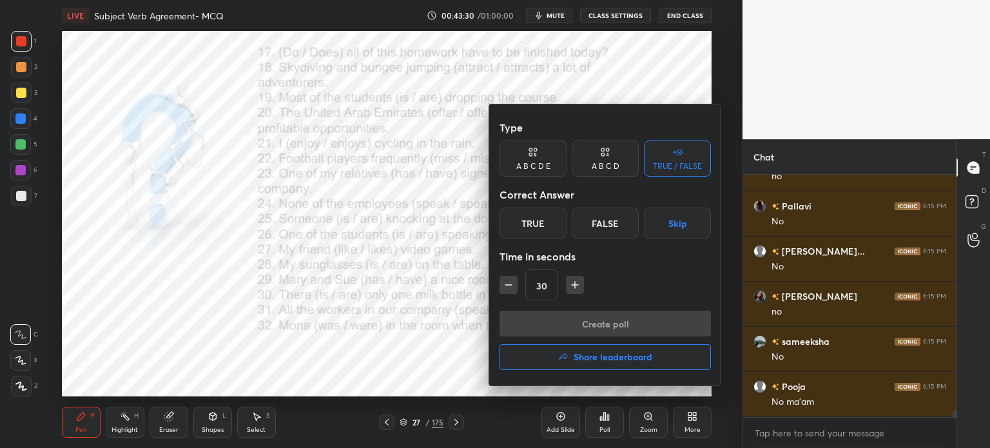
click at [614, 221] on div "False" at bounding box center [605, 223] width 67 height 31
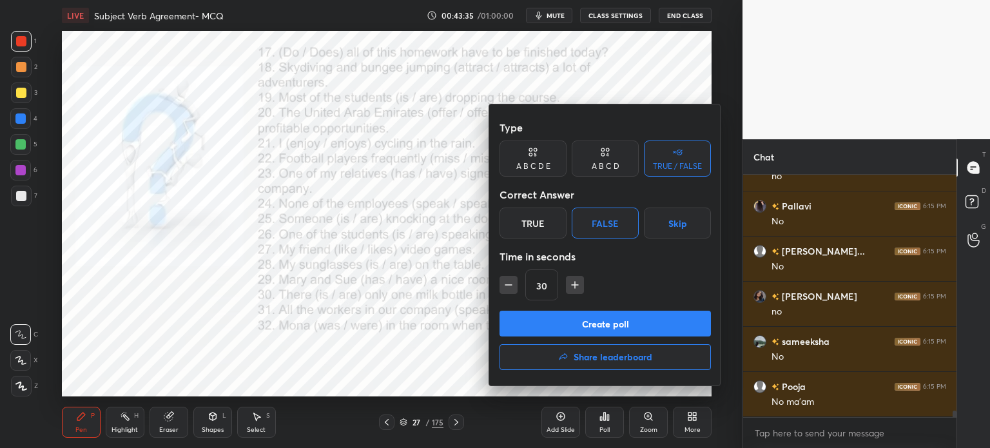
click at [593, 324] on button "Create poll" at bounding box center [605, 324] width 211 height 26
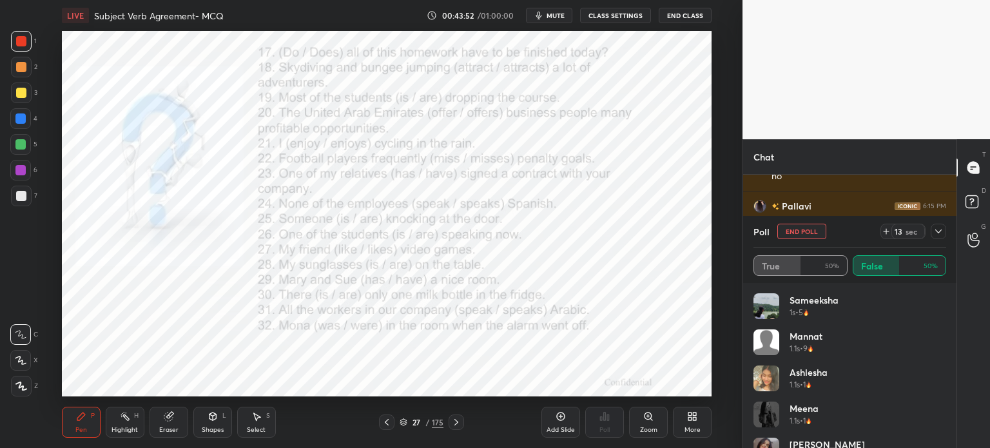
click at [801, 229] on button "End Poll" at bounding box center [801, 231] width 49 height 15
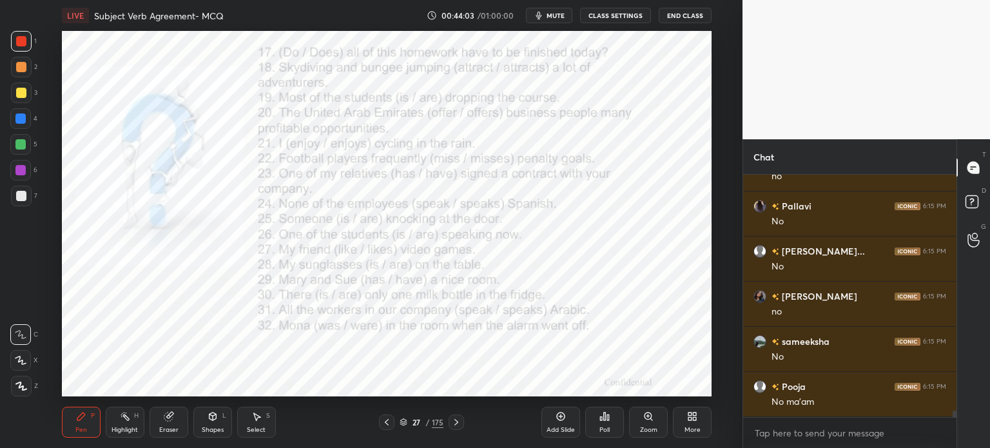
click at [609, 422] on div "Poll" at bounding box center [604, 422] width 39 height 31
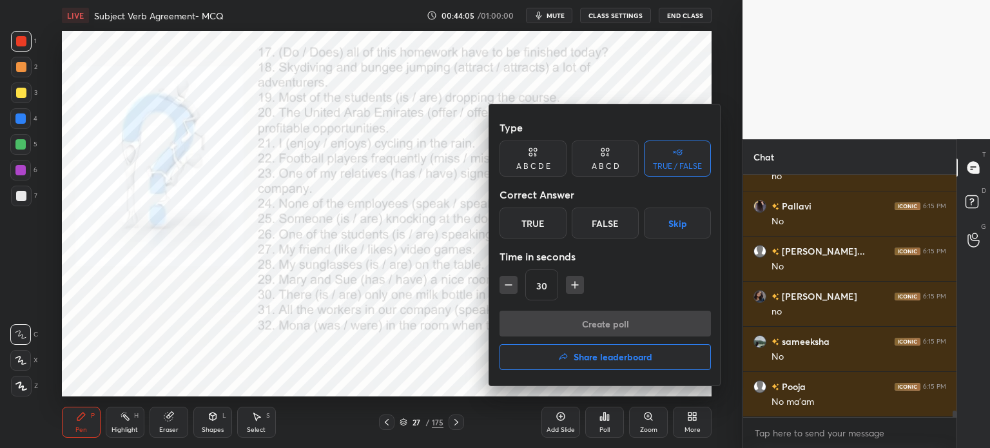
click at [615, 223] on div "False" at bounding box center [605, 223] width 67 height 31
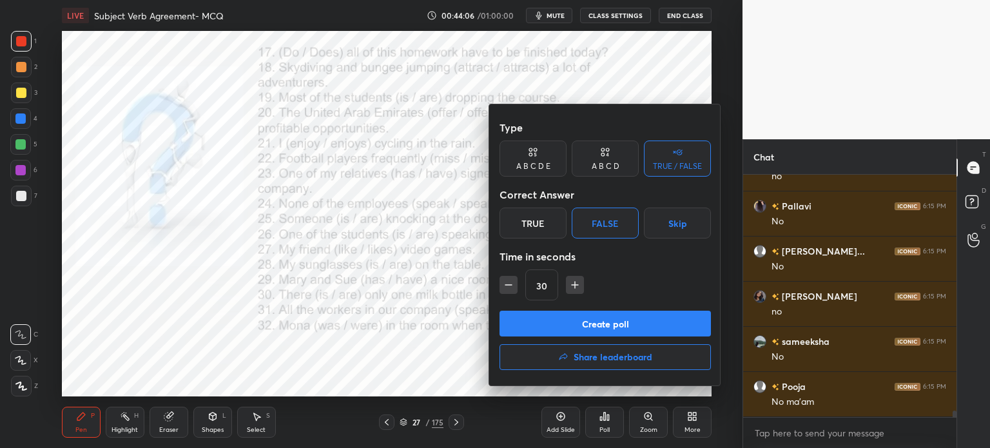
click at [583, 324] on button "Create poll" at bounding box center [605, 324] width 211 height 26
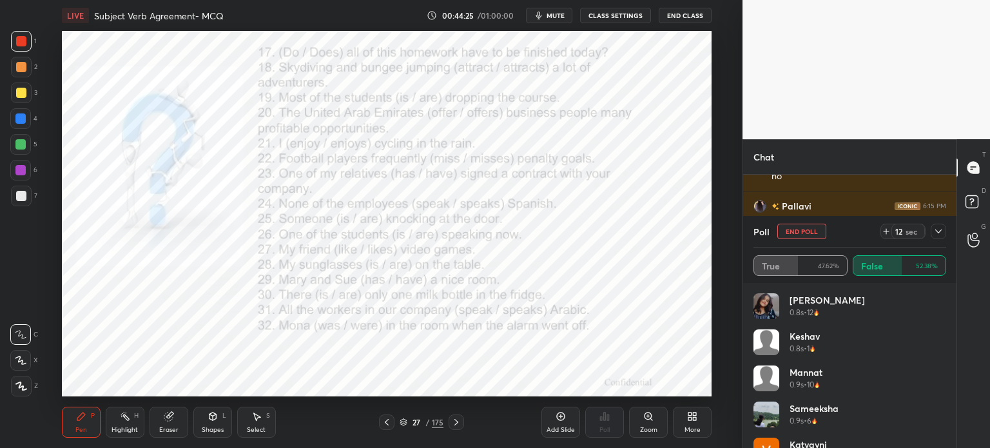
click at [798, 231] on button "End Poll" at bounding box center [801, 231] width 49 height 15
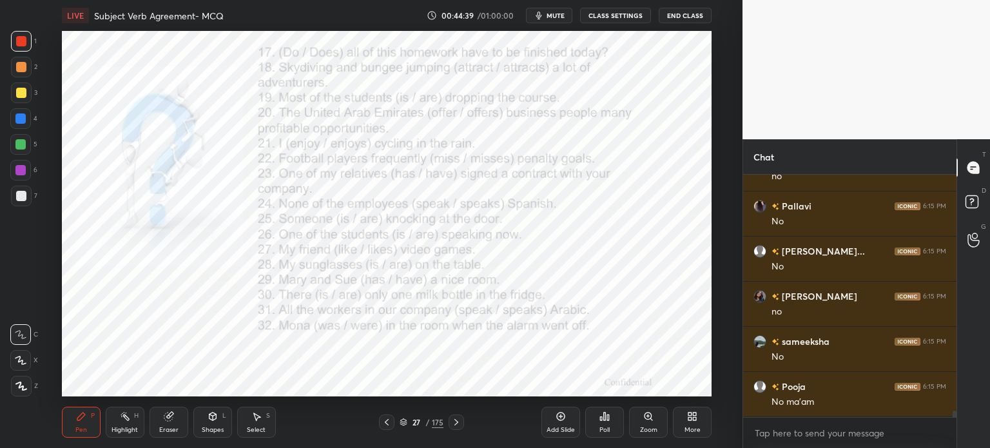
click at [611, 414] on div "Poll" at bounding box center [604, 422] width 39 height 31
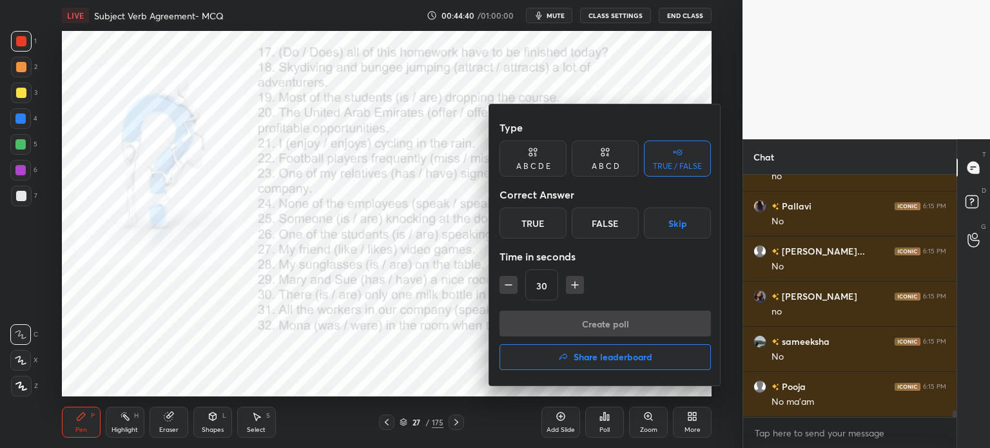
click at [529, 217] on div "True" at bounding box center [533, 223] width 67 height 31
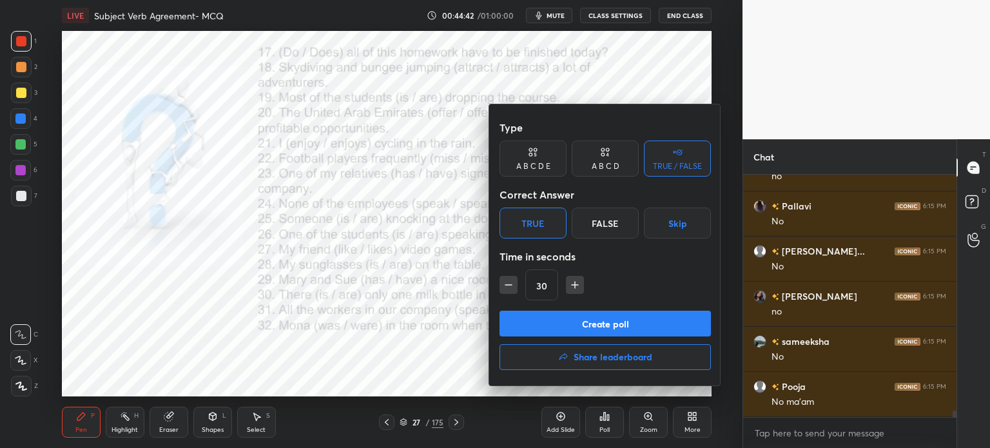
click at [568, 320] on button "Create poll" at bounding box center [605, 324] width 211 height 26
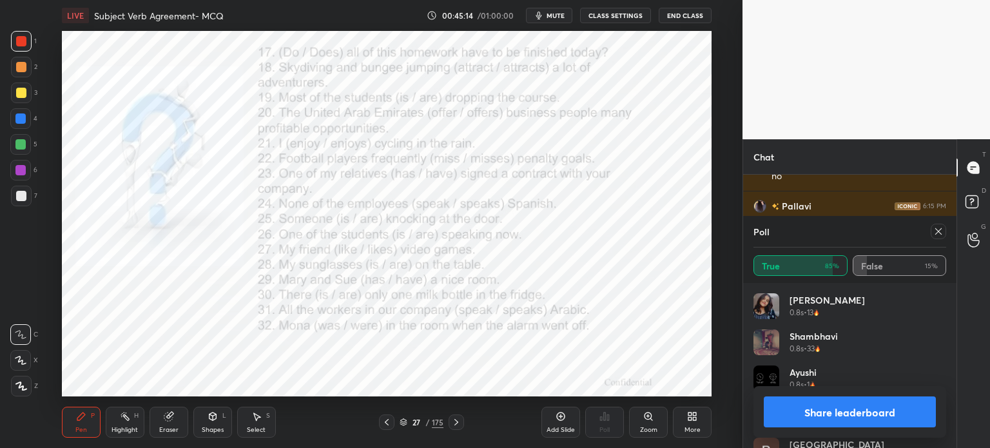
drag, startPoint x: 939, startPoint y: 233, endPoint x: 915, endPoint y: 233, distance: 23.2
click at [939, 234] on icon at bounding box center [938, 231] width 10 height 10
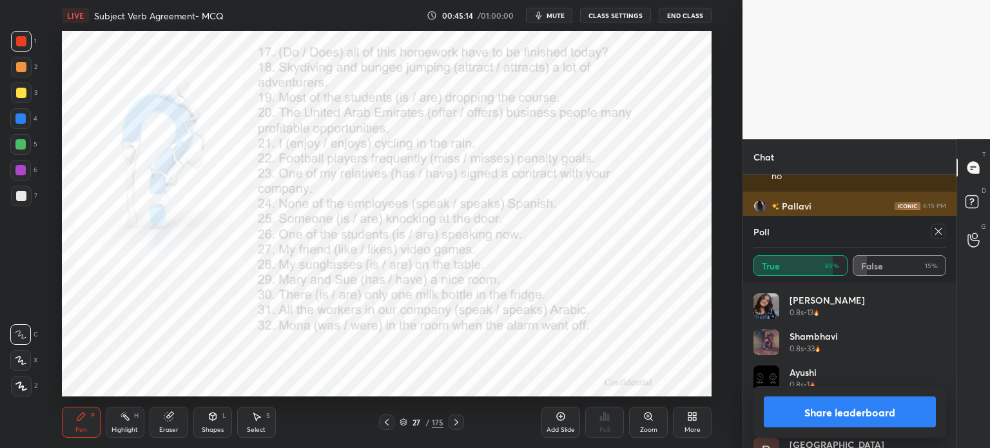
scroll to position [57, 189]
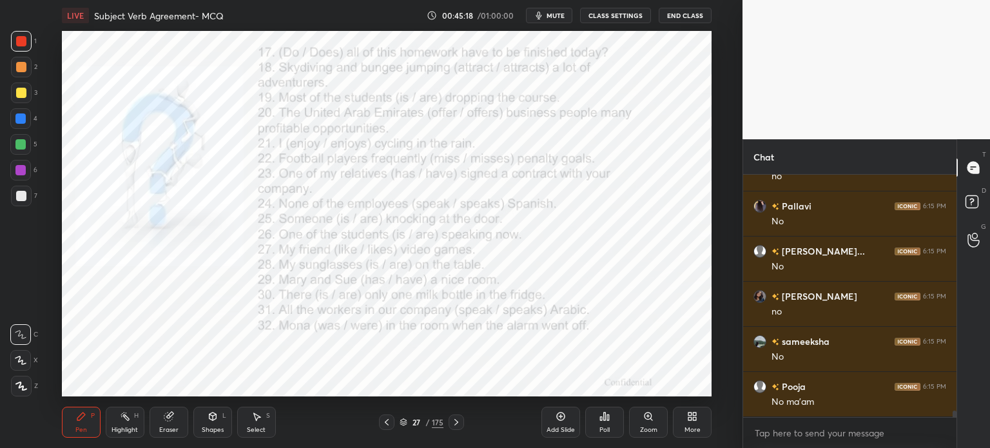
click at [621, 416] on div "Poll" at bounding box center [604, 422] width 39 height 31
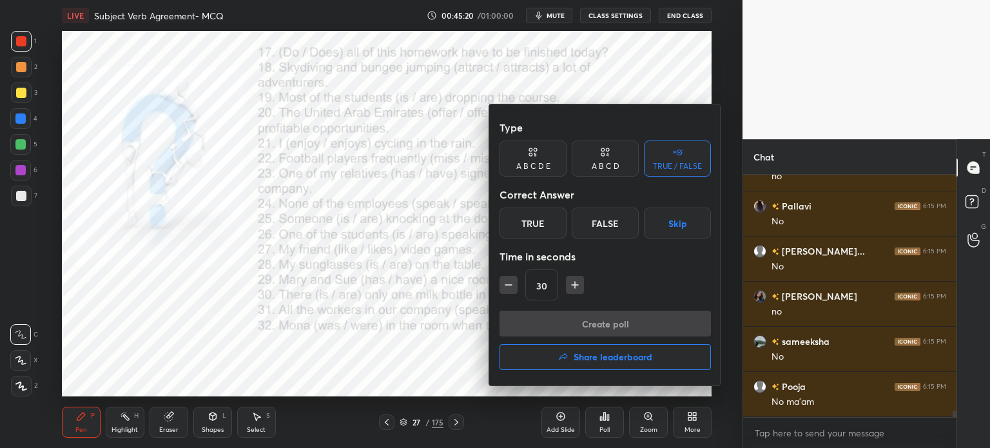
click at [551, 224] on div "True" at bounding box center [533, 223] width 67 height 31
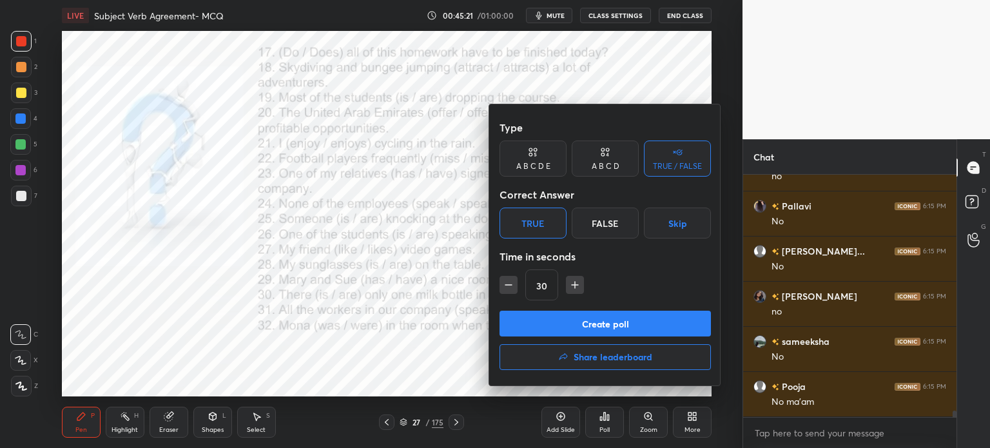
click at [565, 328] on button "Create poll" at bounding box center [605, 324] width 211 height 26
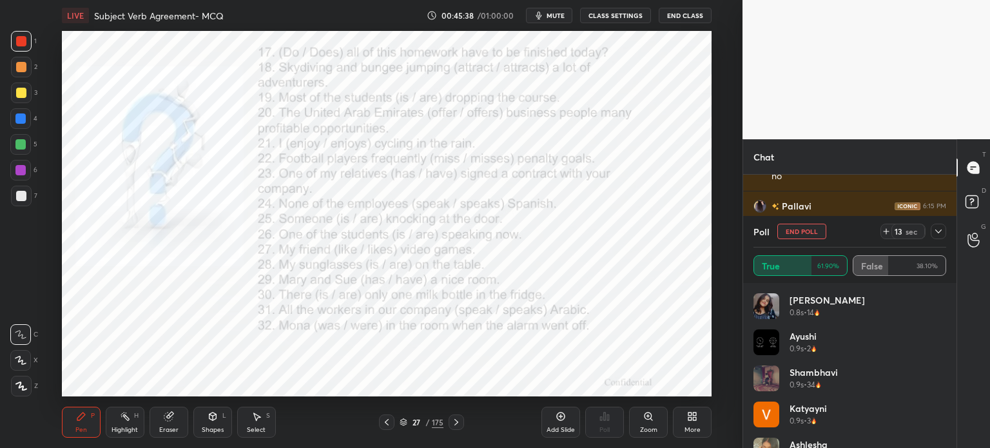
click at [799, 232] on button "End Poll" at bounding box center [801, 231] width 49 height 15
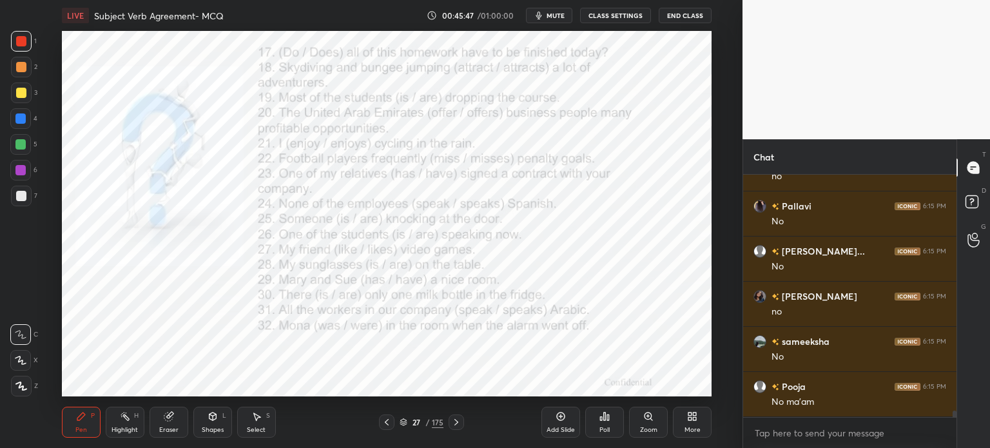
click at [606, 424] on div "Poll" at bounding box center [604, 422] width 39 height 31
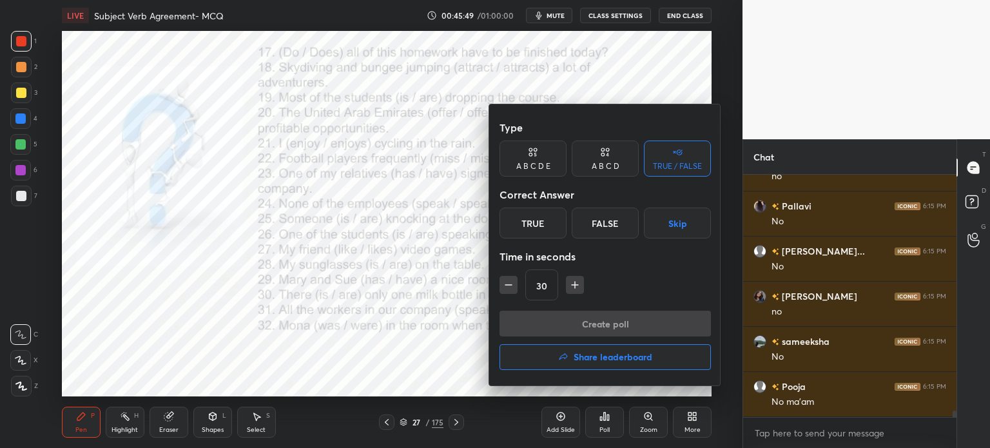
drag, startPoint x: 538, startPoint y: 223, endPoint x: 534, endPoint y: 273, distance: 49.8
click at [538, 224] on div "True" at bounding box center [533, 223] width 67 height 31
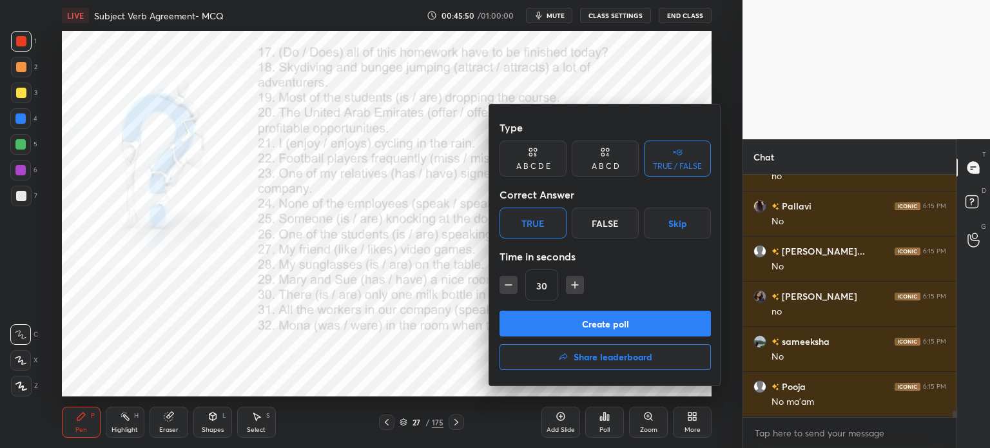
click at [572, 324] on button "Create poll" at bounding box center [605, 324] width 211 height 26
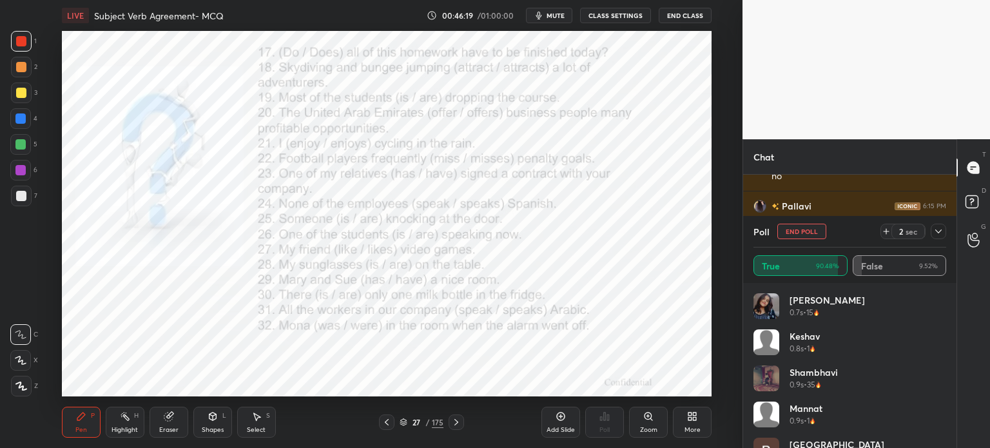
scroll to position [9200, 0]
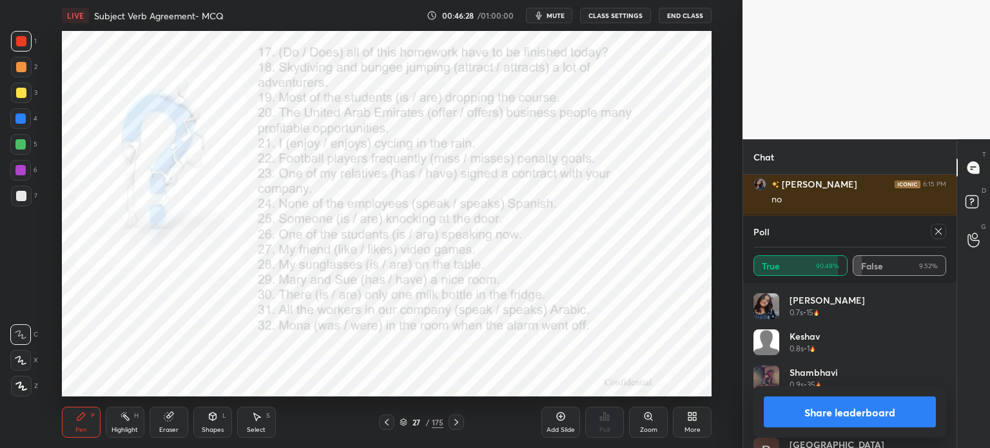
click at [939, 228] on icon at bounding box center [938, 231] width 10 height 10
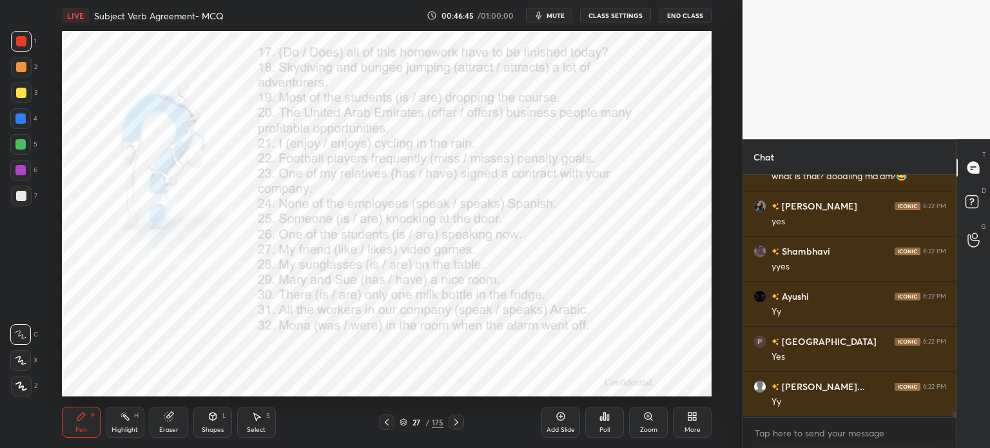
scroll to position [213, 209]
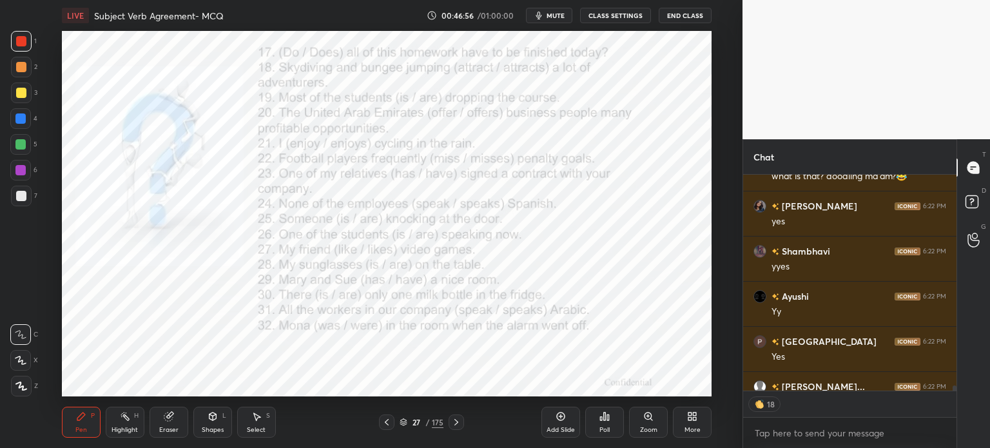
click at [601, 429] on div "Poll" at bounding box center [604, 430] width 10 height 6
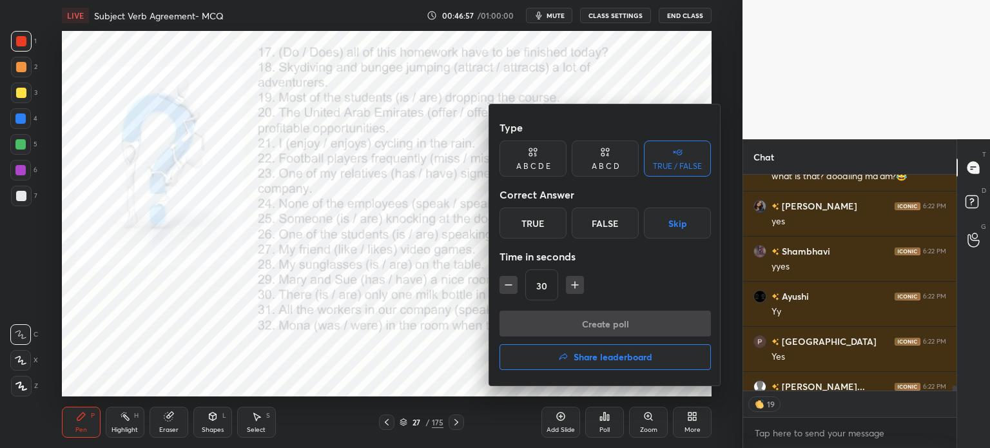
click at [578, 359] on h4 "Share leaderboard" at bounding box center [613, 357] width 79 height 9
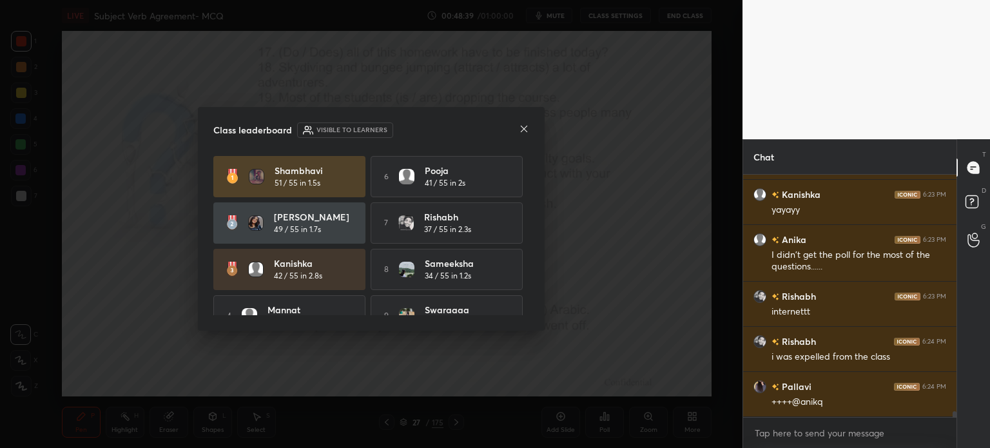
scroll to position [0, 0]
click at [526, 133] on icon at bounding box center [524, 129] width 10 height 10
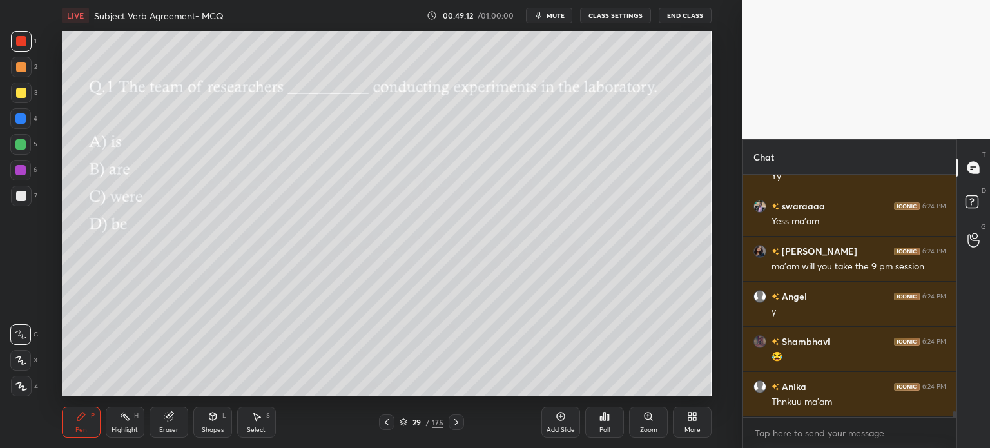
scroll to position [10318, 0]
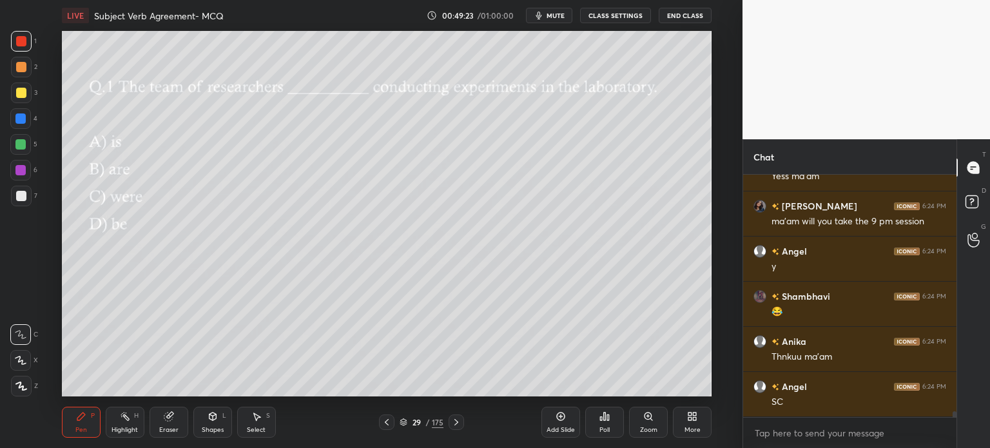
click at [608, 431] on div "Poll" at bounding box center [604, 430] width 10 height 6
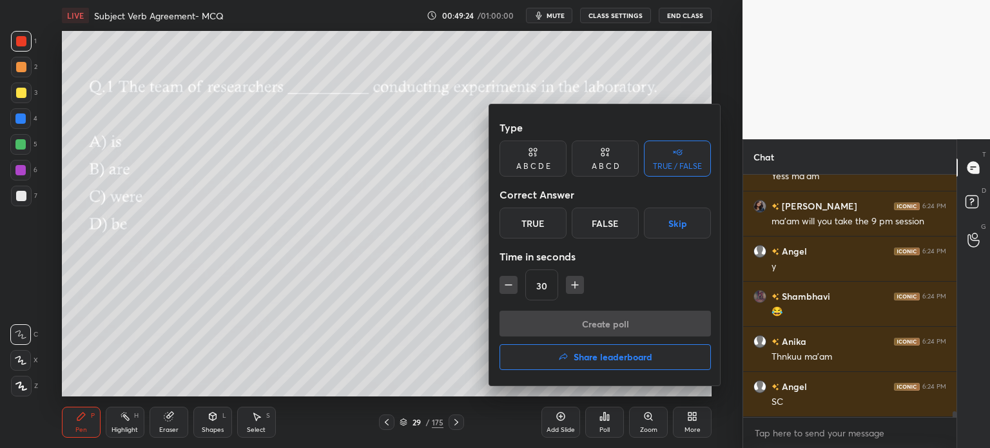
scroll to position [10363, 0]
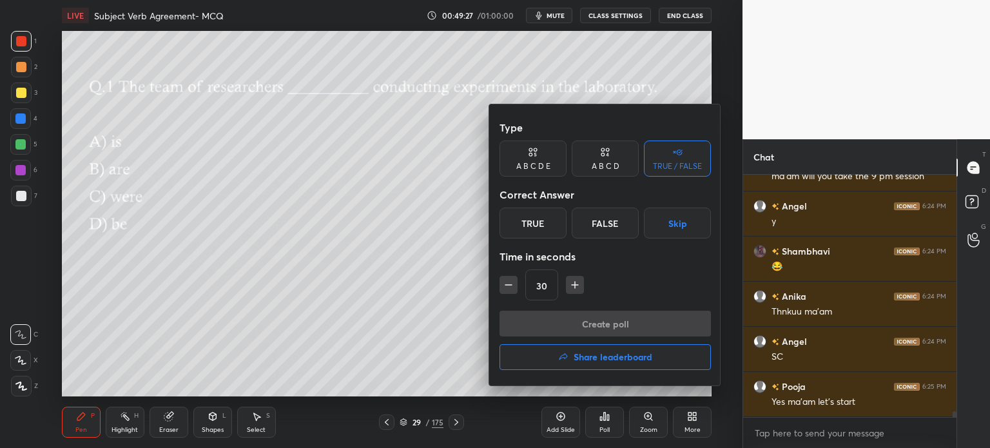
click at [585, 169] on div "A B C D" at bounding box center [605, 159] width 67 height 36
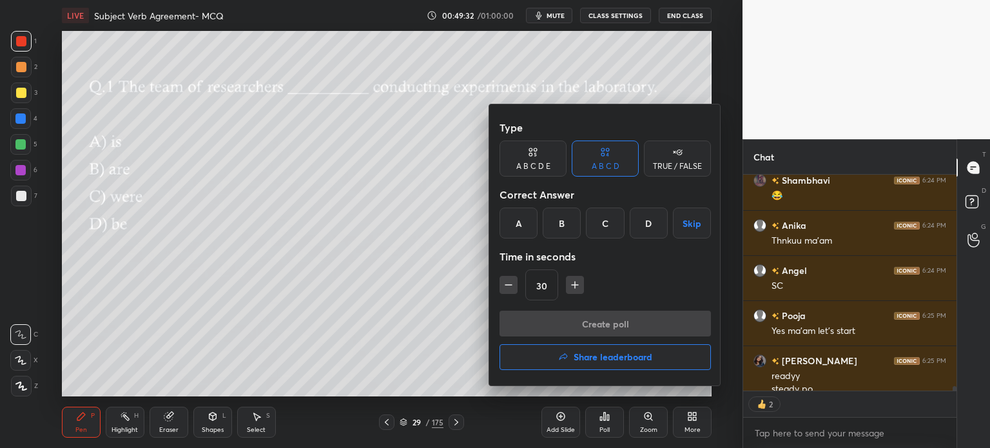
scroll to position [10447, 0]
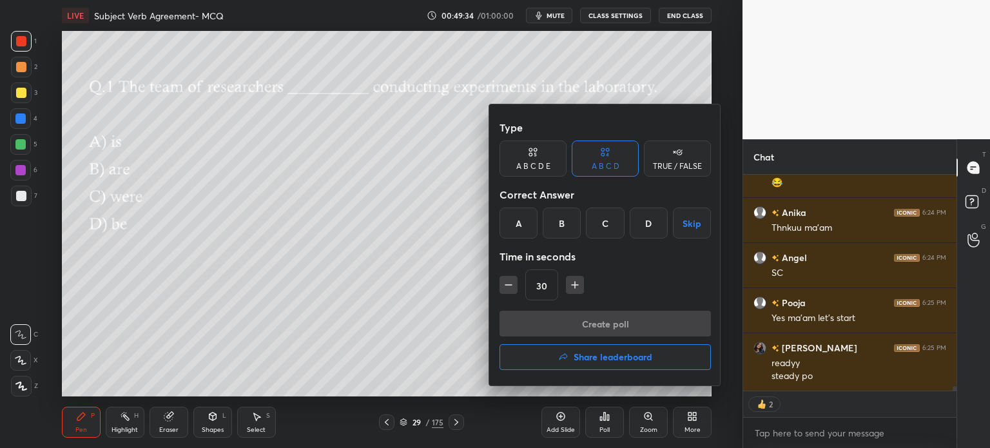
click at [562, 226] on div "B" at bounding box center [562, 223] width 38 height 31
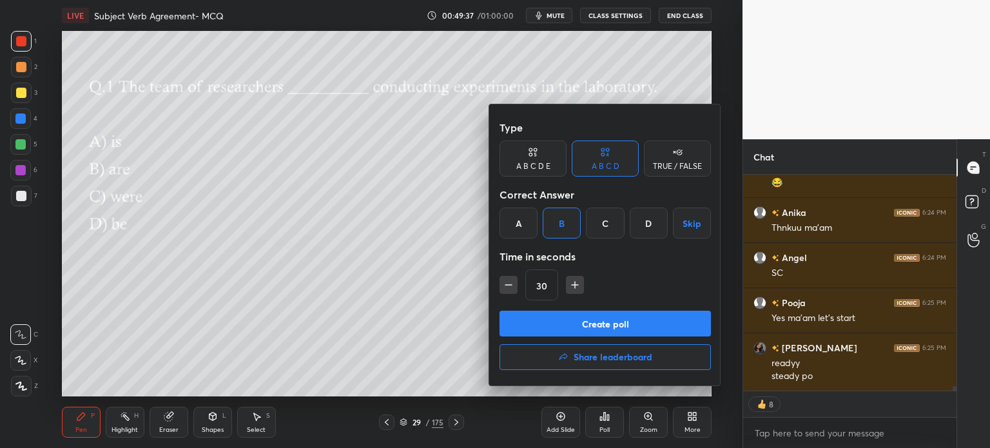
scroll to position [10492, 0]
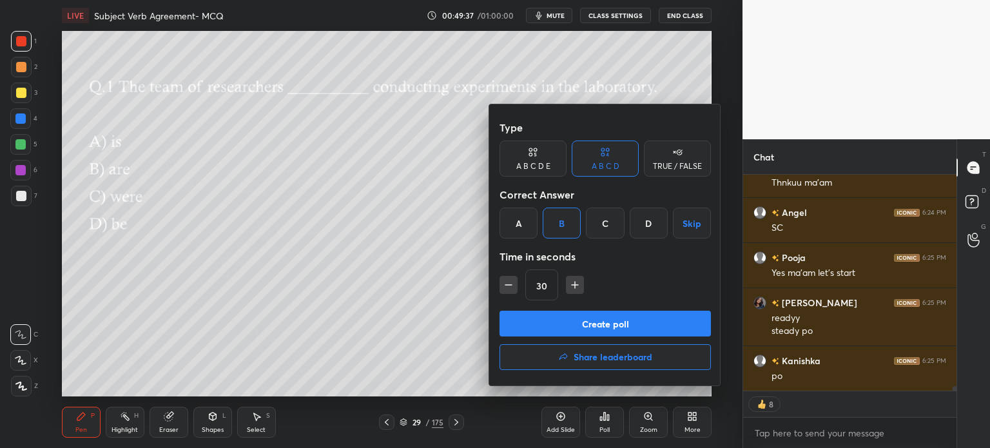
click at [546, 334] on button "Create poll" at bounding box center [605, 324] width 211 height 26
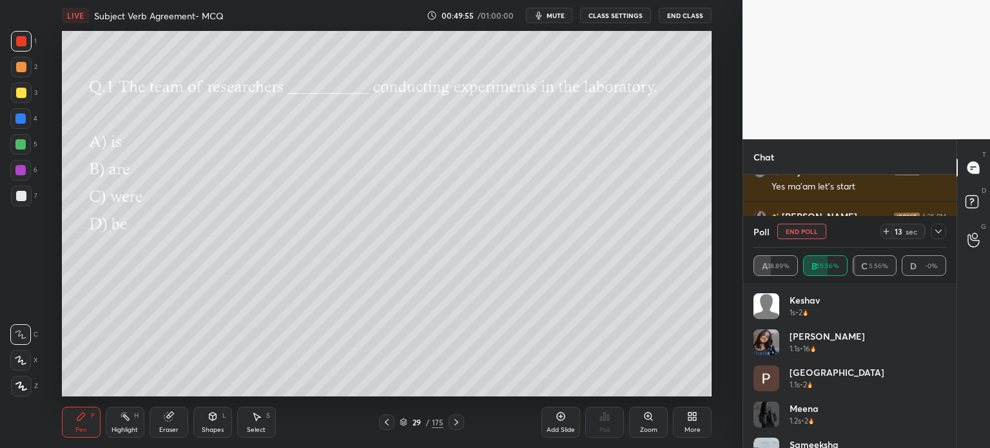
scroll to position [10623, 0]
click at [795, 229] on button "End Poll" at bounding box center [801, 231] width 49 height 15
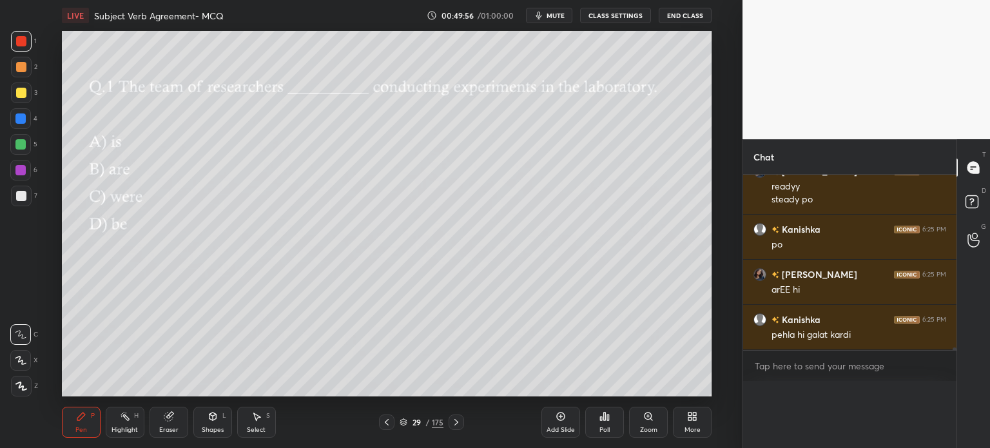
scroll to position [5, 4]
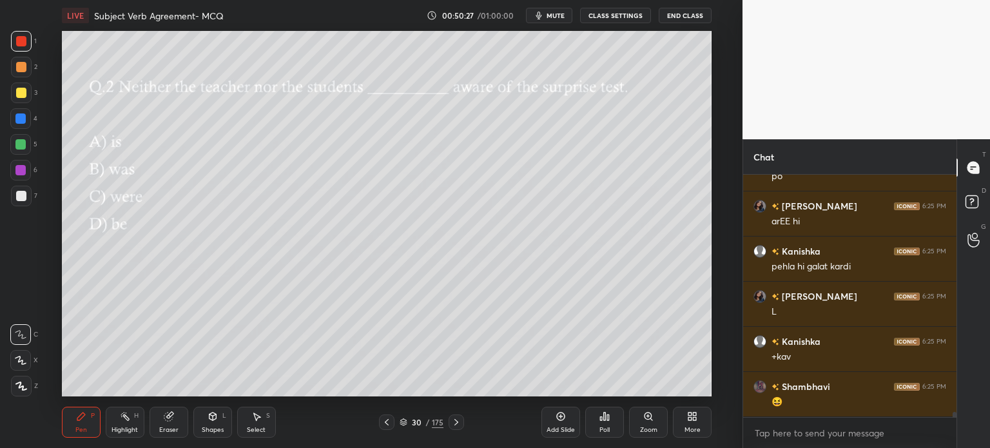
click at [601, 429] on div "Poll" at bounding box center [604, 430] width 10 height 6
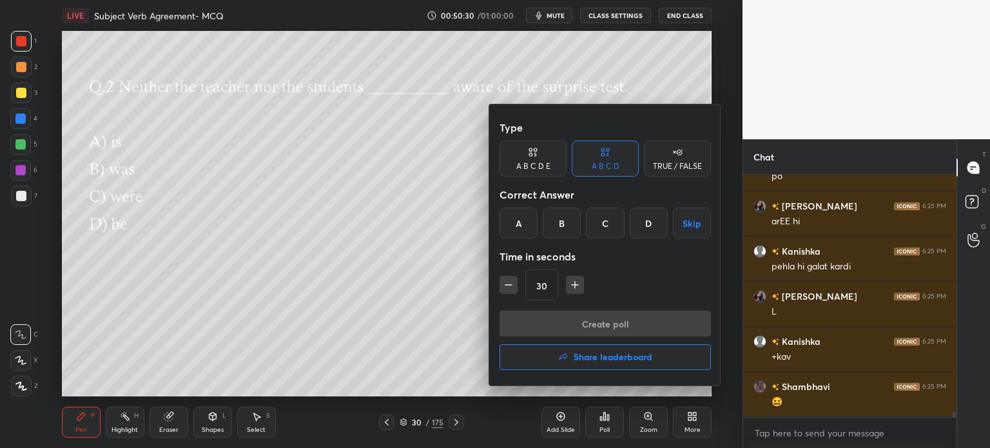
click at [570, 224] on div "B" at bounding box center [562, 223] width 38 height 31
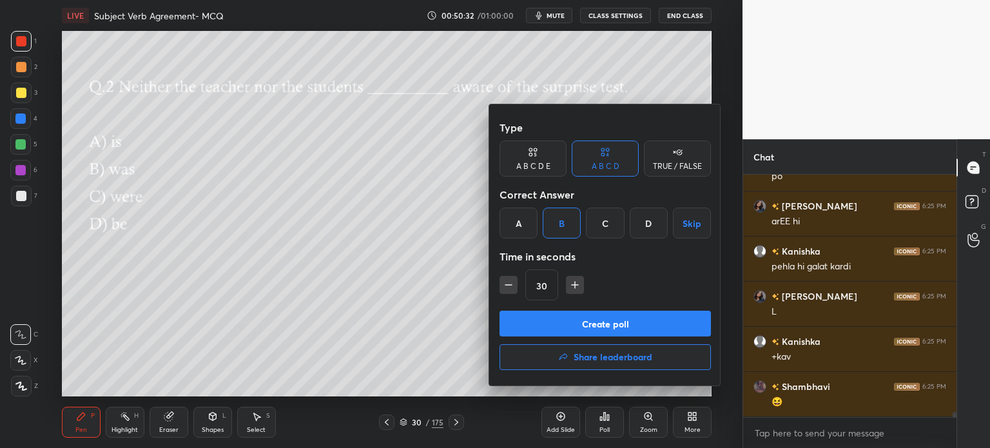
click at [607, 221] on div "C" at bounding box center [605, 223] width 38 height 31
click at [578, 326] on button "Create poll" at bounding box center [605, 324] width 211 height 26
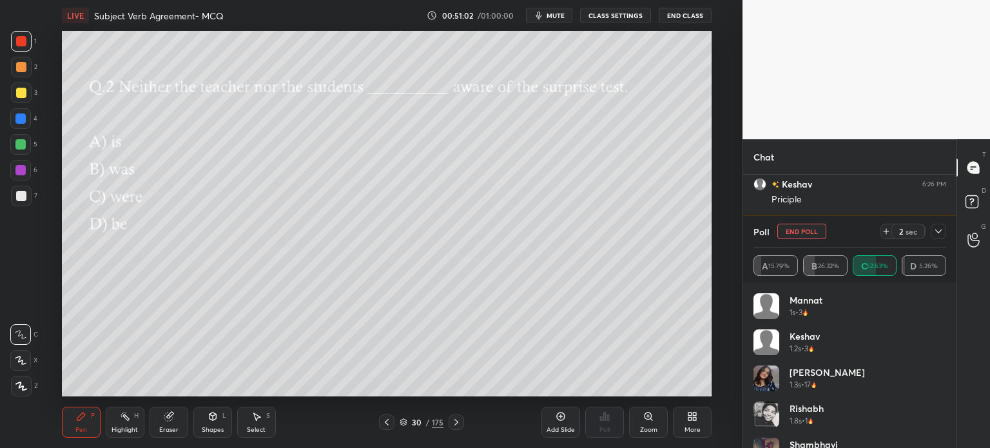
drag, startPoint x: 937, startPoint y: 231, endPoint x: 929, endPoint y: 231, distance: 8.4
click at [933, 231] on icon at bounding box center [938, 231] width 10 height 10
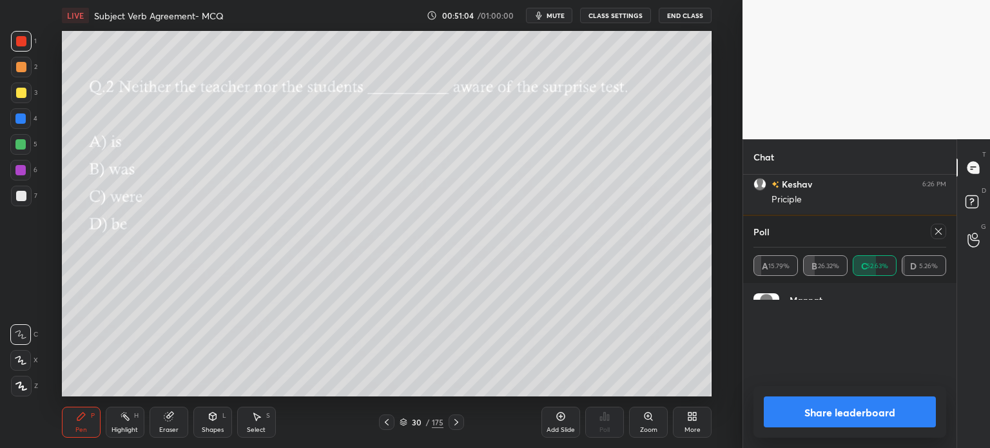
scroll to position [151, 189]
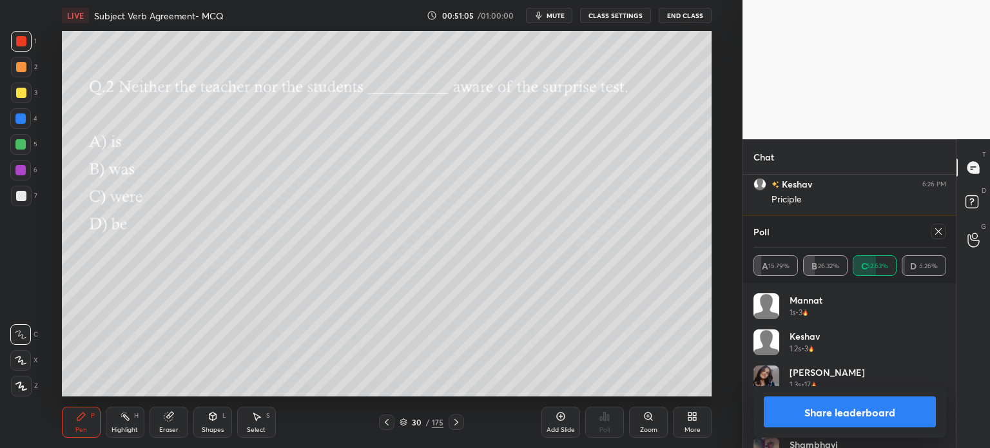
drag, startPoint x: 935, startPoint y: 229, endPoint x: 928, endPoint y: 231, distance: 7.2
click at [934, 231] on icon at bounding box center [938, 231] width 10 height 10
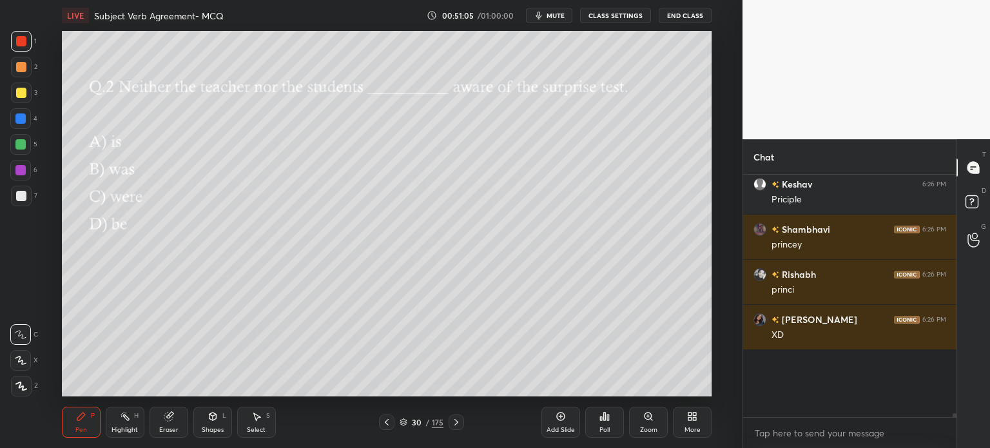
scroll to position [4, 4]
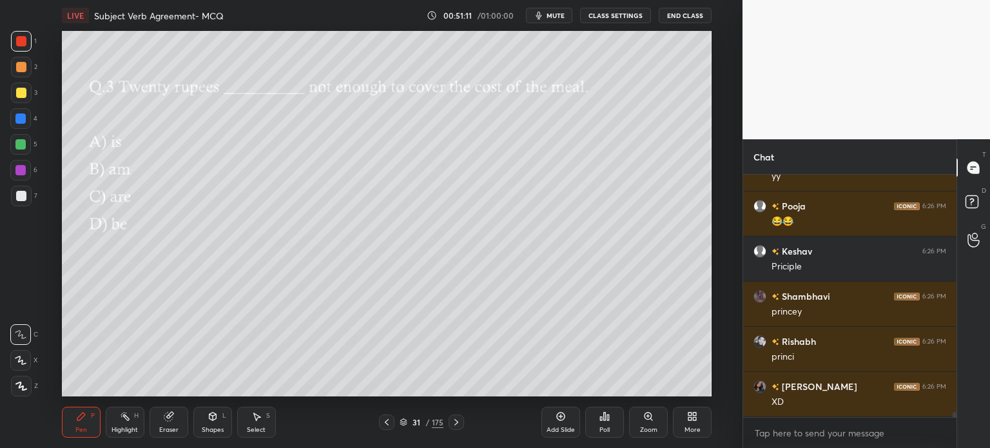
click at [610, 422] on div "Poll" at bounding box center [604, 422] width 39 height 31
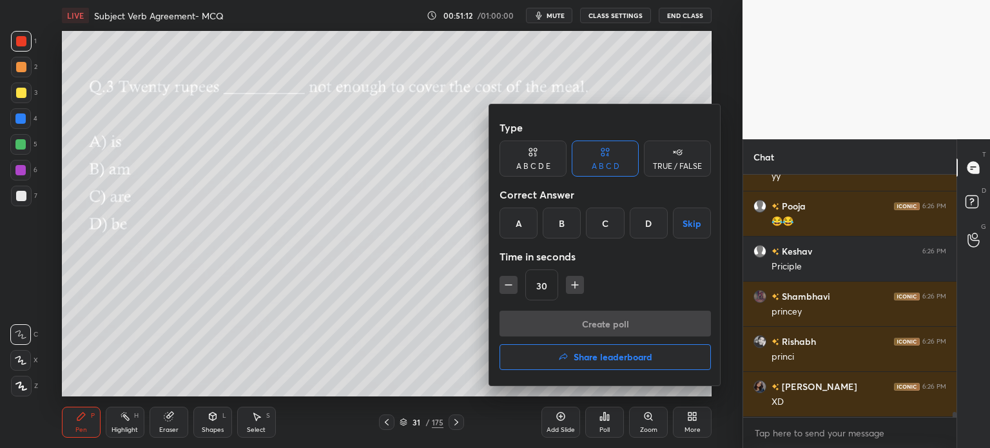
drag, startPoint x: 518, startPoint y: 222, endPoint x: 538, endPoint y: 284, distance: 65.8
click at [516, 222] on div "A" at bounding box center [519, 223] width 38 height 31
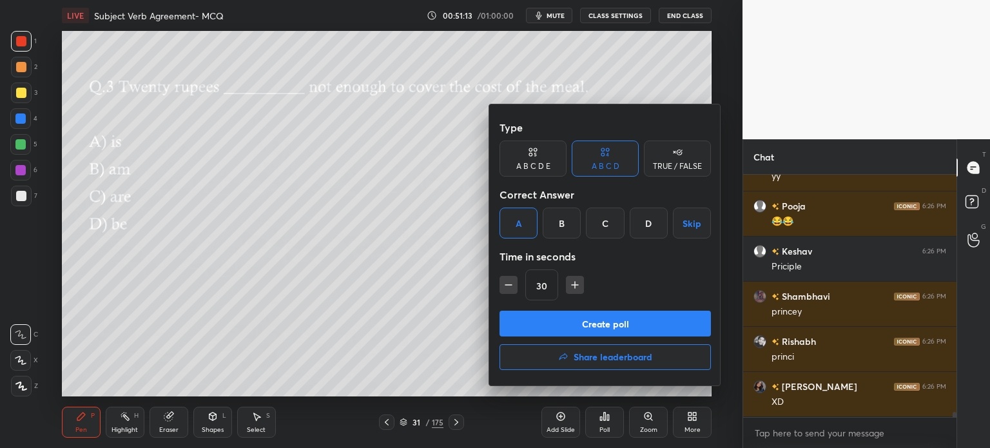
click at [554, 324] on button "Create poll" at bounding box center [605, 324] width 211 height 26
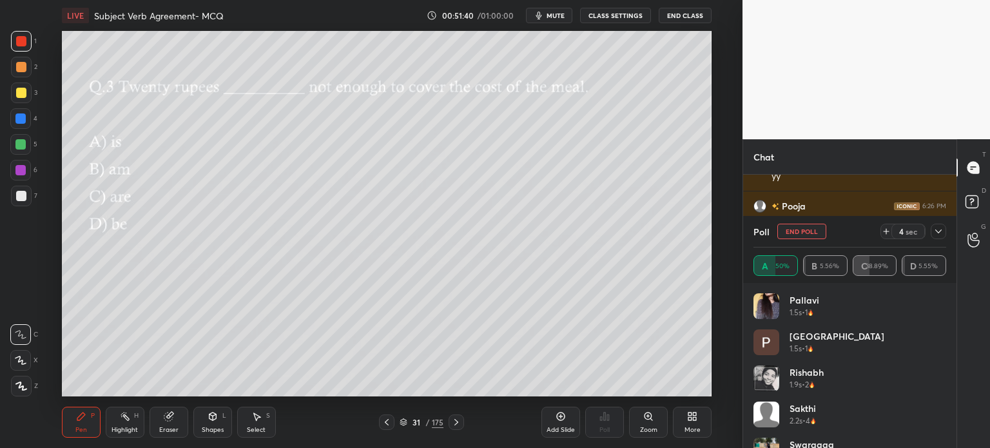
click at [797, 232] on button "End Poll" at bounding box center [801, 231] width 49 height 15
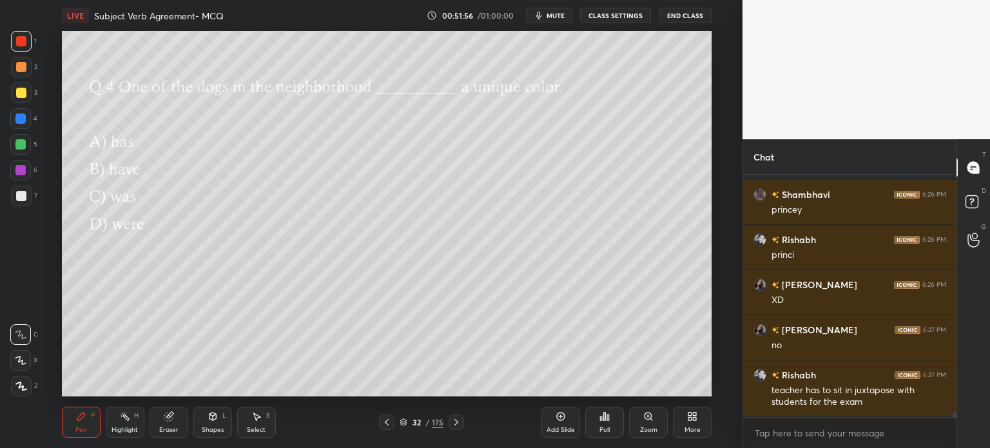
click at [621, 425] on div "Poll" at bounding box center [604, 422] width 39 height 31
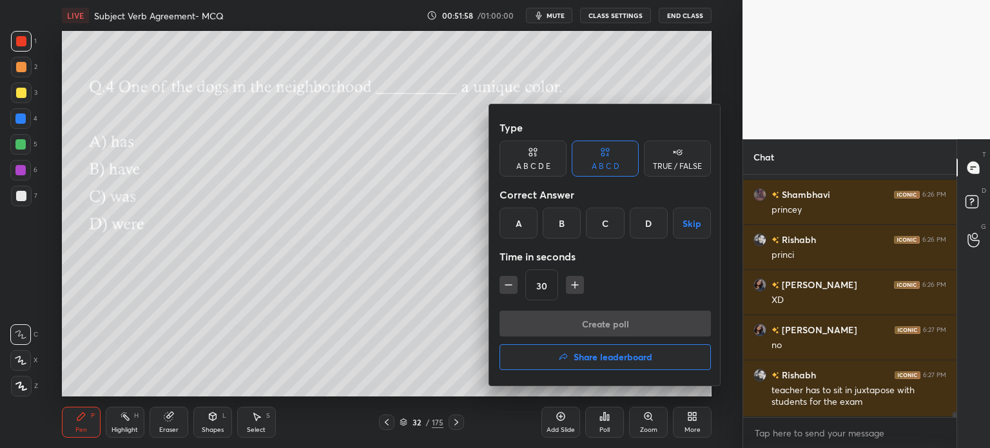
click at [527, 224] on div "A" at bounding box center [519, 223] width 38 height 31
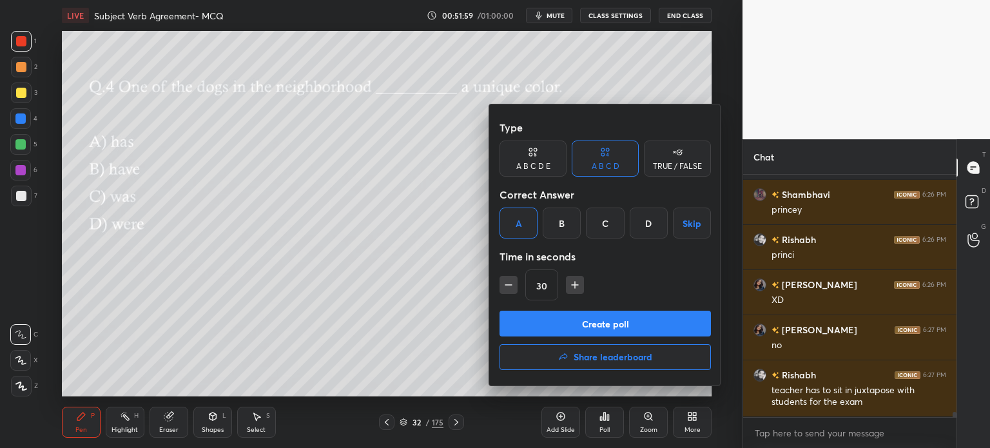
drag, startPoint x: 591, startPoint y: 327, endPoint x: 599, endPoint y: 324, distance: 9.0
click at [590, 327] on button "Create poll" at bounding box center [605, 324] width 211 height 26
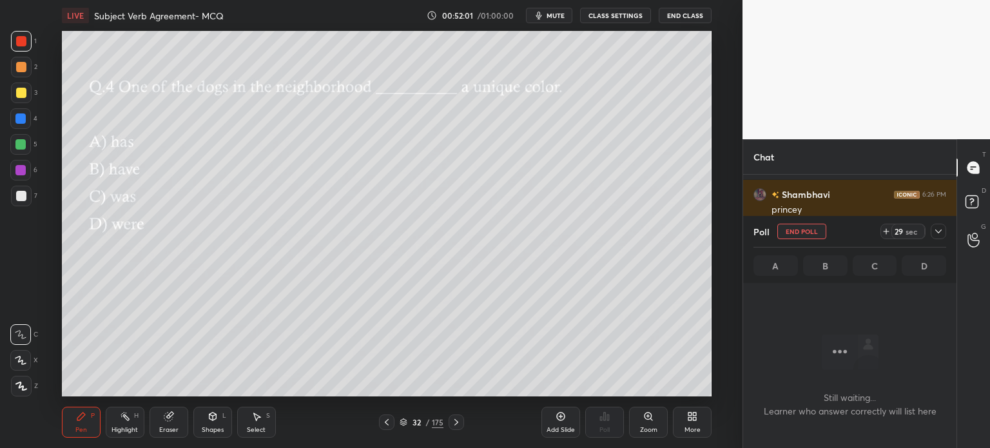
click at [937, 233] on icon at bounding box center [938, 231] width 10 height 10
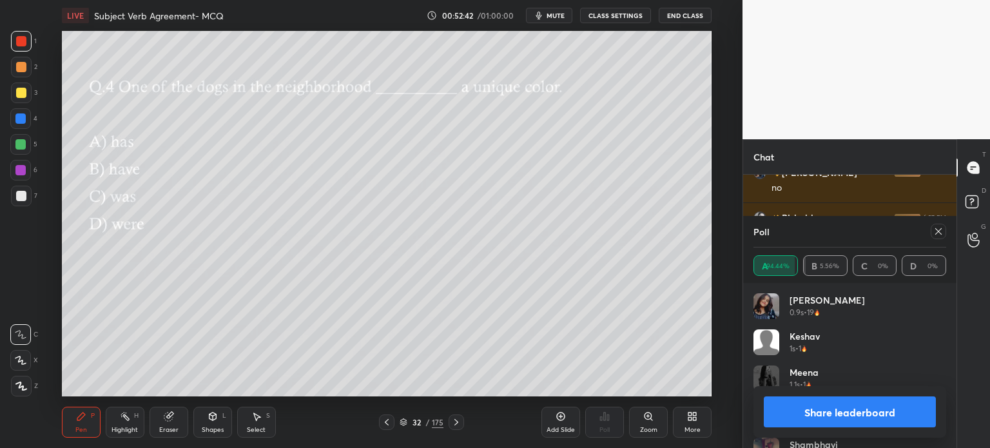
scroll to position [11234, 0]
drag, startPoint x: 946, startPoint y: 232, endPoint x: 928, endPoint y: 230, distance: 18.8
click at [944, 232] on div "Poll A 94.44% B 5.56% C 0% D 0%" at bounding box center [849, 249] width 213 height 67
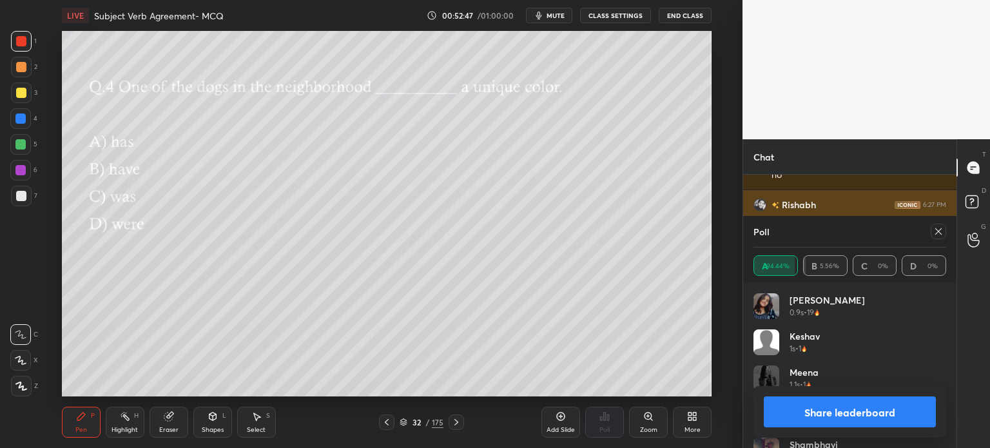
drag, startPoint x: 938, startPoint y: 236, endPoint x: 919, endPoint y: 233, distance: 19.0
click at [933, 234] on div at bounding box center [938, 231] width 15 height 15
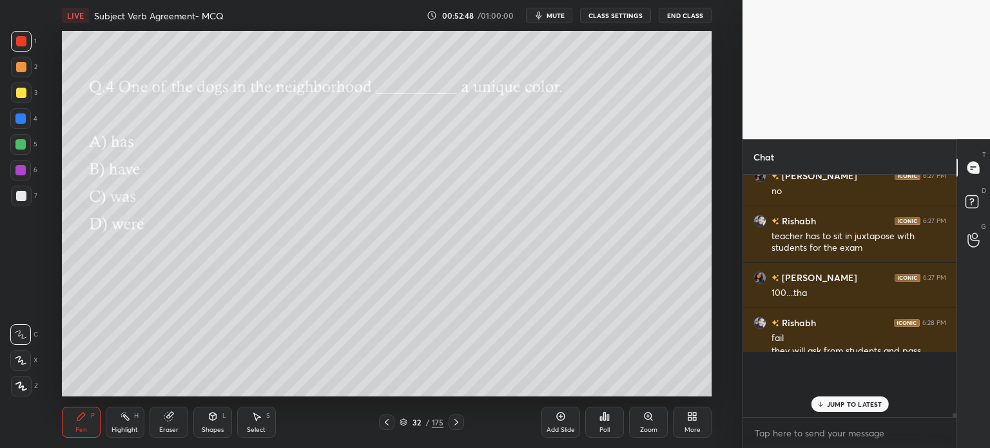
scroll to position [11173, 0]
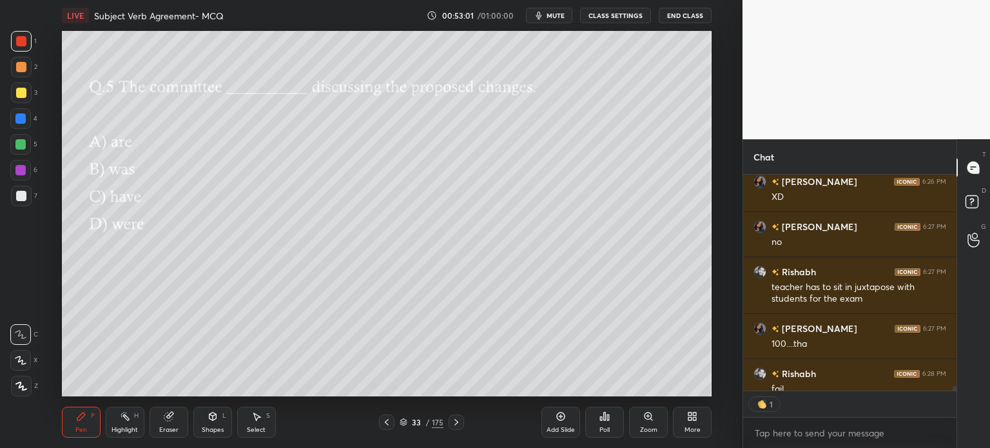
click at [604, 433] on div "Poll" at bounding box center [604, 430] width 10 height 6
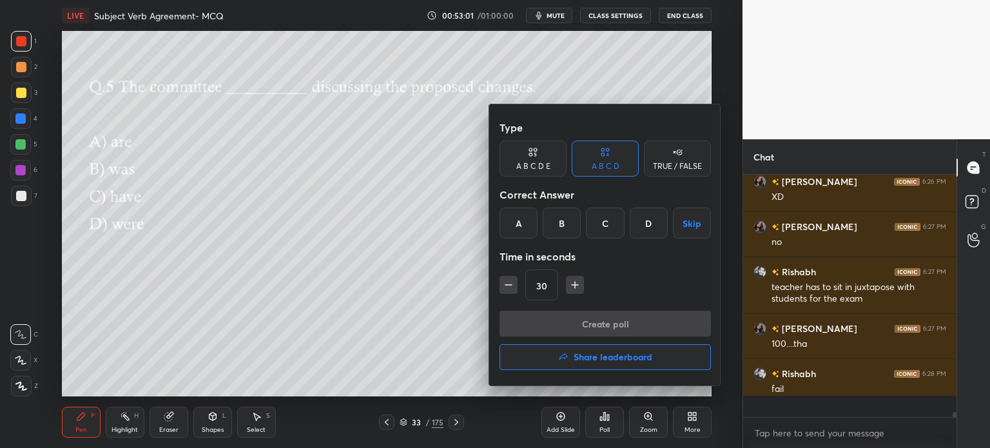
scroll to position [239, 209]
click at [563, 227] on div "B" at bounding box center [562, 223] width 38 height 31
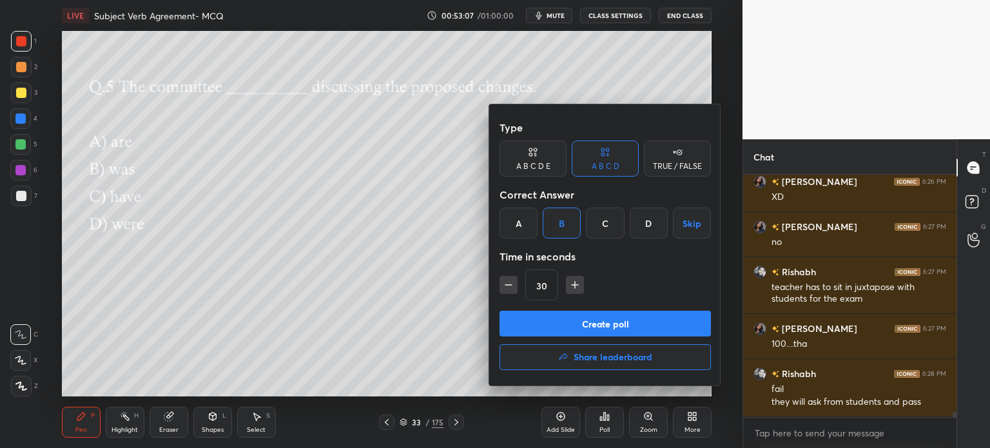
drag, startPoint x: 610, startPoint y: 324, endPoint x: 603, endPoint y: 324, distance: 6.5
click at [609, 324] on button "Create poll" at bounding box center [605, 324] width 211 height 26
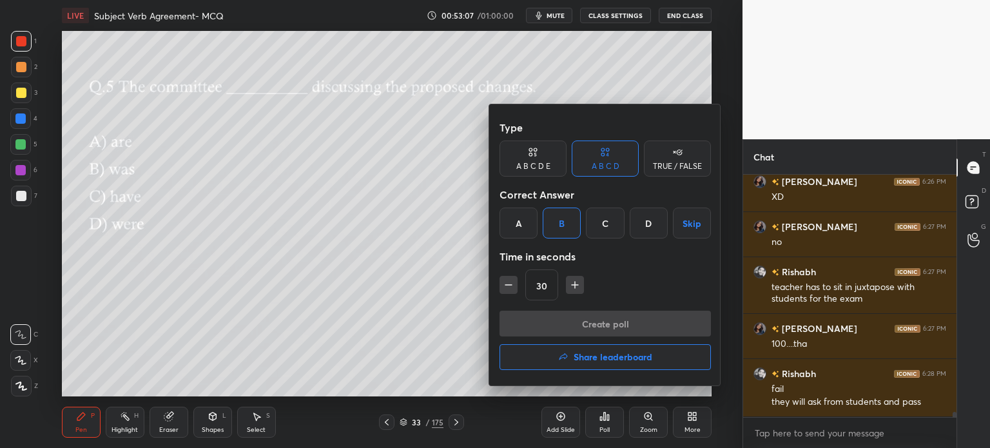
scroll to position [111, 209]
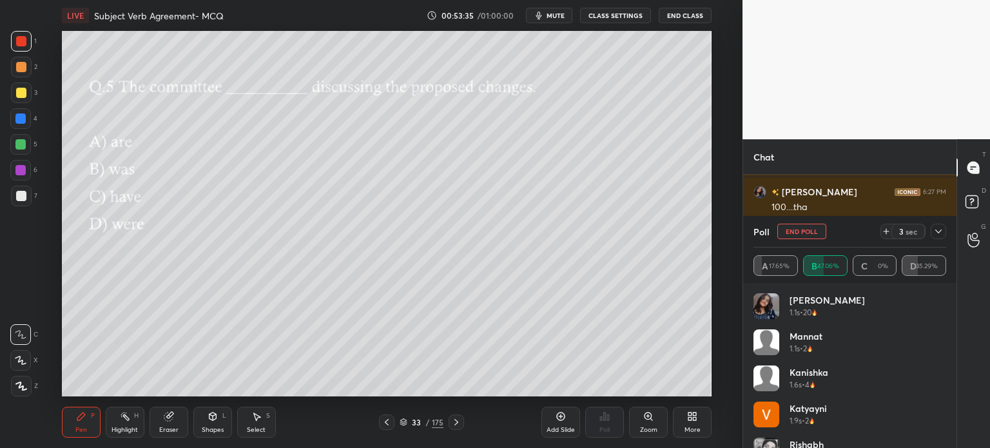
click at [804, 234] on button "End Poll" at bounding box center [801, 231] width 49 height 15
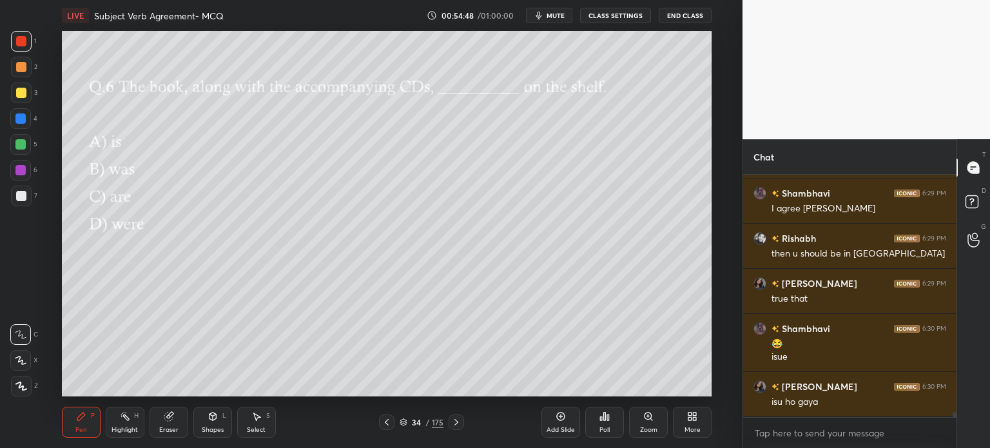
scroll to position [11520, 0]
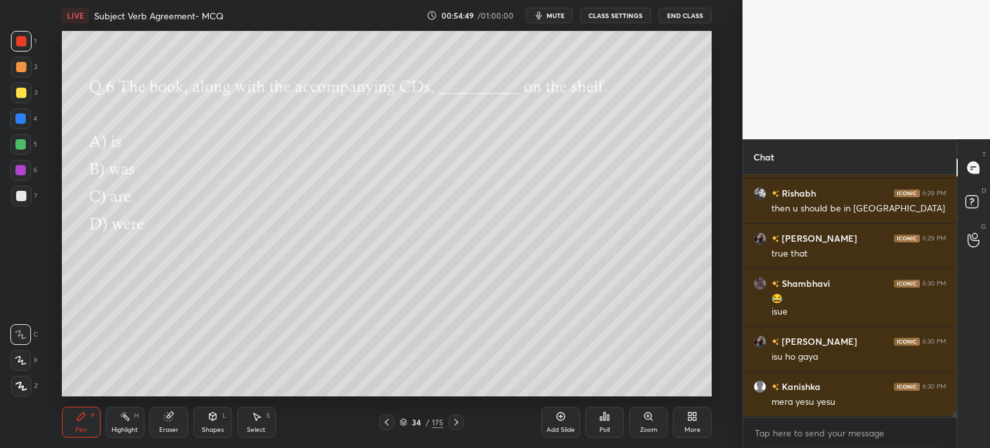
click at [599, 431] on div "Poll" at bounding box center [604, 430] width 10 height 6
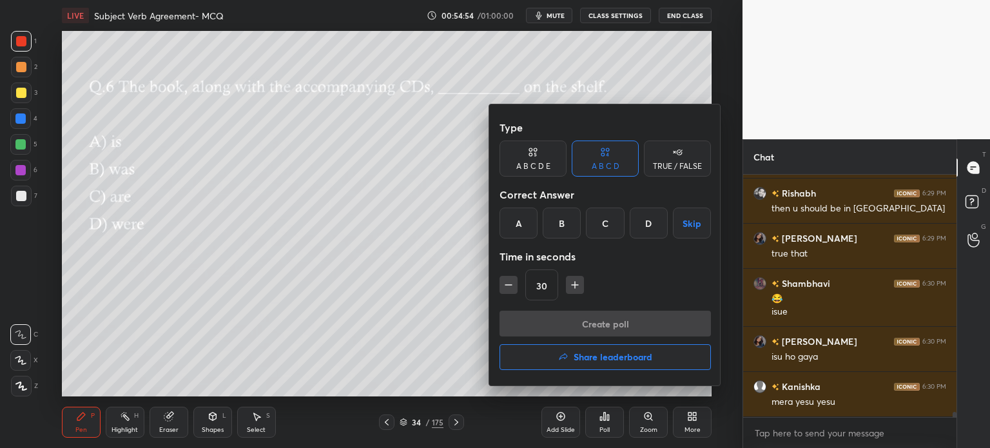
click at [529, 224] on div "A" at bounding box center [519, 223] width 38 height 31
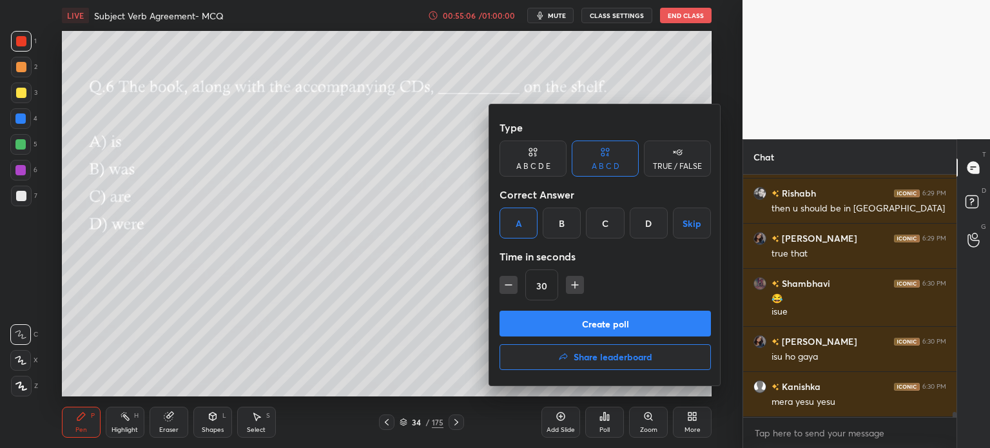
click at [556, 323] on button "Create poll" at bounding box center [605, 324] width 211 height 26
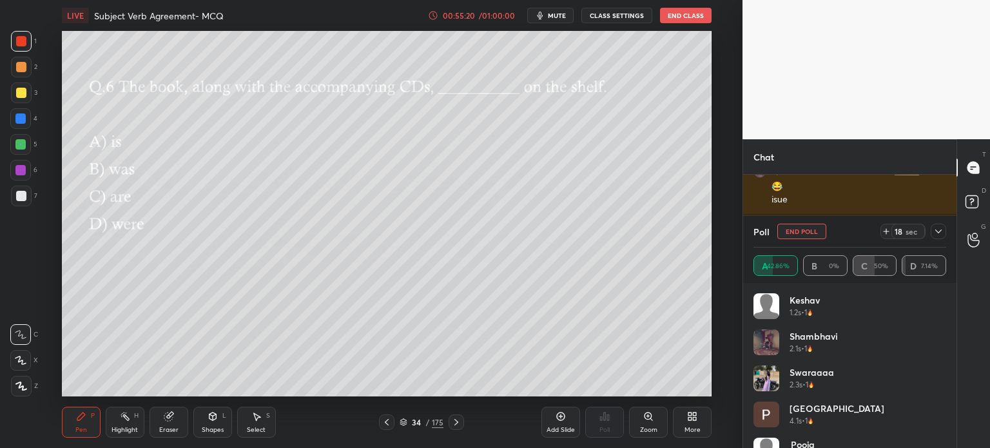
scroll to position [11689, 0]
click at [802, 231] on button "End Poll" at bounding box center [801, 231] width 49 height 15
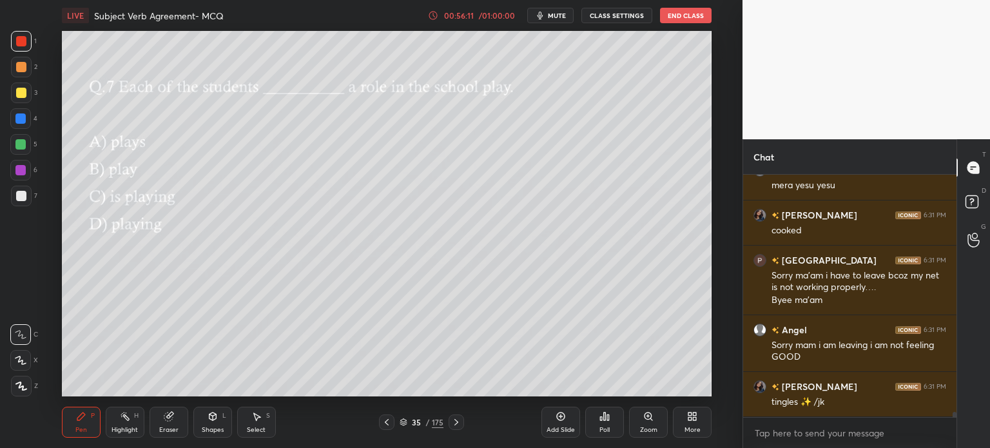
scroll to position [11782, 0]
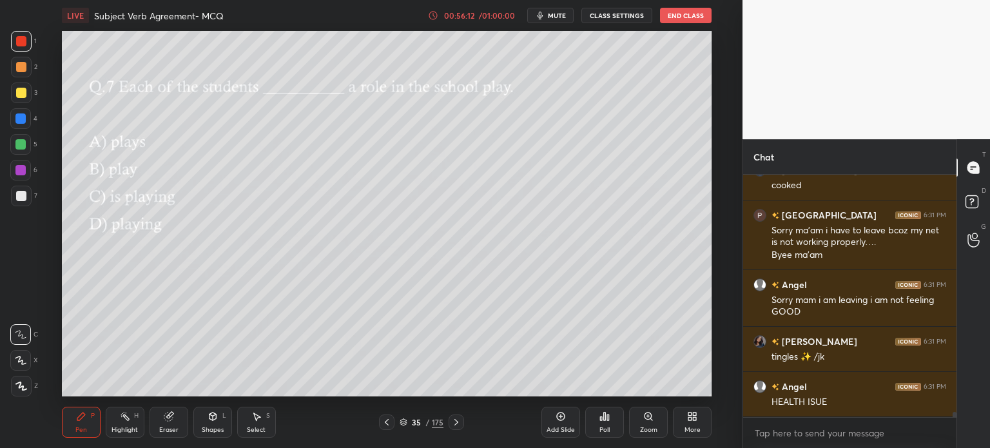
click at [614, 431] on div "Poll" at bounding box center [604, 422] width 39 height 31
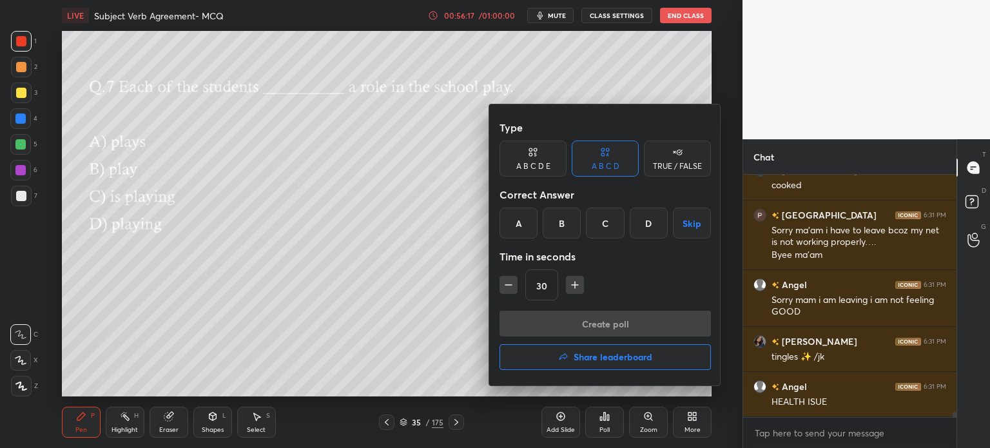
click at [515, 215] on div "A" at bounding box center [519, 223] width 38 height 31
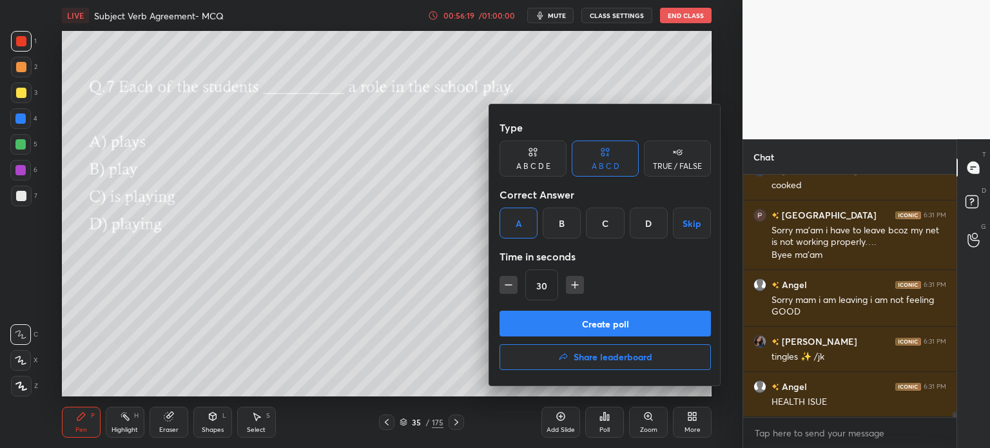
click at [599, 317] on button "Create poll" at bounding box center [605, 324] width 211 height 26
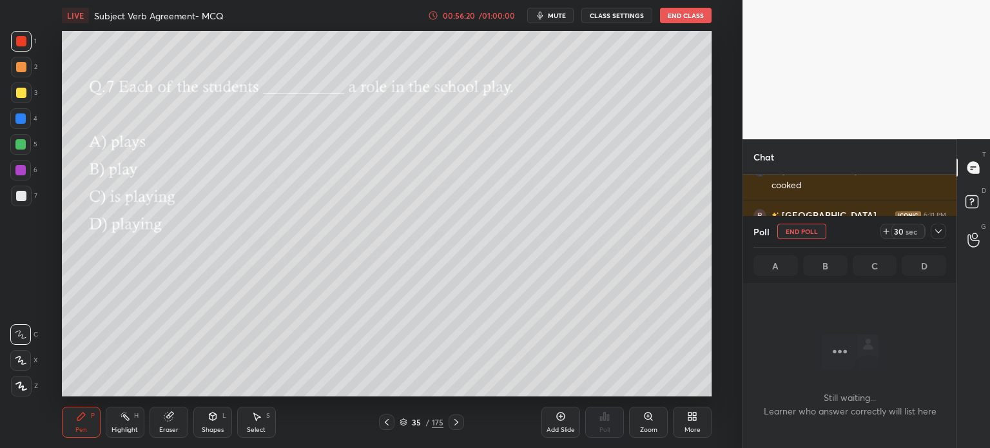
scroll to position [171, 209]
click at [940, 231] on icon at bounding box center [938, 231] width 6 height 4
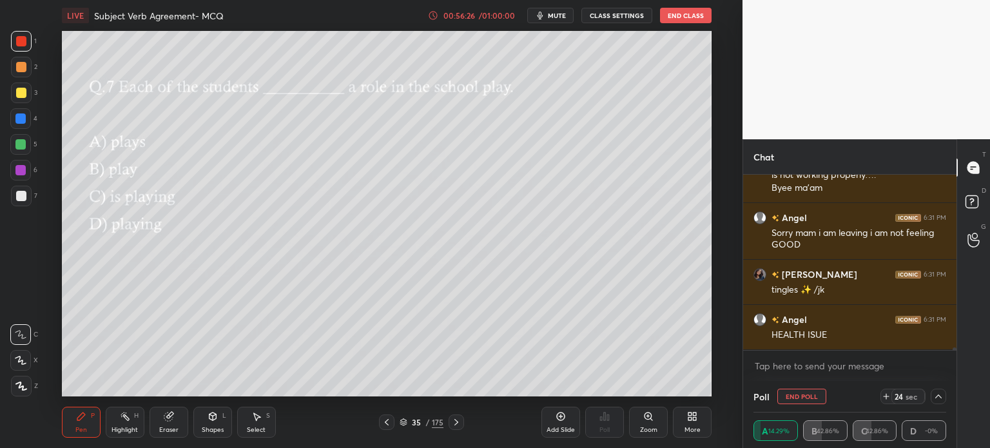
click at [943, 402] on div at bounding box center [938, 396] width 15 height 15
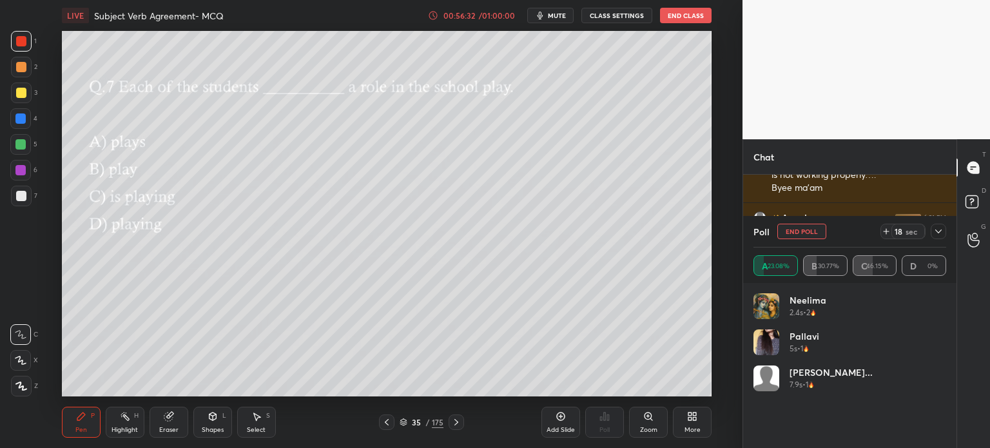
click at [942, 229] on icon at bounding box center [938, 231] width 10 height 10
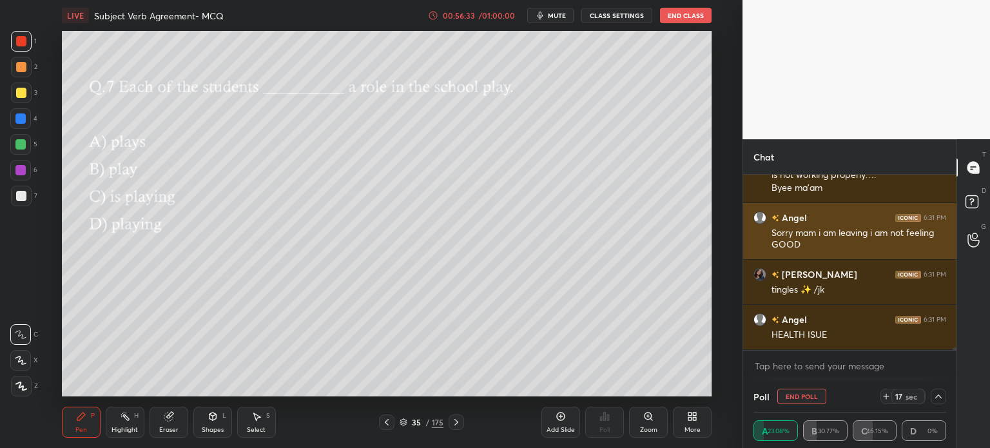
scroll to position [0, 4]
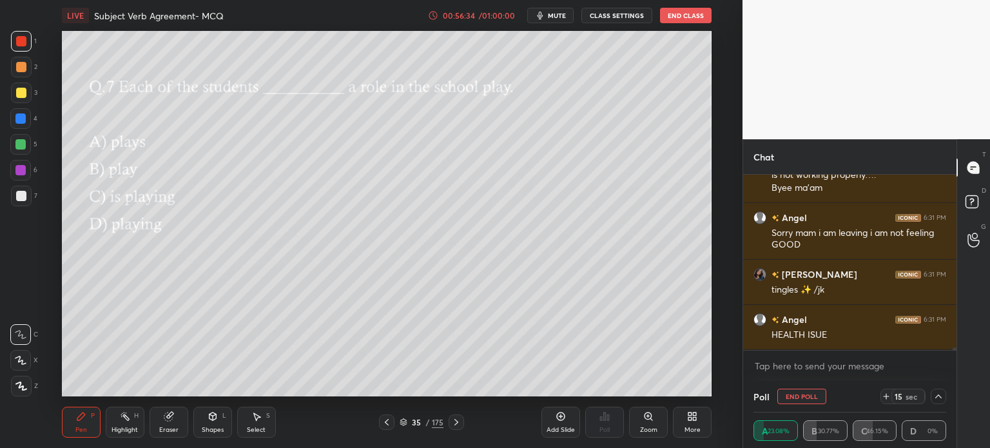
click at [795, 398] on button "End Poll" at bounding box center [801, 396] width 49 height 15
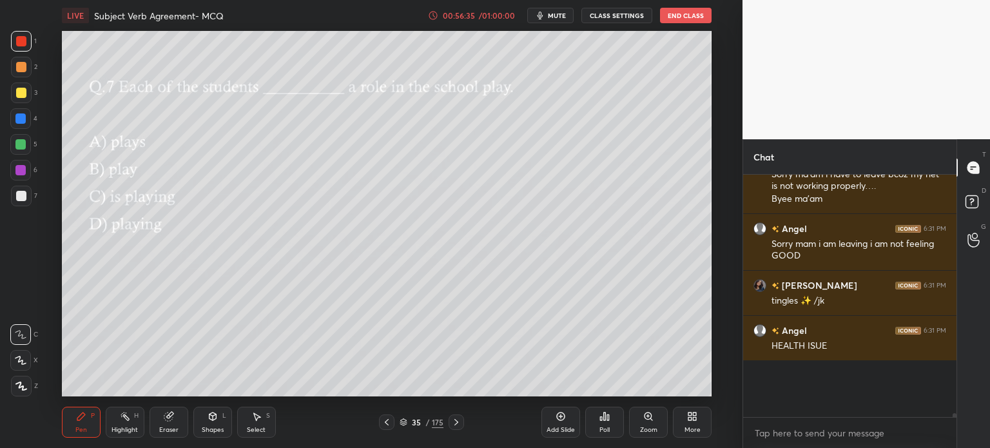
scroll to position [235, 209]
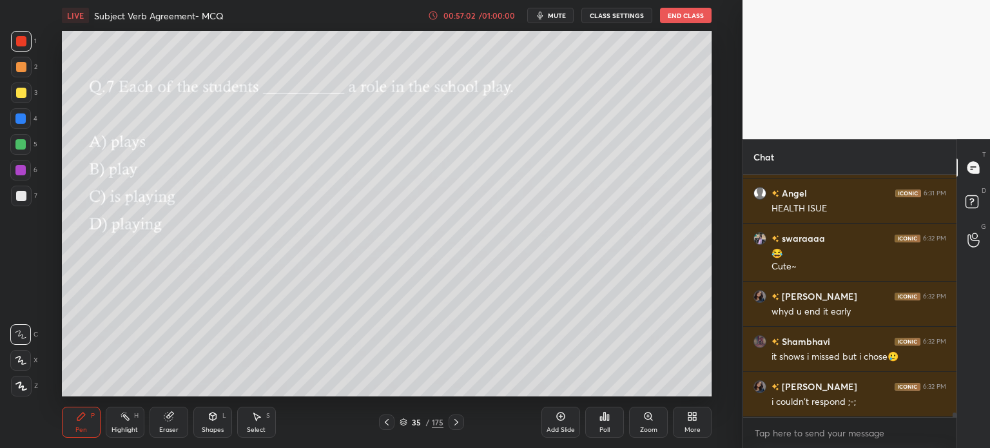
click at [606, 429] on div "Poll" at bounding box center [604, 430] width 10 height 6
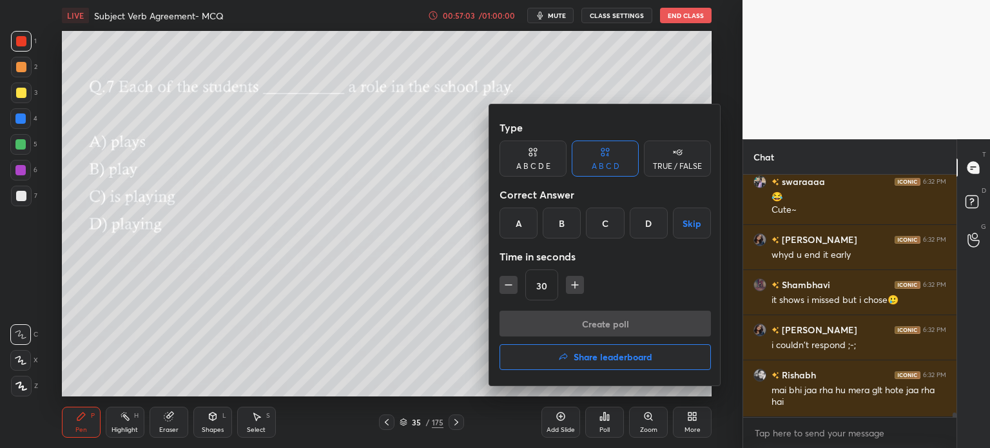
click at [518, 229] on div "A" at bounding box center [519, 223] width 38 height 31
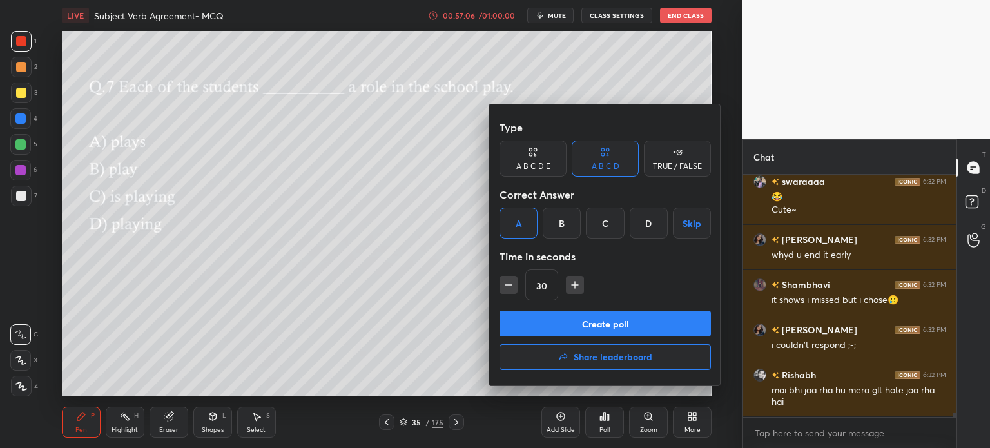
click at [618, 322] on button "Create poll" at bounding box center [605, 324] width 211 height 26
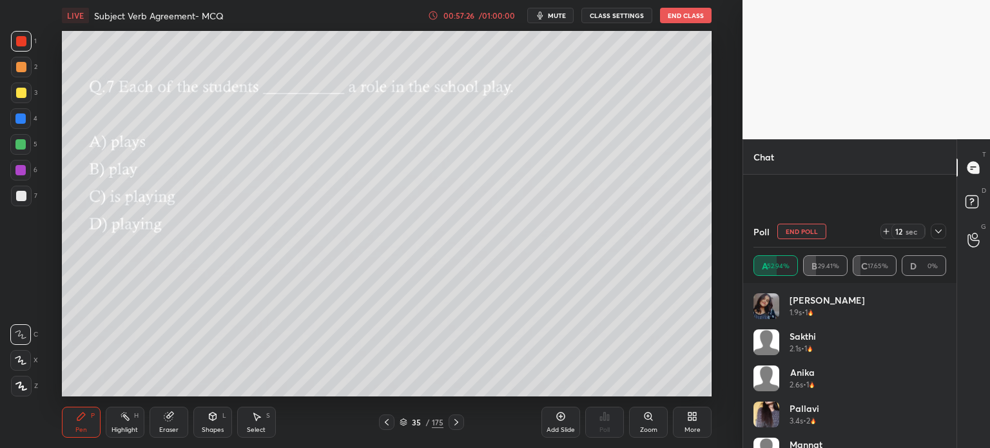
scroll to position [12144, 0]
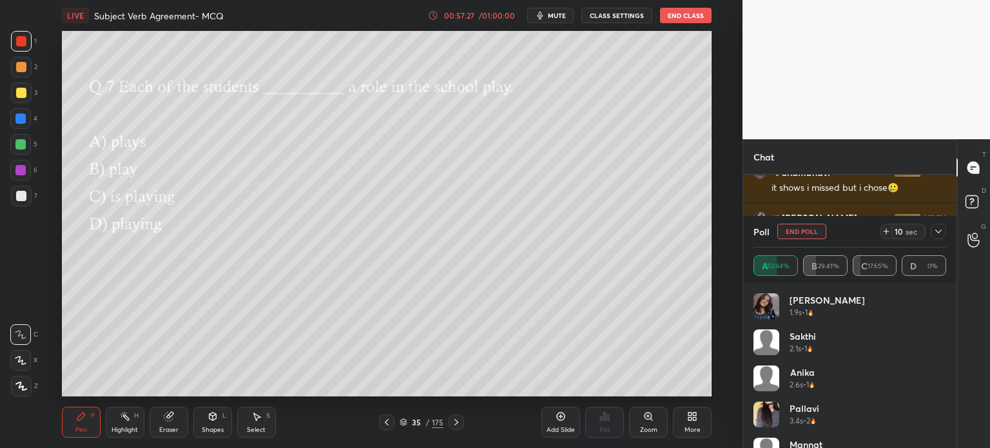
click at [804, 230] on button "End Poll" at bounding box center [801, 231] width 49 height 15
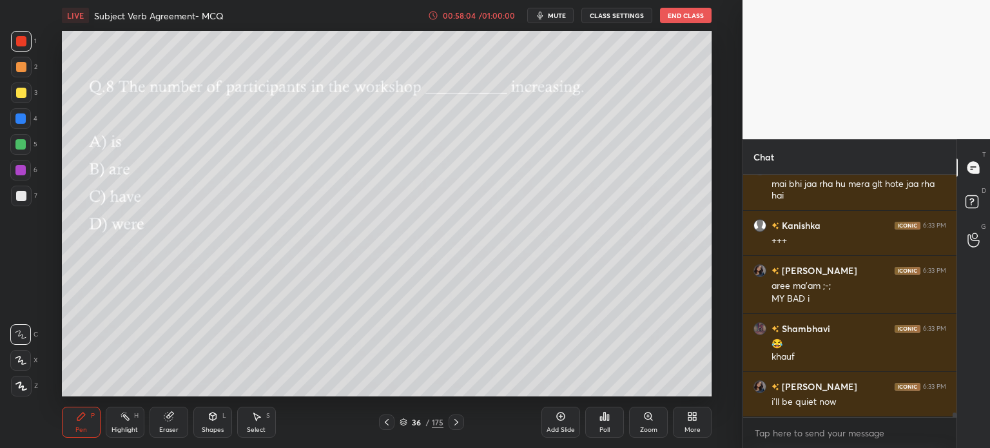
click at [609, 433] on div "Poll" at bounding box center [604, 430] width 10 height 6
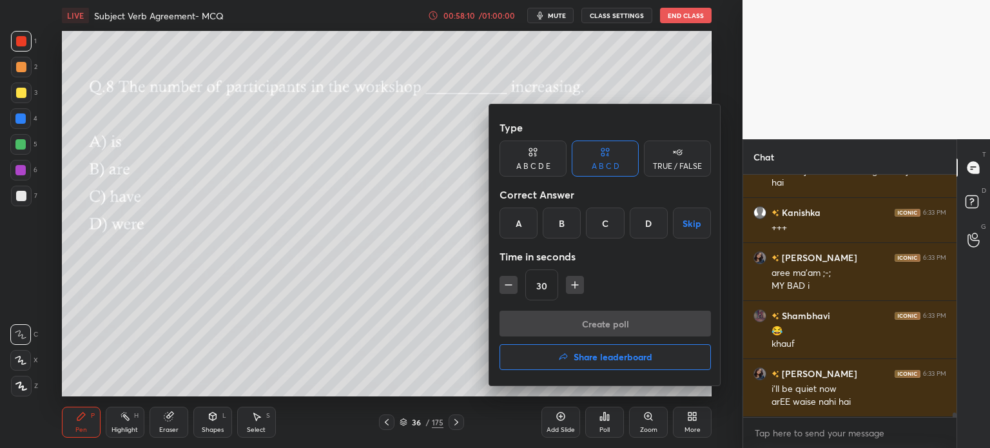
click at [521, 226] on div "A" at bounding box center [519, 223] width 38 height 31
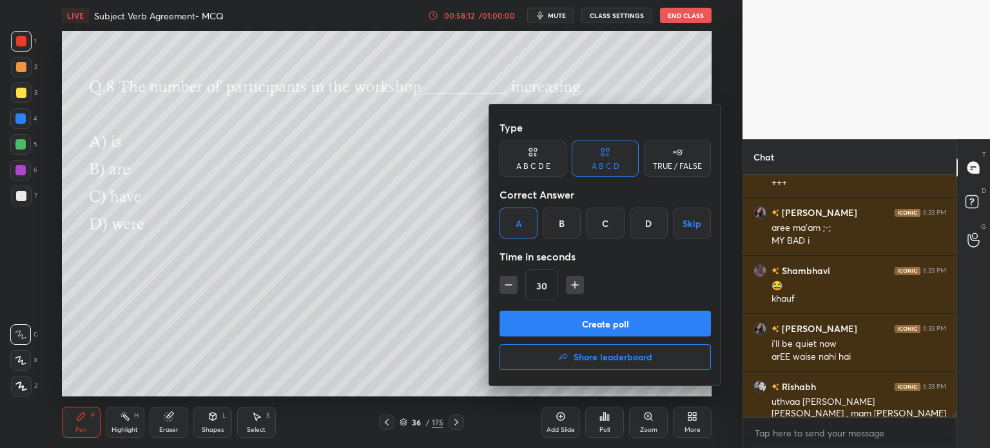
click at [560, 318] on button "Create poll" at bounding box center [605, 324] width 211 height 26
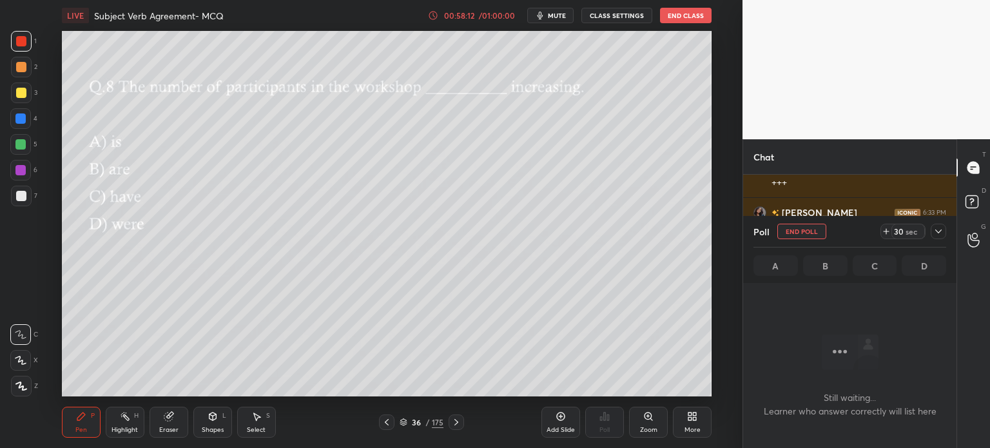
scroll to position [171, 209]
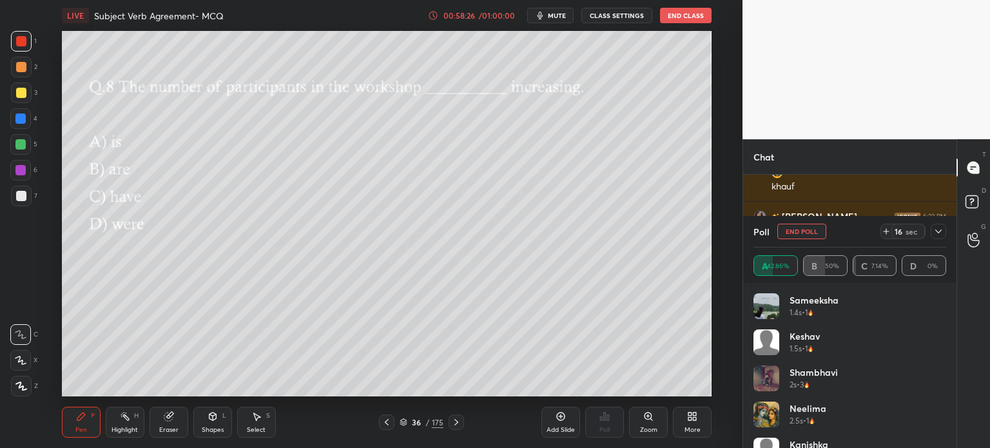
click at [944, 232] on div at bounding box center [938, 231] width 15 height 15
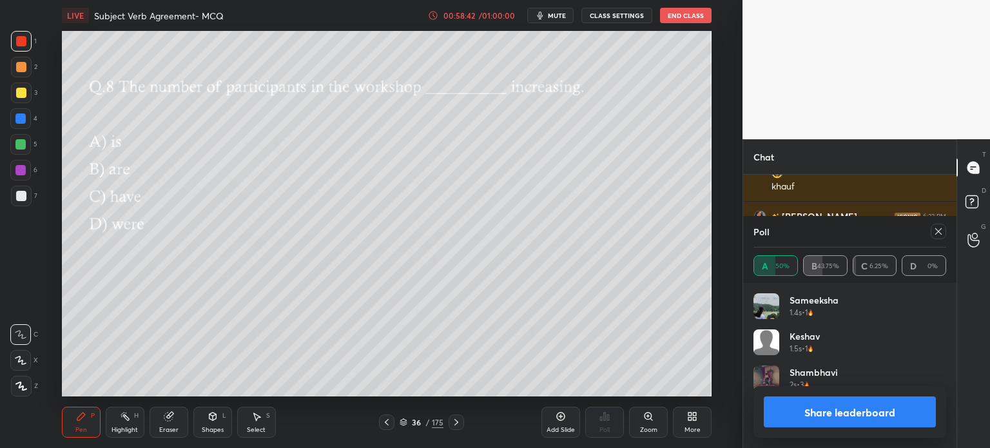
scroll to position [4, 4]
drag, startPoint x: 944, startPoint y: 230, endPoint x: 936, endPoint y: 228, distance: 8.2
click at [942, 229] on div at bounding box center [938, 231] width 15 height 15
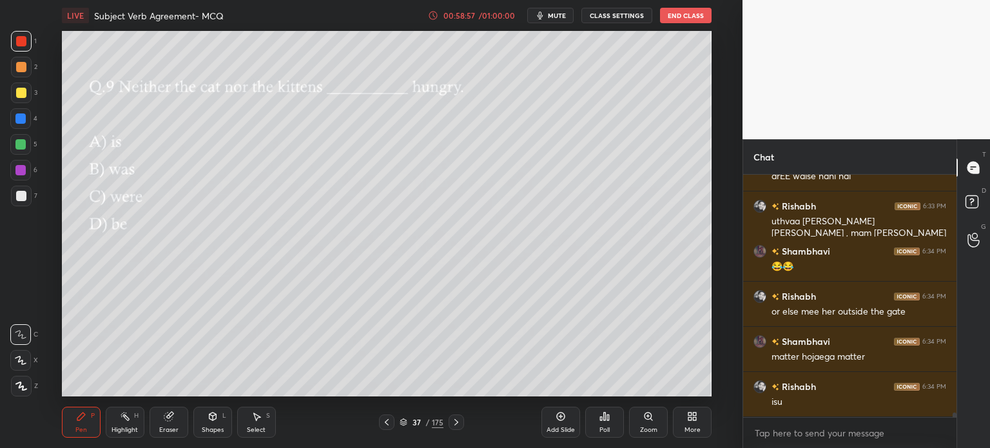
click at [611, 423] on div "Poll" at bounding box center [604, 422] width 39 height 31
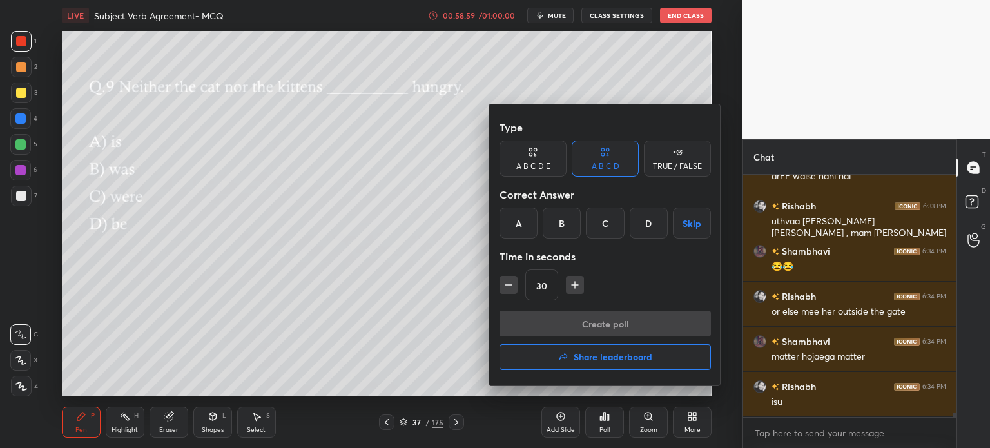
click at [604, 224] on div "C" at bounding box center [605, 223] width 38 height 31
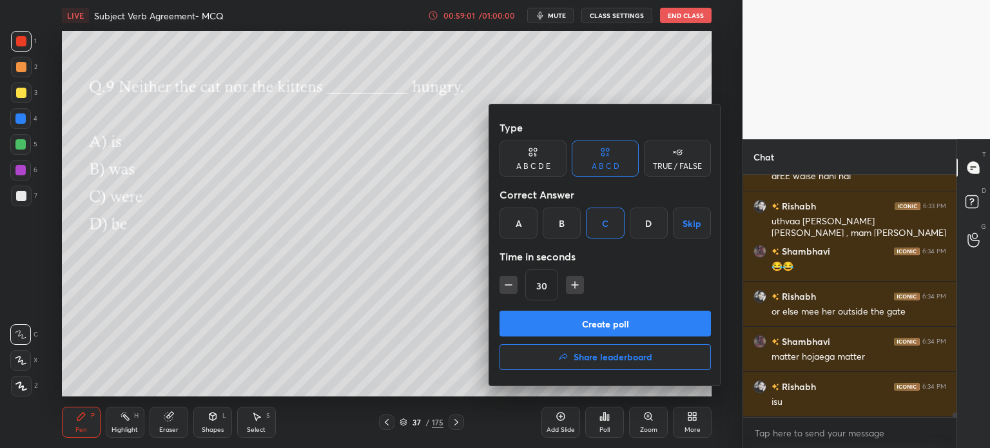
click at [583, 327] on button "Create poll" at bounding box center [605, 324] width 211 height 26
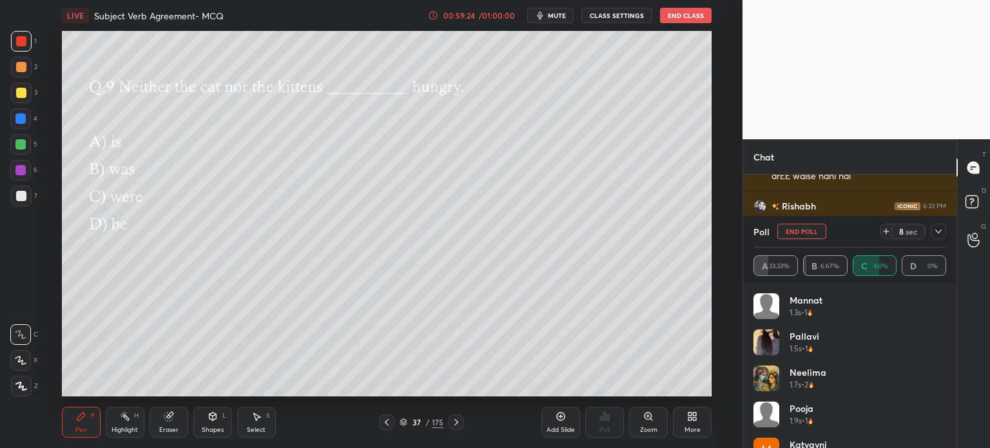
drag, startPoint x: 805, startPoint y: 230, endPoint x: 792, endPoint y: 229, distance: 13.0
click at [800, 228] on button "End Poll" at bounding box center [801, 231] width 49 height 15
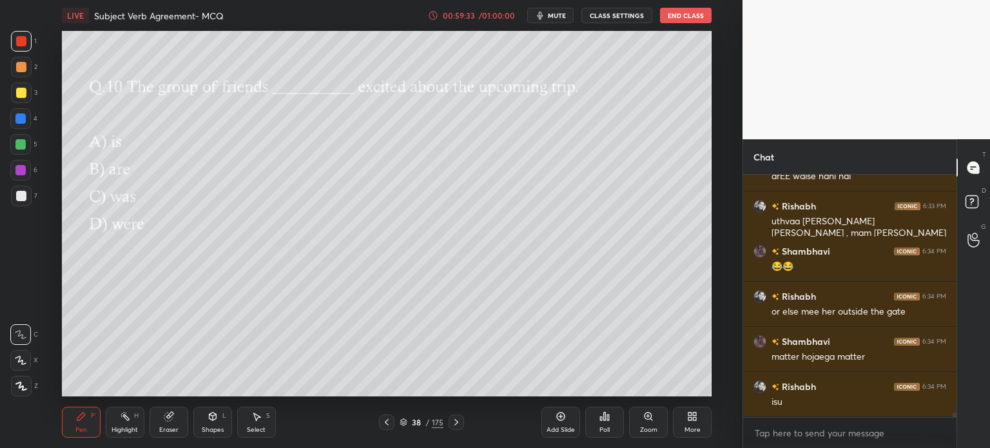
click at [607, 424] on div "Poll" at bounding box center [604, 422] width 39 height 31
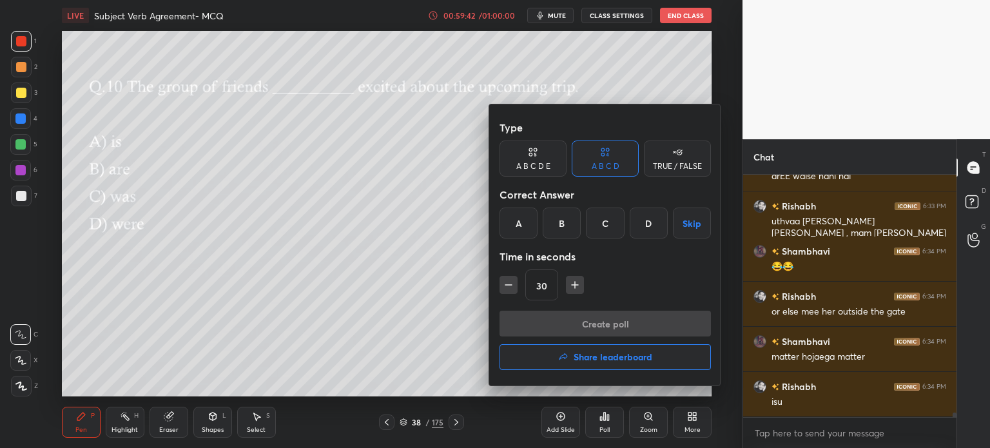
drag, startPoint x: 567, startPoint y: 226, endPoint x: 567, endPoint y: 247, distance: 20.6
click at [565, 226] on div "B" at bounding box center [562, 223] width 38 height 31
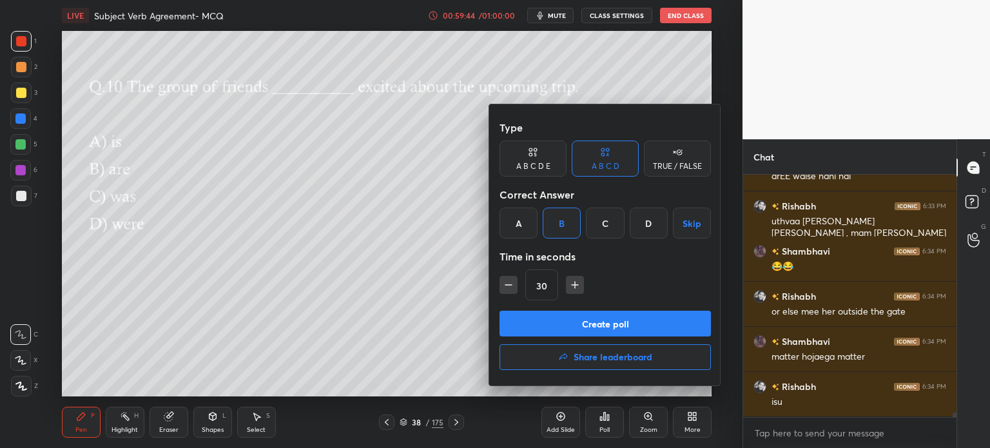
click at [570, 324] on button "Create poll" at bounding box center [605, 324] width 211 height 26
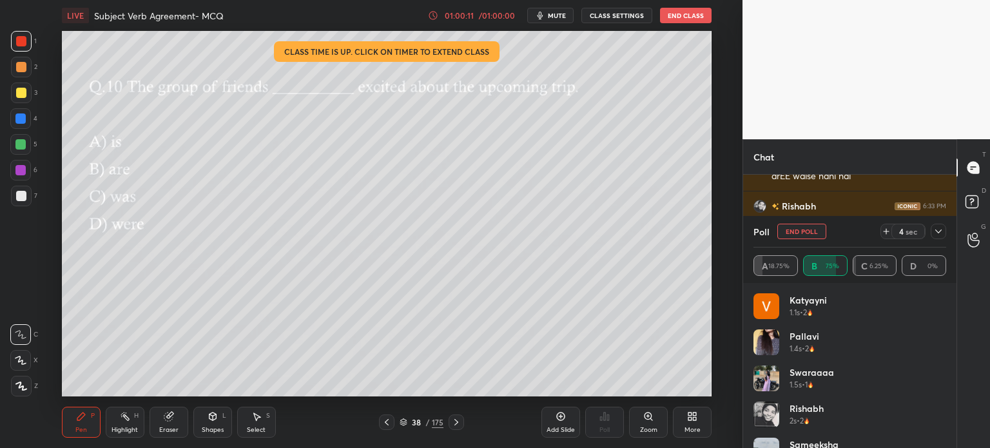
click at [801, 233] on button "End Poll" at bounding box center [801, 231] width 49 height 15
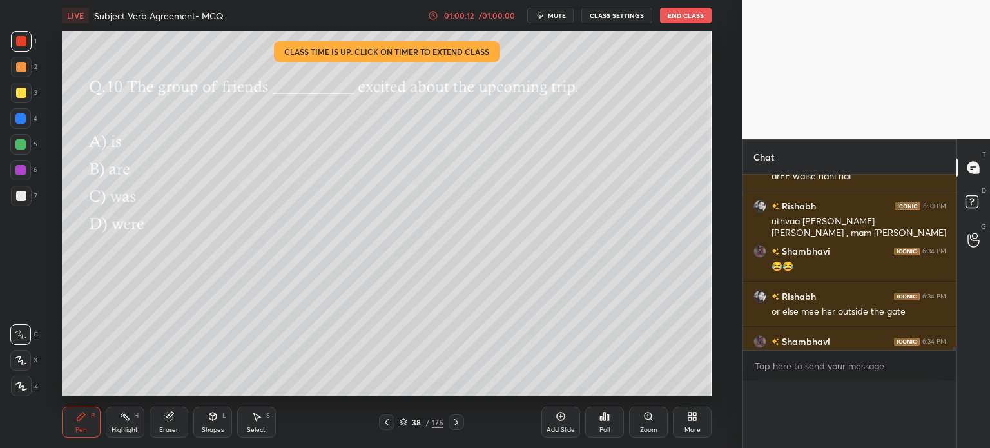
scroll to position [0, 4]
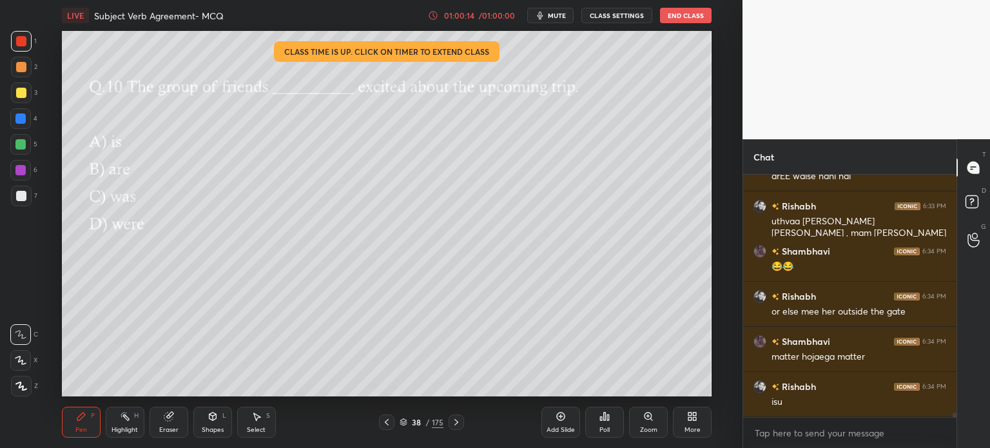
click at [606, 411] on div "Poll" at bounding box center [604, 422] width 39 height 31
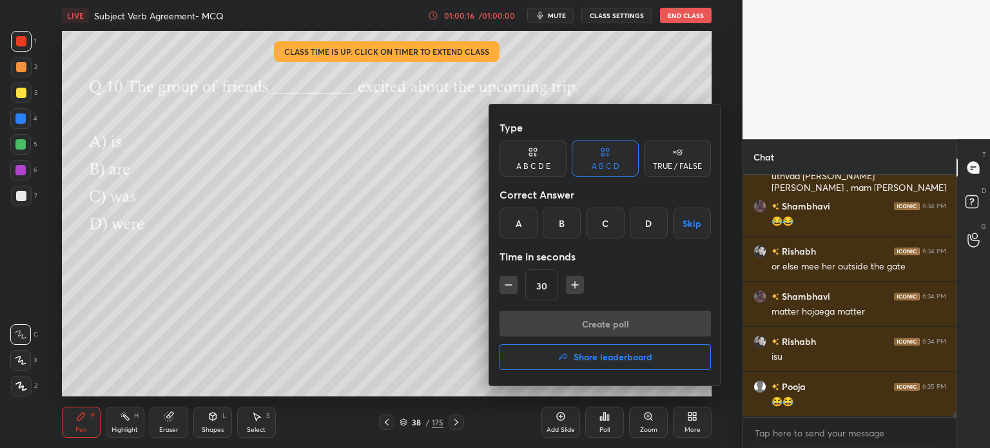
click at [574, 356] on h4 "Share leaderboard" at bounding box center [613, 357] width 79 height 9
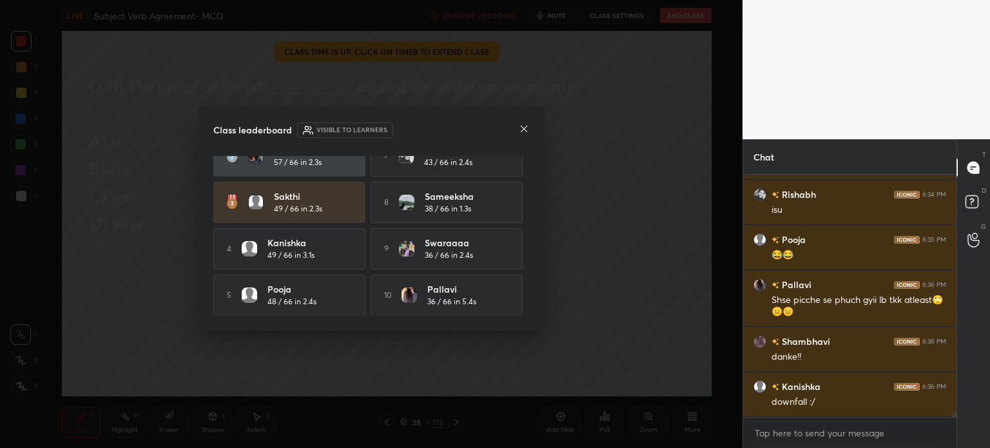
scroll to position [12714, 0]
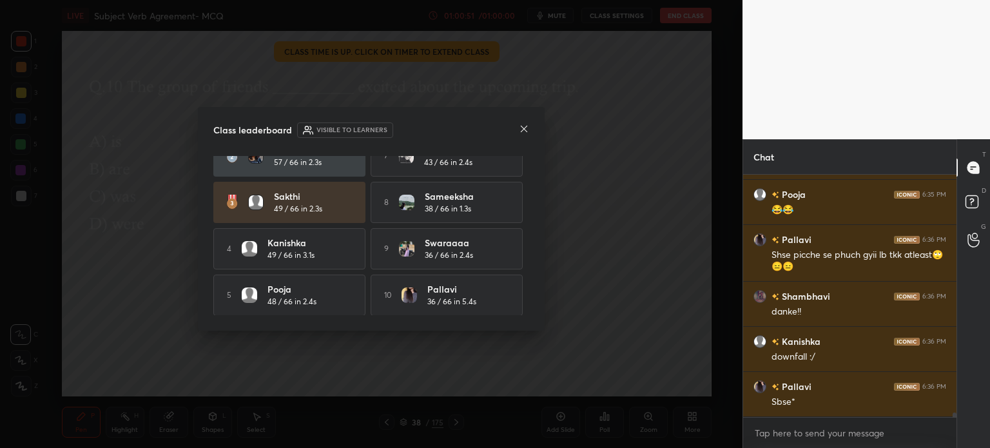
click at [520, 133] on div at bounding box center [524, 130] width 10 height 14
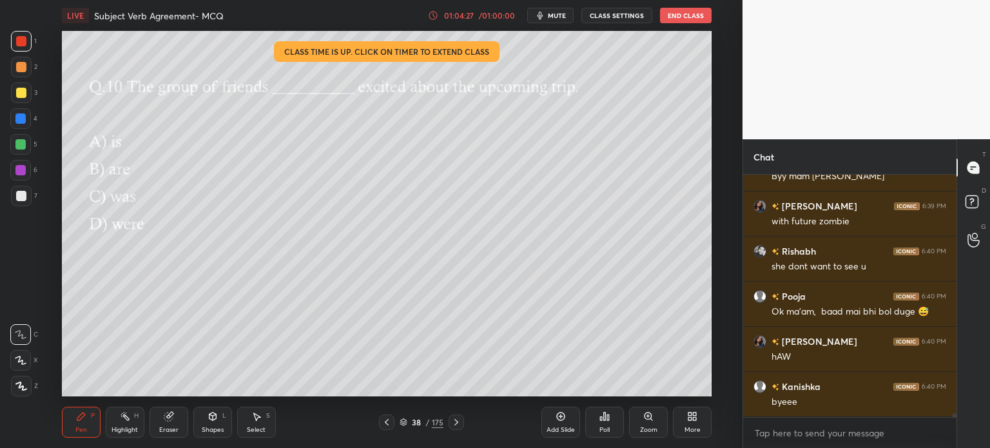
scroll to position [15257, 0]
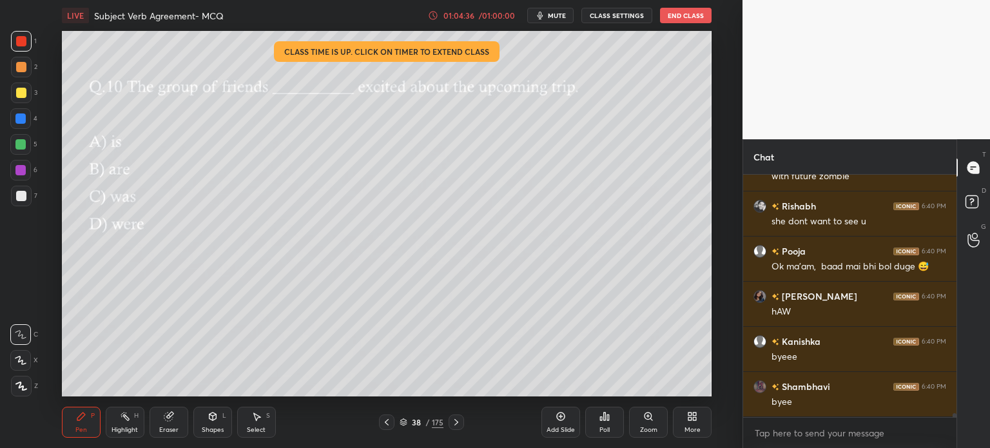
click at [686, 15] on button "End Class" at bounding box center [686, 15] width 52 height 15
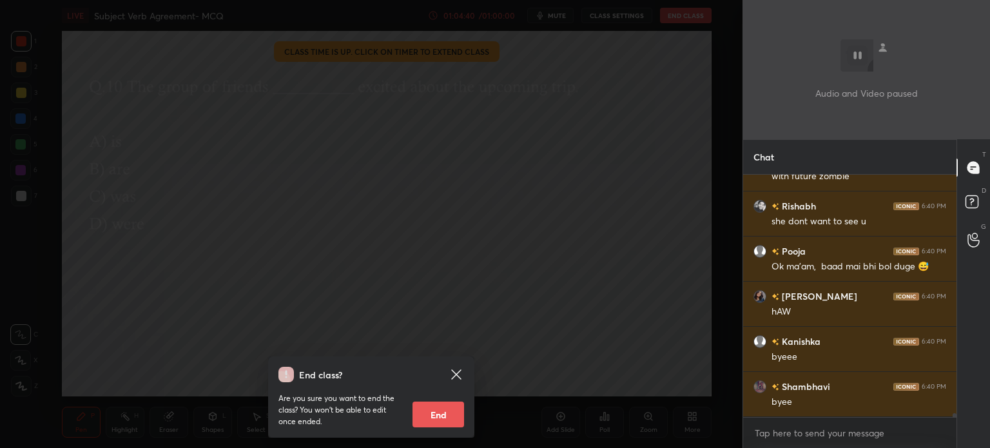
scroll to position [15270, 0]
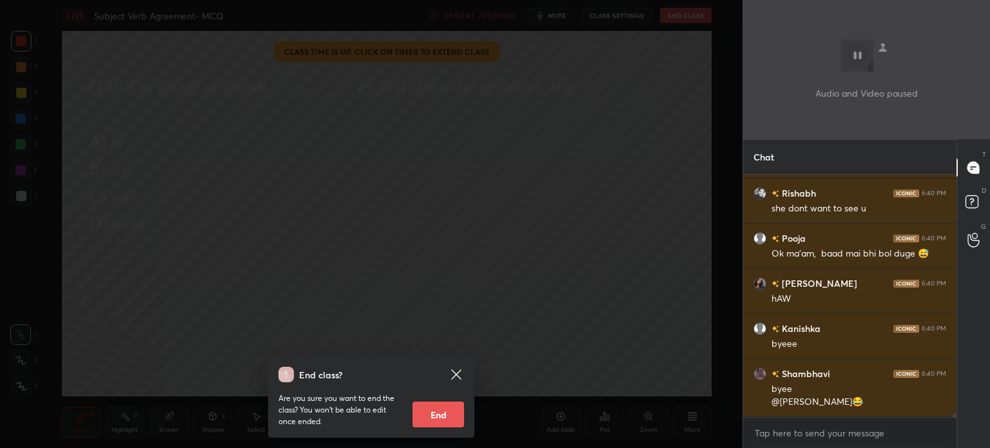
click at [460, 372] on icon at bounding box center [456, 374] width 10 height 10
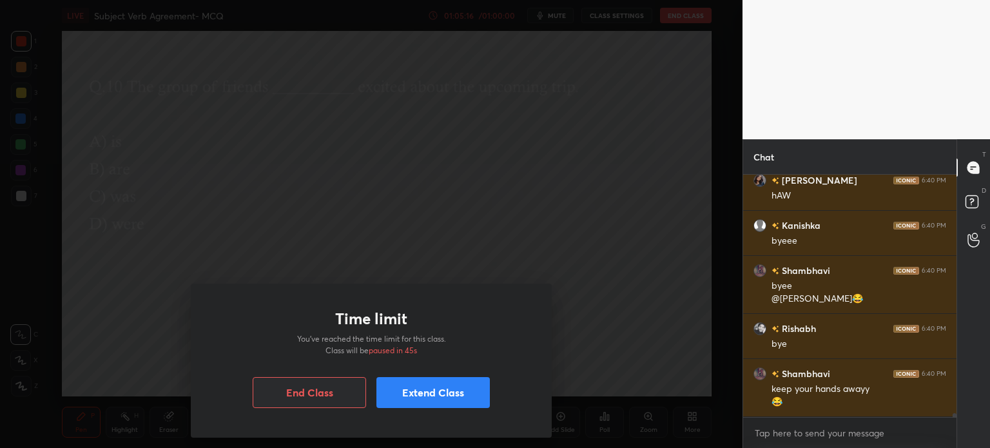
scroll to position [15386, 0]
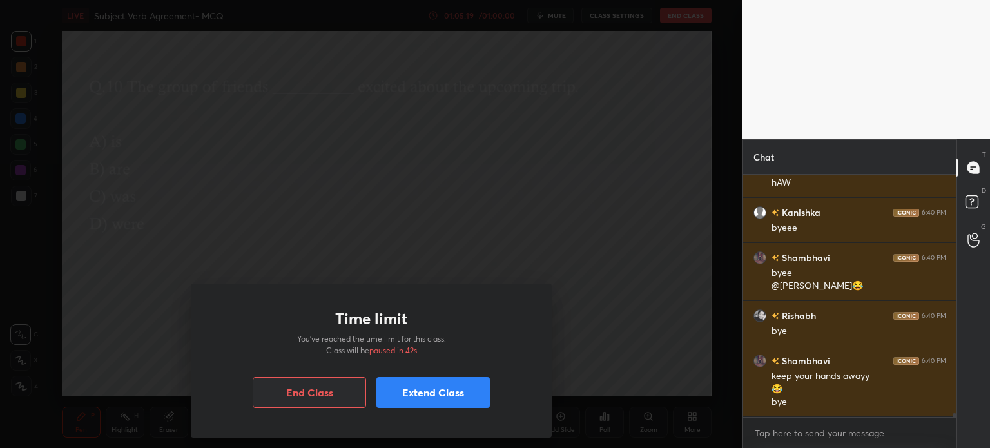
click at [440, 402] on button "Extend Class" at bounding box center [432, 392] width 113 height 31
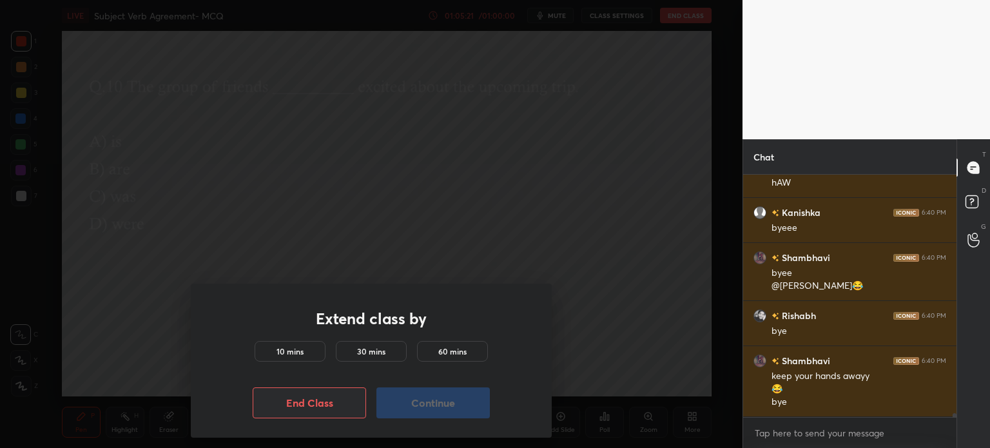
click at [351, 405] on button "End Class" at bounding box center [309, 402] width 113 height 31
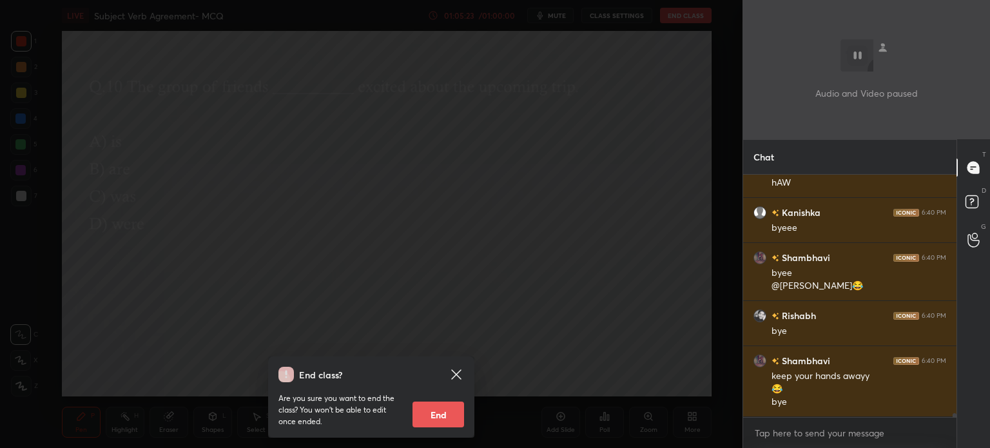
click at [441, 409] on button "End" at bounding box center [439, 415] width 52 height 26
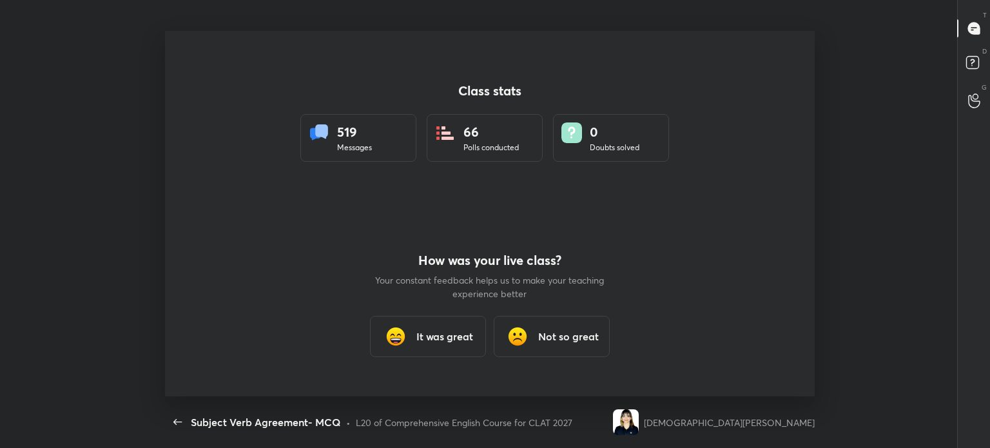
scroll to position [64095, 63481]
click at [176, 418] on icon "button" at bounding box center [177, 421] width 15 height 15
